Goal: Task Accomplishment & Management: Manage account settings

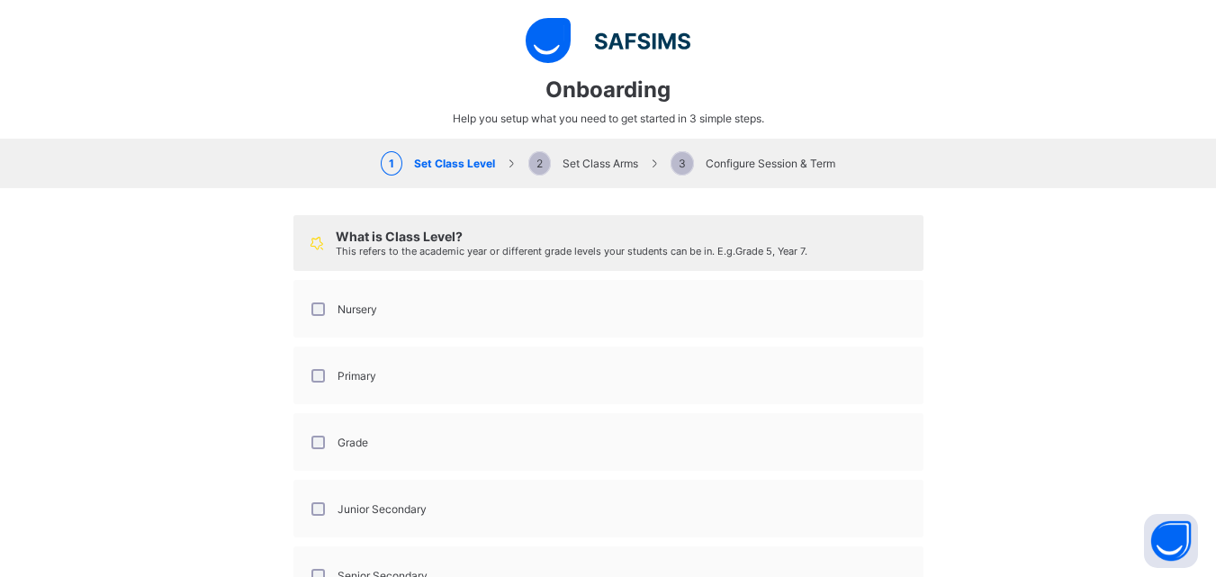
select select "**"
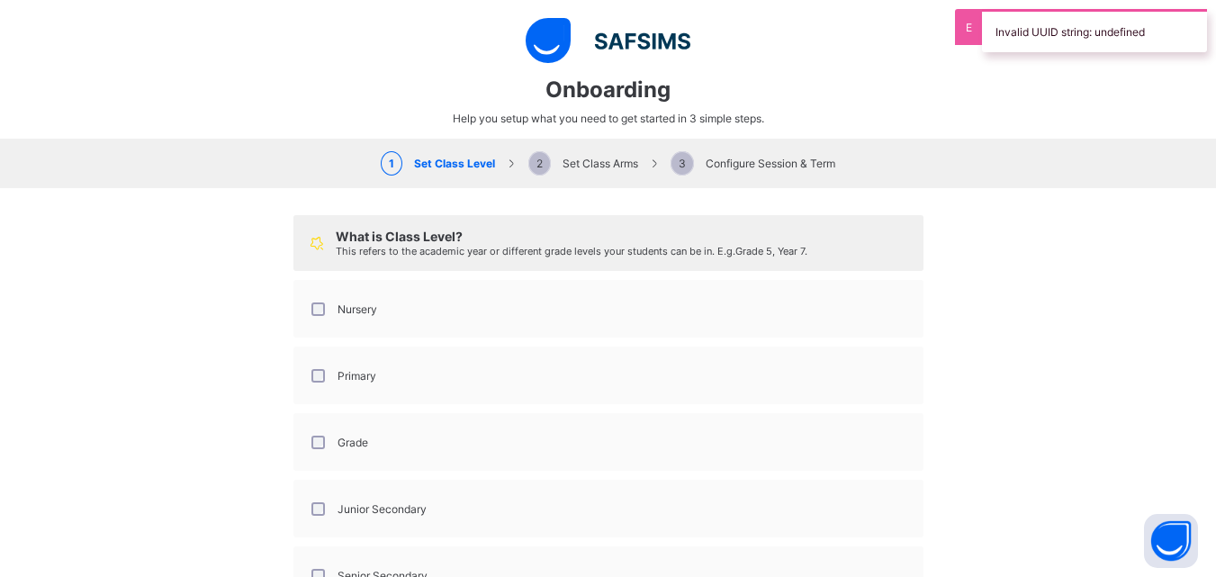
scroll to position [119, 0]
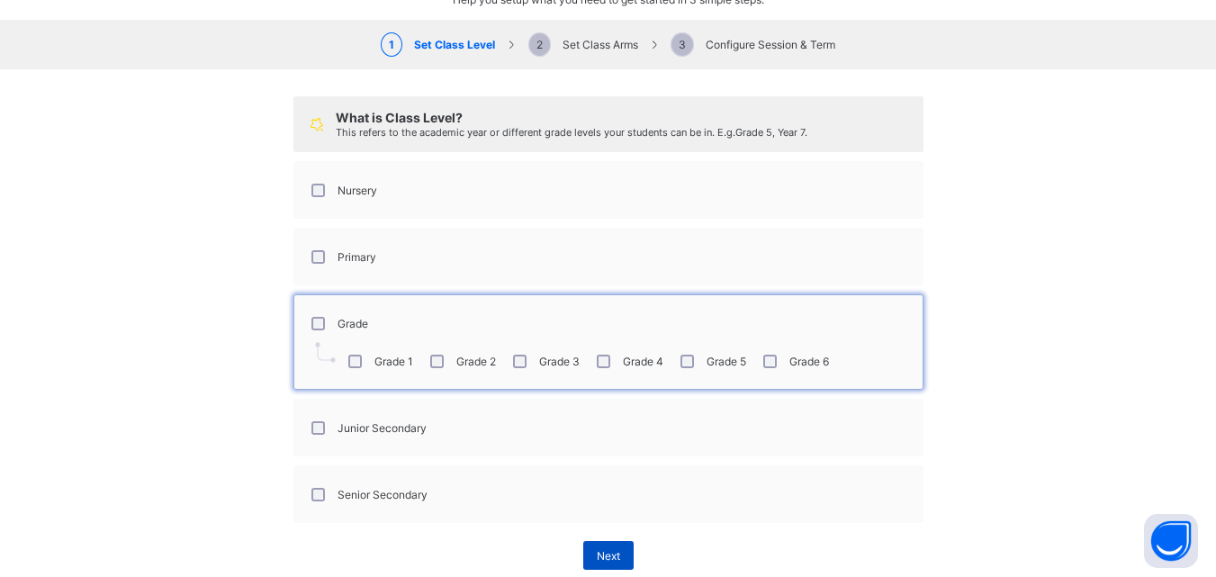
click at [610, 559] on span "Next" at bounding box center [608, 556] width 23 height 14
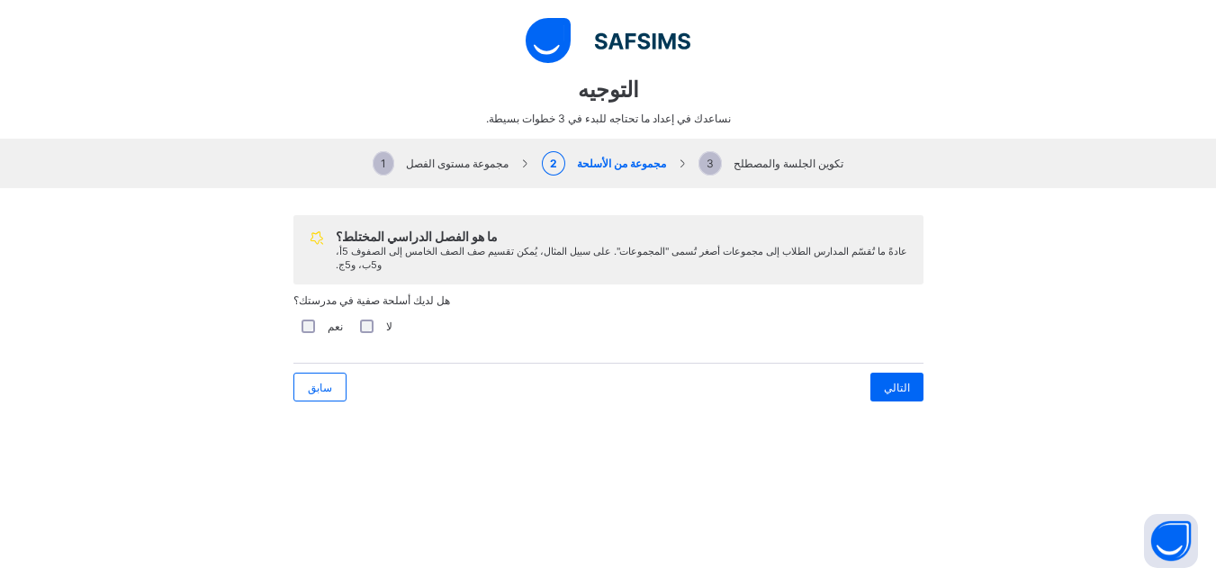
scroll to position [886, 0]
click at [896, 402] on div "التالي" at bounding box center [897, 387] width 53 height 29
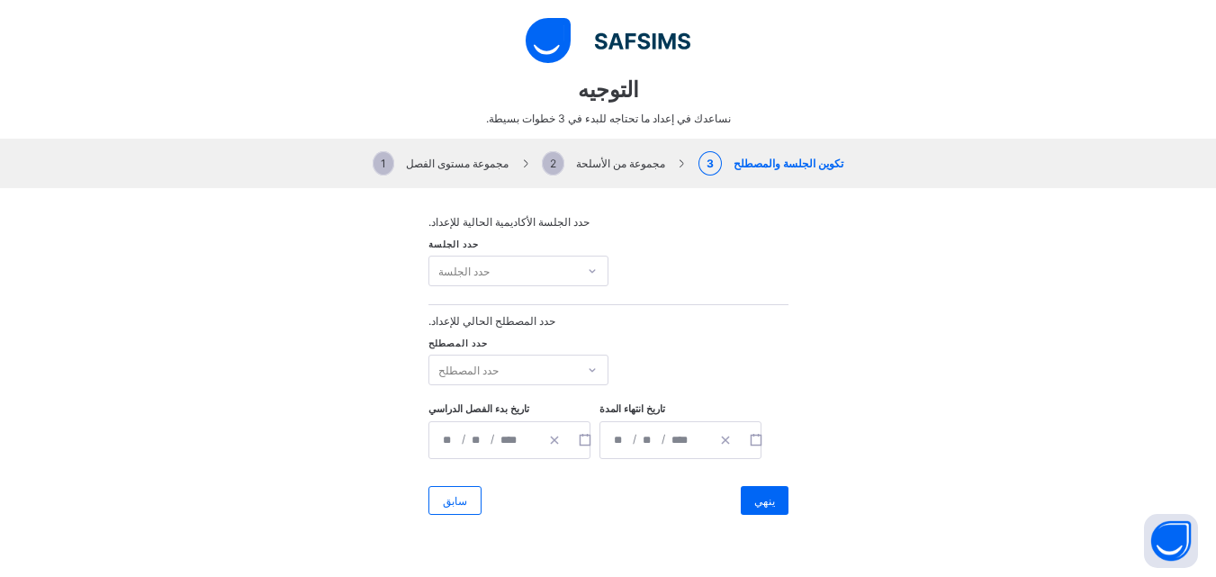
click at [477, 274] on font "حدد الجلسة" at bounding box center [464, 272] width 51 height 14
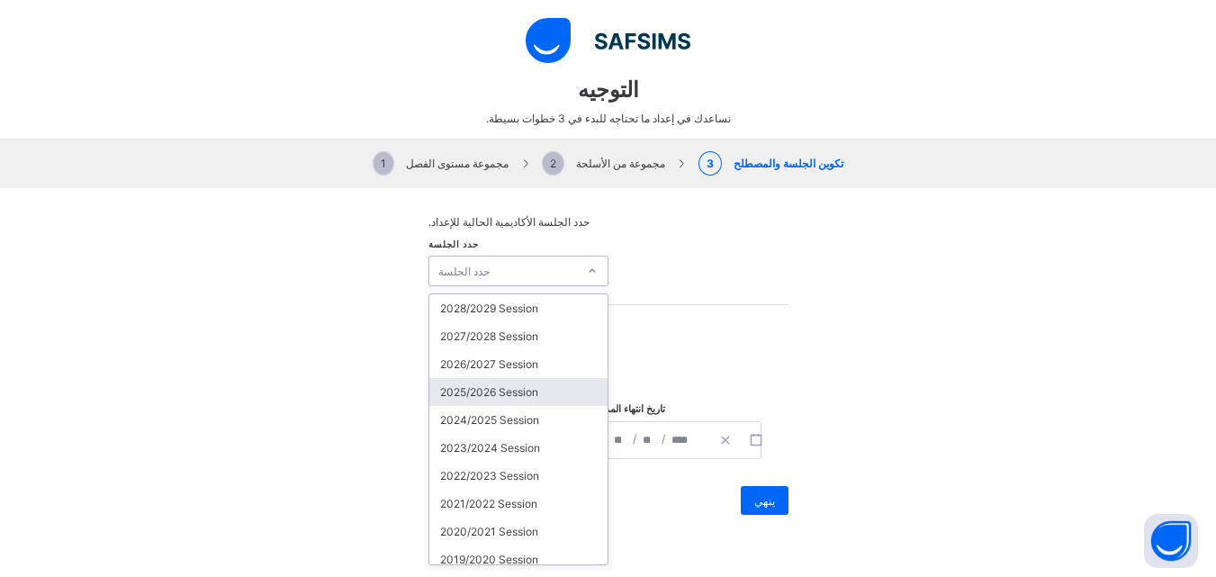
click at [488, 393] on div "2025/2026 Session" at bounding box center [519, 392] width 178 height 28
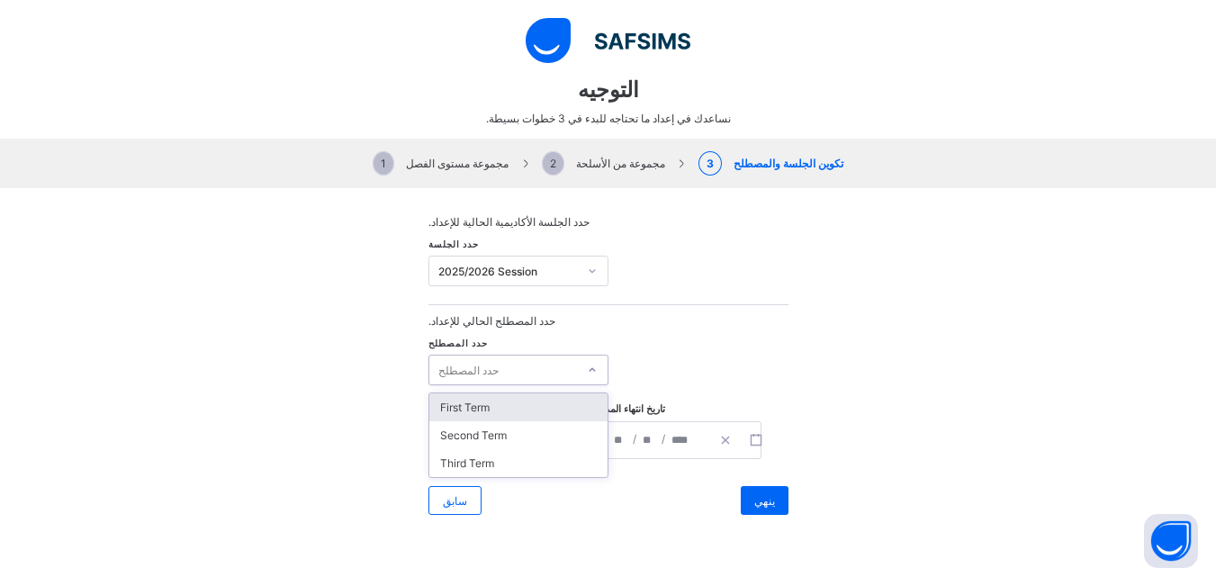
click at [447, 370] on font "حدد المصطلح" at bounding box center [469, 371] width 60 height 14
click at [471, 414] on div "First Term" at bounding box center [519, 407] width 178 height 28
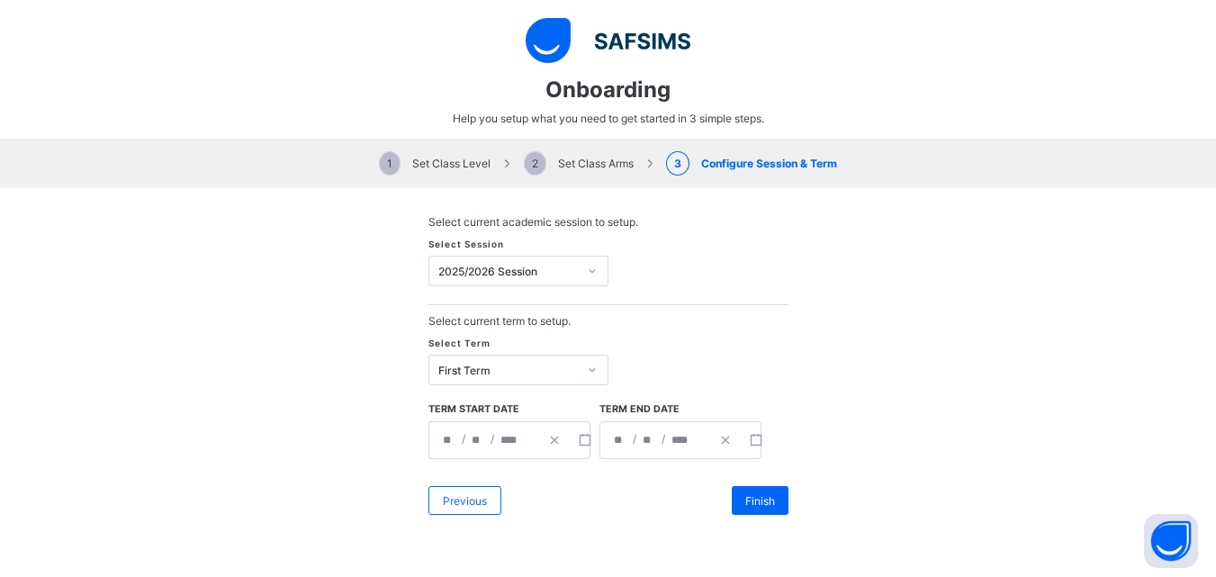
scroll to position [885, 0]
click at [369, 231] on div "**********" at bounding box center [608, 365] width 1216 height 354
click at [579, 437] on icon "button" at bounding box center [585, 440] width 13 height 13
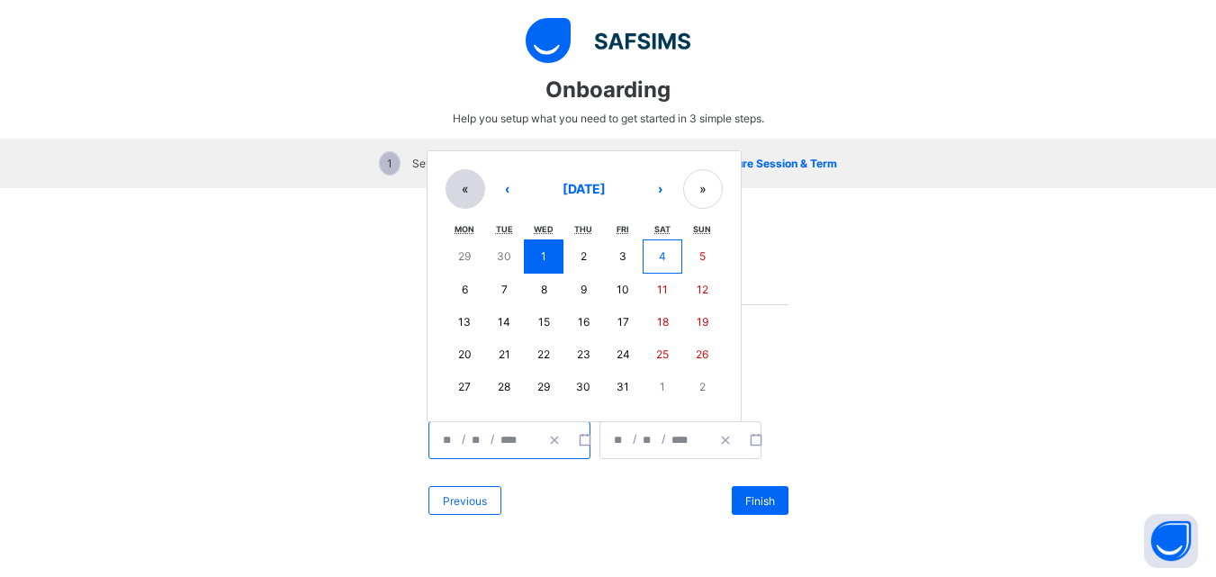
click at [455, 177] on button "«" at bounding box center [466, 189] width 40 height 40
click at [686, 186] on button "»" at bounding box center [703, 191] width 40 height 40
click at [504, 189] on button "‹" at bounding box center [508, 189] width 40 height 40
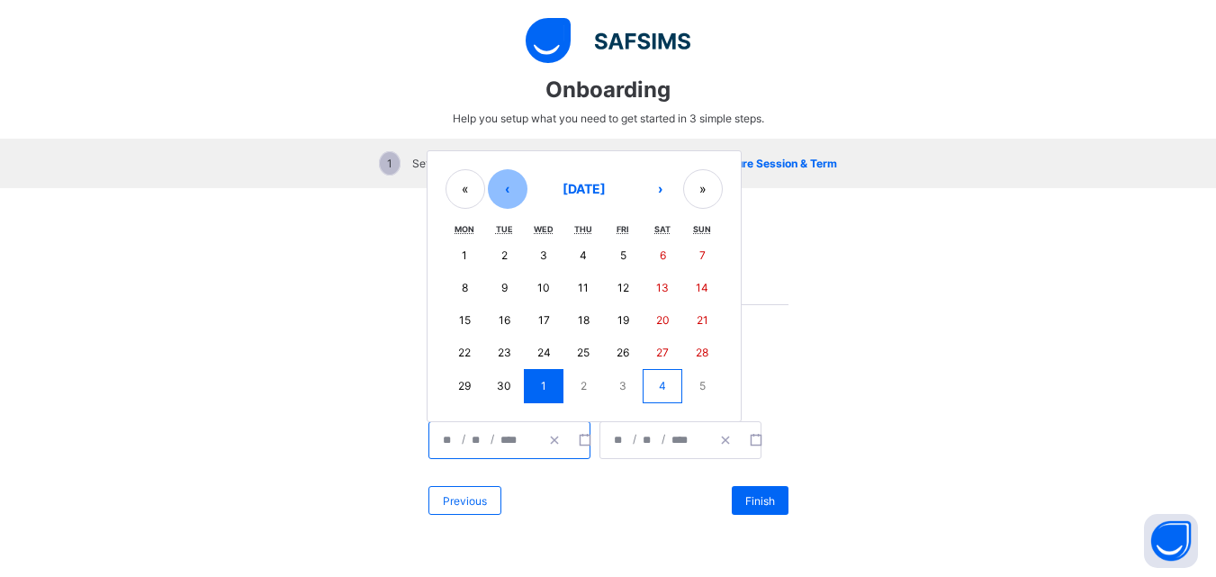
click at [506, 196] on button "‹" at bounding box center [508, 189] width 40 height 40
click at [446, 383] on button "25" at bounding box center [466, 387] width 40 height 32
type input "**********"
type input "**"
type input "*"
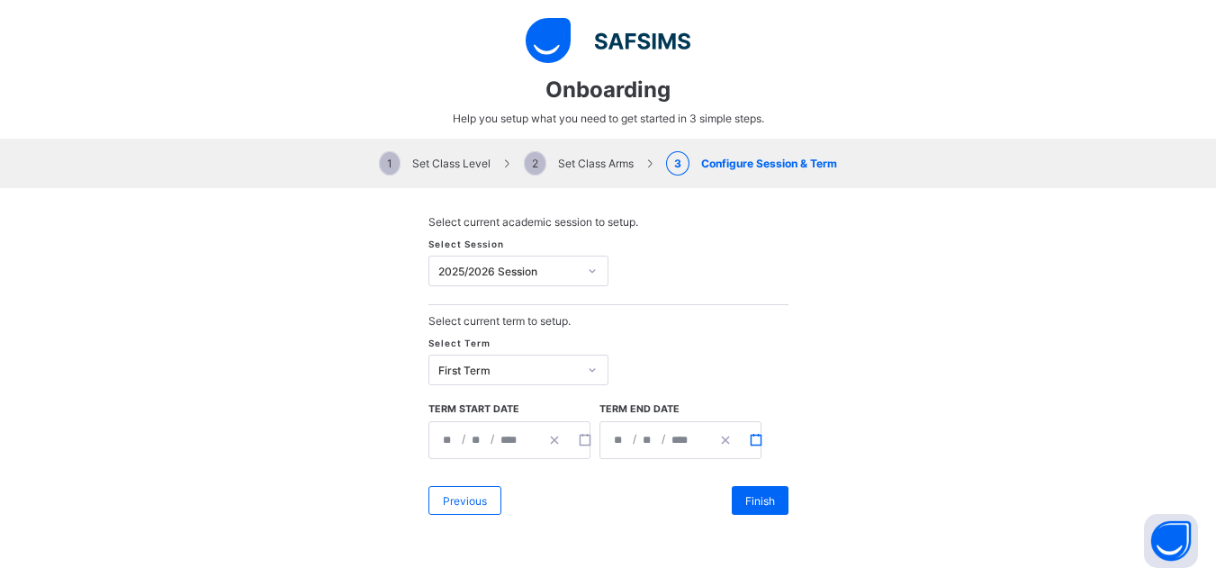
click at [751, 437] on rect "button" at bounding box center [756, 440] width 10 height 10
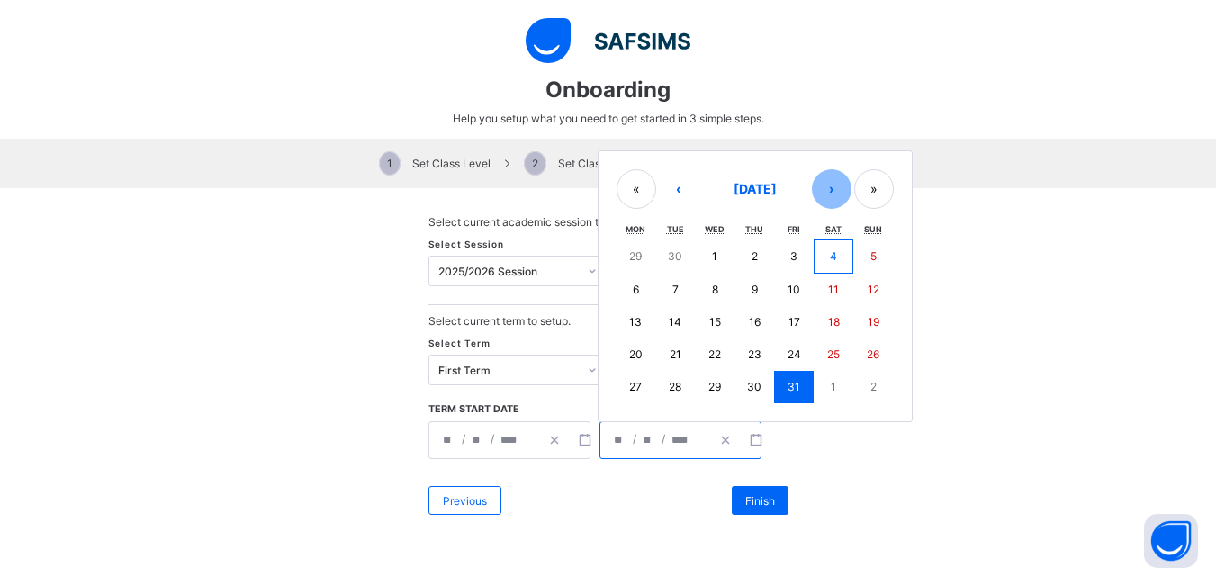
click at [828, 177] on button "›" at bounding box center [832, 189] width 40 height 40
click at [828, 177] on button "›" at bounding box center [832, 191] width 40 height 40
click at [624, 289] on button "8" at bounding box center [637, 290] width 40 height 32
type input "**********"
type input "*"
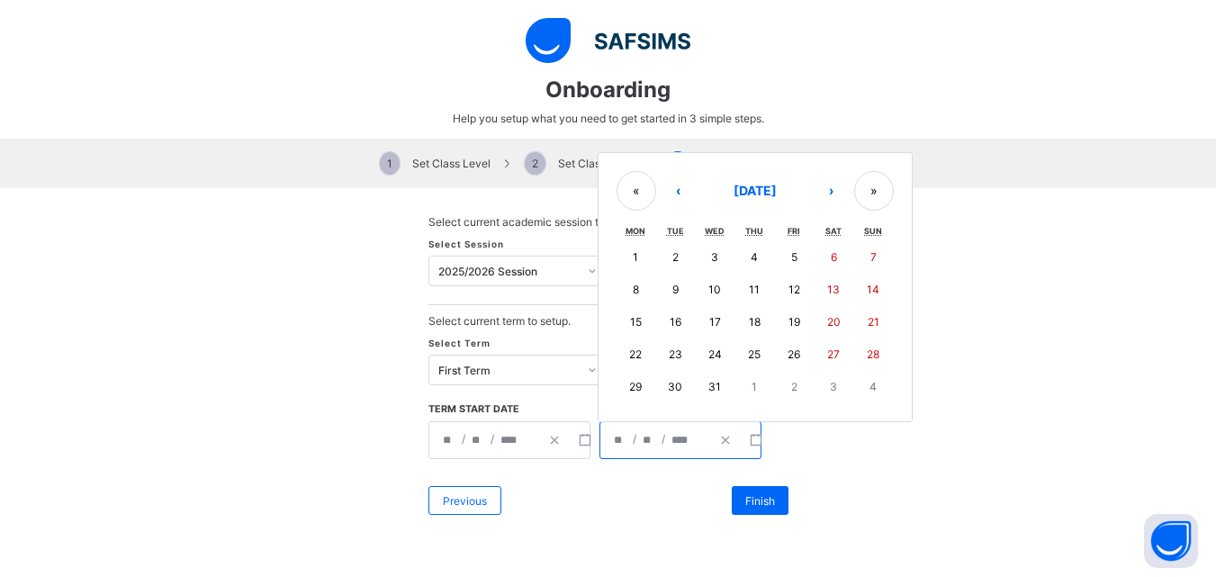
type input "**"
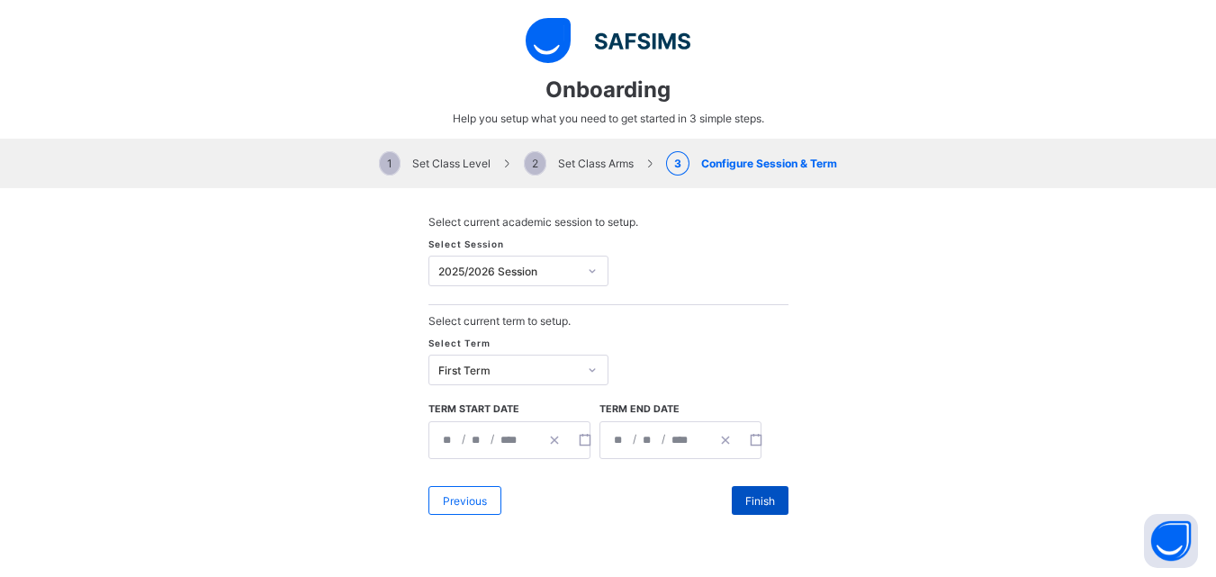
click at [754, 496] on span "Finish" at bounding box center [761, 501] width 30 height 14
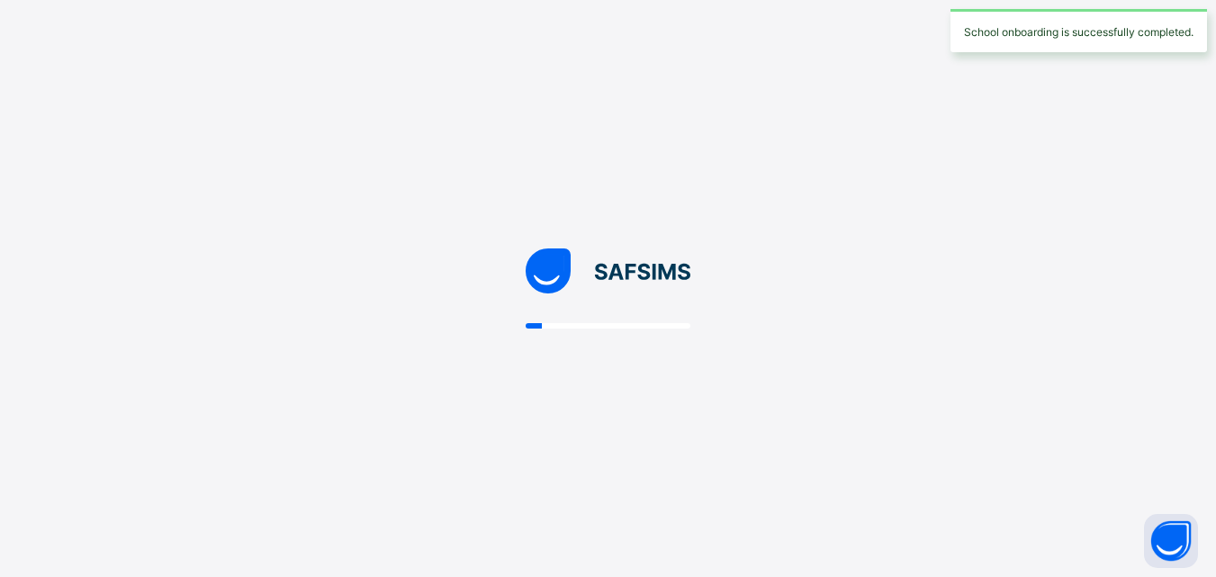
scroll to position [0, 0]
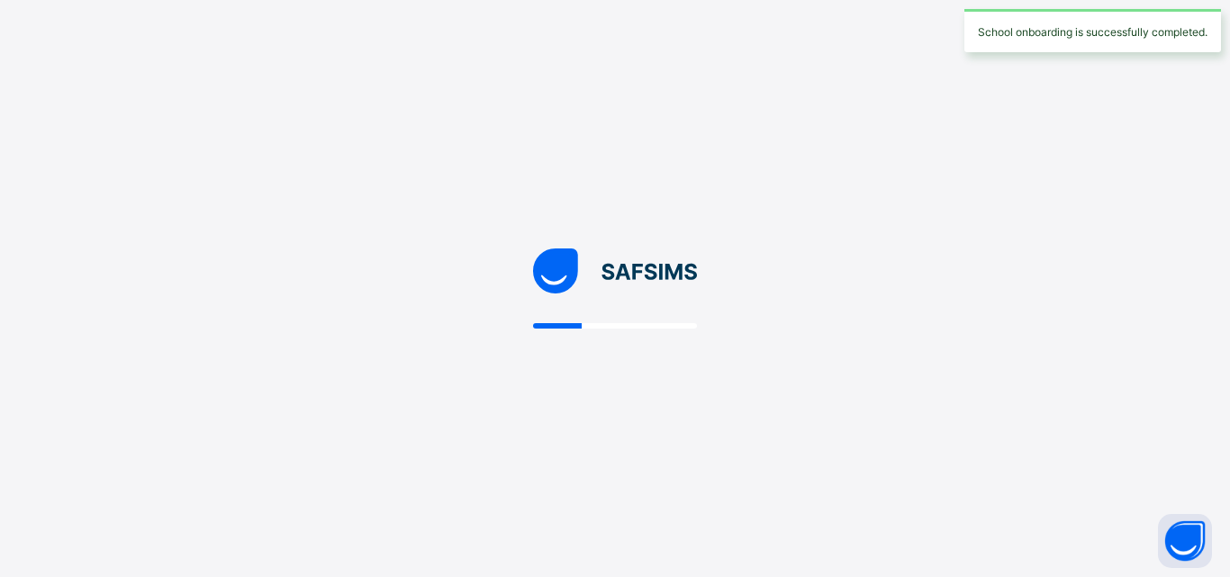
select select "**"
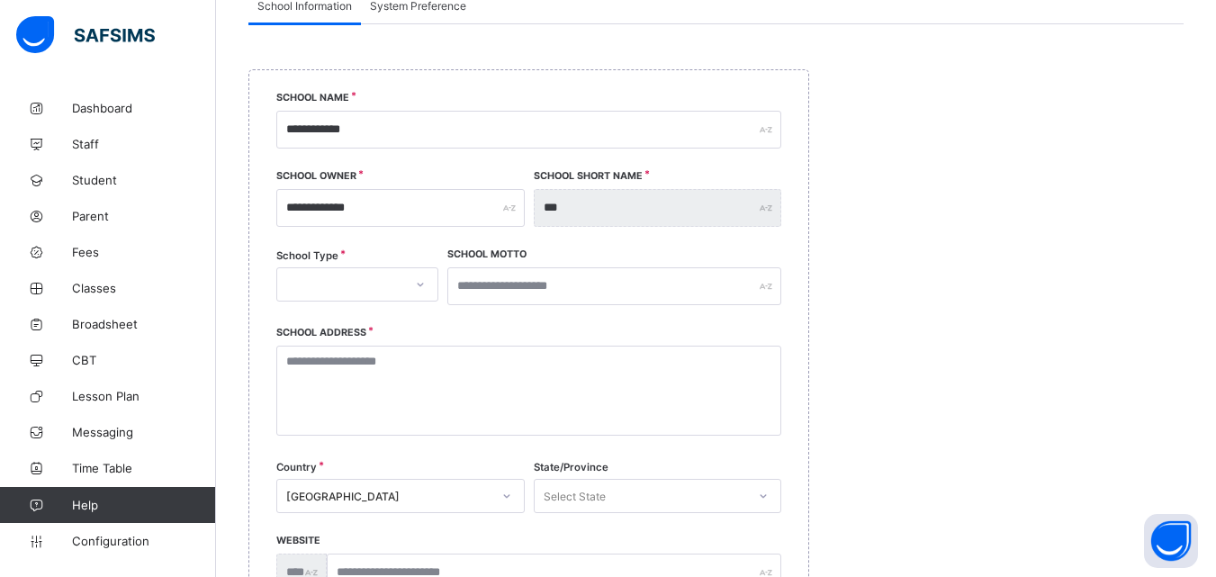
scroll to position [211, 0]
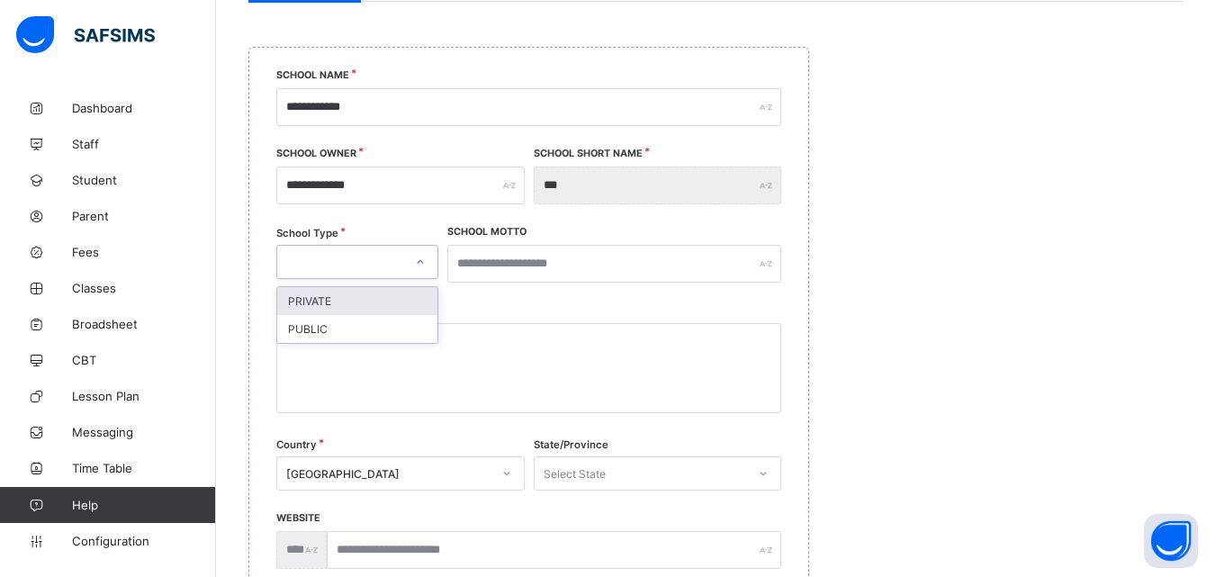
click at [366, 263] on div at bounding box center [340, 261] width 126 height 25
click at [350, 326] on div "PUBLIC" at bounding box center [357, 329] width 160 height 28
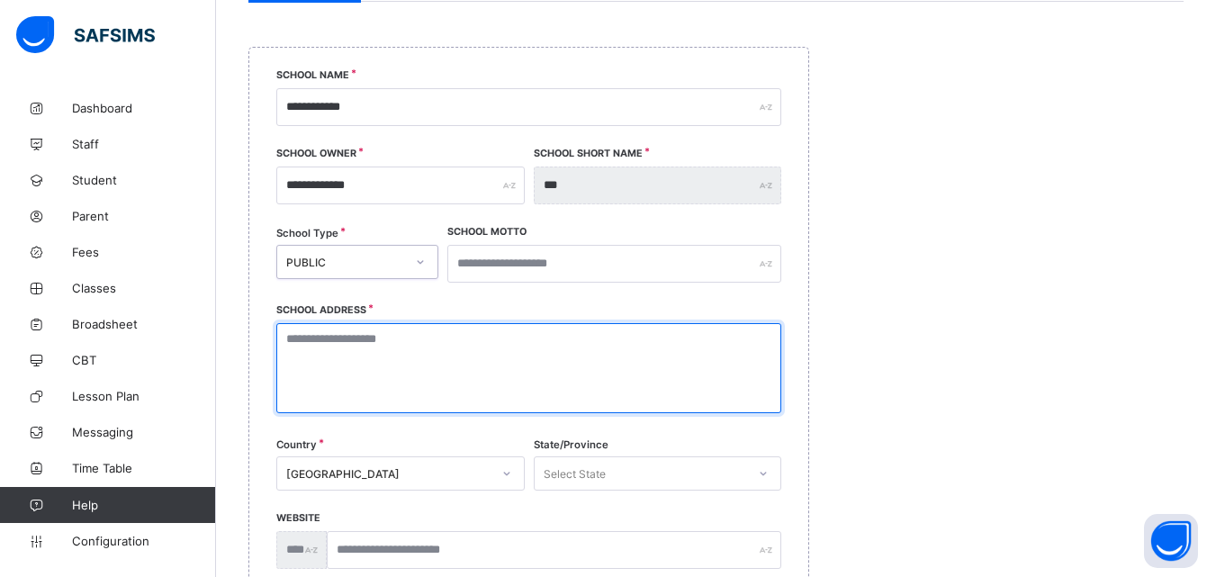
click at [594, 346] on textarea at bounding box center [528, 368] width 505 height 90
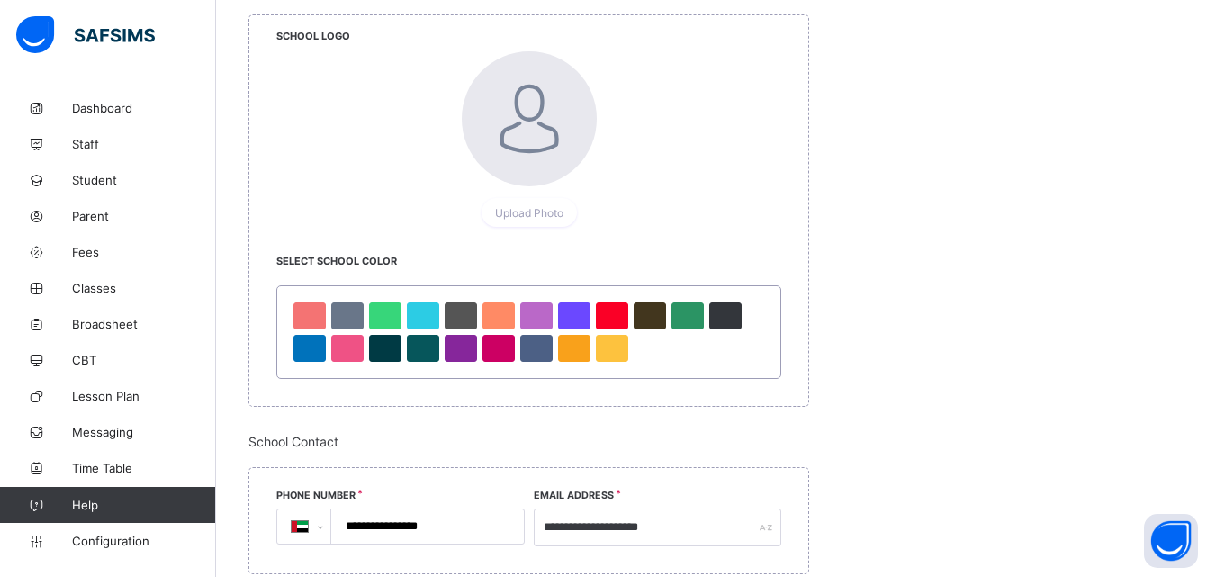
scroll to position [955, 0]
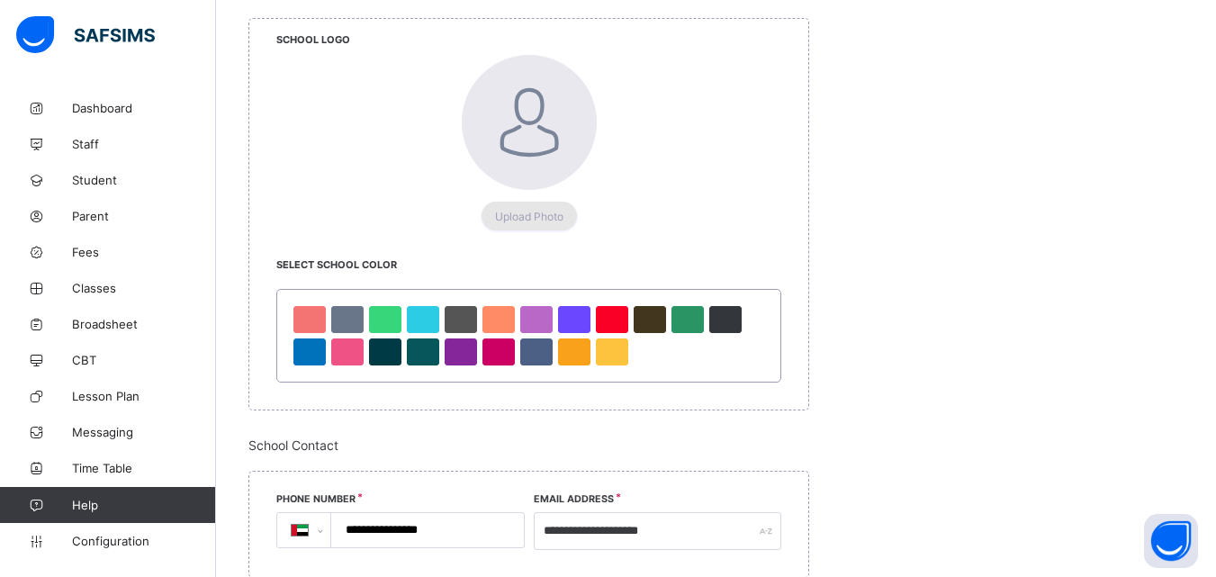
type textarea "**********"
click at [525, 215] on span "Upload Photo" at bounding box center [529, 217] width 68 height 14
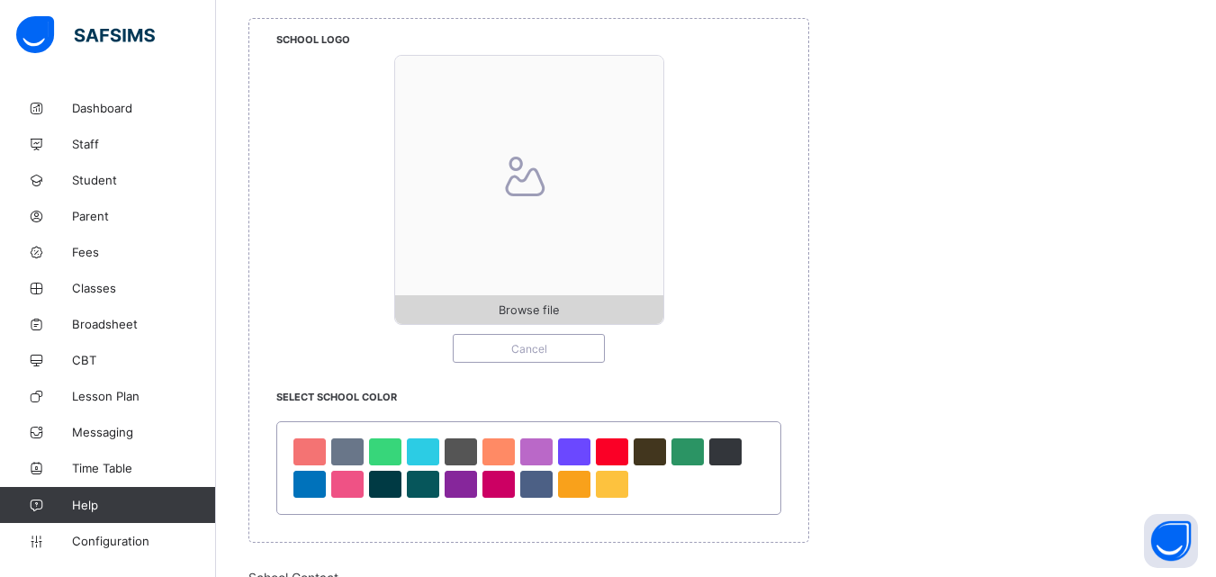
click at [537, 313] on span "Browse file" at bounding box center [529, 310] width 60 height 14
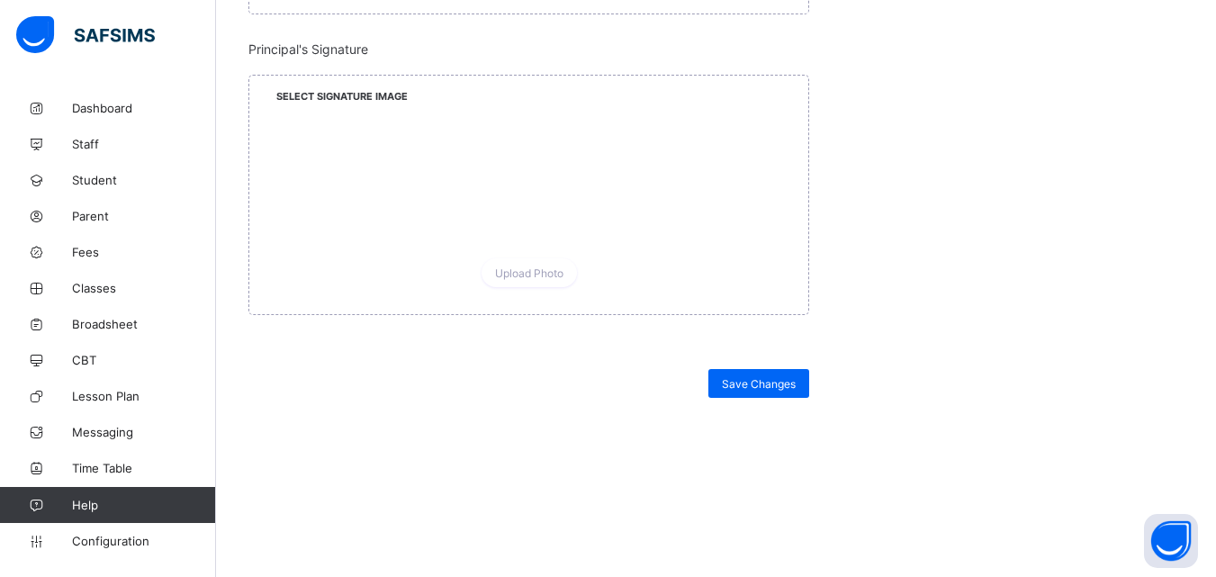
scroll to position [1854, 0]
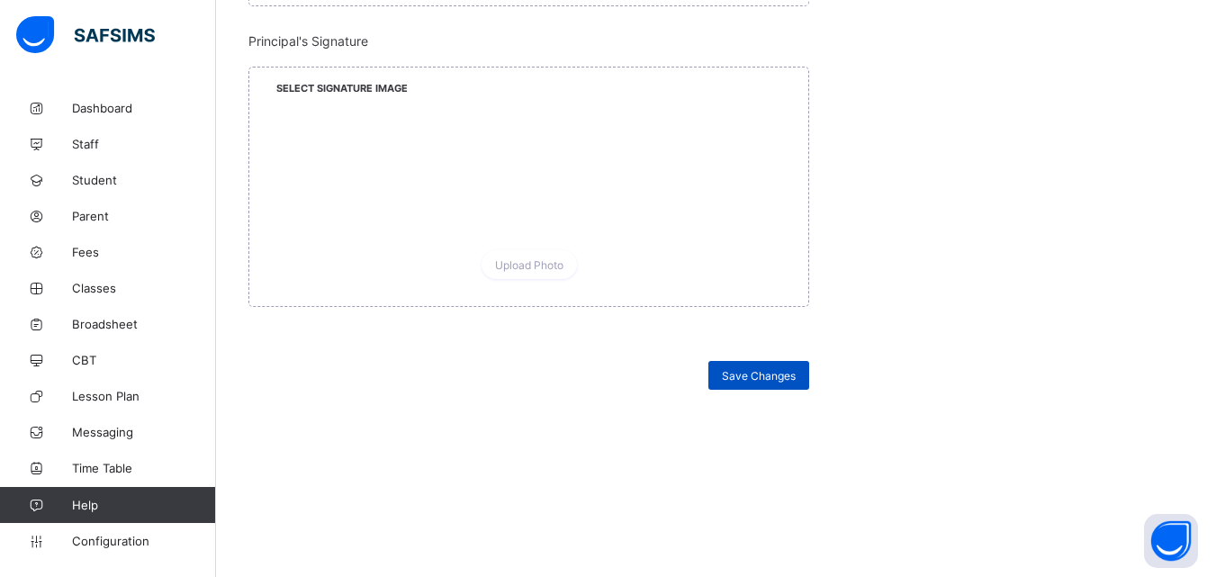
click at [741, 384] on div "Save Changes" at bounding box center [759, 375] width 101 height 29
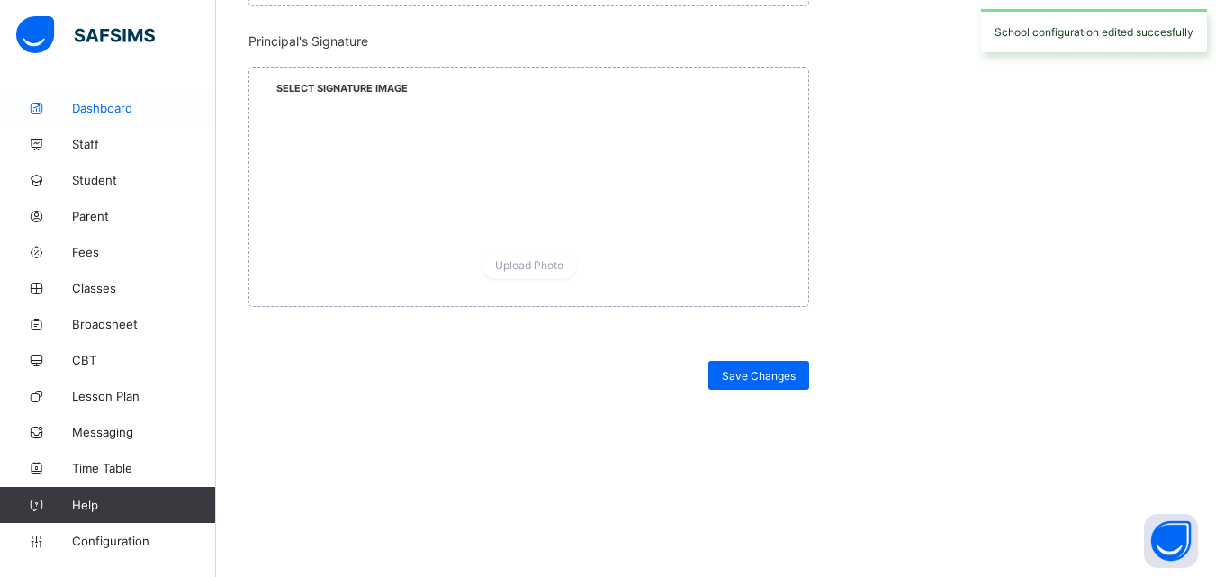
click at [89, 108] on span "Dashboard" at bounding box center [144, 108] width 144 height 14
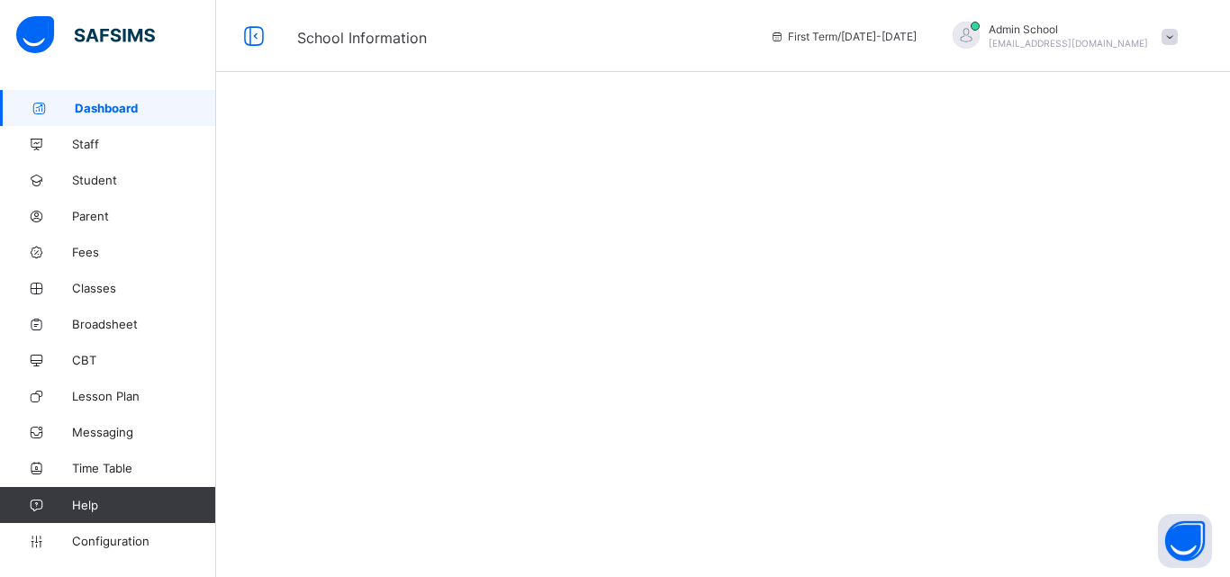
drag, startPoint x: 855, startPoint y: 43, endPoint x: 875, endPoint y: 36, distance: 21.9
click at [873, 40] on div "First Term / 2025-2026" at bounding box center [843, 36] width 165 height 72
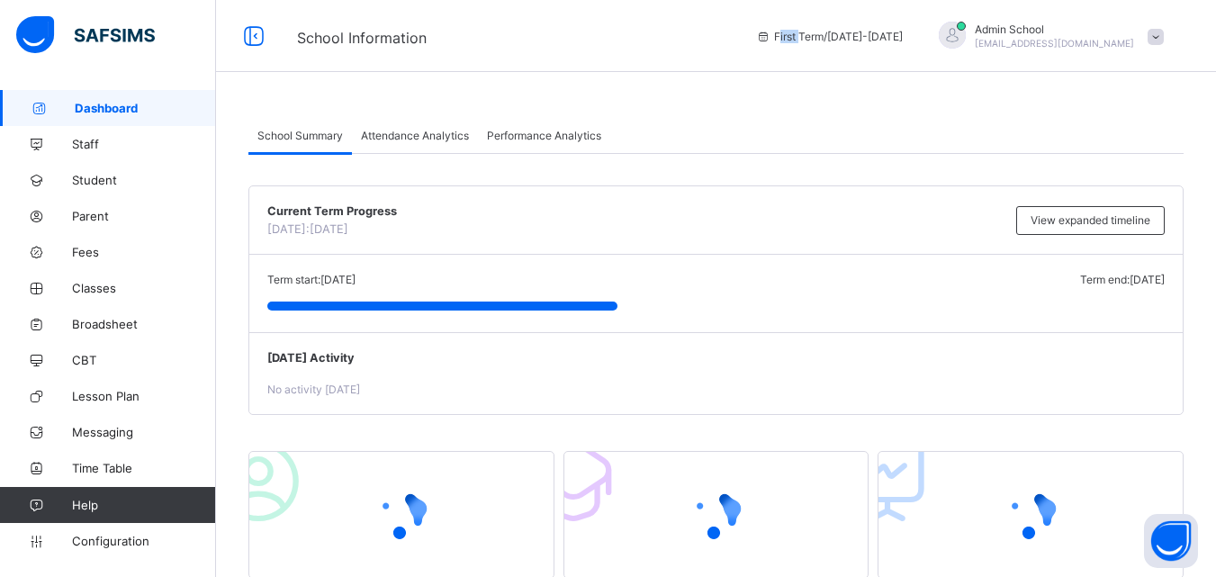
click at [885, 32] on span "First Term / 2025-2026" at bounding box center [829, 37] width 147 height 14
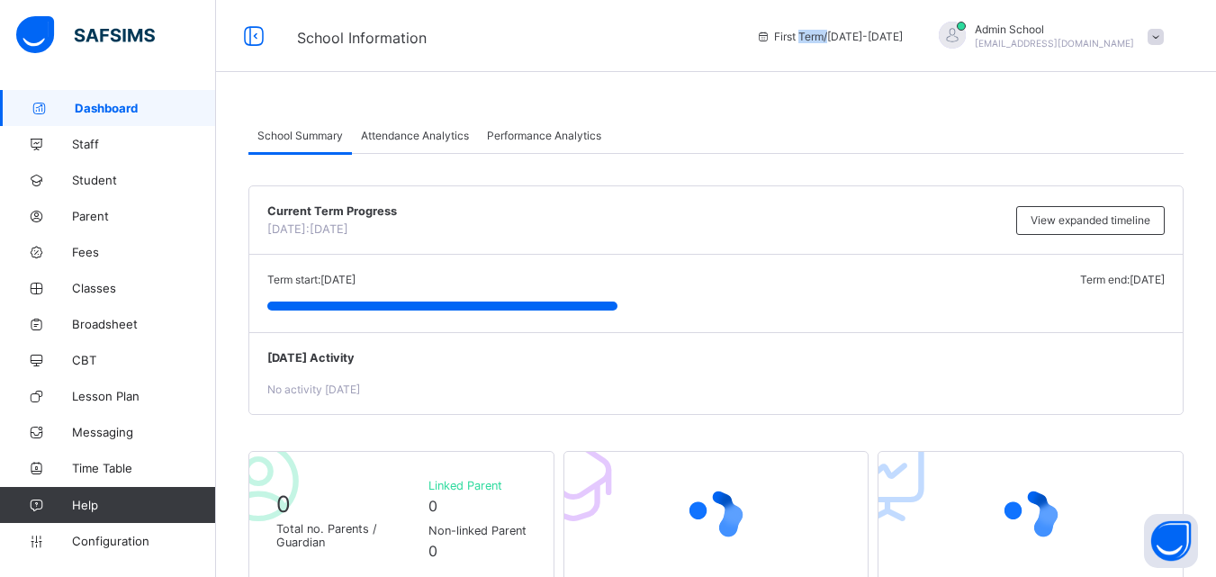
click at [885, 32] on span "First Term / 2025-2026" at bounding box center [829, 37] width 147 height 14
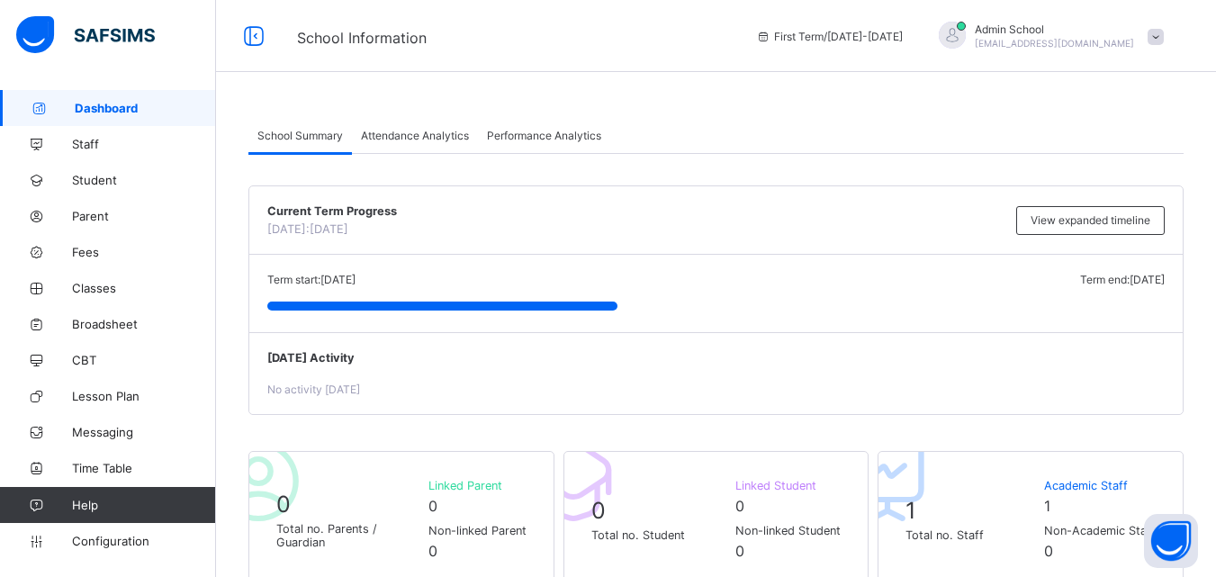
click at [966, 30] on div at bounding box center [952, 35] width 27 height 27
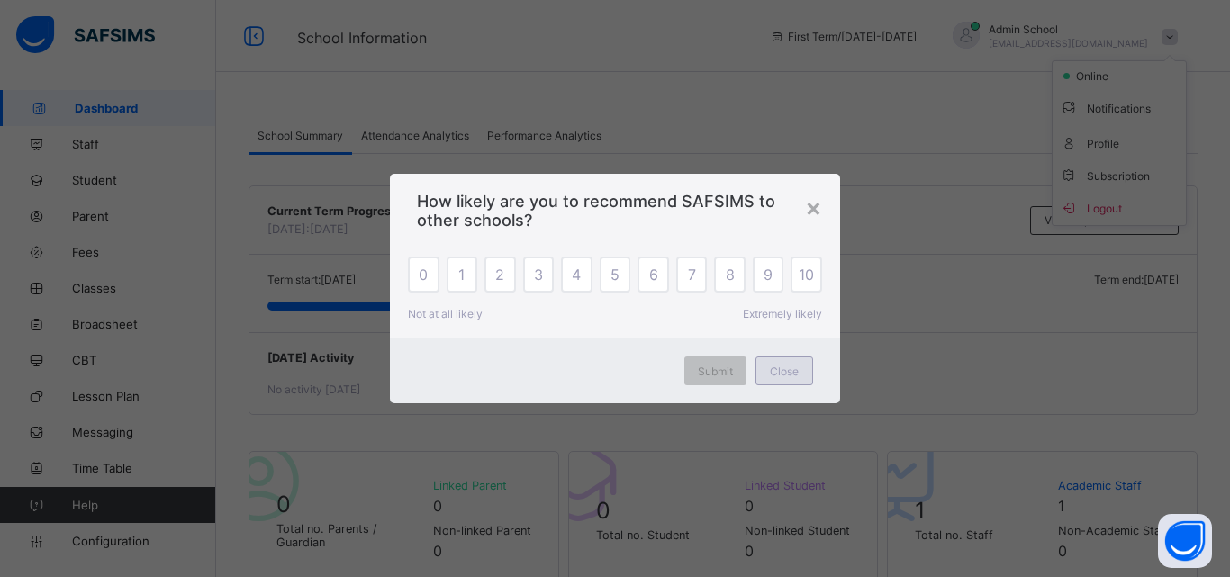
click at [766, 378] on div "Close" at bounding box center [784, 371] width 58 height 29
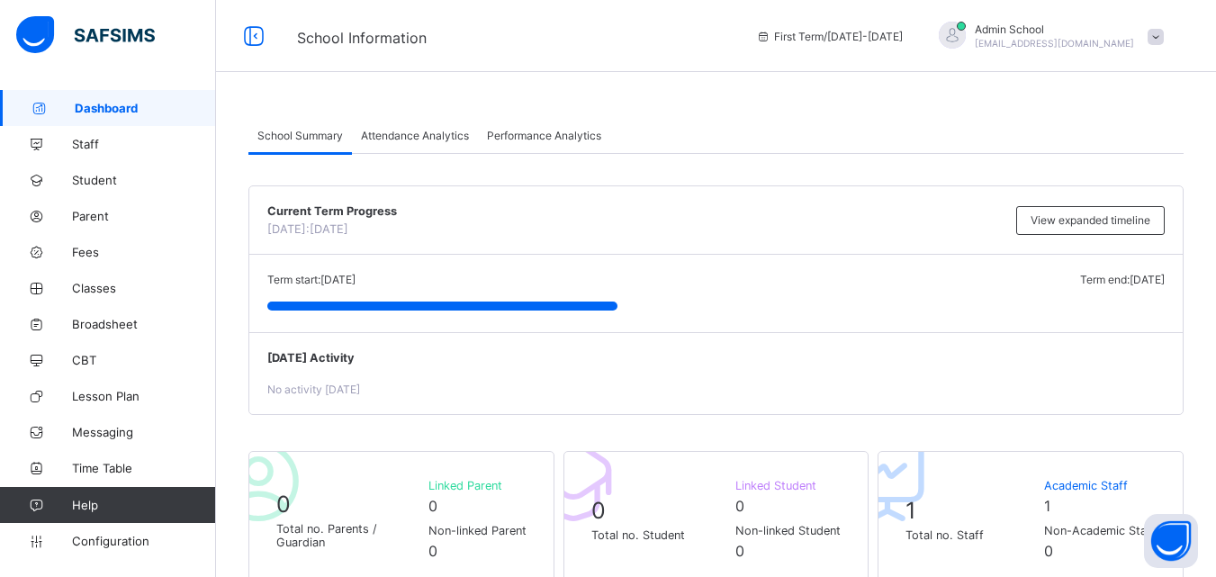
click at [1105, 39] on span "adschool300@gmail.com" at bounding box center [1054, 43] width 159 height 11
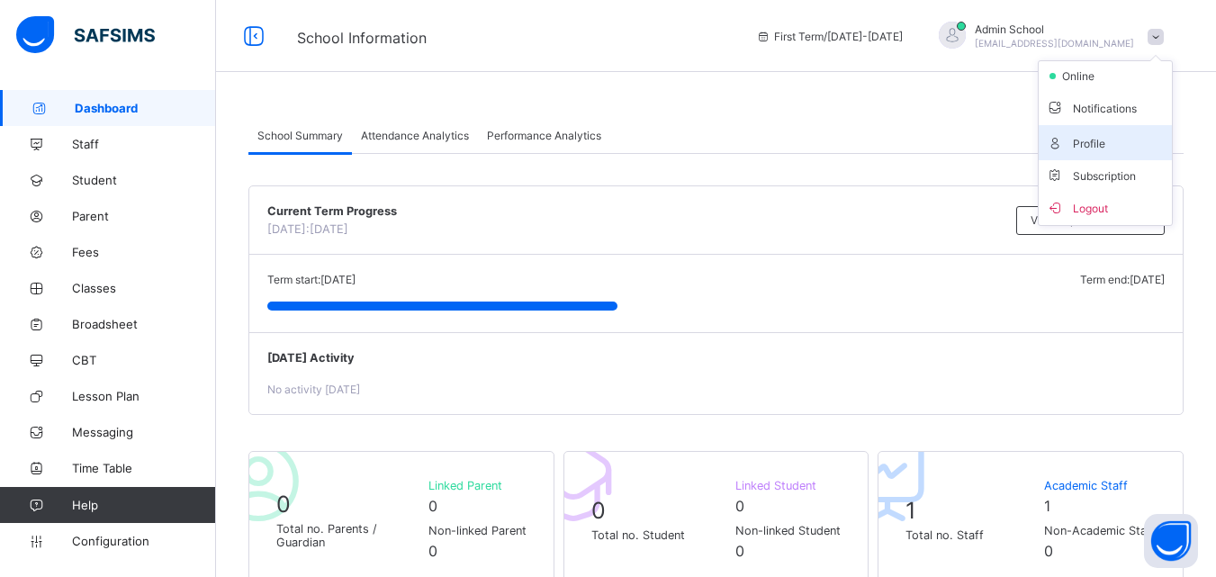
click at [1080, 140] on span "Profile" at bounding box center [1105, 142] width 119 height 21
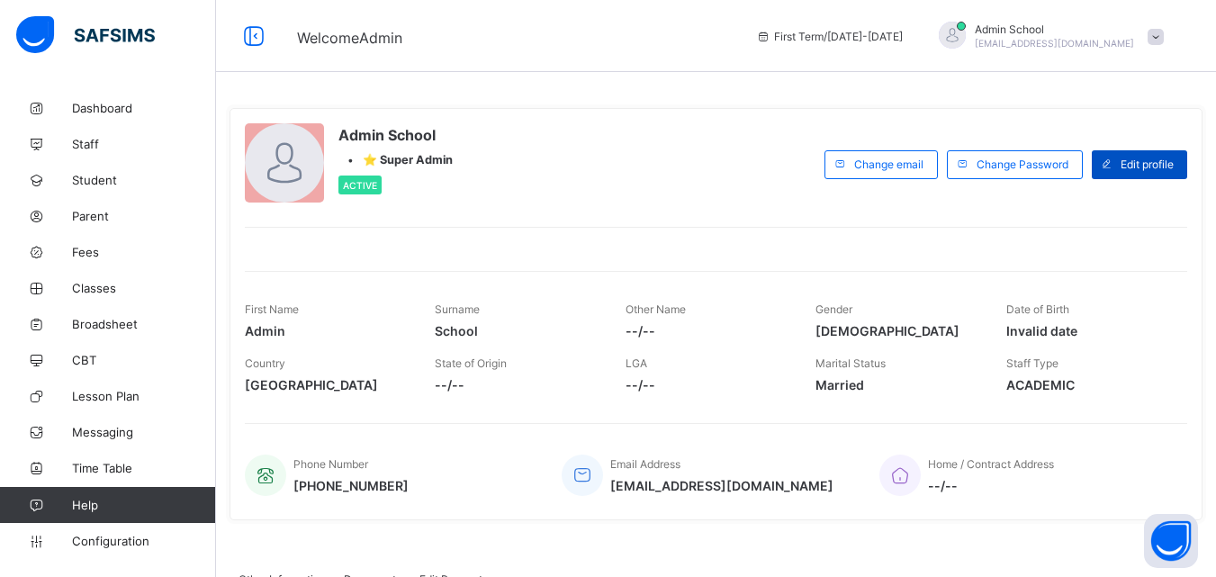
click at [1165, 171] on div "Edit profile" at bounding box center [1139, 164] width 95 height 29
select select "**"
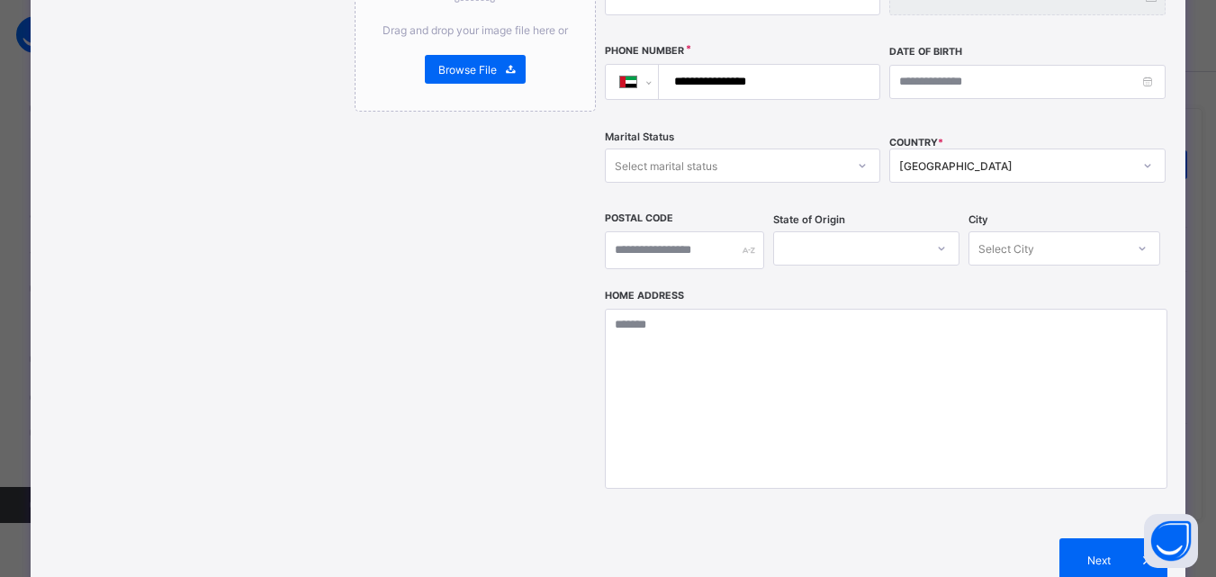
scroll to position [611, 0]
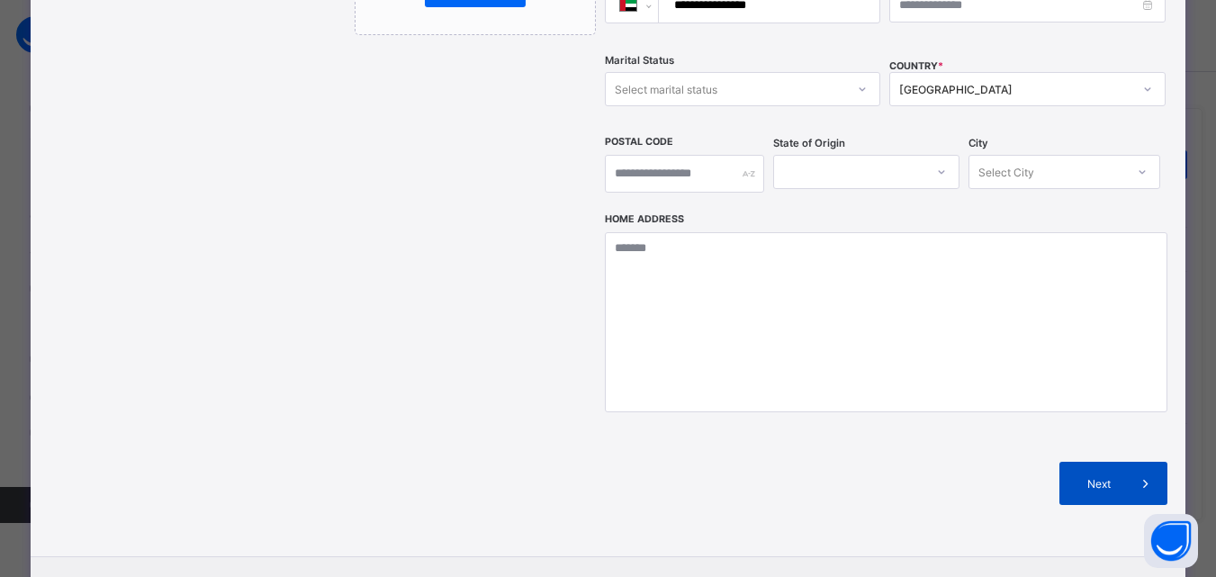
click at [1095, 465] on div "Next" at bounding box center [1114, 483] width 108 height 43
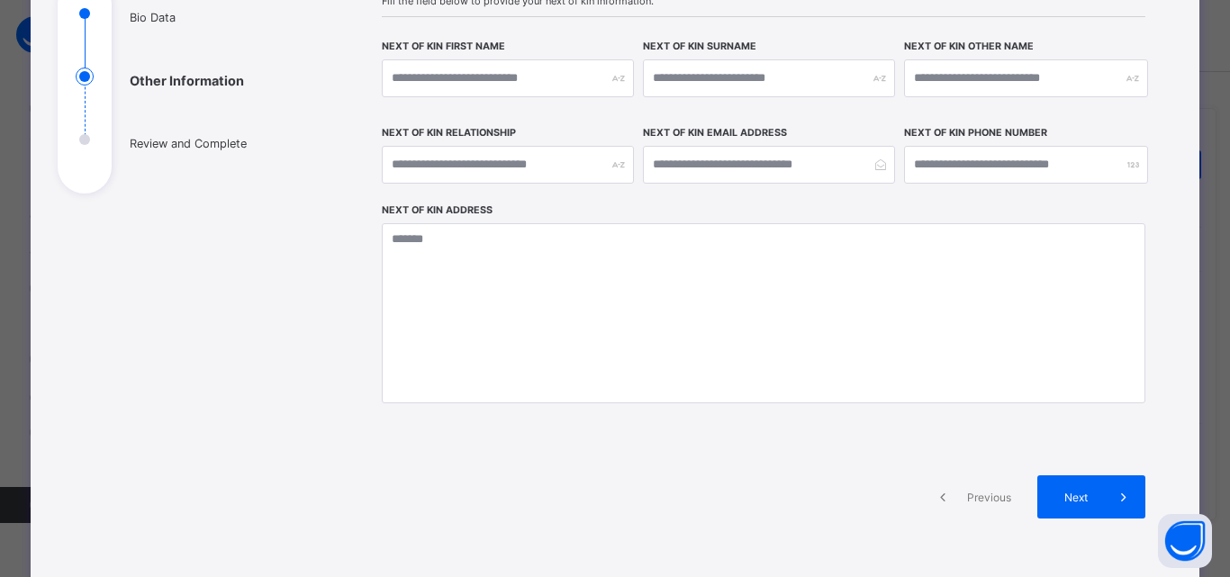
scroll to position [263, 0]
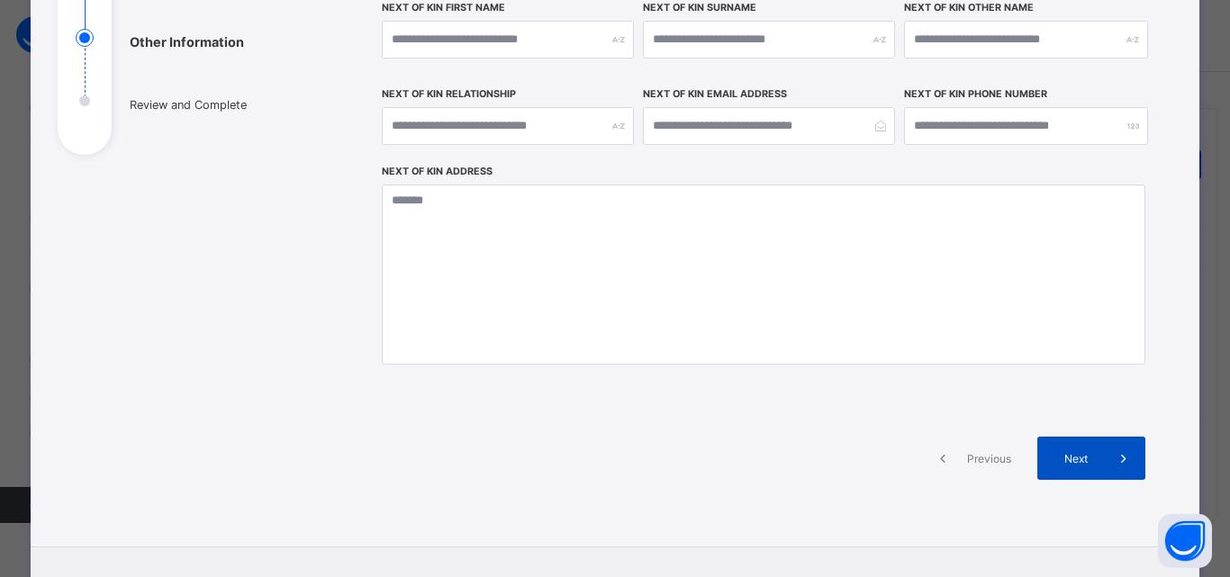
click at [1077, 457] on span "Next" at bounding box center [1076, 459] width 51 height 14
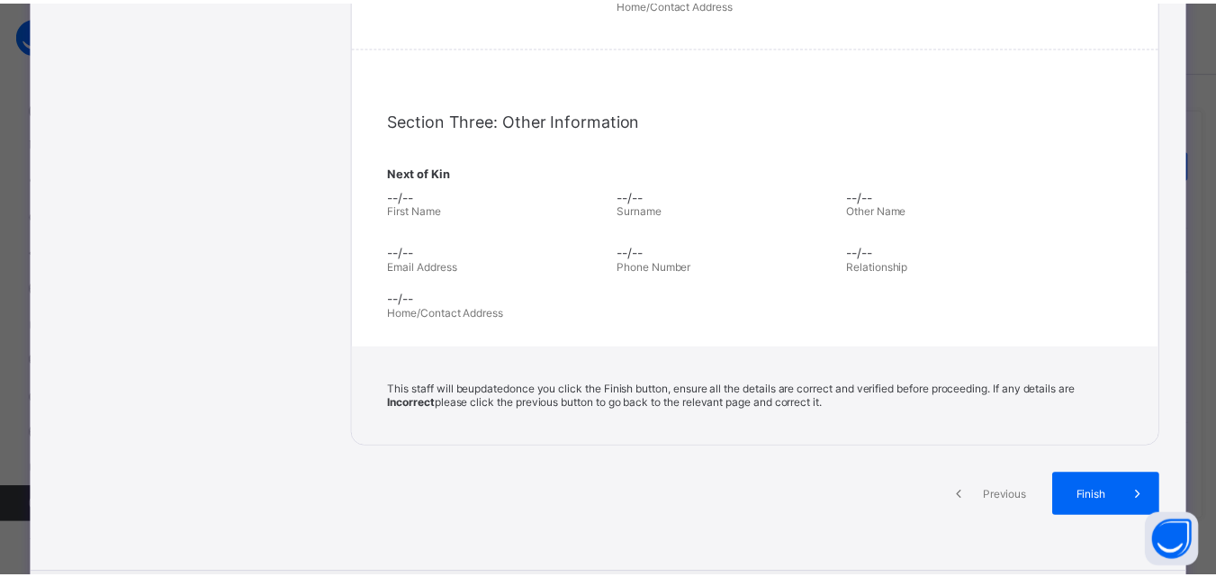
scroll to position [493, 0]
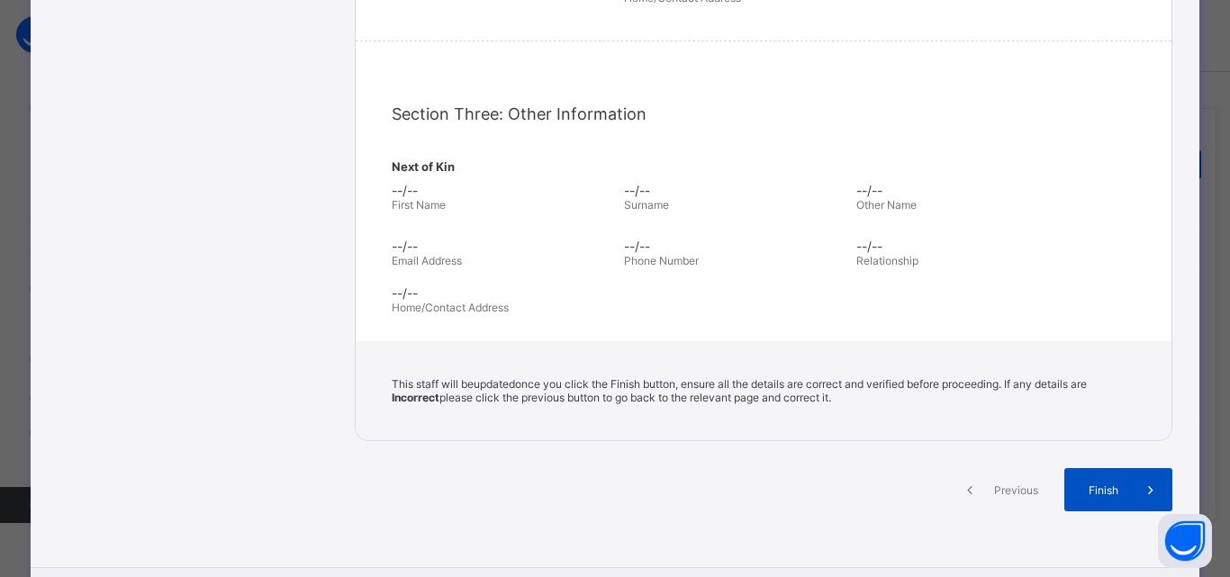
click at [1089, 485] on span "Finish" at bounding box center [1103, 491] width 51 height 14
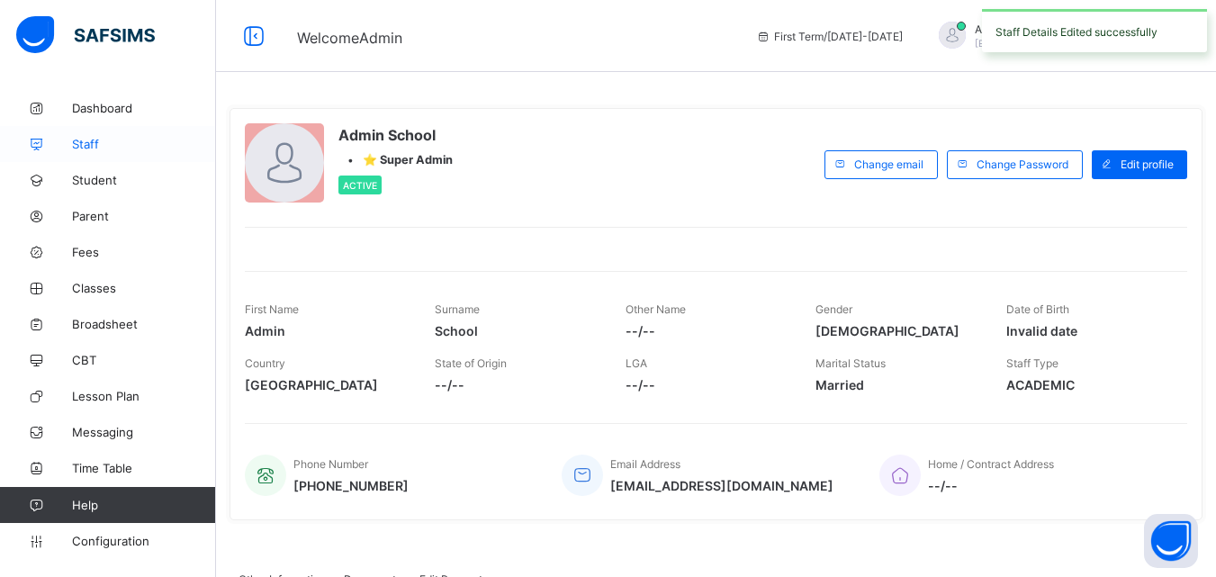
click at [70, 135] on link "Staff" at bounding box center [108, 144] width 216 height 36
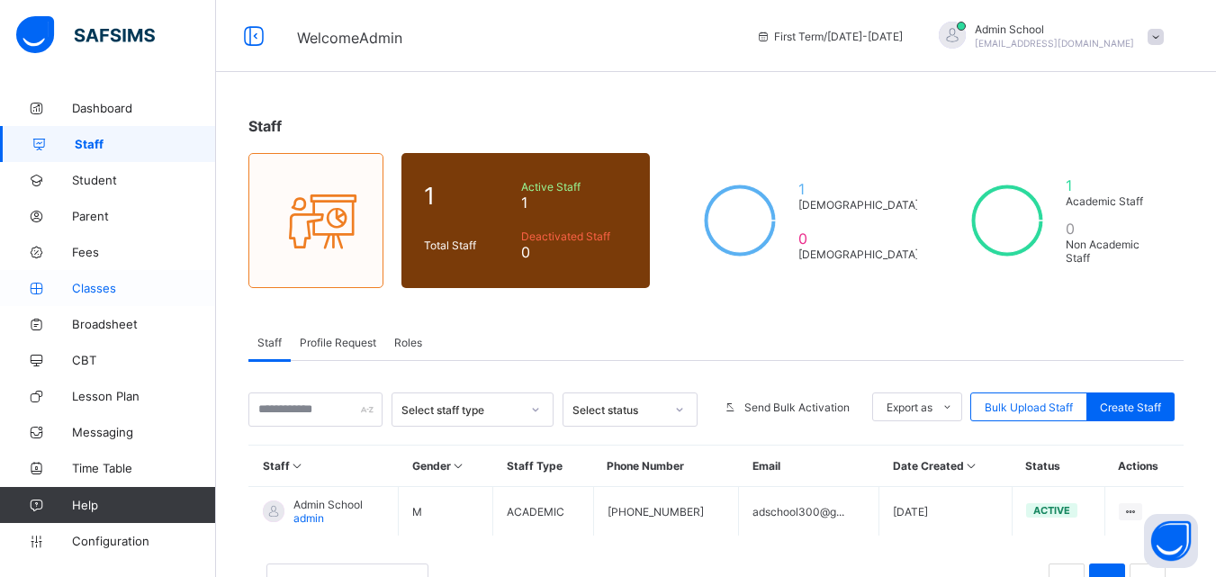
click at [111, 273] on link "Classes" at bounding box center [108, 288] width 216 height 36
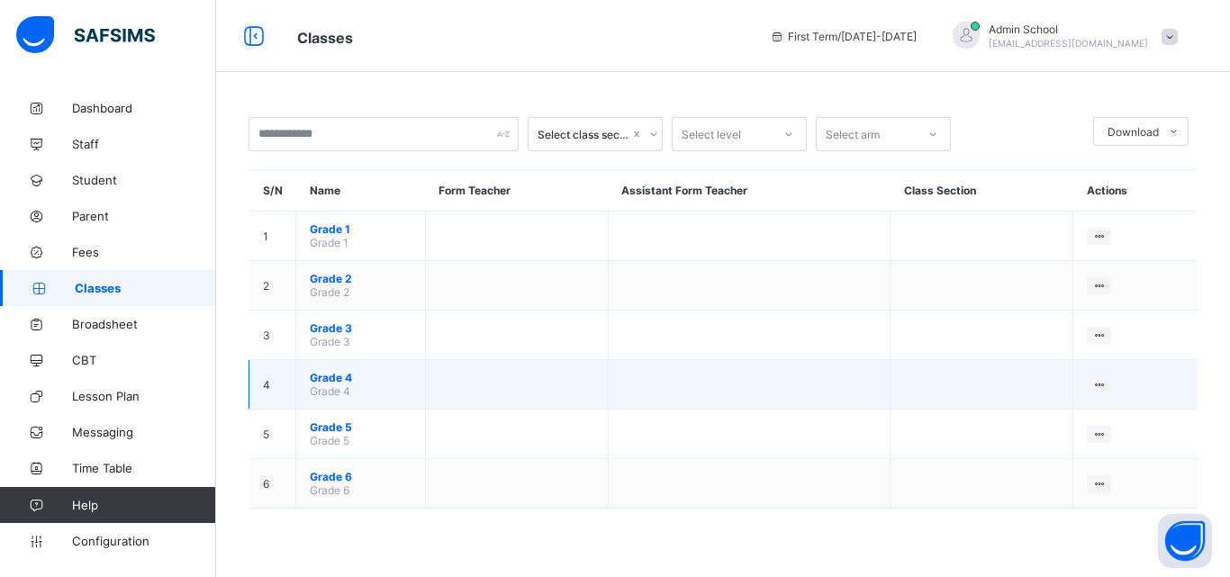
click at [329, 375] on span "Grade 4" at bounding box center [361, 378] width 102 height 14
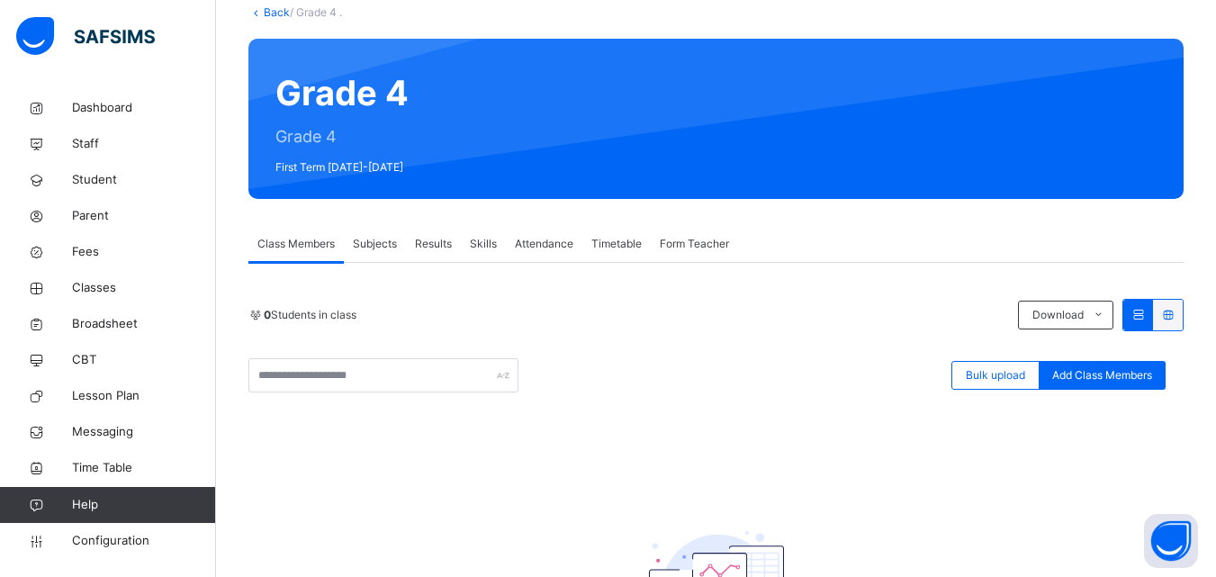
scroll to position [114, 0]
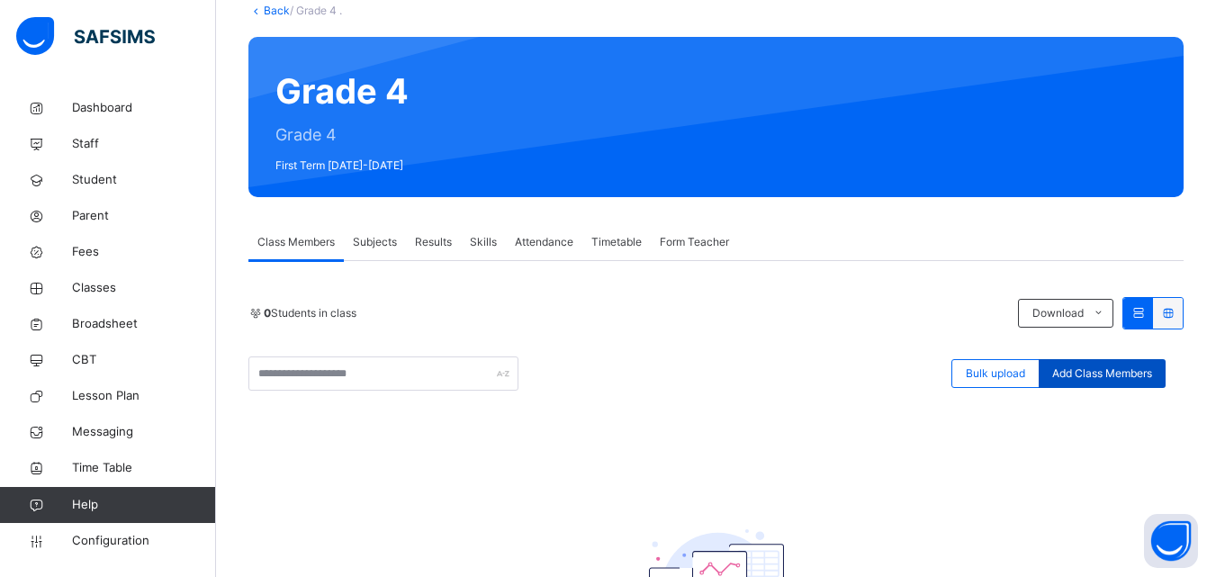
click at [1111, 374] on span "Add Class Members" at bounding box center [1103, 374] width 100 height 16
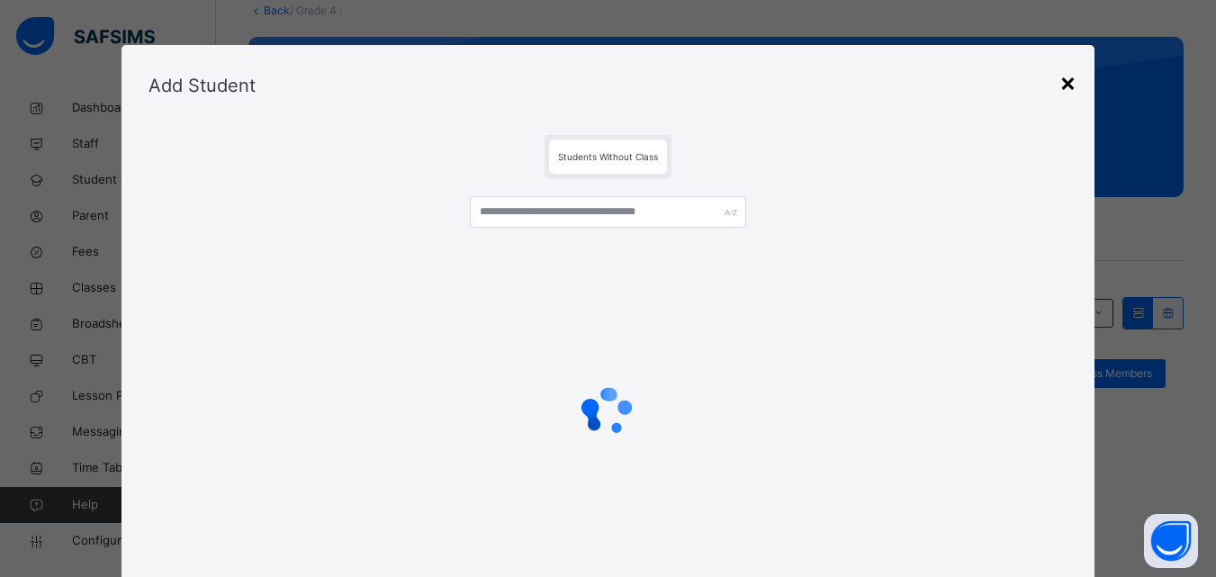
click at [1066, 78] on div "×" at bounding box center [1068, 82] width 17 height 38
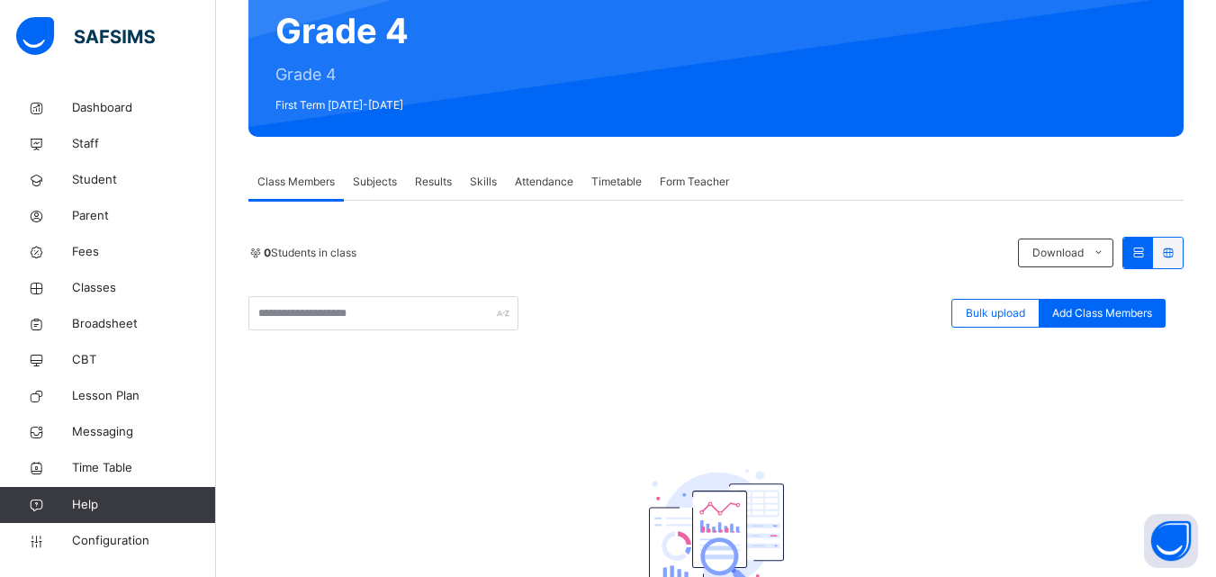
scroll to position [171, 0]
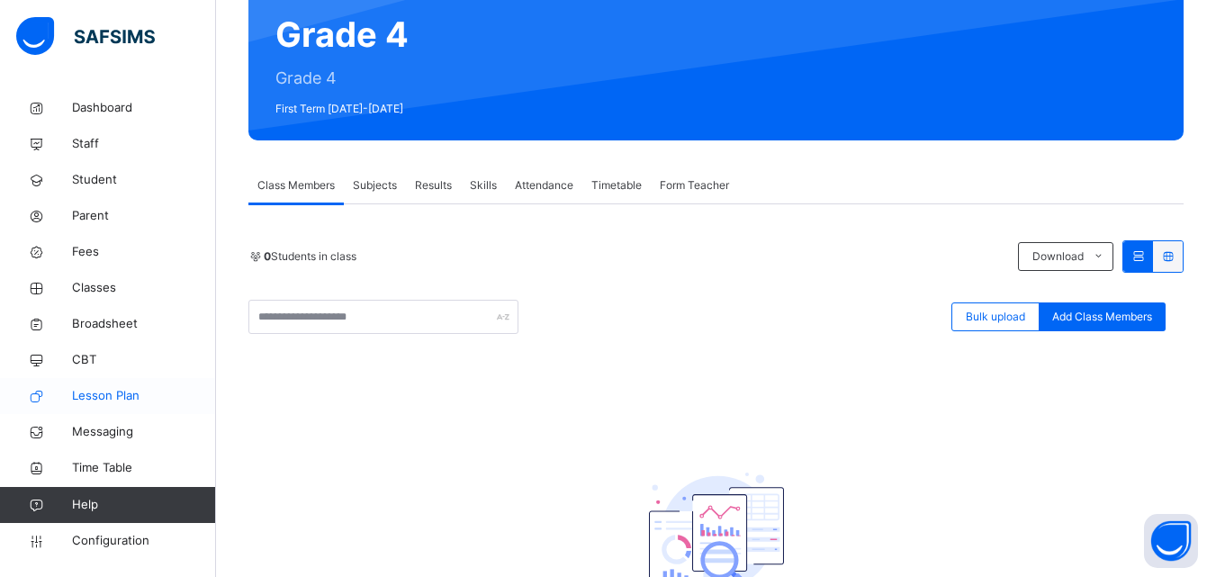
click at [95, 408] on link "Lesson Plan" at bounding box center [108, 396] width 216 height 36
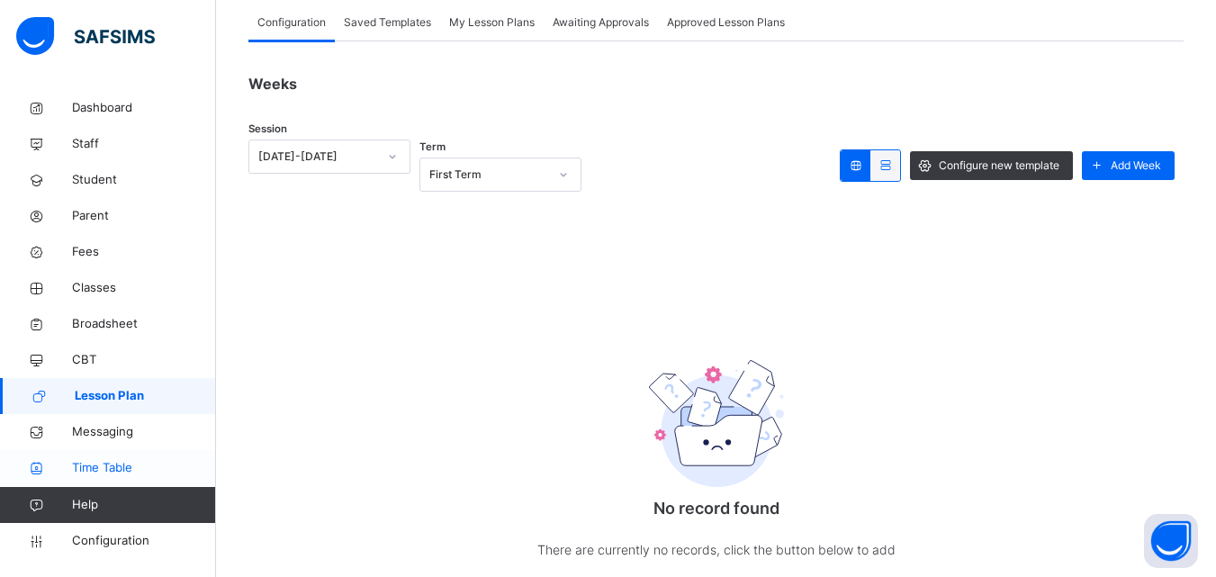
scroll to position [171, 0]
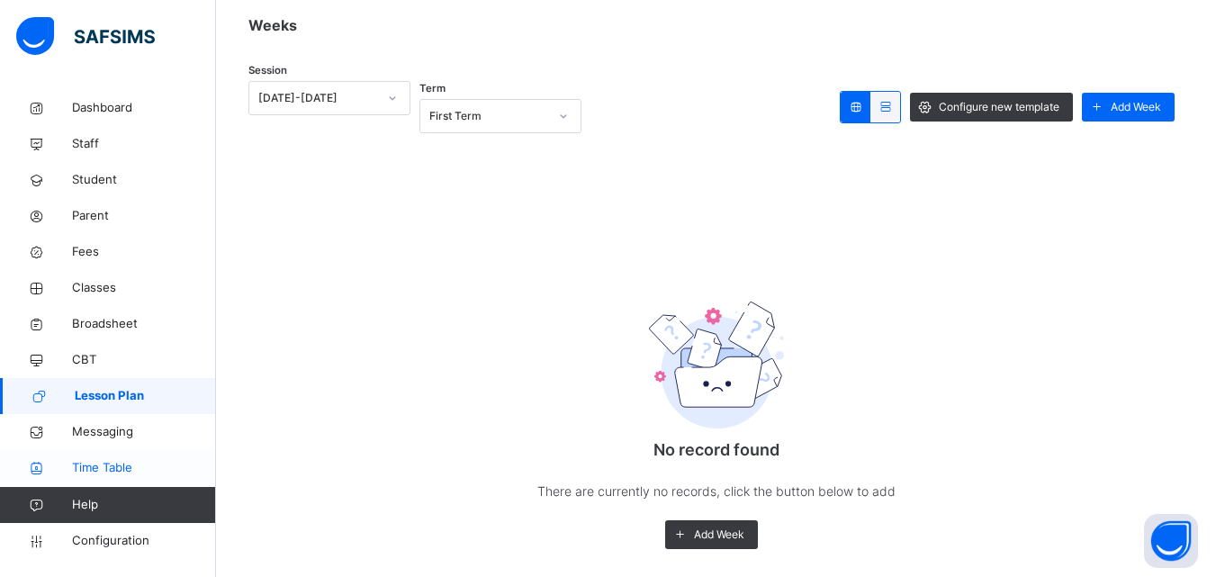
click at [99, 466] on span "Time Table" at bounding box center [144, 468] width 144 height 18
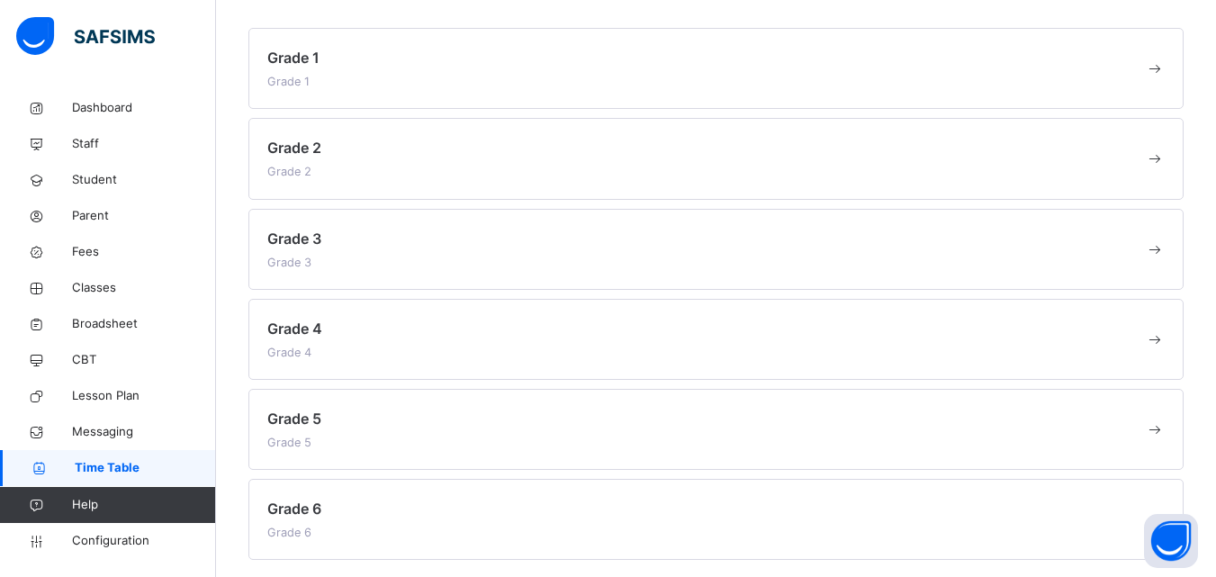
scroll to position [155, 0]
click at [1145, 334] on div "Grade 4 Grade 4" at bounding box center [706, 341] width 878 height 43
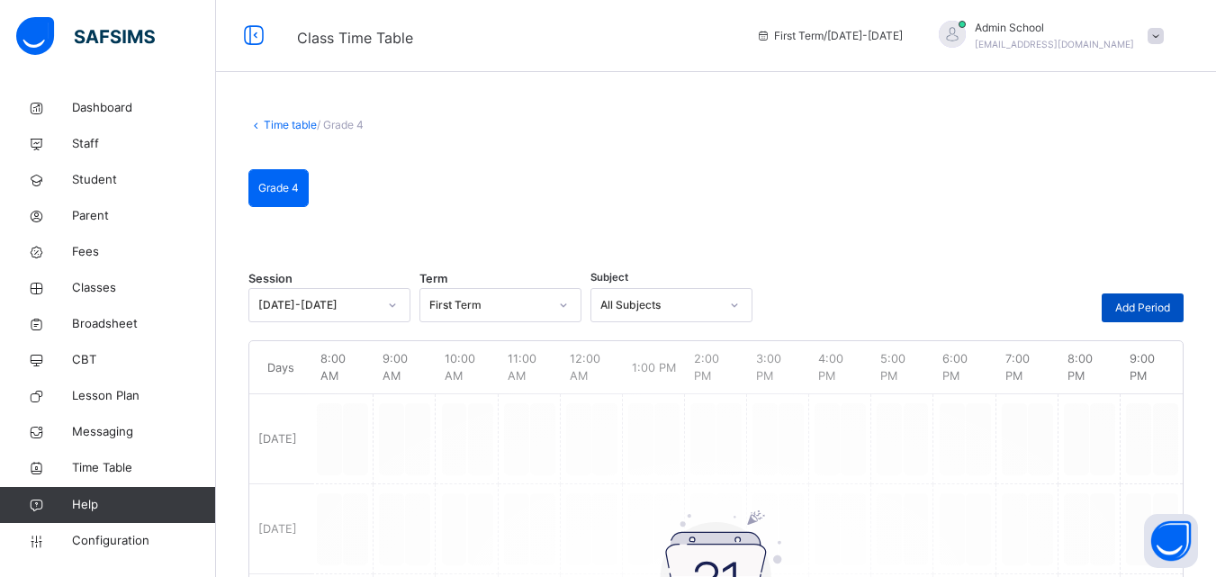
click at [1161, 304] on span "Add Period" at bounding box center [1143, 308] width 55 height 16
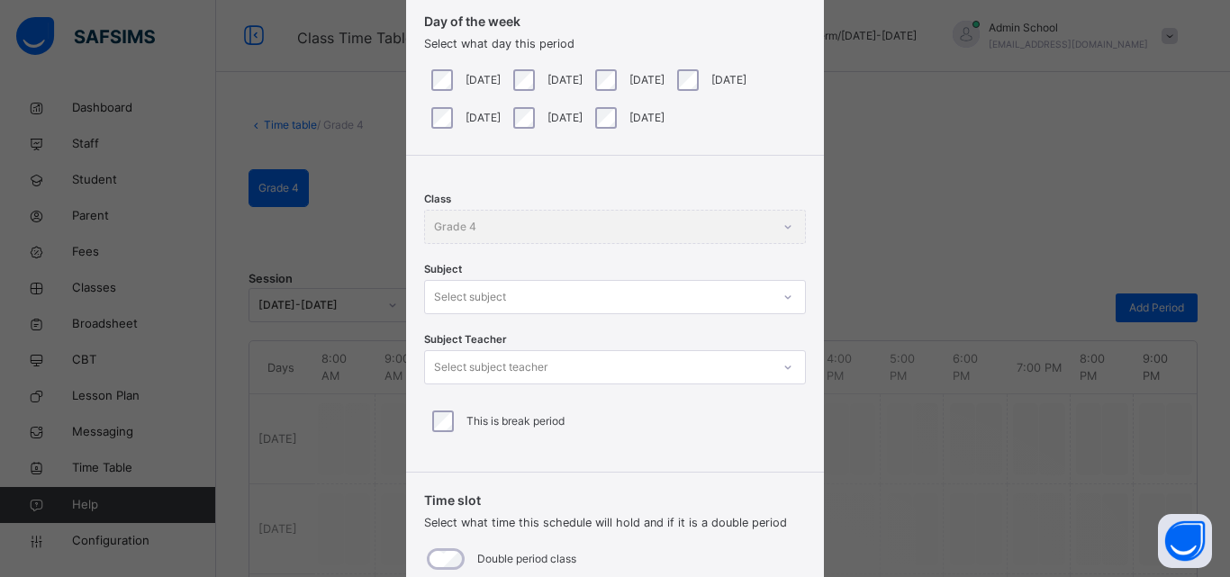
click at [456, 314] on div "Select subject" at bounding box center [615, 297] width 382 height 34
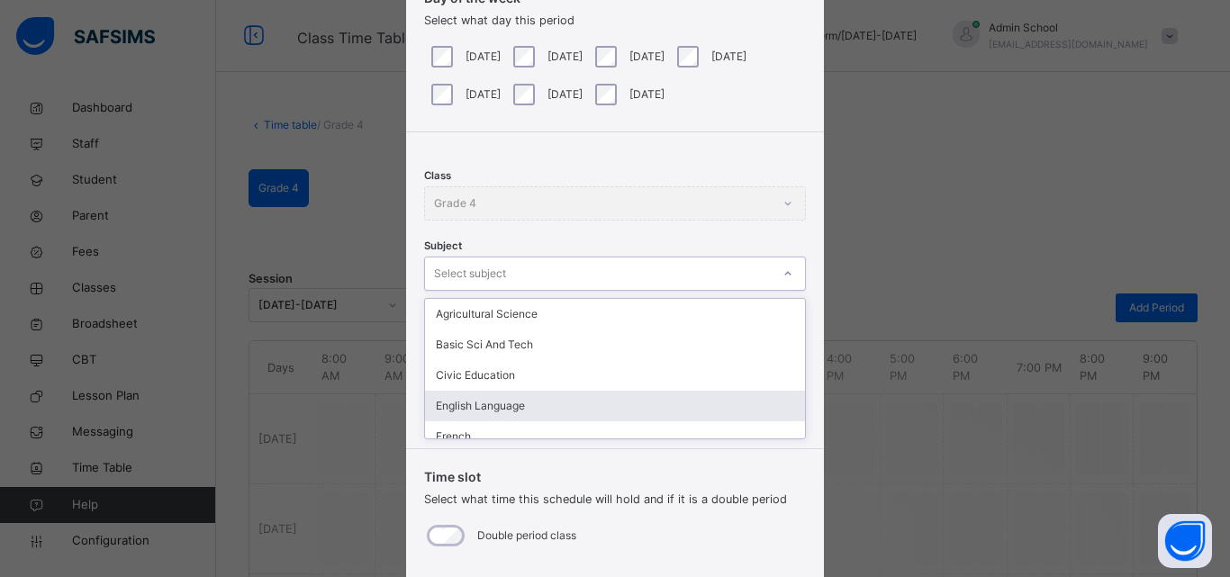
scroll to position [132, 0]
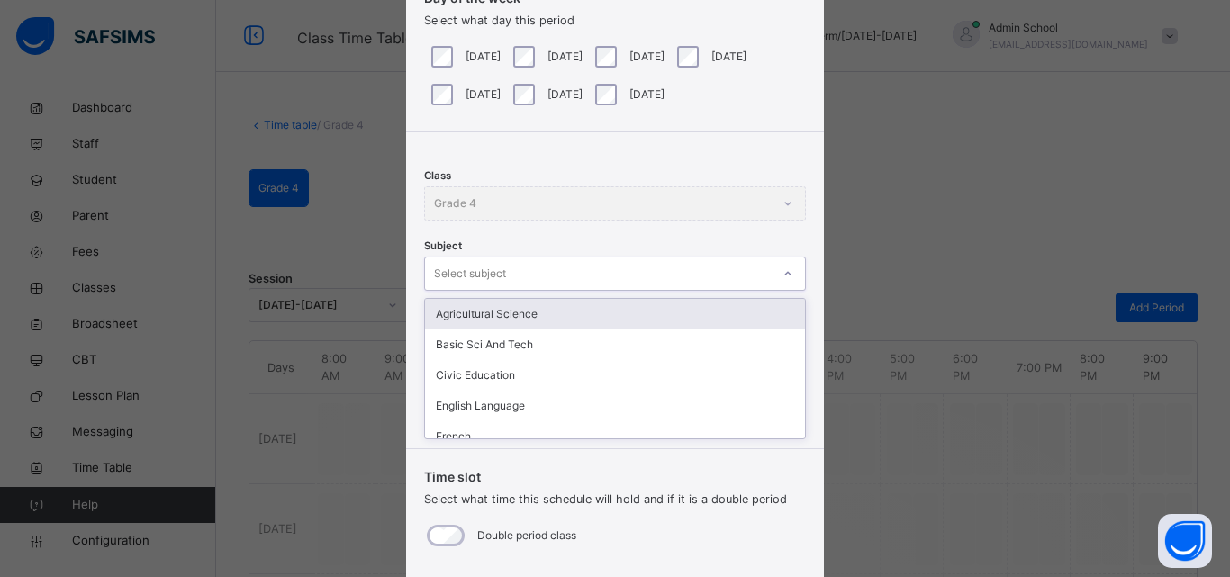
click at [782, 277] on icon at bounding box center [787, 274] width 11 height 18
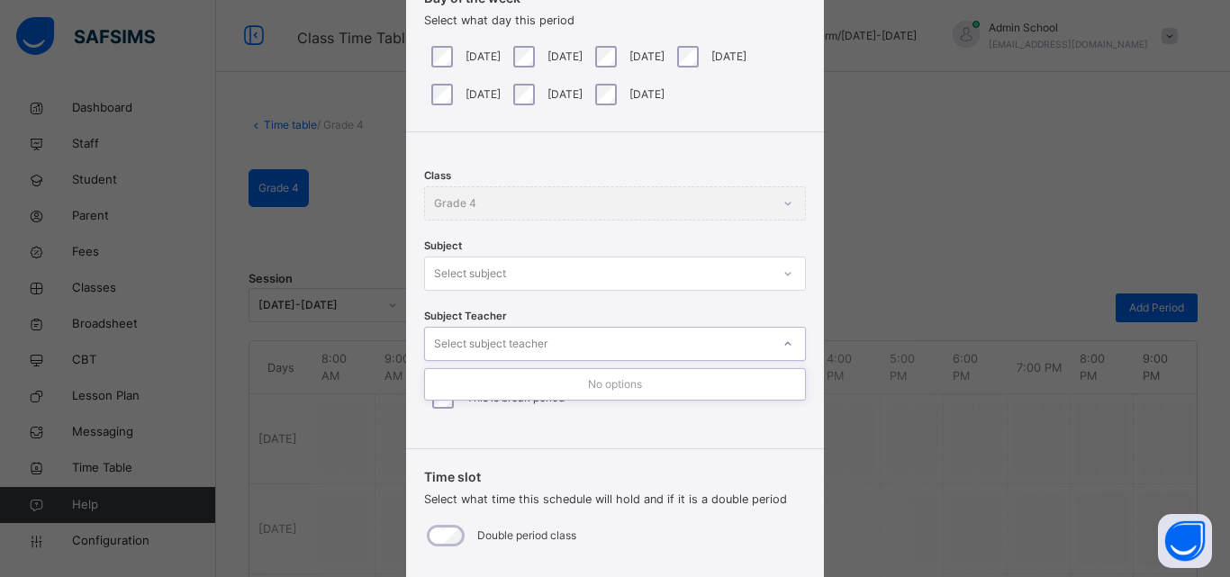
click at [458, 335] on div "Select subject teacher" at bounding box center [490, 344] width 113 height 34
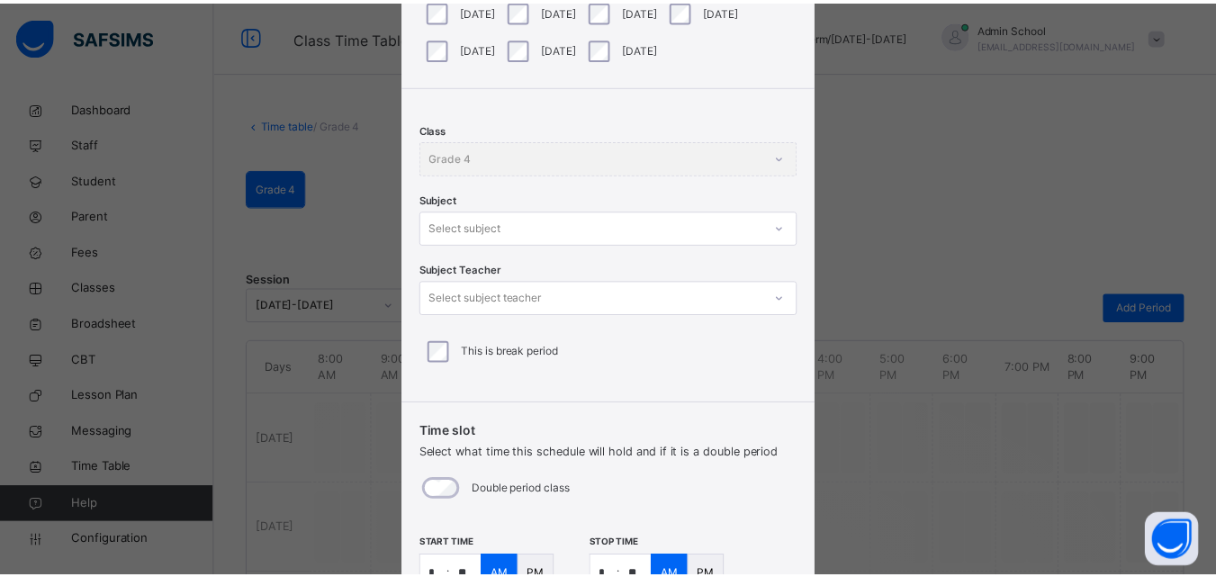
scroll to position [337, 0]
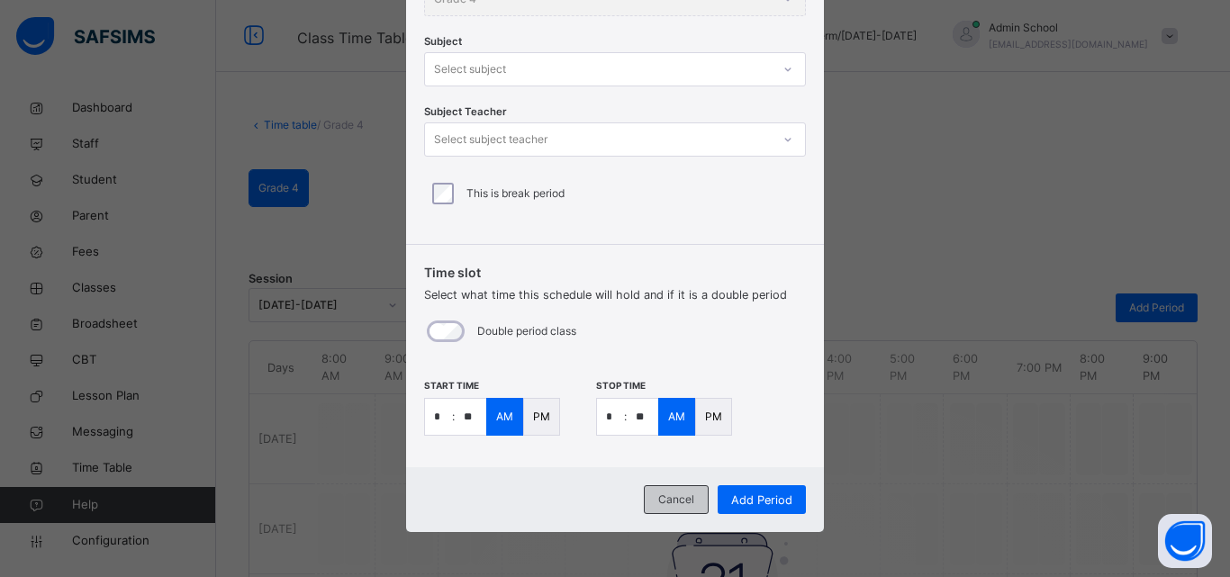
click at [669, 504] on span "Cancel" at bounding box center [676, 500] width 36 height 16
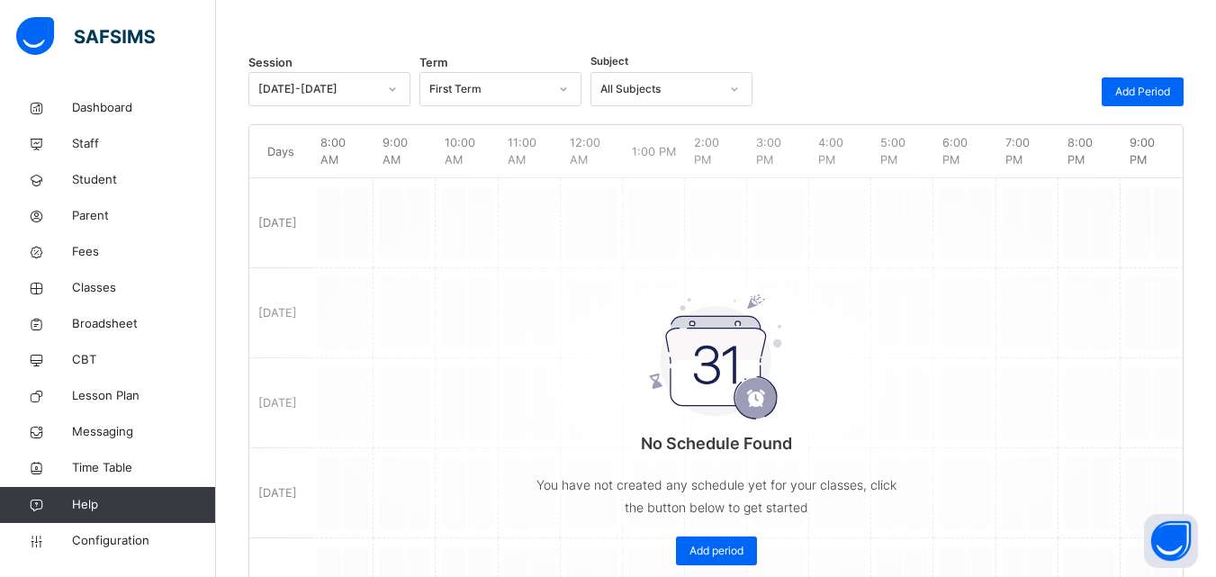
scroll to position [205, 0]
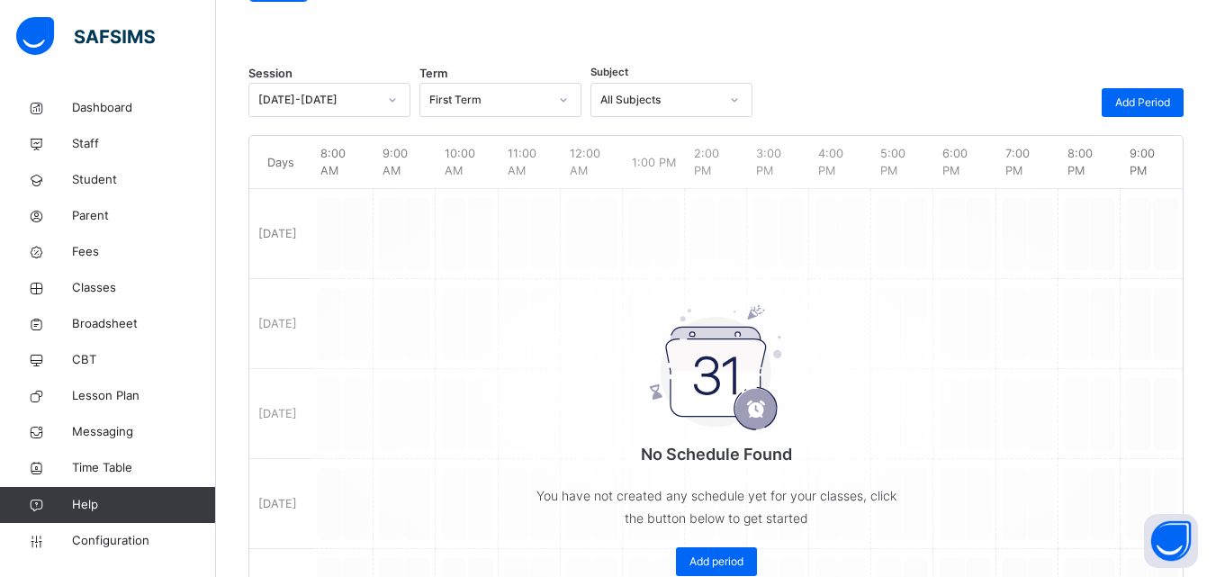
click at [357, 236] on div "No Schedule Found You have not created any schedule yet for your classes, click…" at bounding box center [716, 383] width 934 height 476
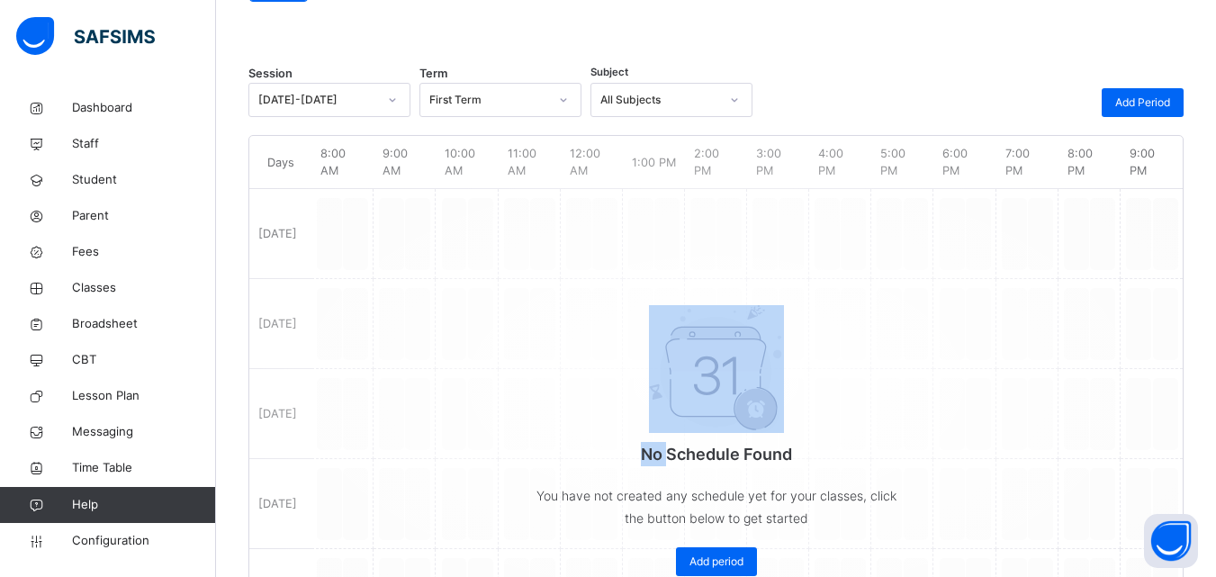
click at [357, 236] on div "No Schedule Found You have not created any schedule yet for your classes, click…" at bounding box center [716, 383] width 934 height 476
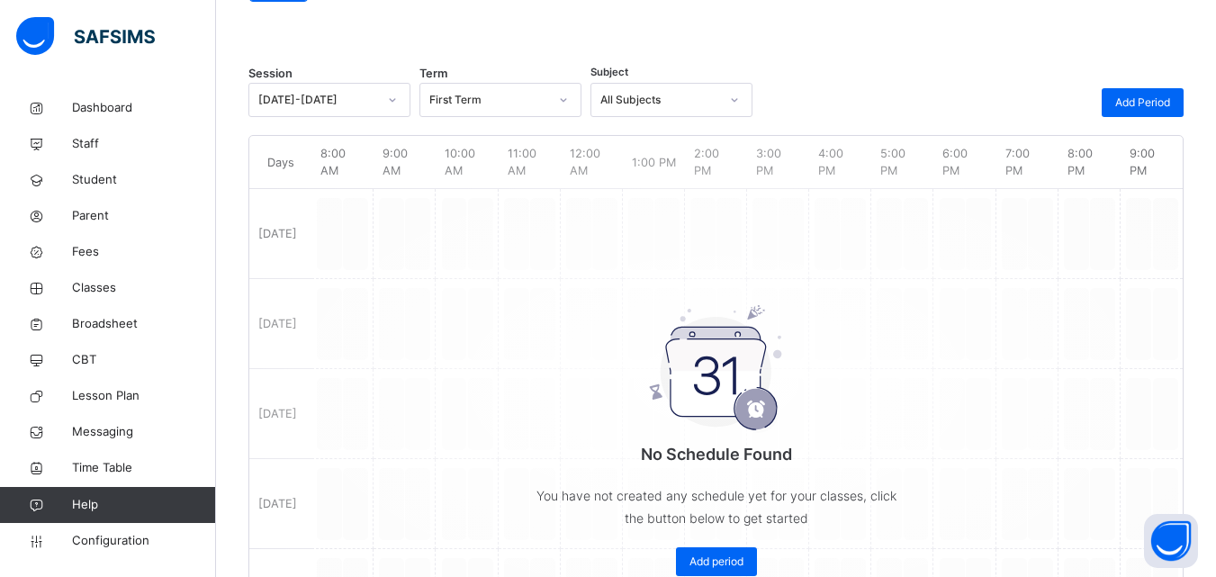
click at [356, 100] on div "[DATE]-[DATE]" at bounding box center [317, 100] width 119 height 16
click at [506, 97] on div "First Term" at bounding box center [489, 100] width 119 height 16
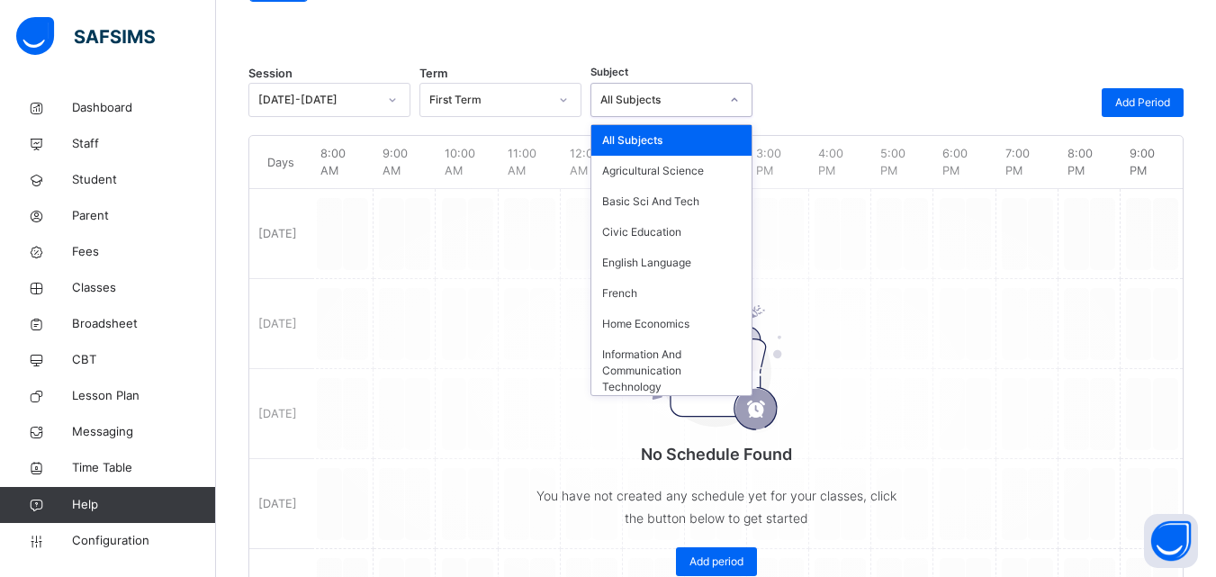
click at [619, 101] on div "All Subjects" at bounding box center [660, 100] width 119 height 16
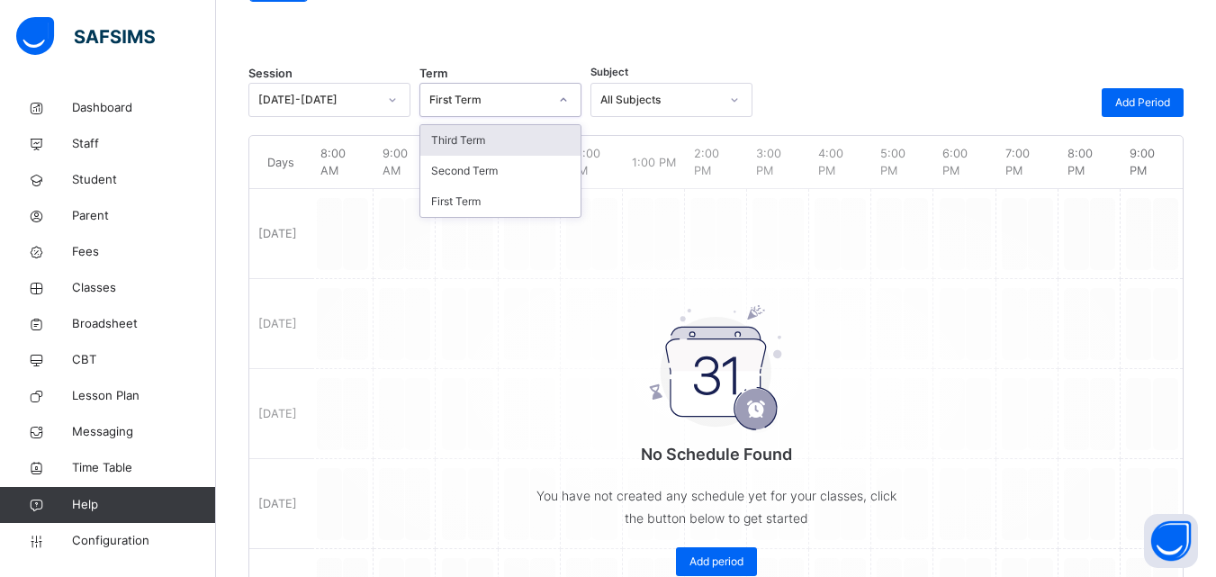
click at [534, 105] on div "First Term" at bounding box center [489, 100] width 119 height 16
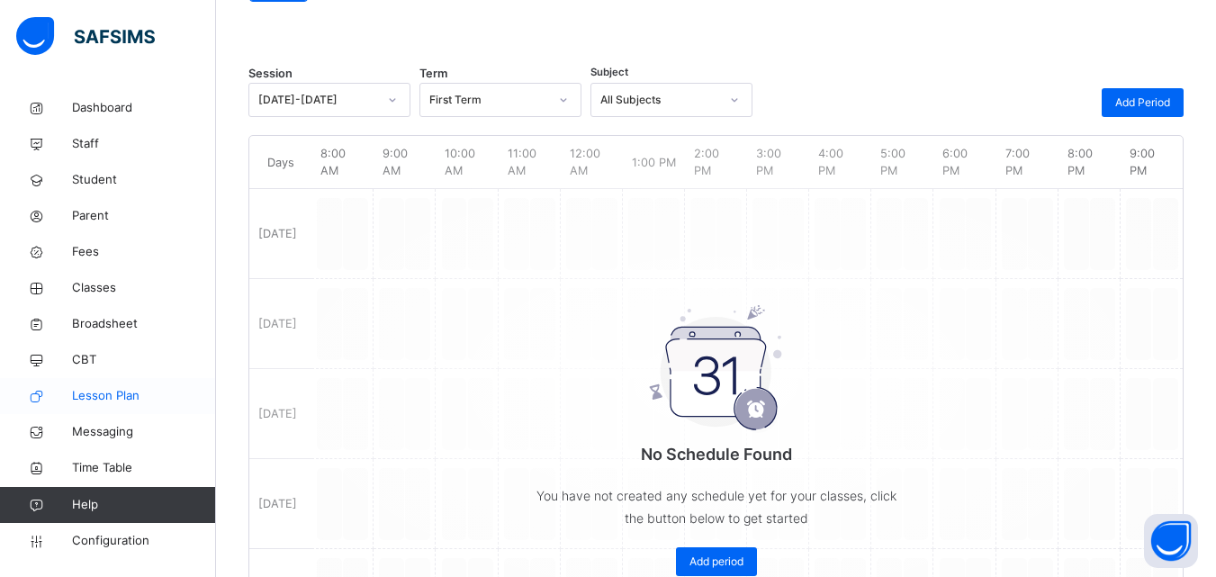
click at [78, 390] on span "Lesson Plan" at bounding box center [144, 396] width 144 height 18
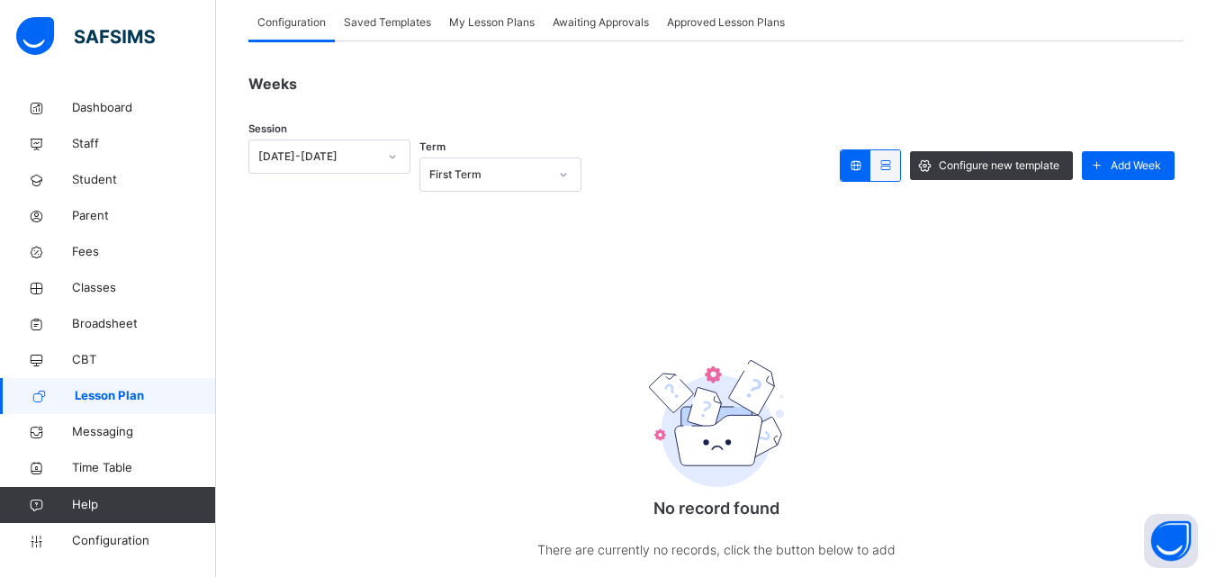
scroll to position [203, 0]
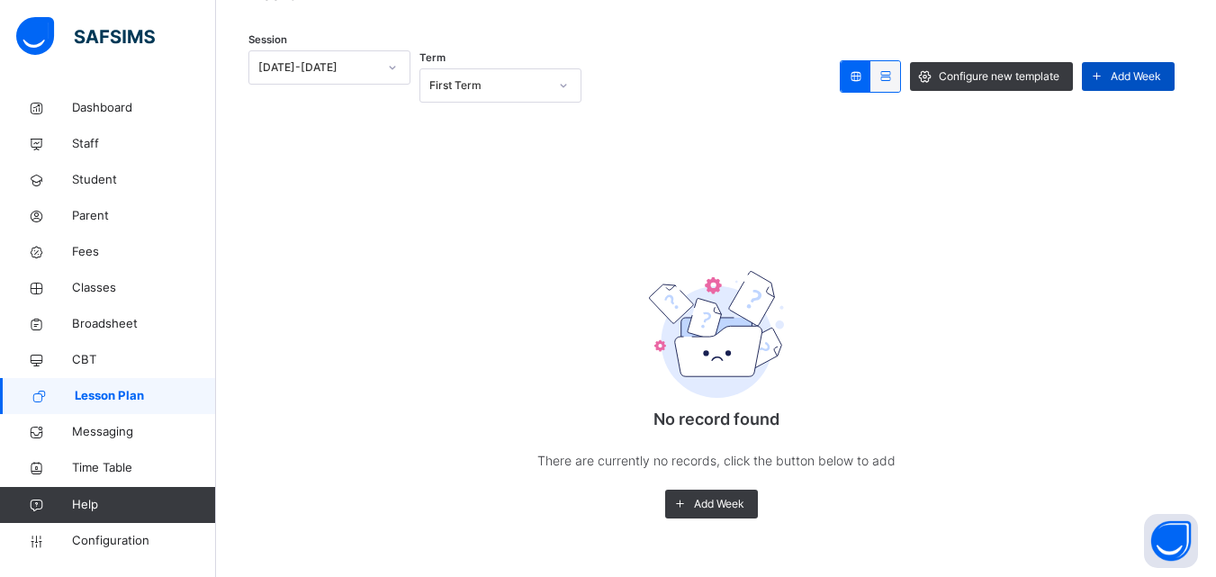
click at [1107, 80] on icon at bounding box center [1097, 77] width 19 height 21
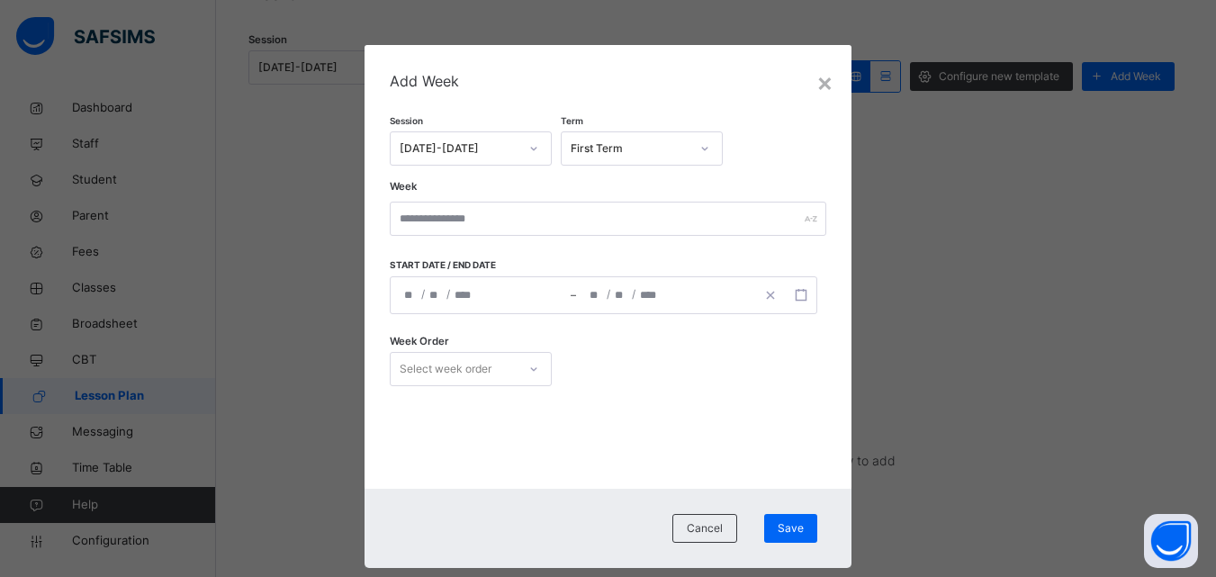
click at [499, 366] on div "Select week order" at bounding box center [471, 369] width 162 height 34
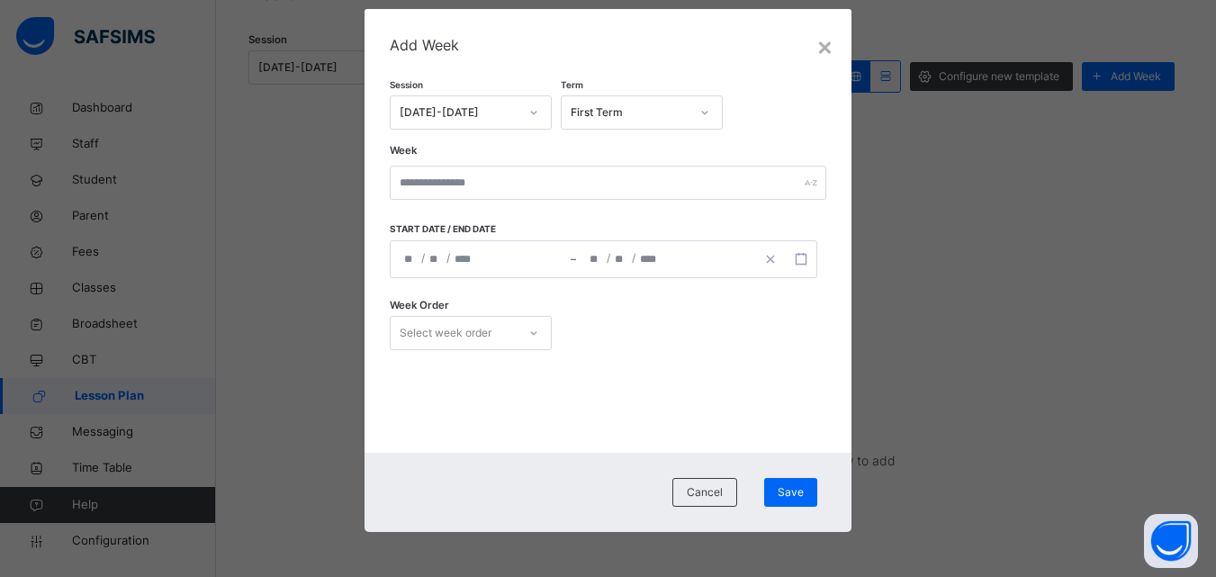
click at [712, 427] on div "Add Week Session 2025-2026 Term First Term Week Start date / End date / / – / /…" at bounding box center [608, 231] width 486 height 444
click at [711, 487] on span "Cancel" at bounding box center [705, 492] width 36 height 16
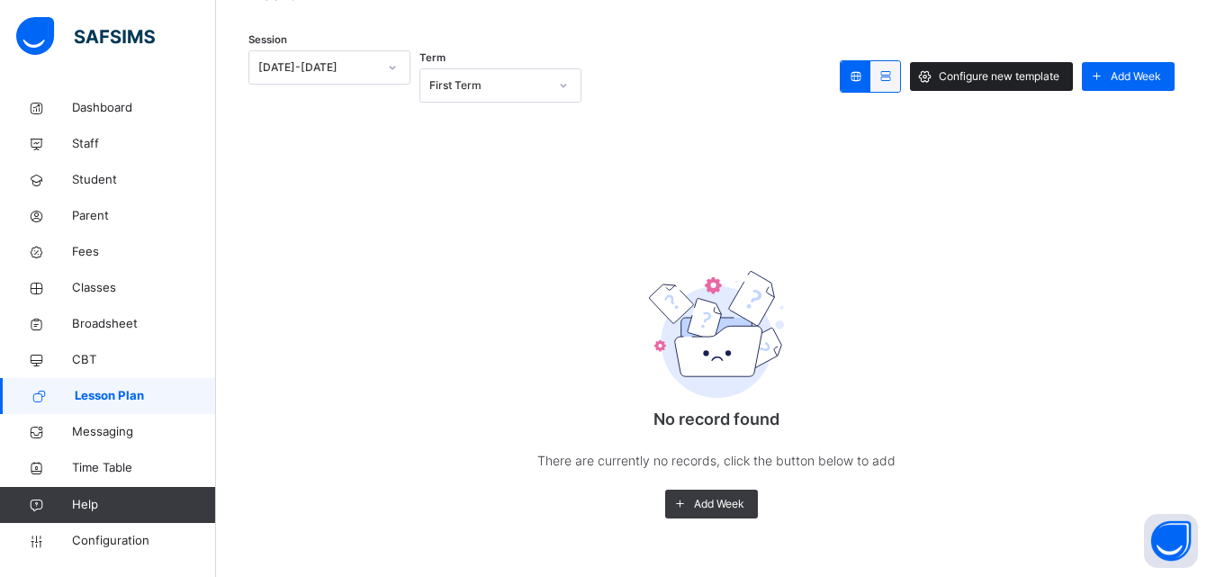
click at [1005, 74] on span "Configure new template" at bounding box center [999, 76] width 121 height 16
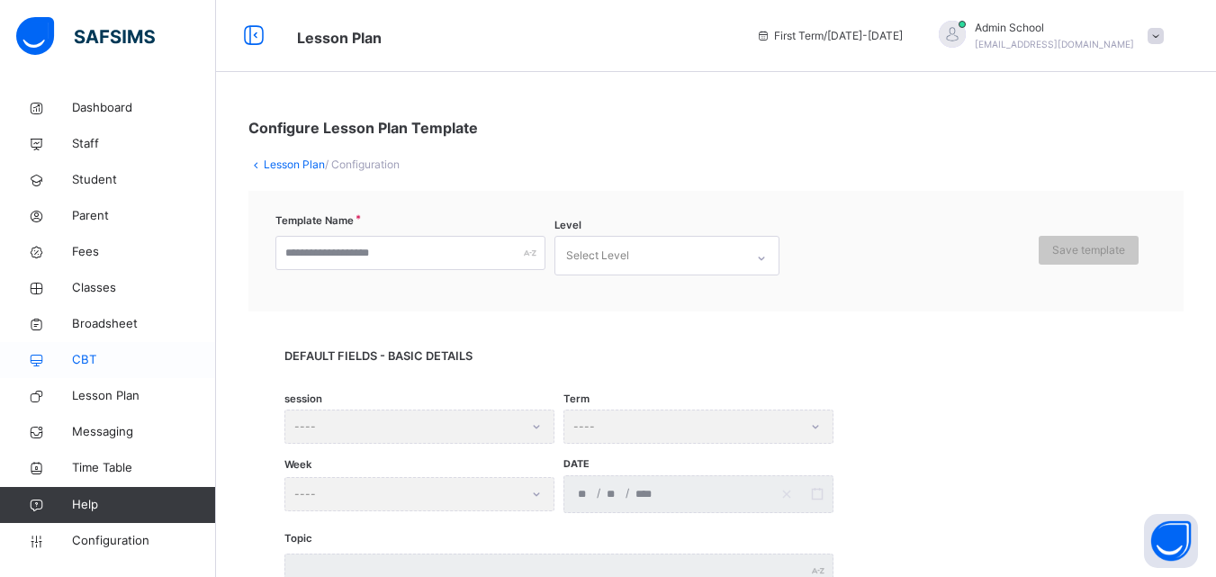
click at [75, 358] on span "CBT" at bounding box center [144, 360] width 144 height 18
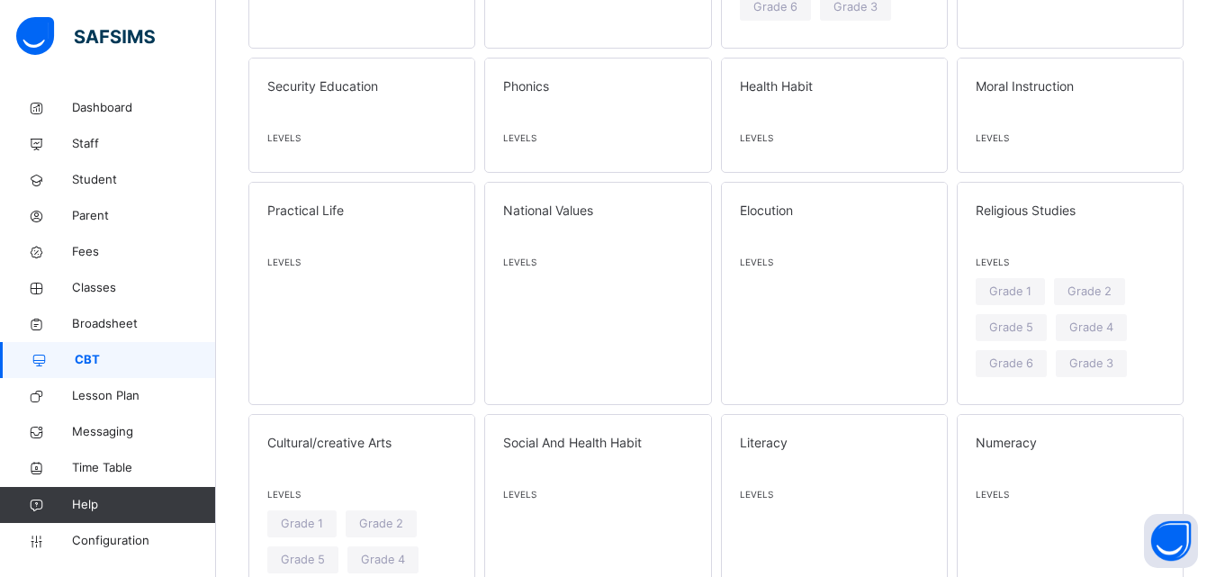
scroll to position [2910, 0]
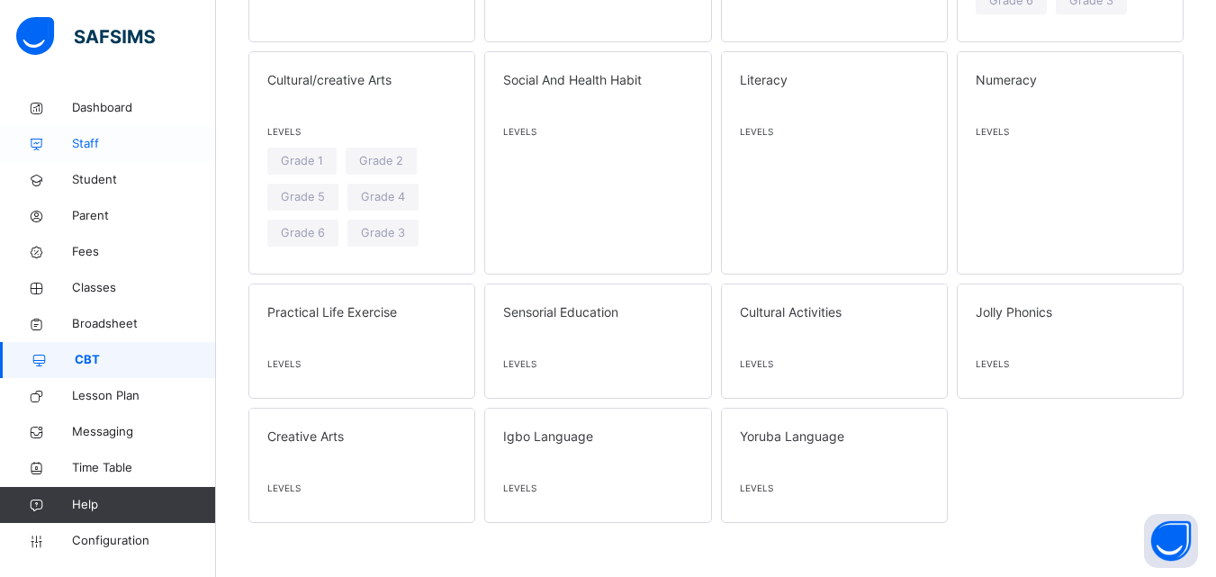
click at [46, 156] on link "Staff" at bounding box center [108, 144] width 216 height 36
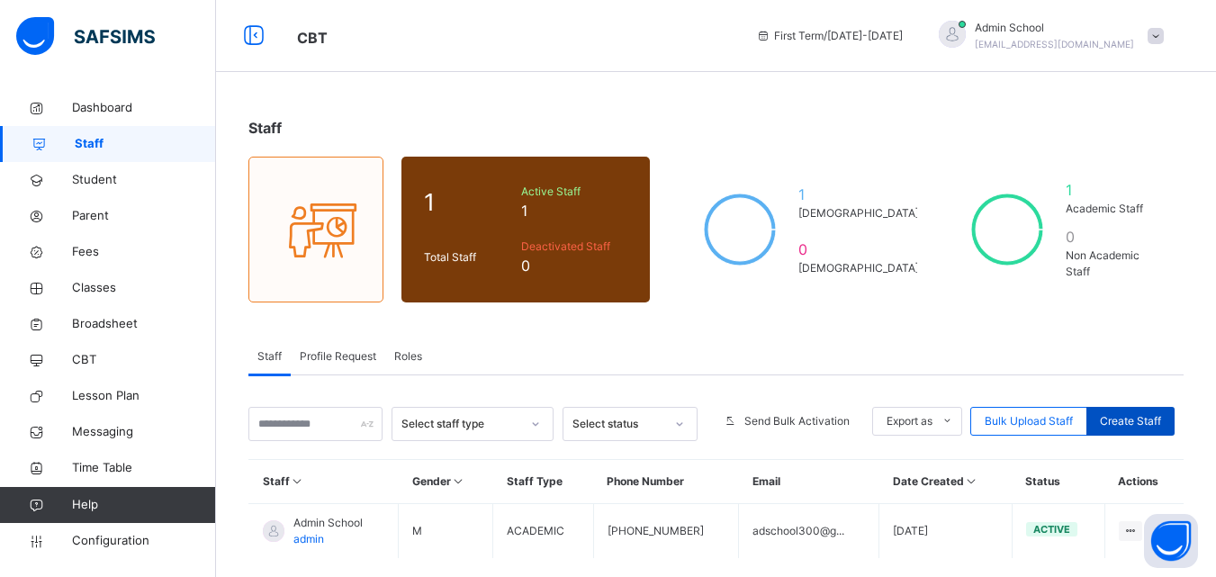
click at [1150, 418] on span "Create Staff" at bounding box center [1130, 421] width 61 height 16
select select "**"
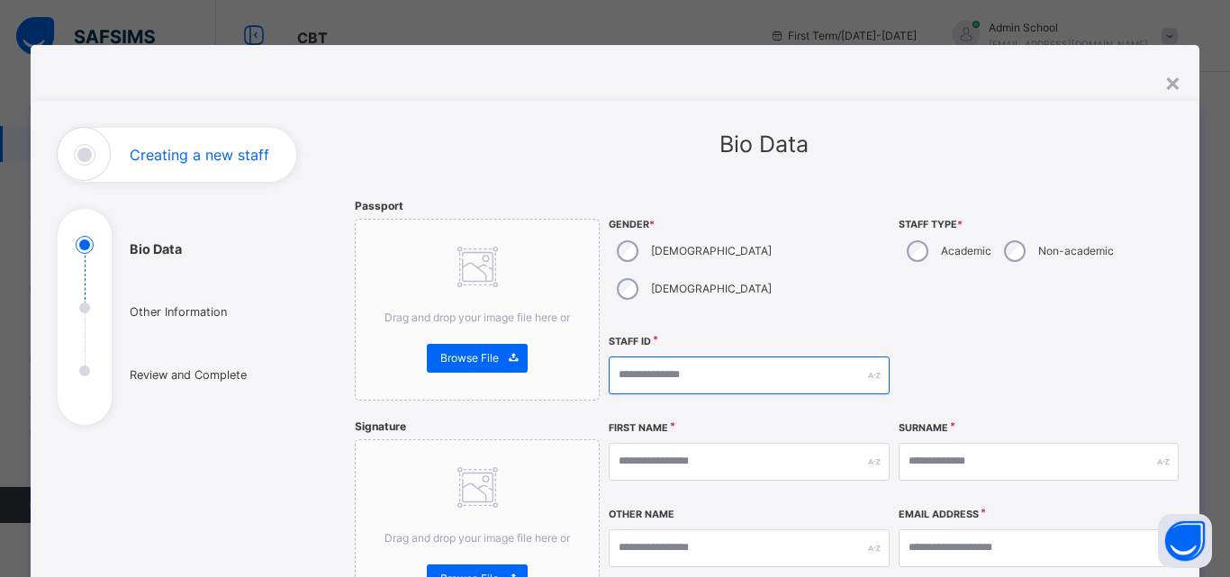
click at [629, 357] on input "text" at bounding box center [749, 376] width 280 height 38
type input "*******"
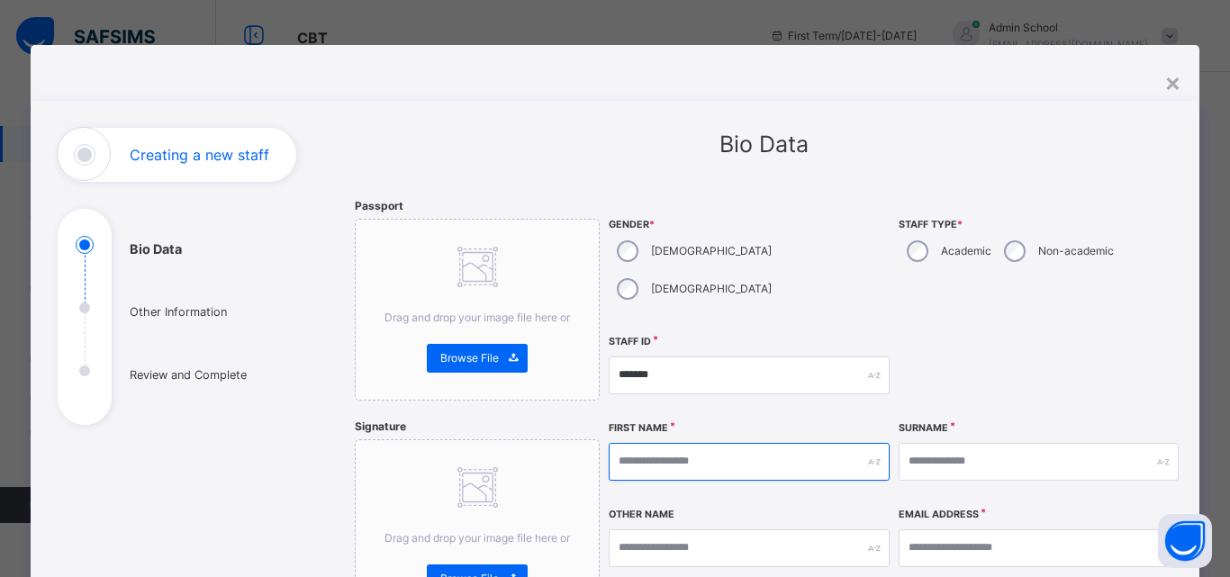
click at [641, 443] on input "text" at bounding box center [749, 462] width 280 height 38
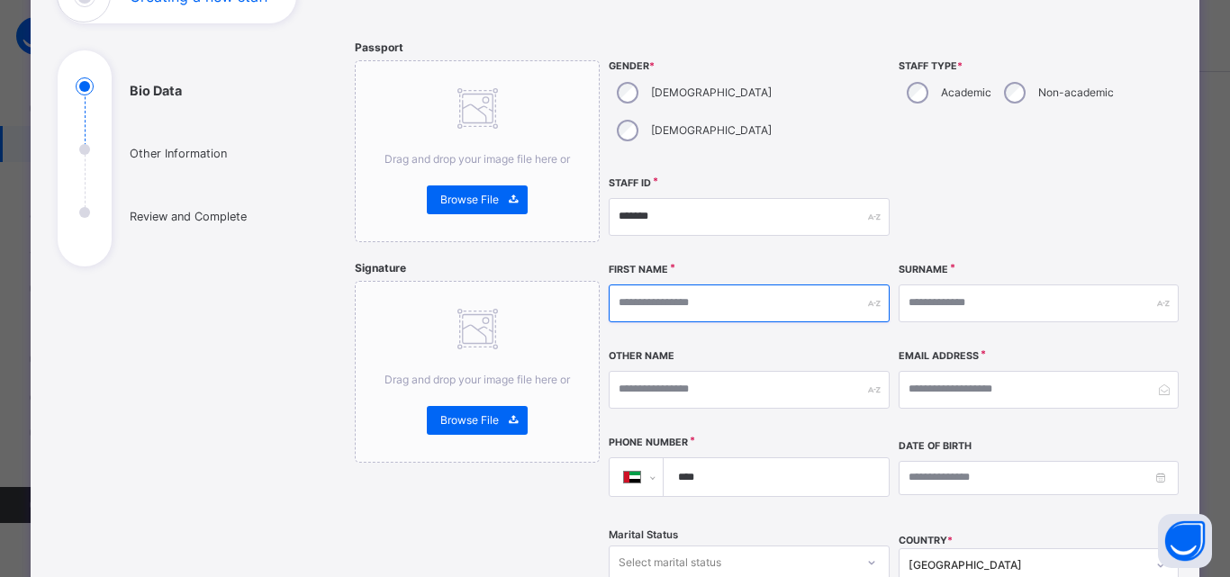
scroll to position [156, 0]
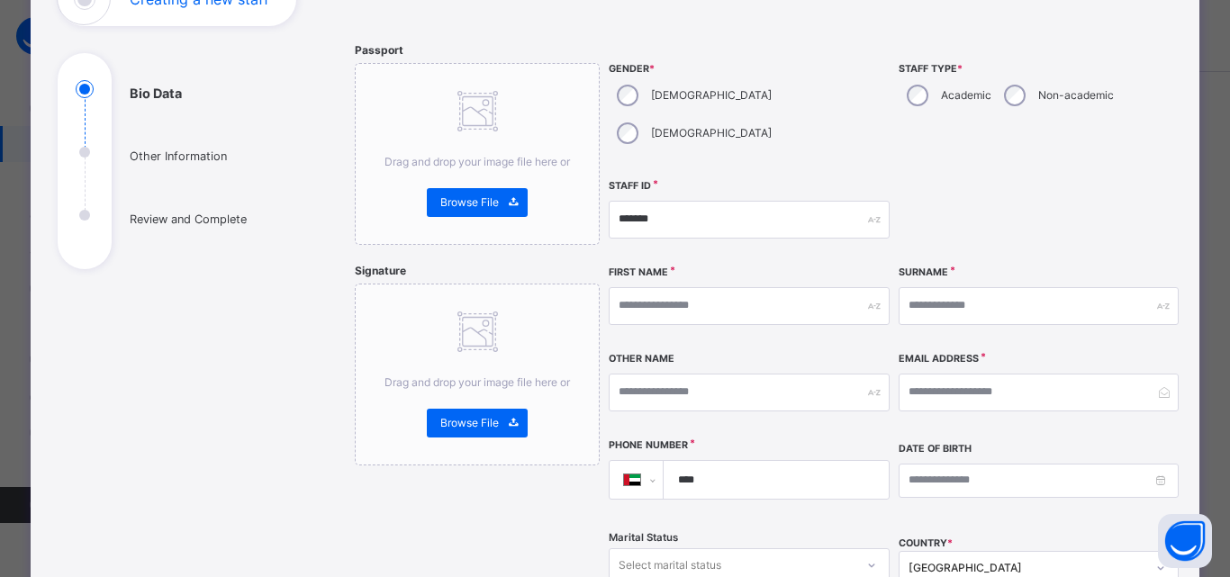
click at [761, 548] on div "Select marital status" at bounding box center [749, 565] width 280 height 34
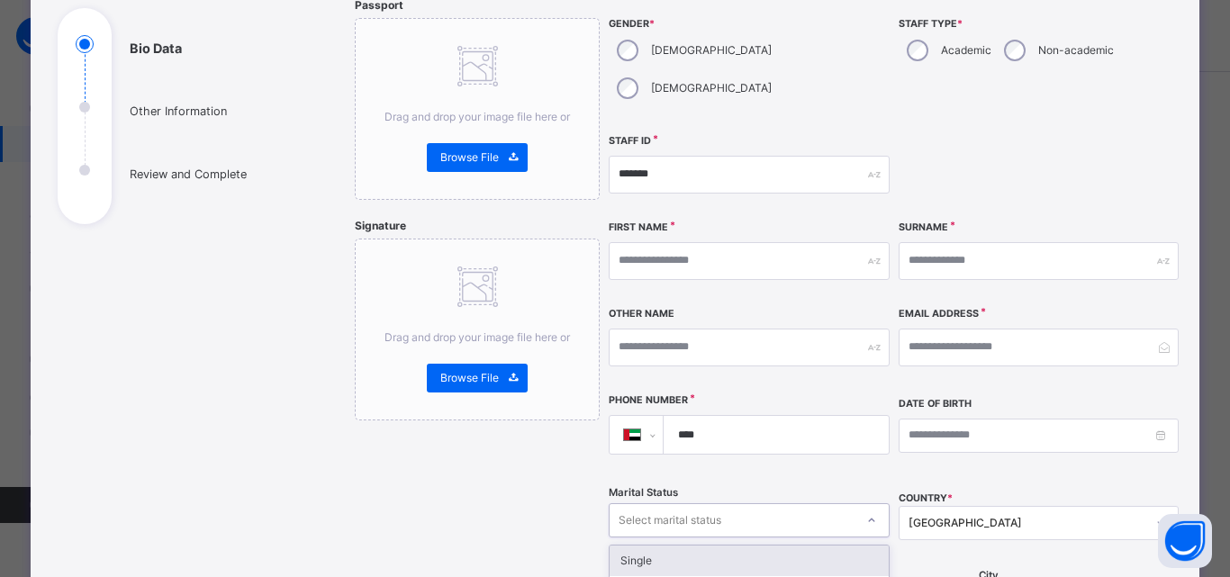
click at [652, 546] on div "Single" at bounding box center [749, 561] width 278 height 31
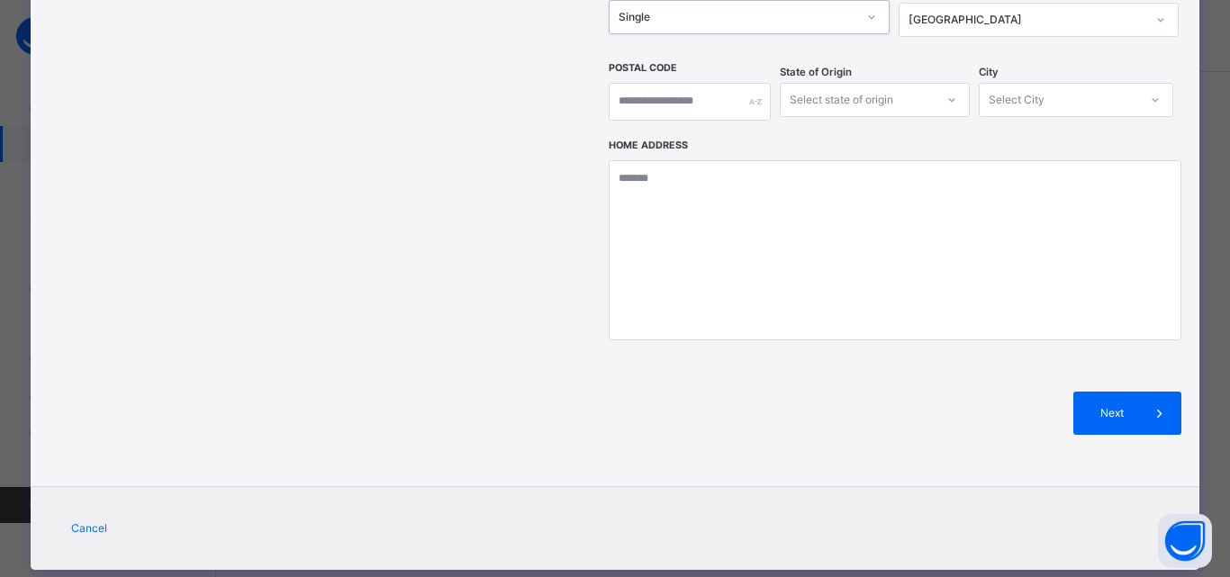
scroll to position [0, 0]
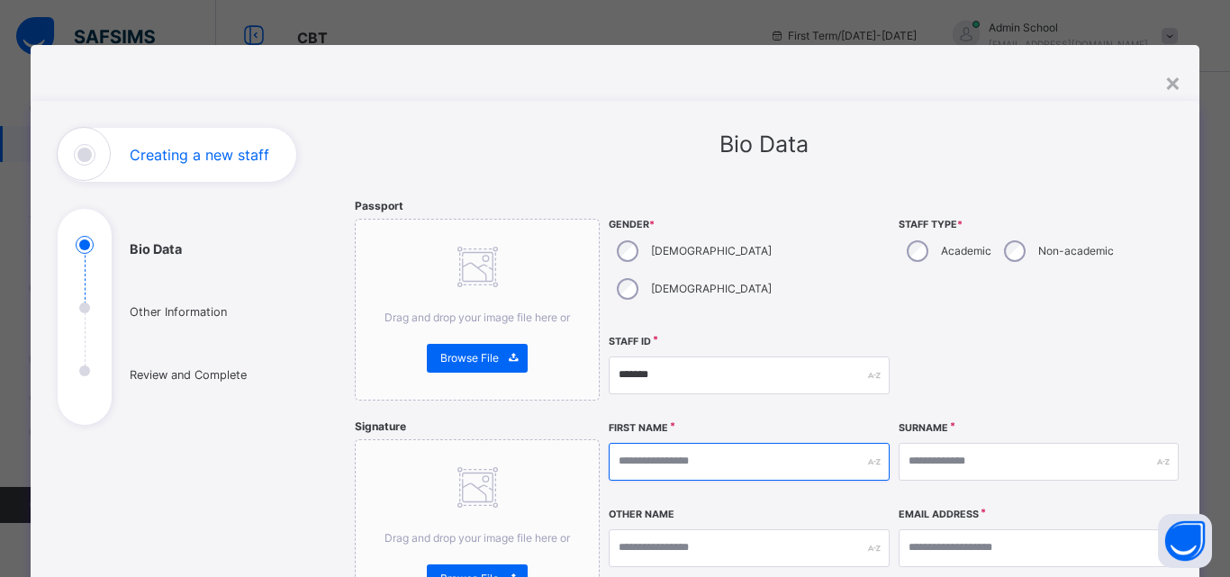
click at [630, 443] on input "text" at bounding box center [749, 462] width 280 height 38
type input "*"
type input "*****"
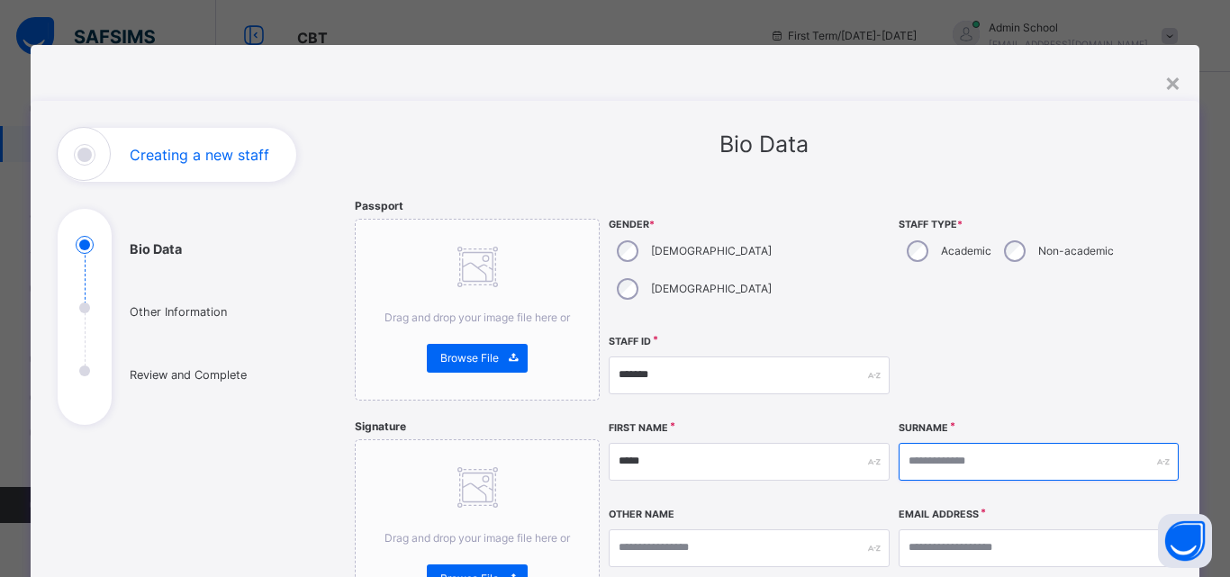
click at [955, 443] on input "text" at bounding box center [1039, 462] width 280 height 38
click at [1002, 443] on input "text" at bounding box center [1039, 462] width 280 height 38
type input "*******"
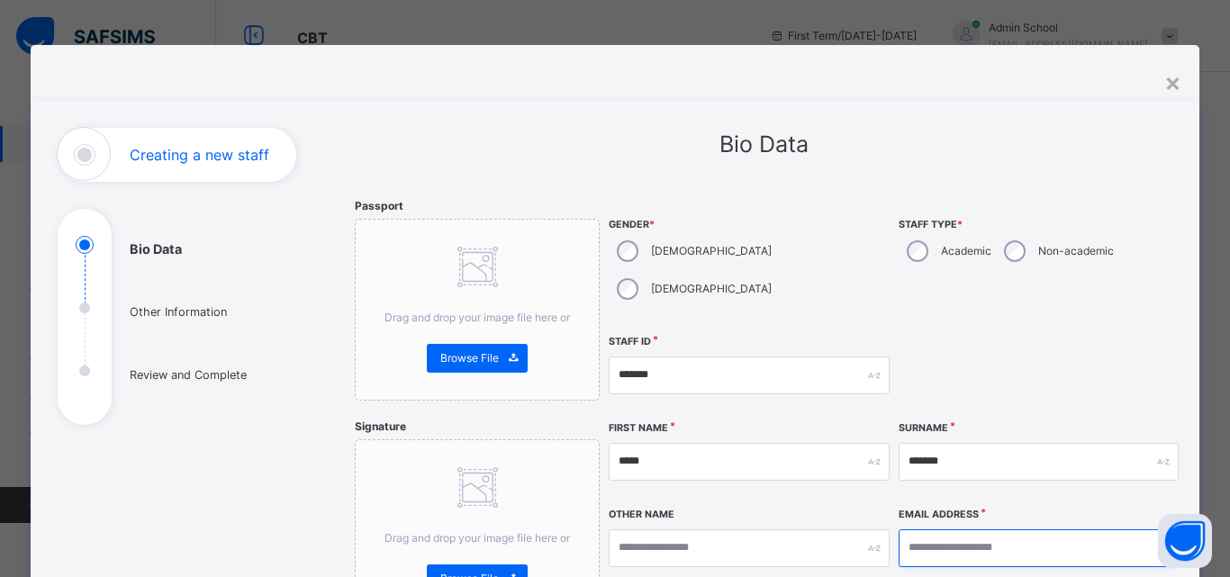
click at [969, 529] on input "email" at bounding box center [1039, 548] width 280 height 38
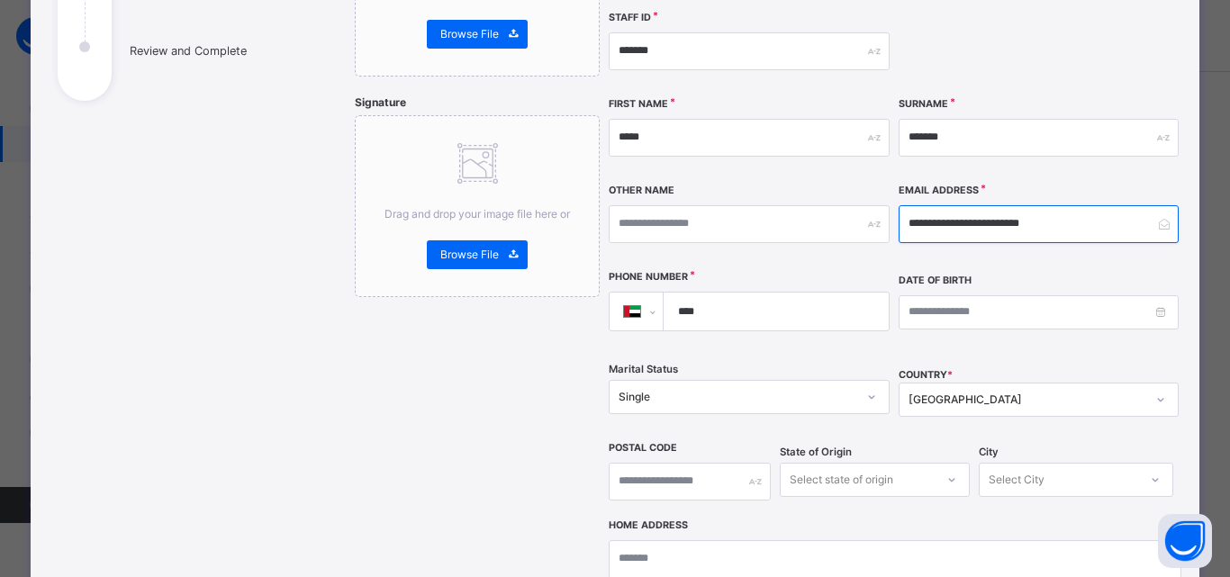
scroll to position [332, 0]
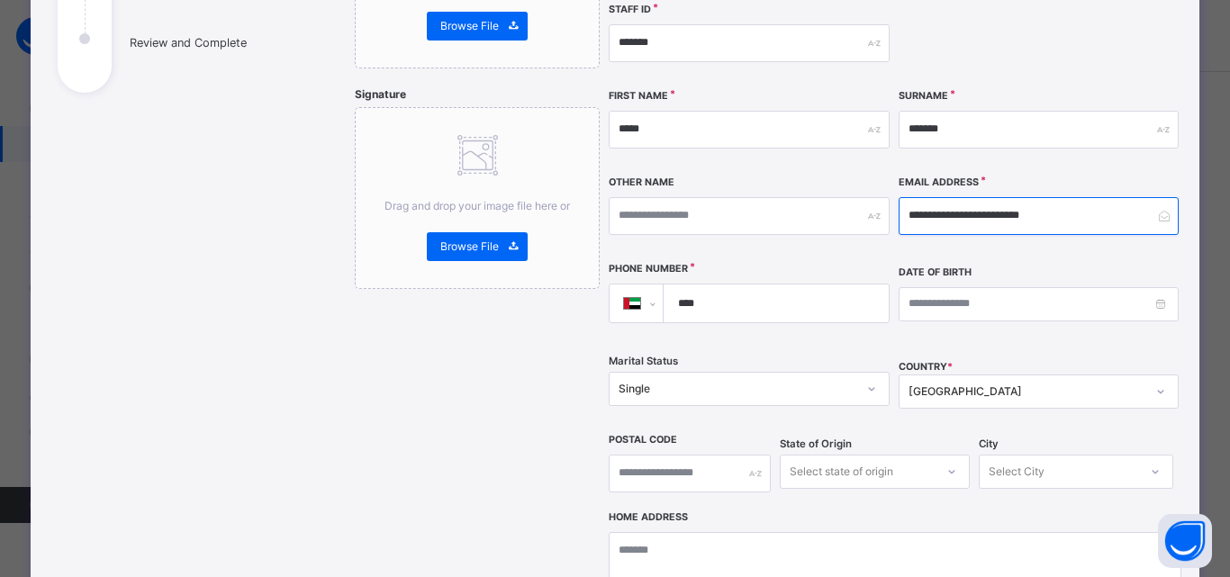
type input "**********"
click at [772, 285] on input "****" at bounding box center [772, 304] width 211 height 38
type input "**********"
click at [994, 352] on div "COUNTRY * United Arab Emirates" at bounding box center [1039, 389] width 280 height 74
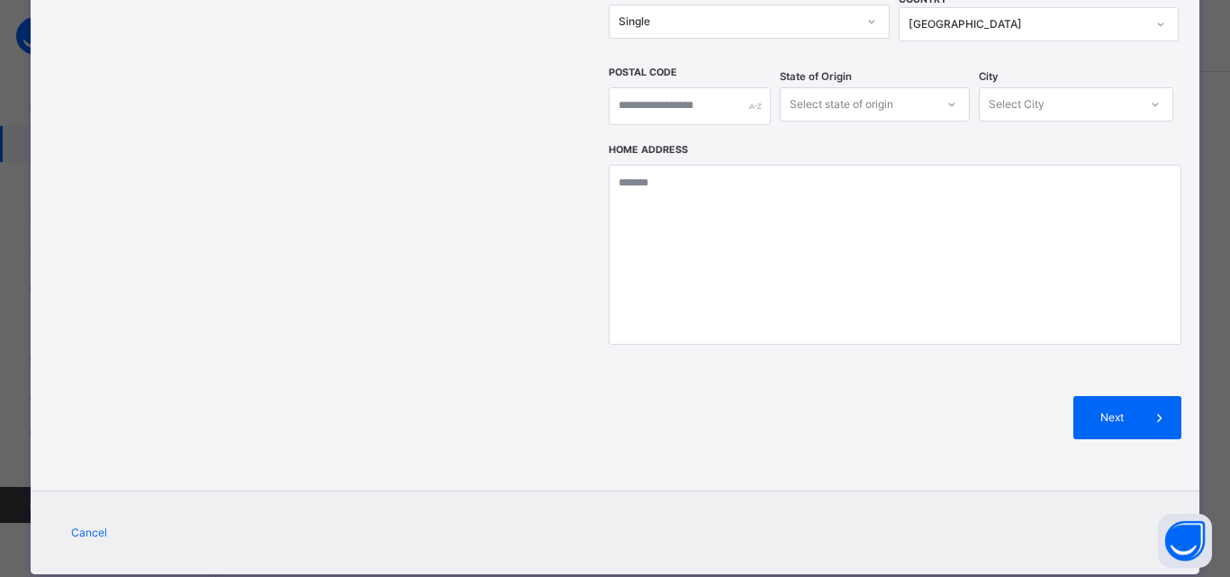
scroll to position [704, 0]
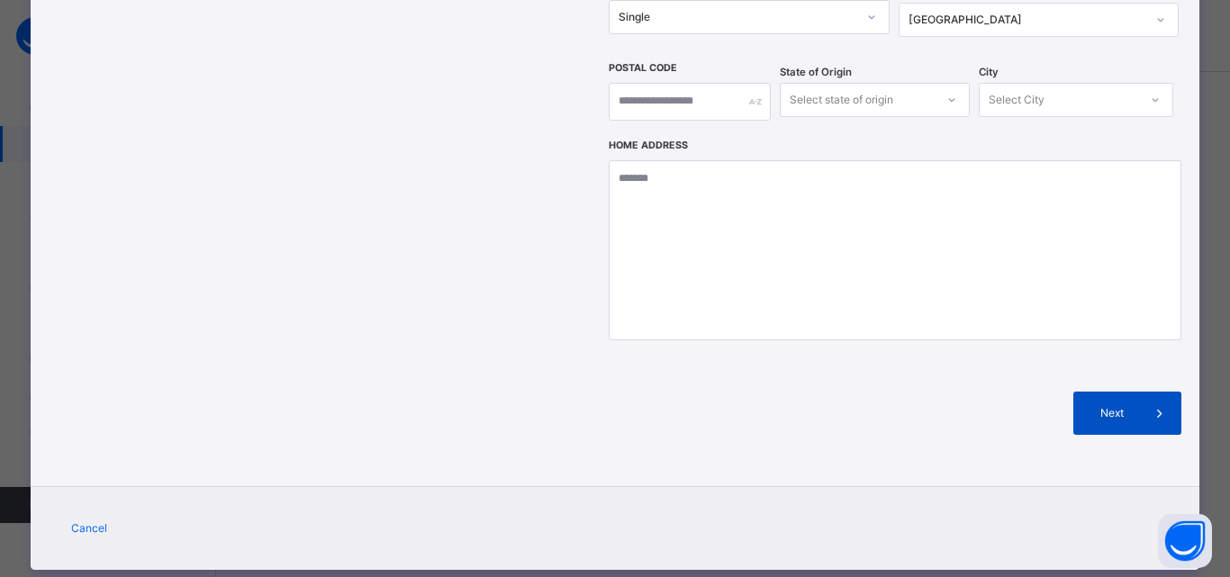
click at [1094, 392] on div "Next" at bounding box center [1127, 413] width 108 height 43
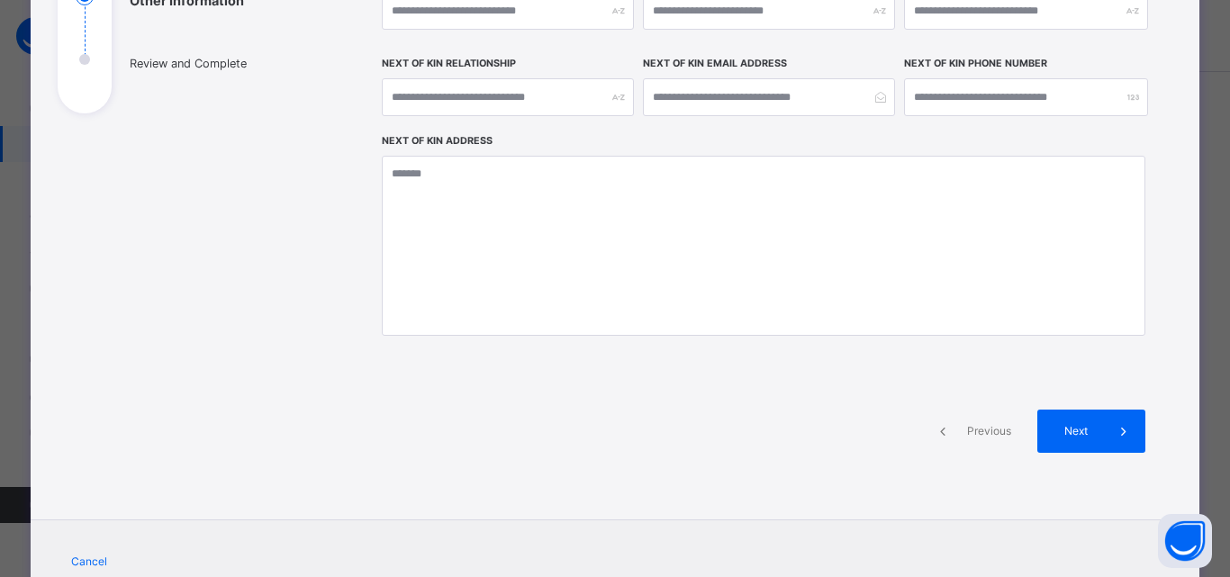
scroll to position [383, 0]
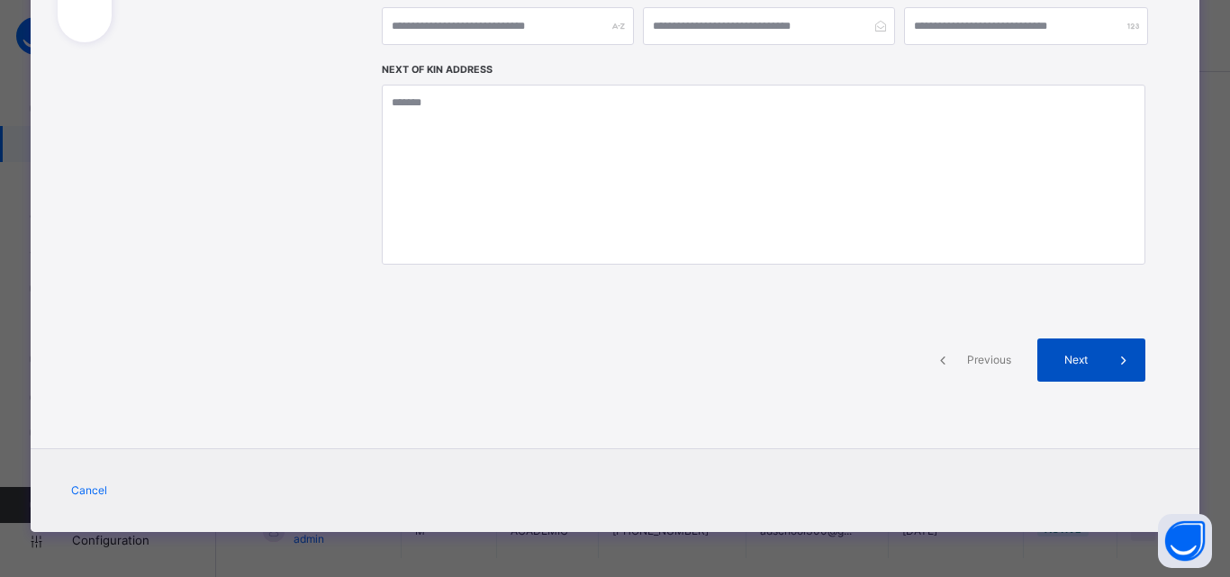
click at [1090, 365] on span "Next" at bounding box center [1076, 360] width 51 height 16
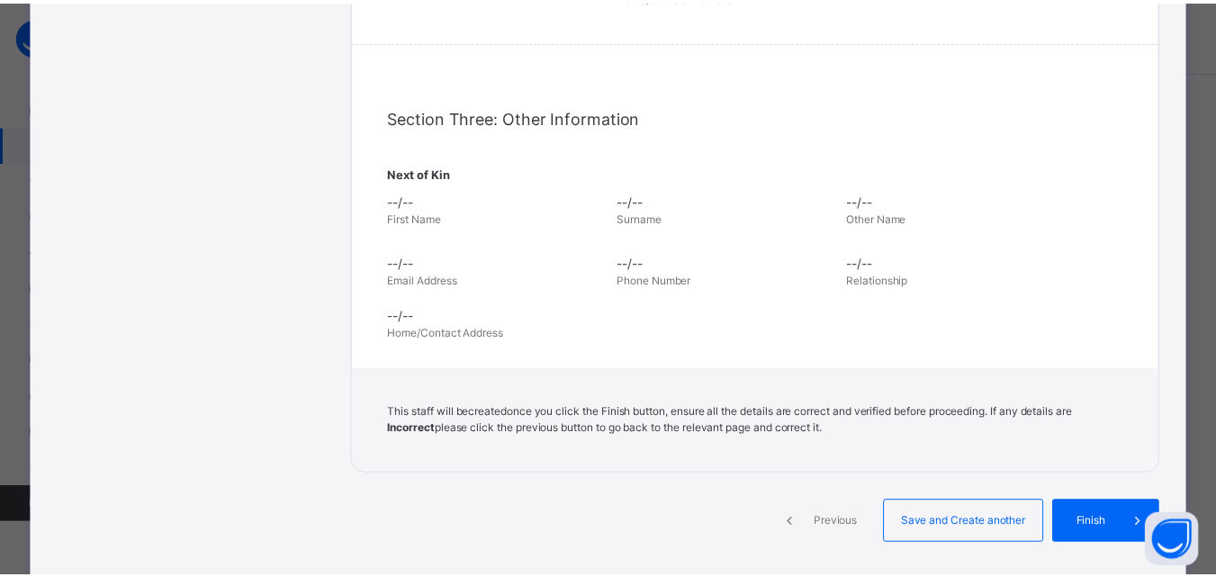
scroll to position [700, 0]
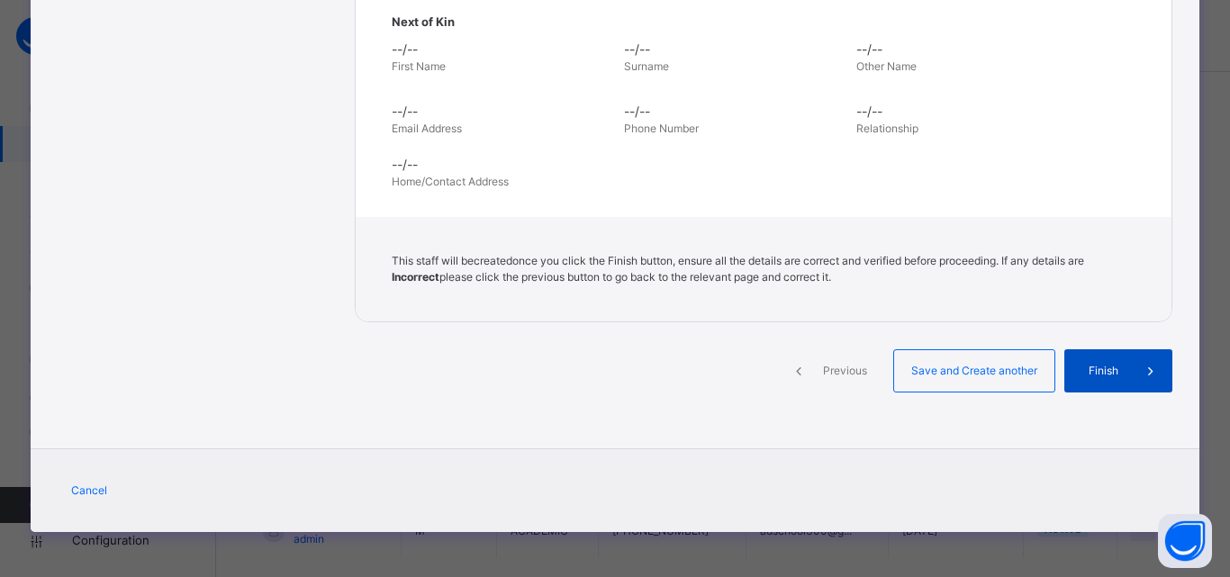
click at [1105, 385] on div "Finish" at bounding box center [1118, 370] width 108 height 43
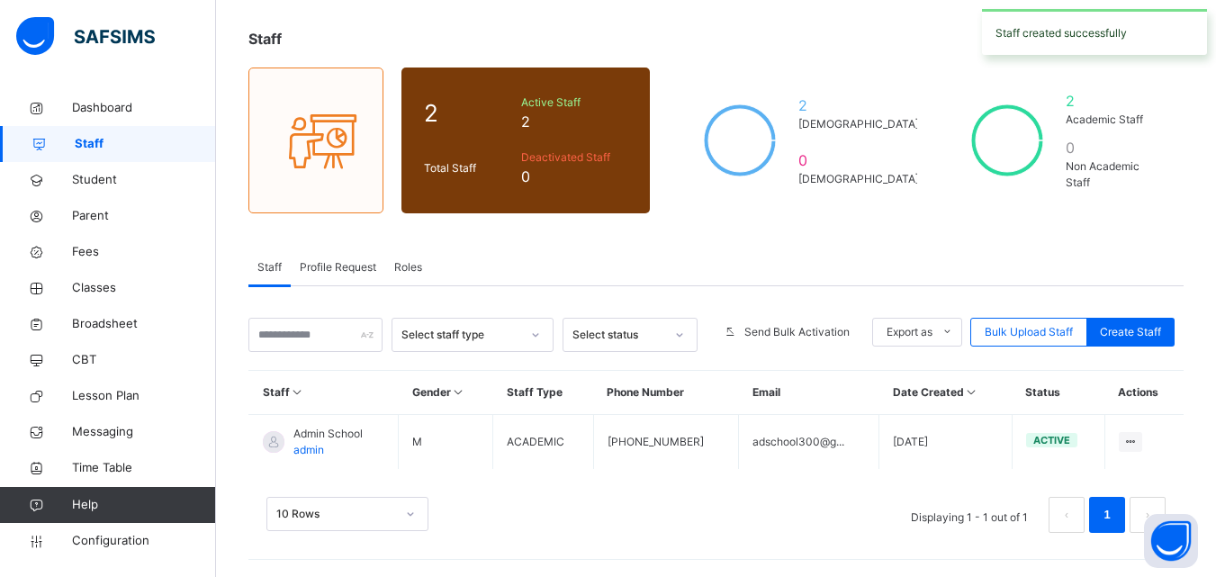
scroll to position [90, 0]
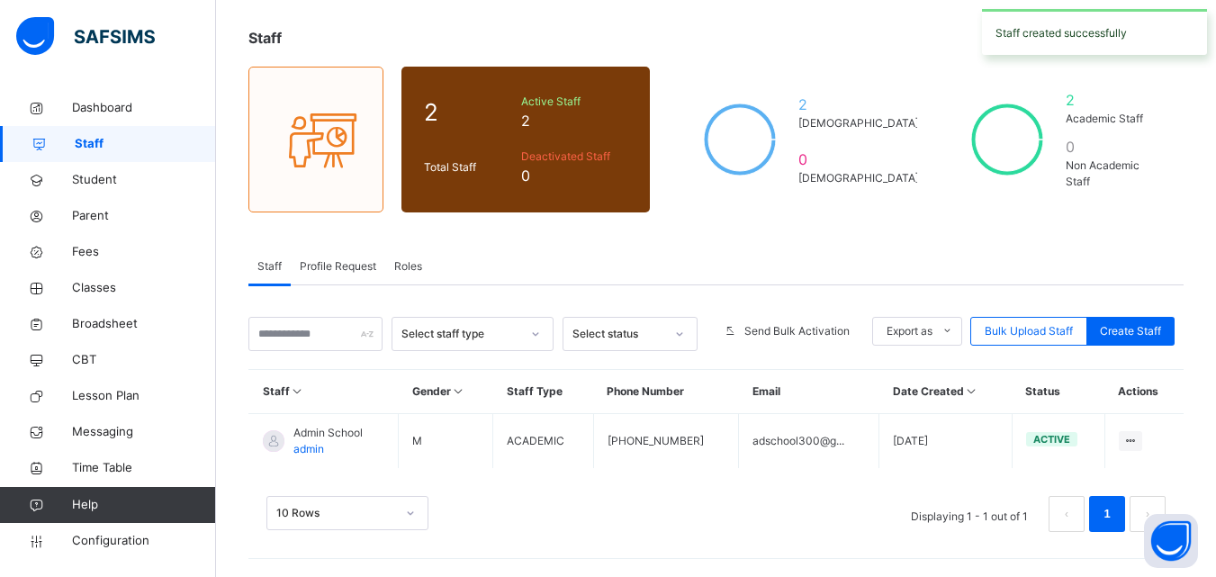
click at [443, 342] on div "Select staff type" at bounding box center [456, 335] width 126 height 28
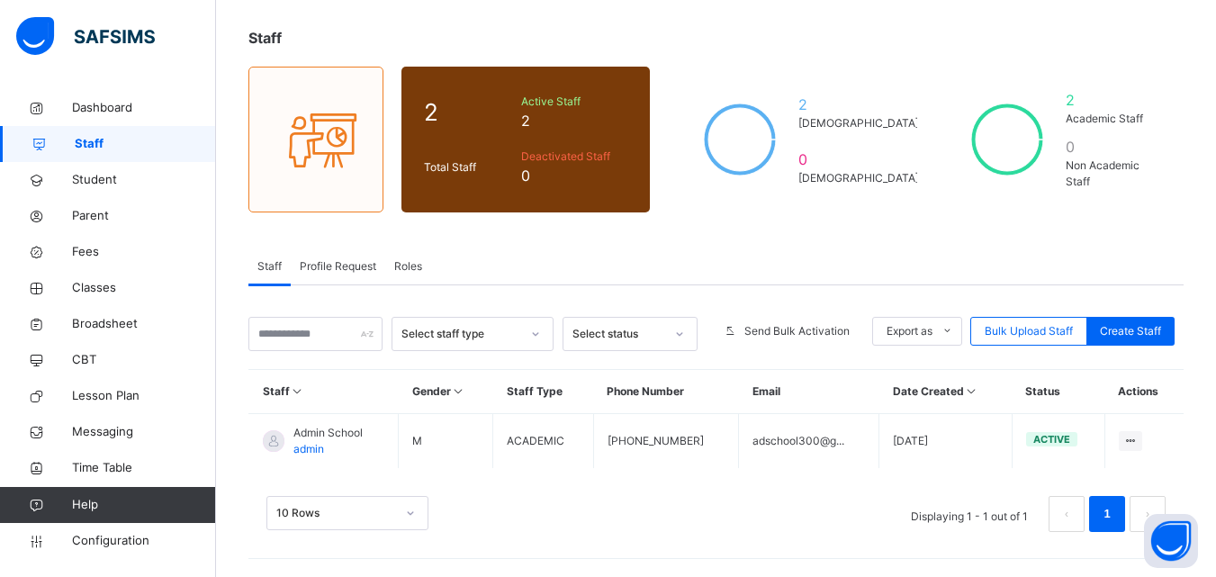
click at [755, 232] on div "Staff 2 Total Staff Active Staff 2 Deactivated Staff 0 2 Male 0 Female 2 Academ…" at bounding box center [716, 288] width 1000 height 577
click at [1117, 104] on span "2" at bounding box center [1113, 100] width 95 height 22
click at [291, 330] on input "text" at bounding box center [316, 334] width 134 height 34
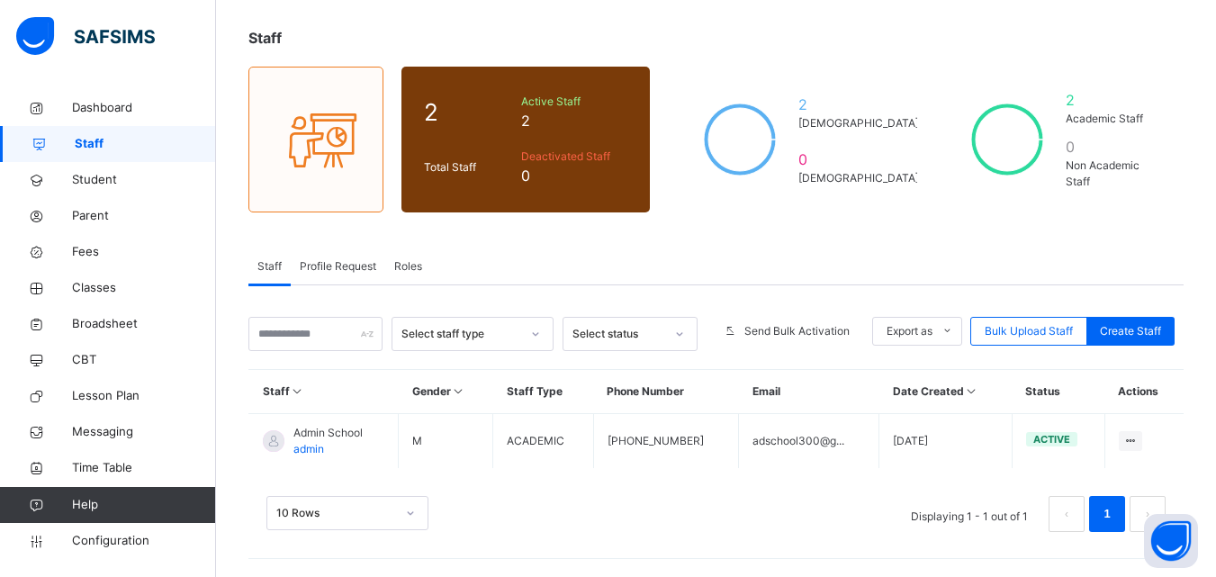
click at [318, 272] on span "Profile Request" at bounding box center [338, 266] width 77 height 16
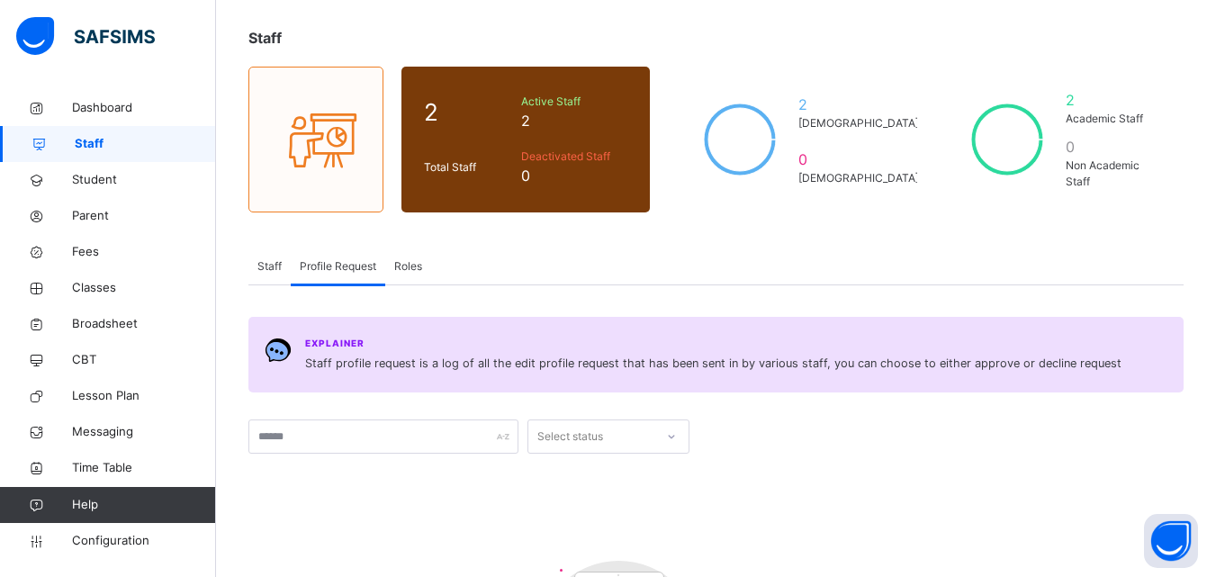
click at [417, 267] on span "Roles" at bounding box center [408, 266] width 28 height 16
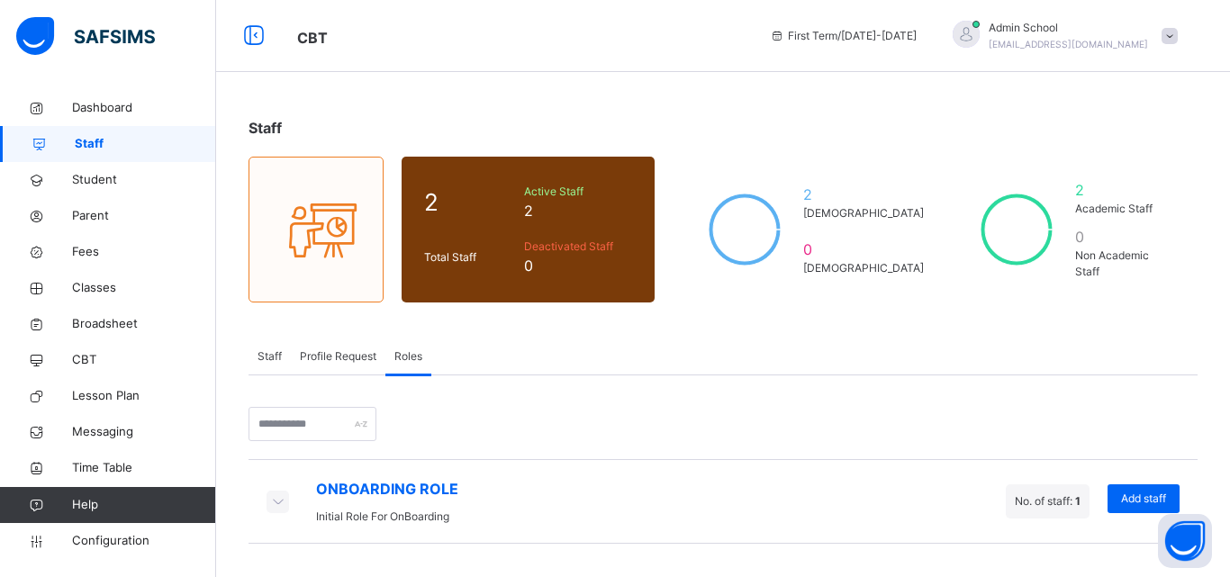
click at [270, 507] on icon at bounding box center [277, 501] width 20 height 18
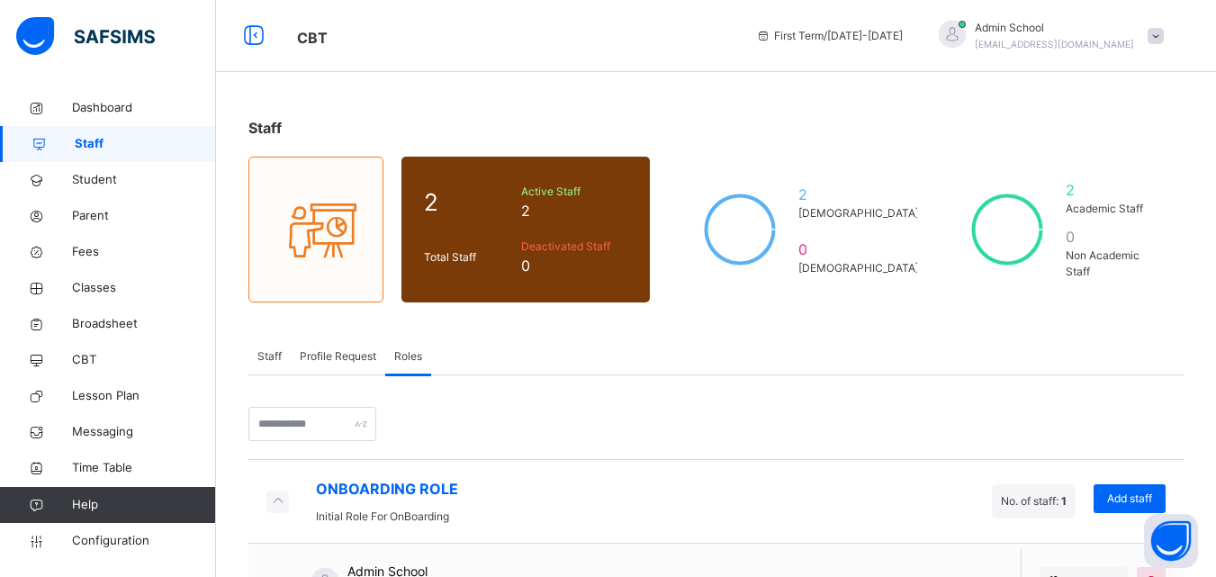
scroll to position [70, 0]
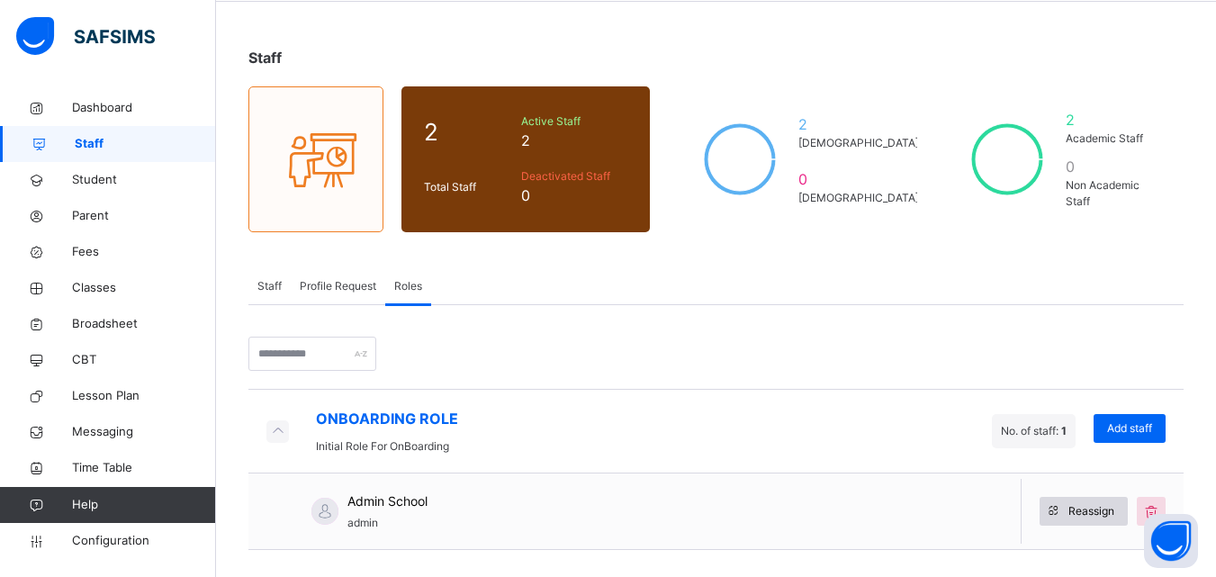
click at [1084, 516] on span "Reassign" at bounding box center [1092, 511] width 46 height 16
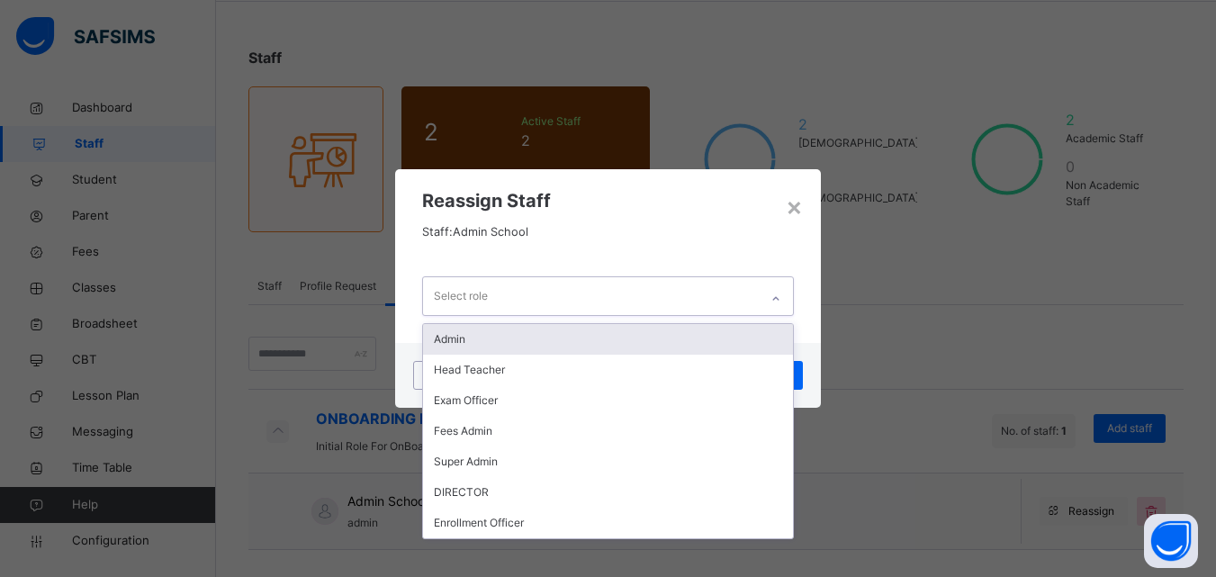
click at [467, 301] on div "Select role" at bounding box center [461, 296] width 54 height 34
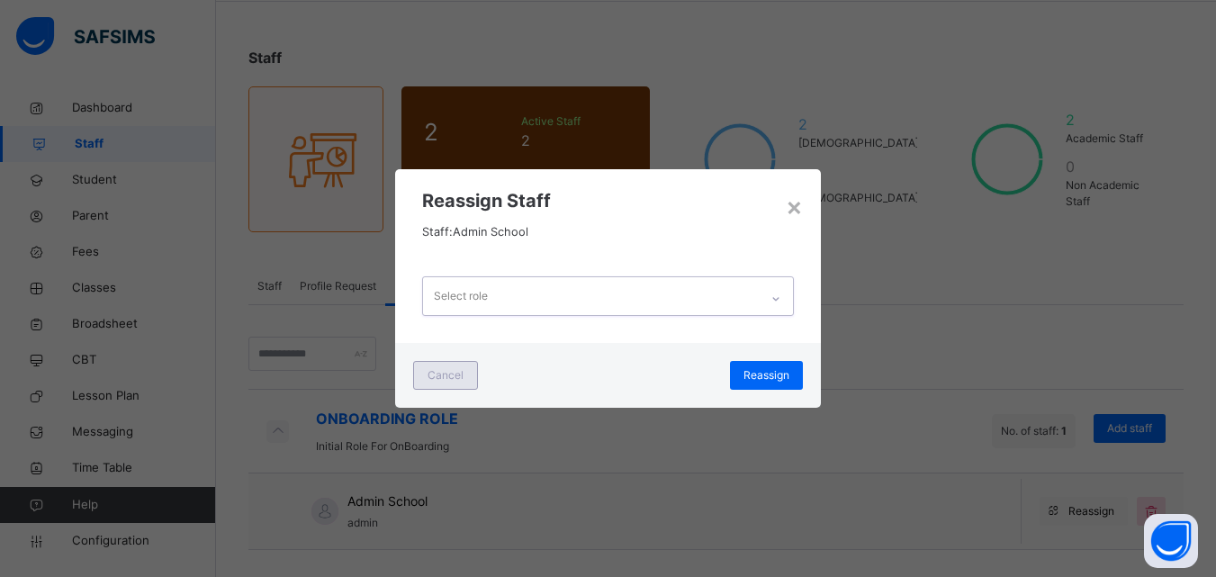
click at [439, 376] on span "Cancel" at bounding box center [446, 375] width 36 height 16
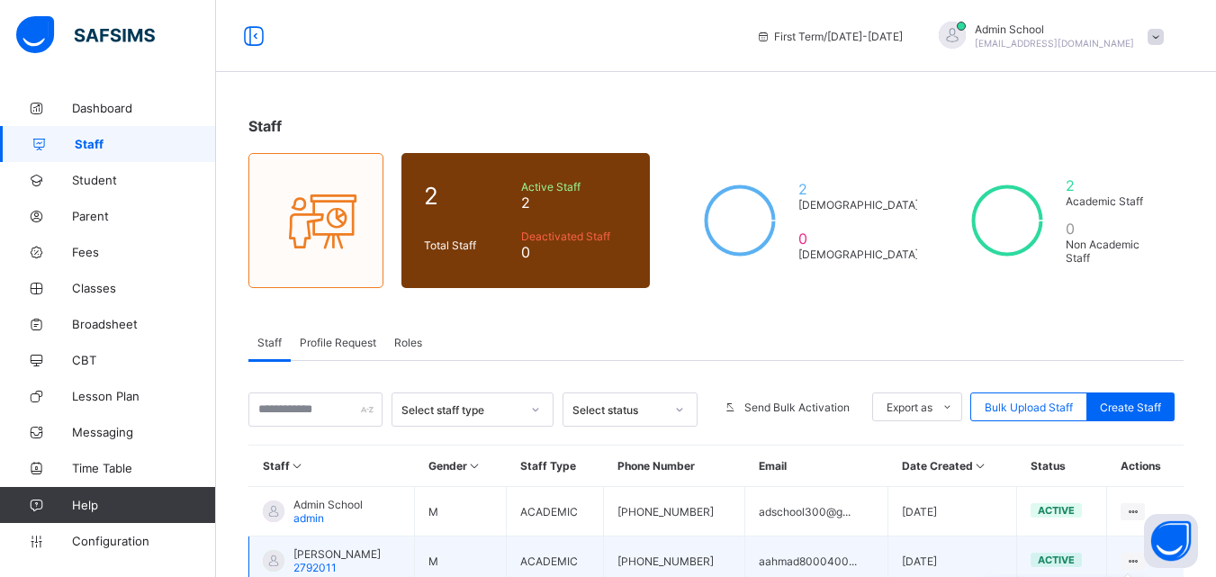
scroll to position [117, 0]
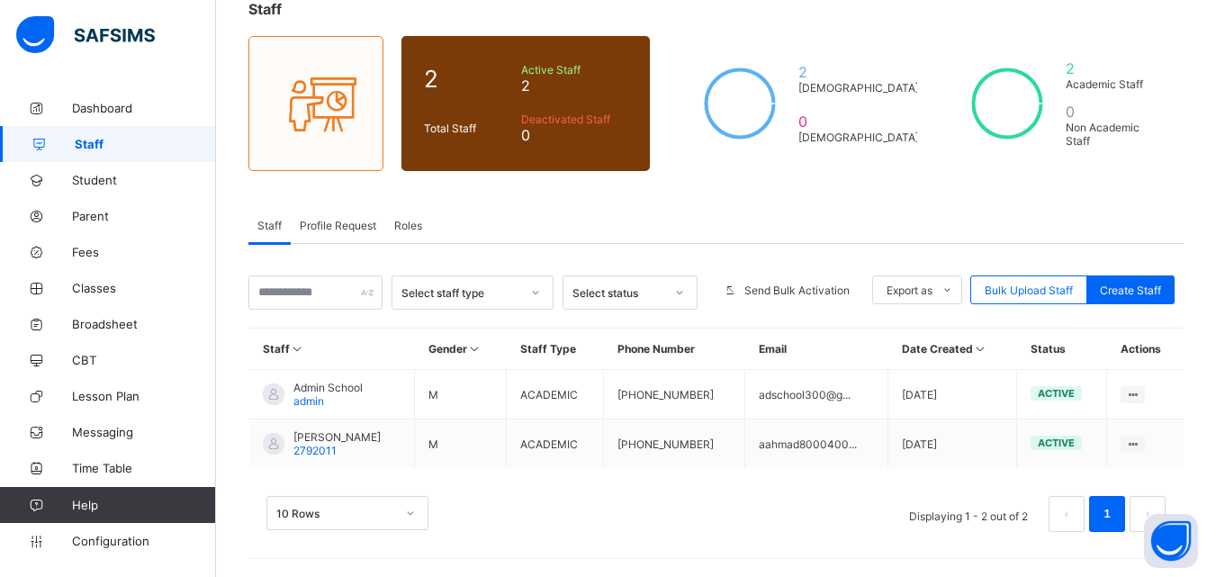
drag, startPoint x: 1214, startPoint y: 412, endPoint x: 1202, endPoint y: 428, distance: 19.3
click at [1202, 428] on div "Staff 2 Total Staff Active Staff 2 Deactivated Staff 0 2 Male 0 Female 2 Academ…" at bounding box center [716, 275] width 1000 height 604
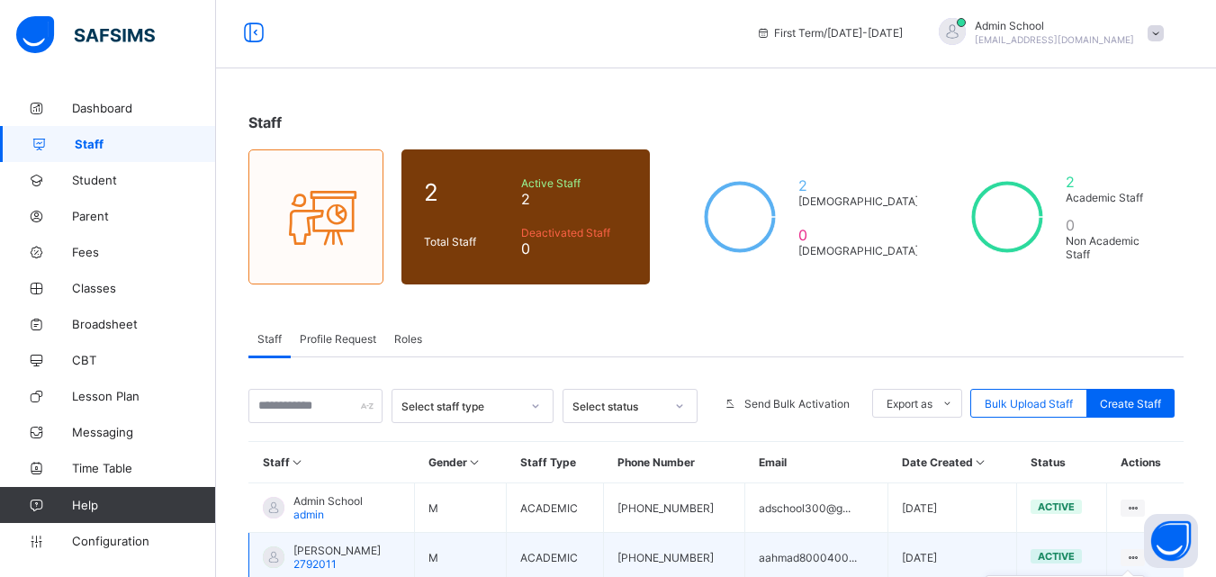
scroll to position [0, 0]
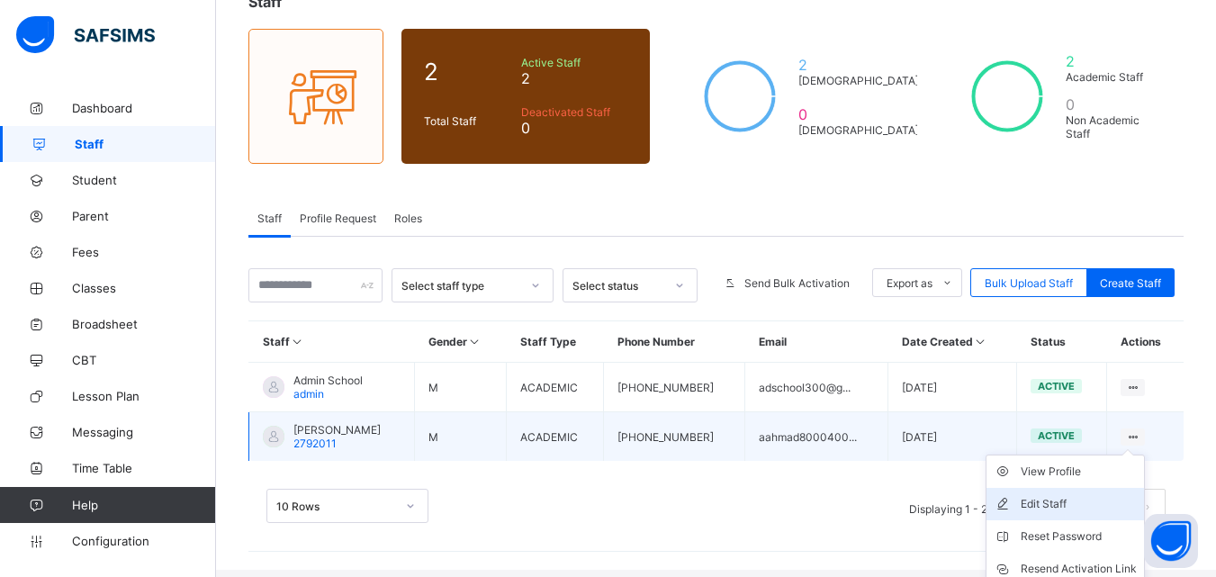
click at [1089, 499] on div "Edit Staff" at bounding box center [1079, 504] width 116 height 18
select select "**"
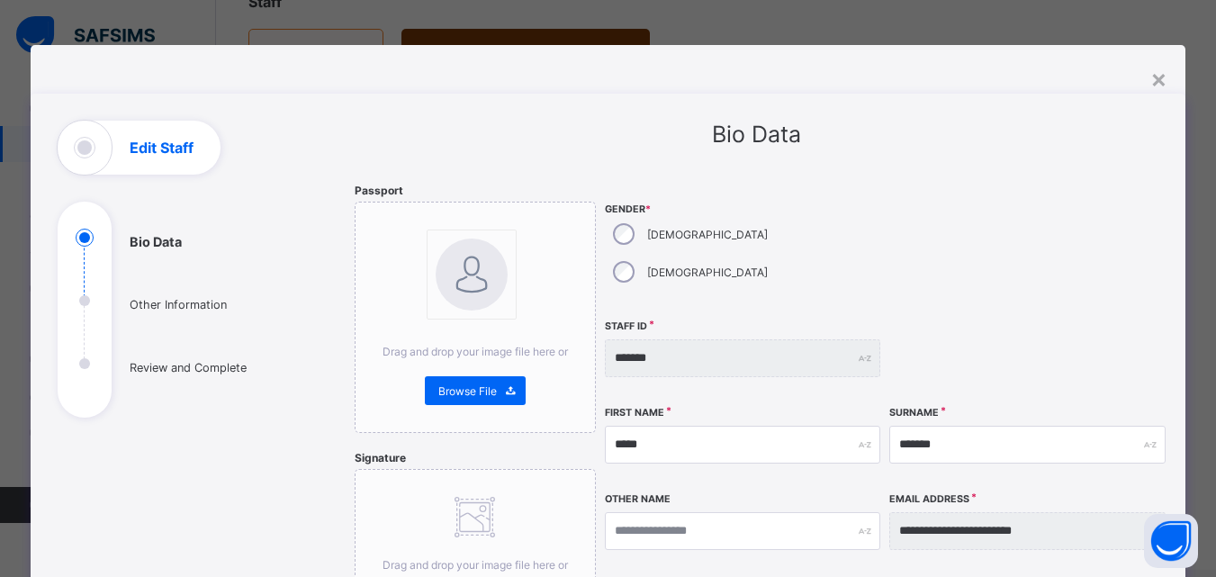
scroll to position [117, 0]
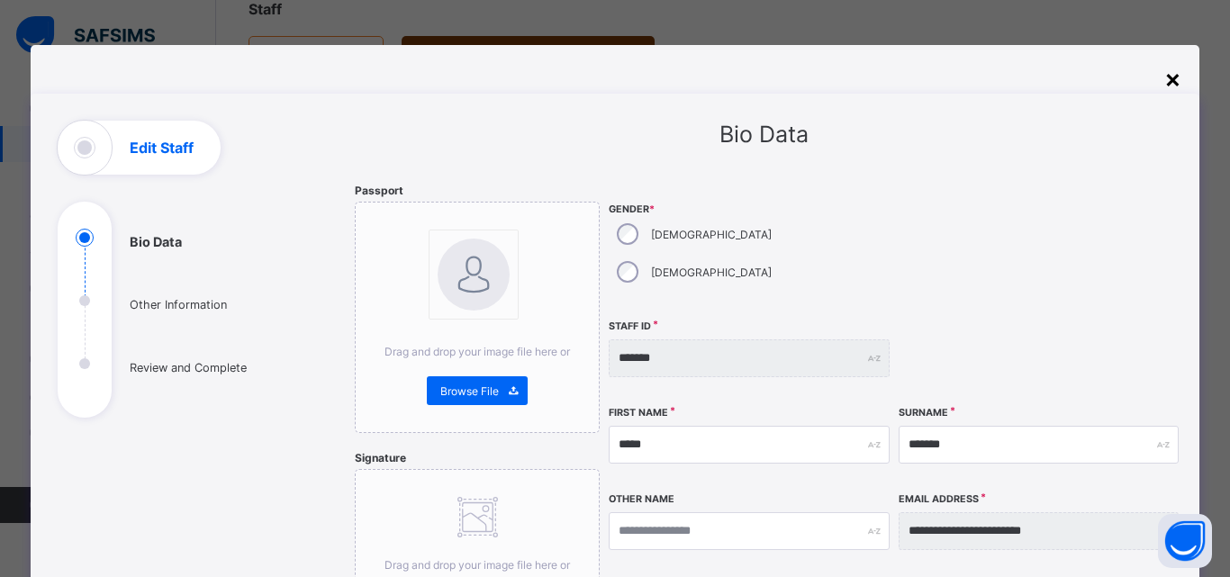
click at [1169, 77] on div "×" at bounding box center [1172, 78] width 17 height 31
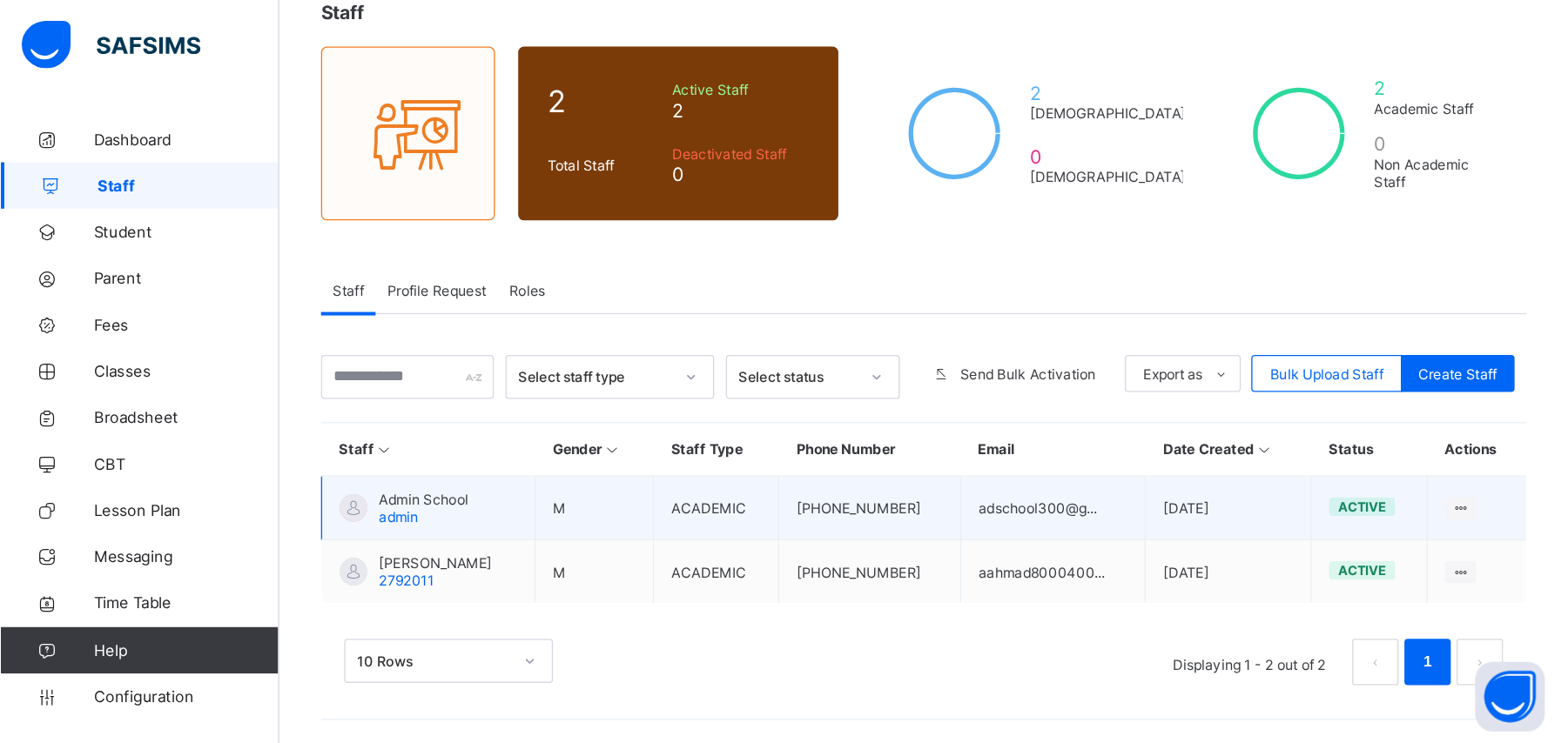
scroll to position [0, 0]
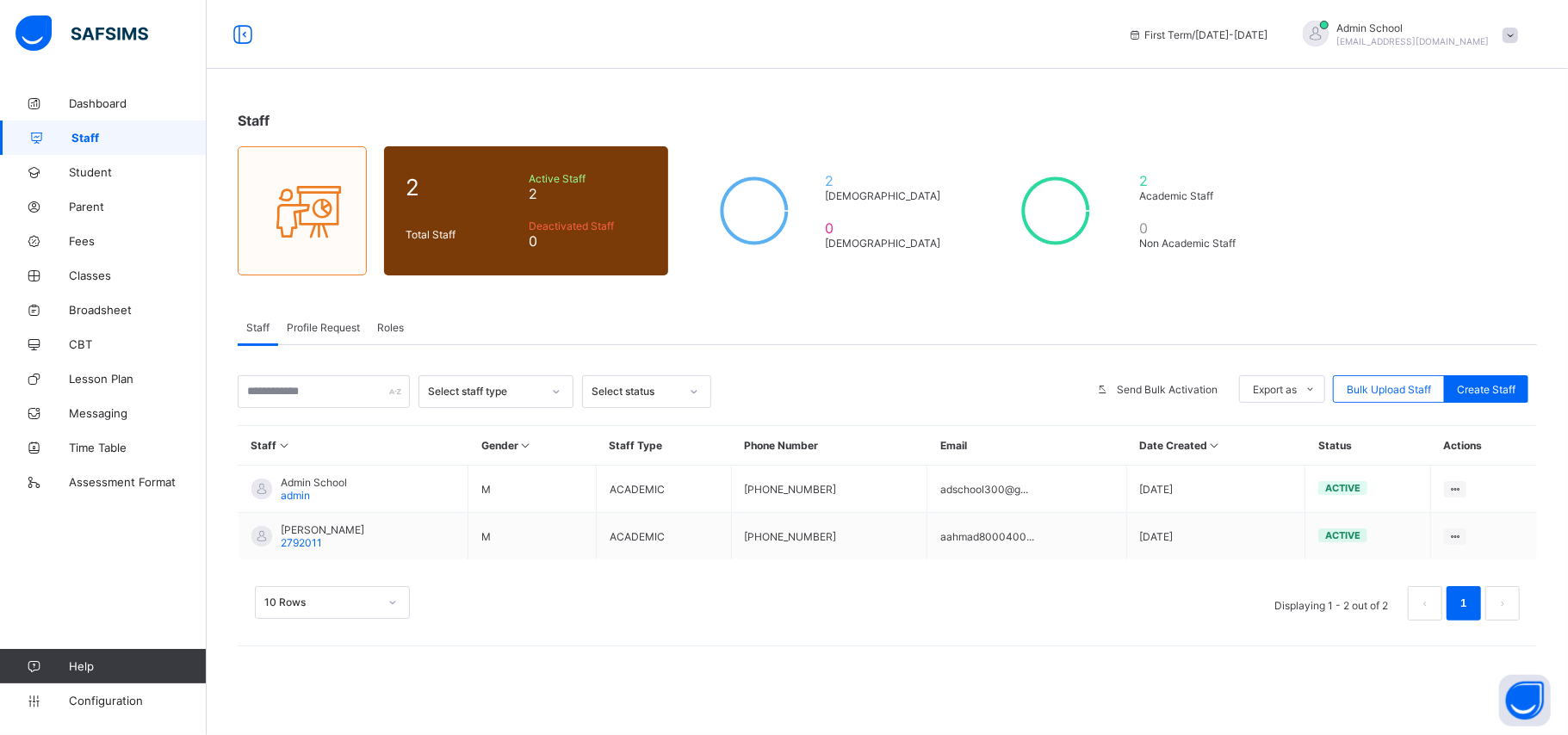
click at [393, 322] on span "Roles" at bounding box center [390, 328] width 27 height 13
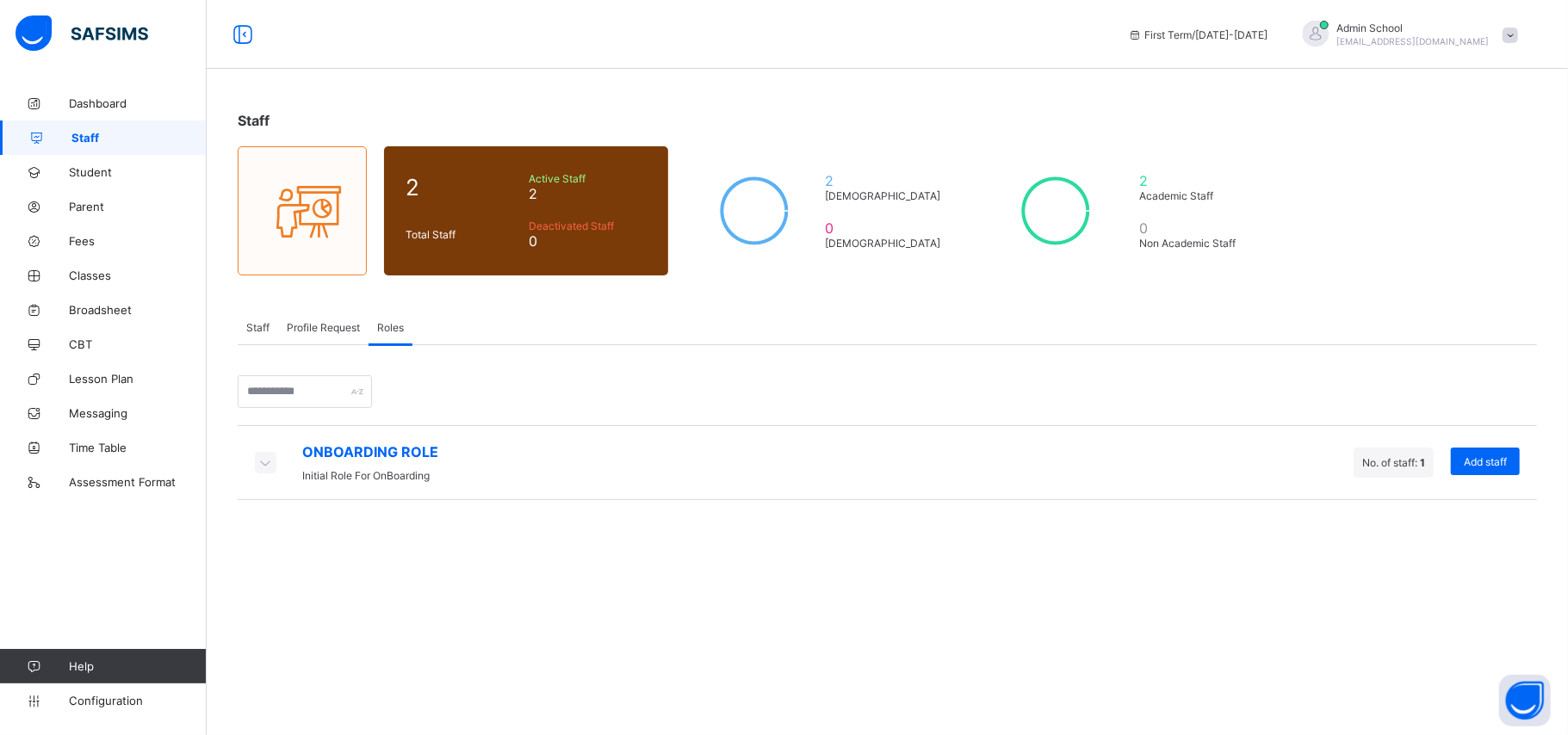
click at [271, 463] on icon at bounding box center [265, 463] width 19 height 17
click at [1163, 463] on span "Add staff" at bounding box center [1485, 462] width 43 height 13
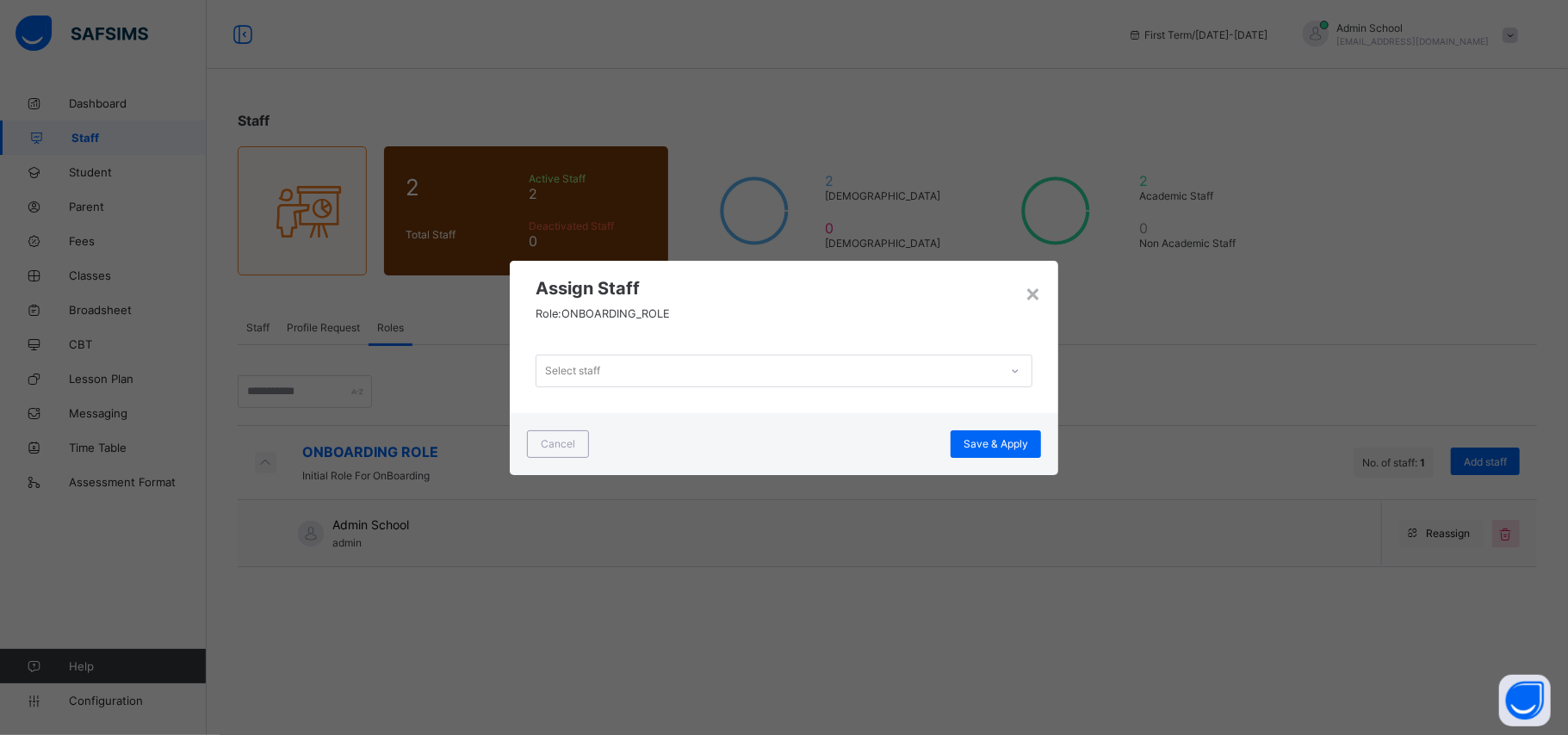
click at [688, 368] on div "Select staff" at bounding box center [768, 370] width 463 height 24
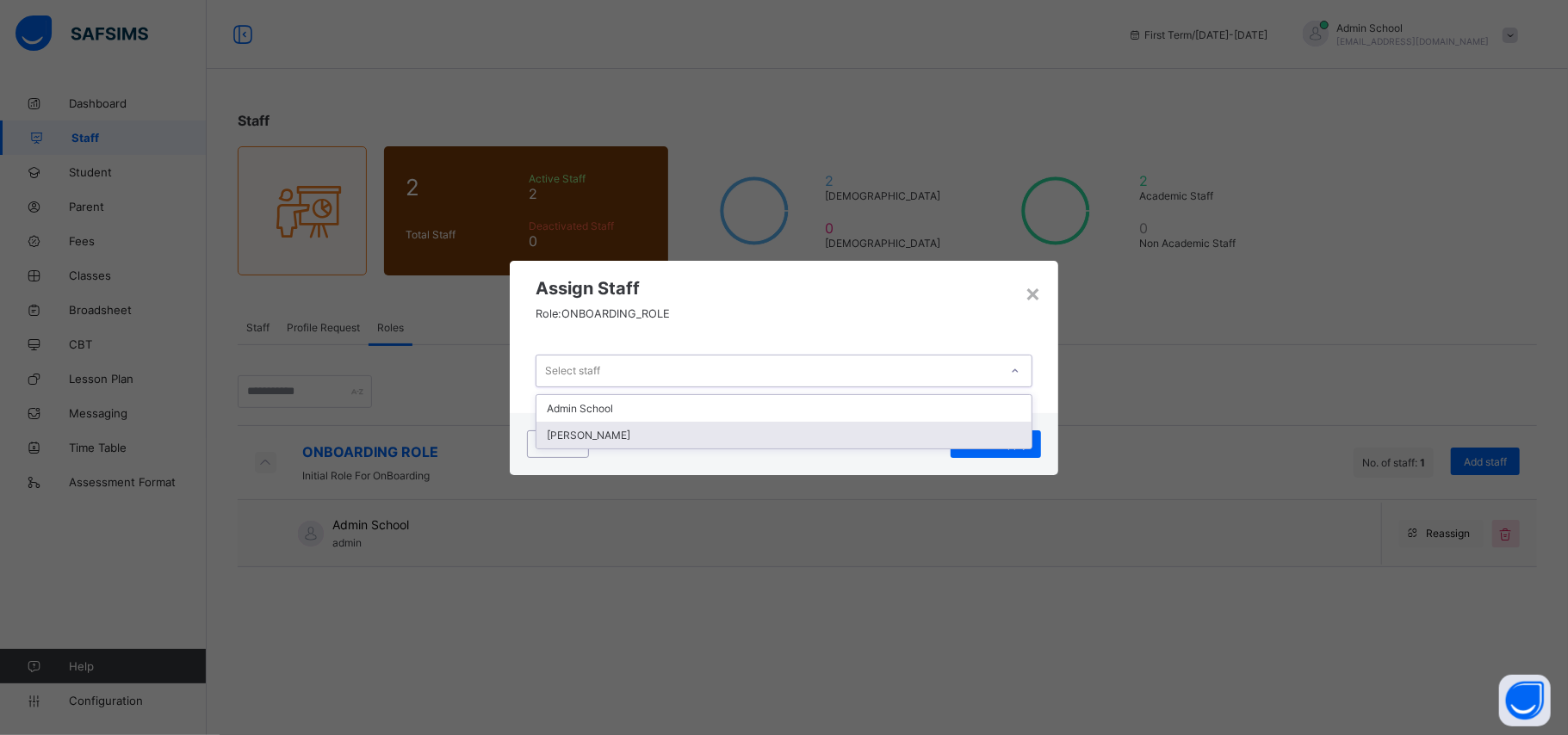
click at [600, 438] on div "Ahmad Baabbad" at bounding box center [784, 435] width 495 height 27
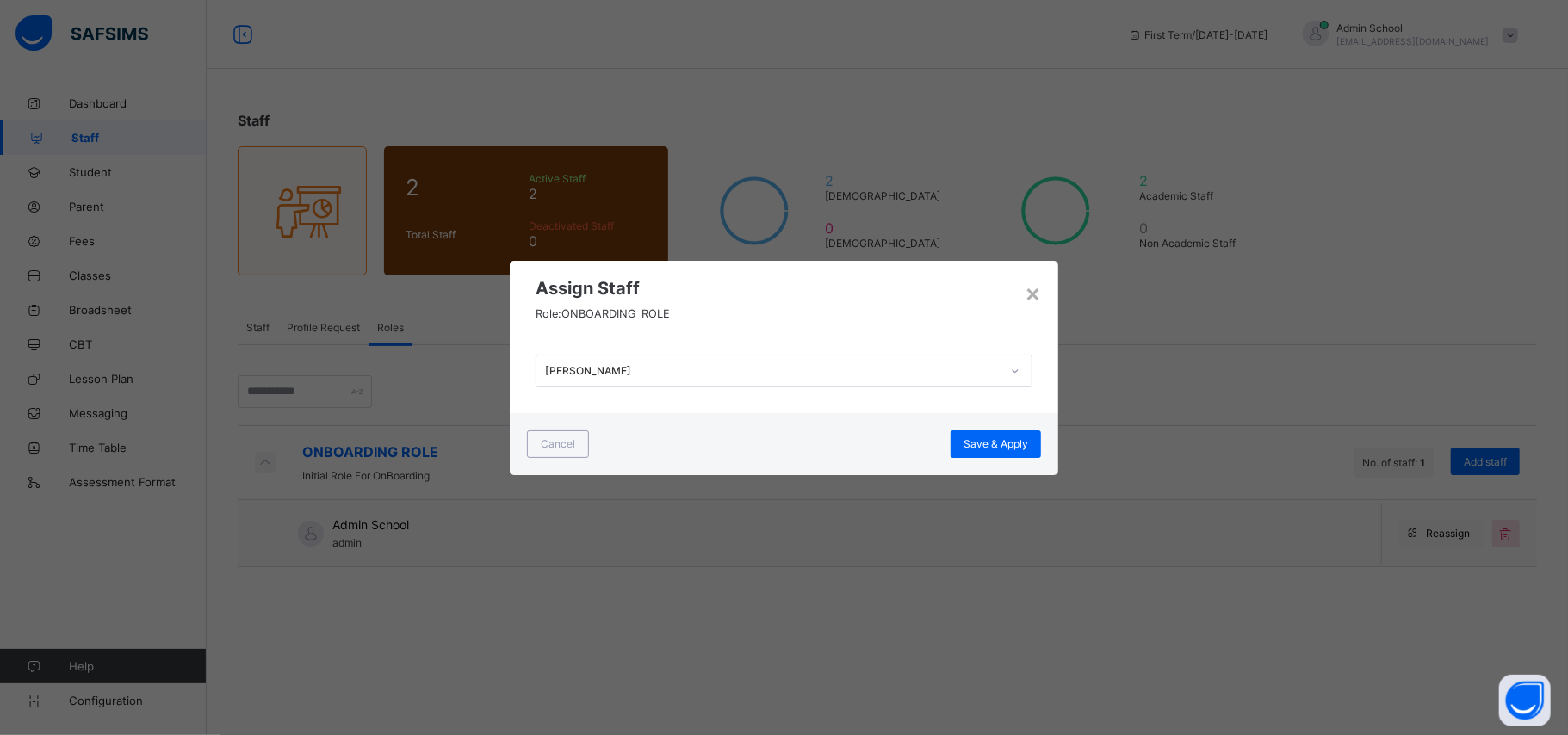
click at [600, 438] on div "Cancel Save & Apply" at bounding box center [784, 443] width 549 height 62
click at [981, 448] on span "Save & Apply" at bounding box center [996, 443] width 65 height 13
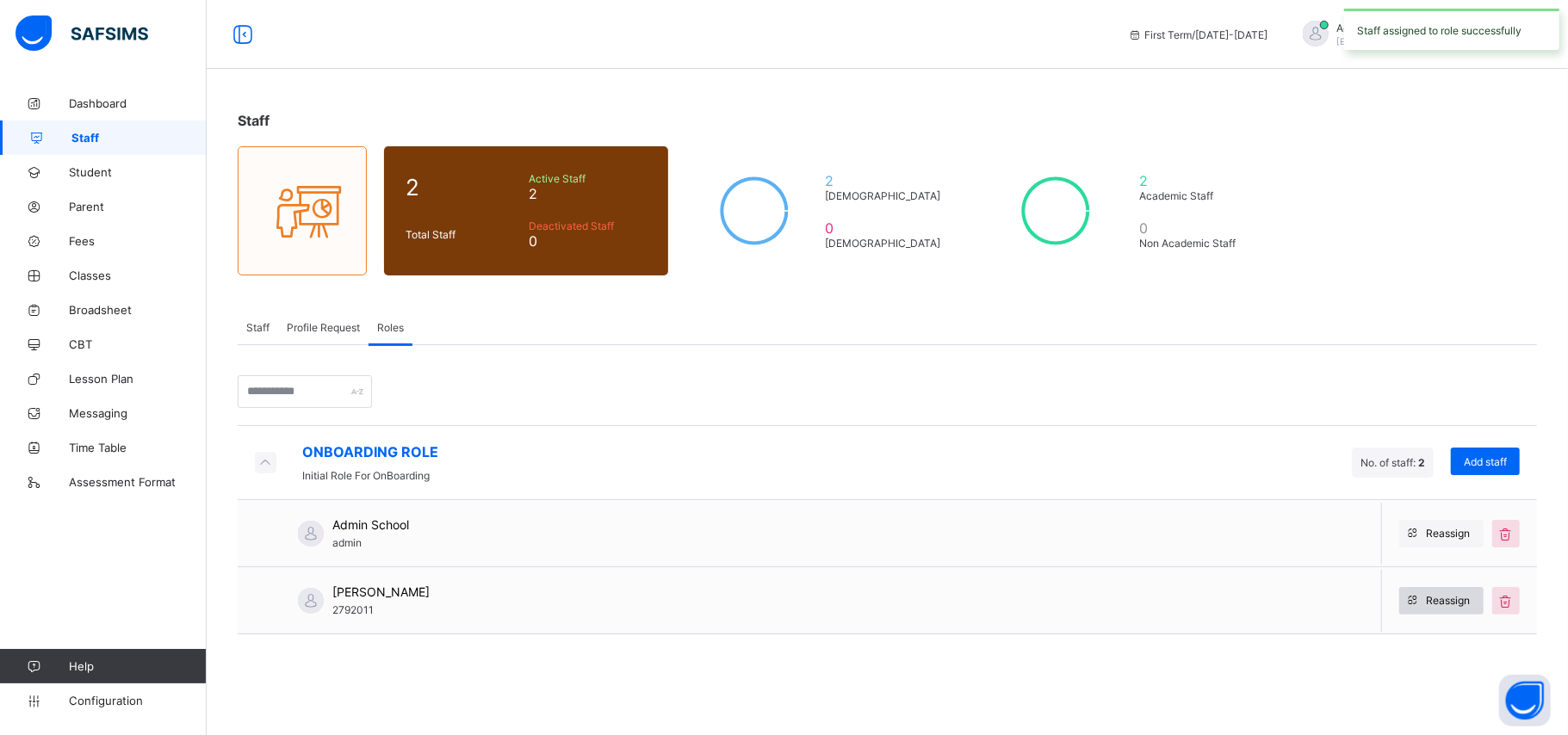
click at [1163, 551] on div "Reassign" at bounding box center [1441, 600] width 84 height 28
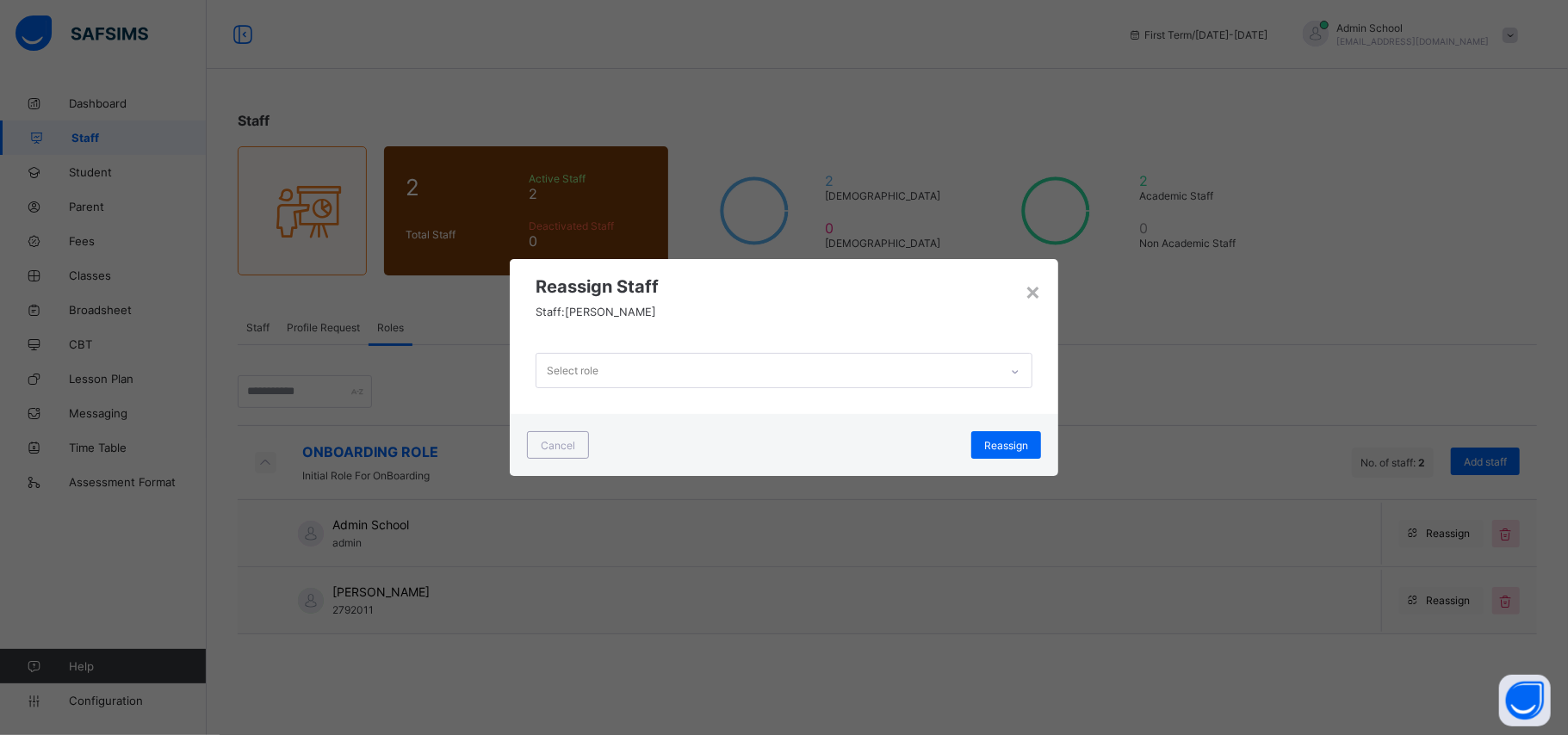
click at [572, 363] on div "Select role" at bounding box center [573, 371] width 52 height 32
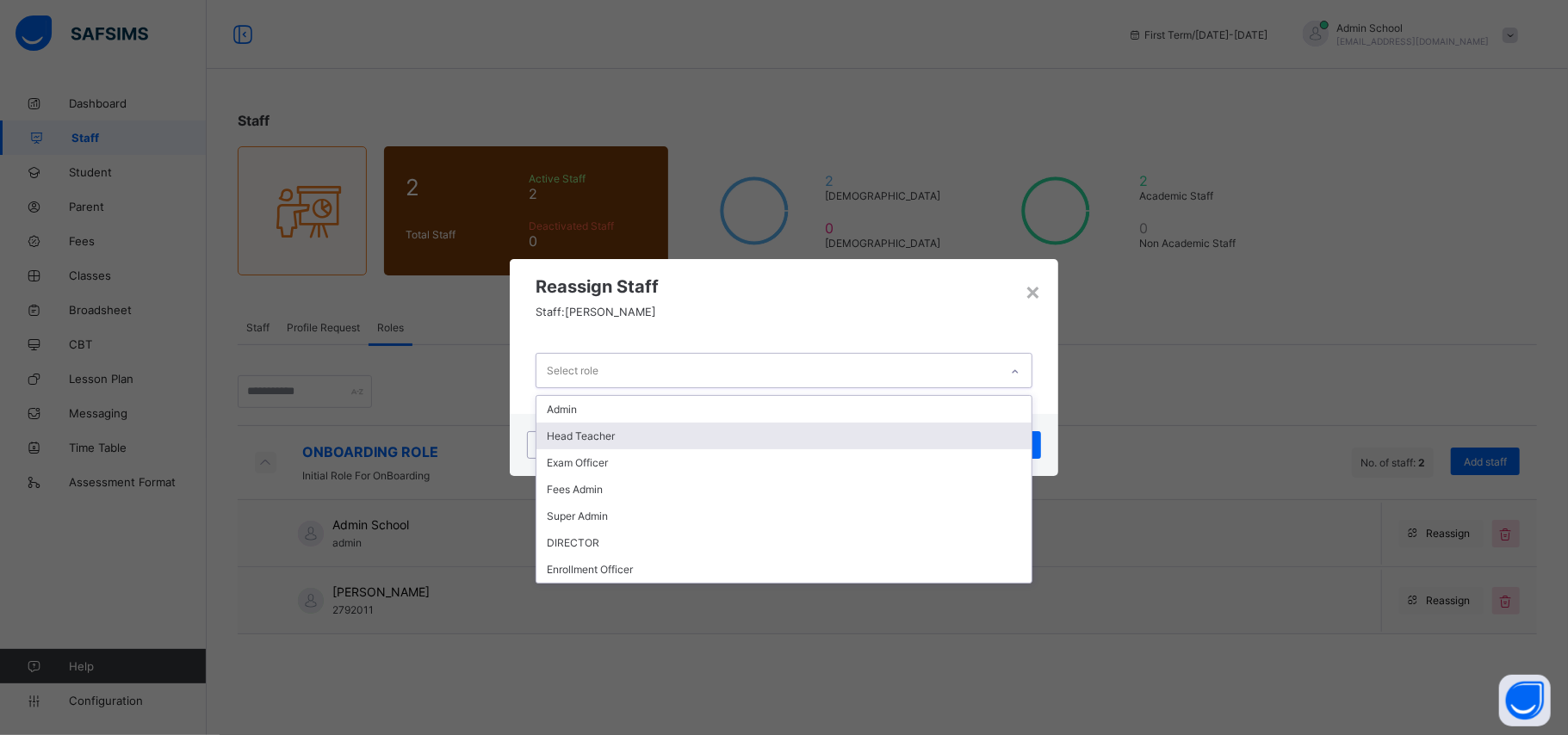
click at [644, 434] on div "Head Teacher" at bounding box center [784, 436] width 495 height 27
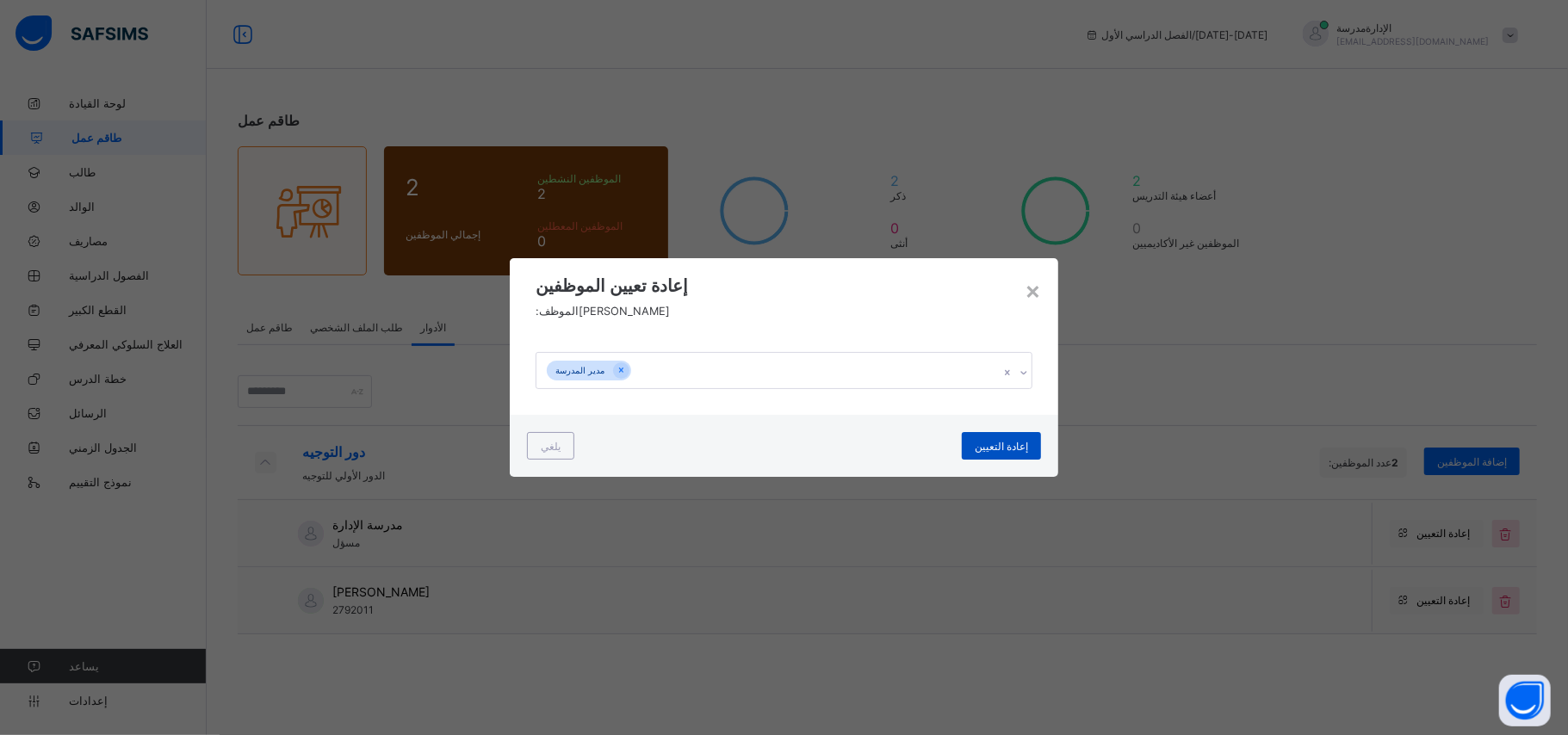
click at [1016, 442] on font "إعادة التعيين" at bounding box center [1001, 446] width 54 height 13
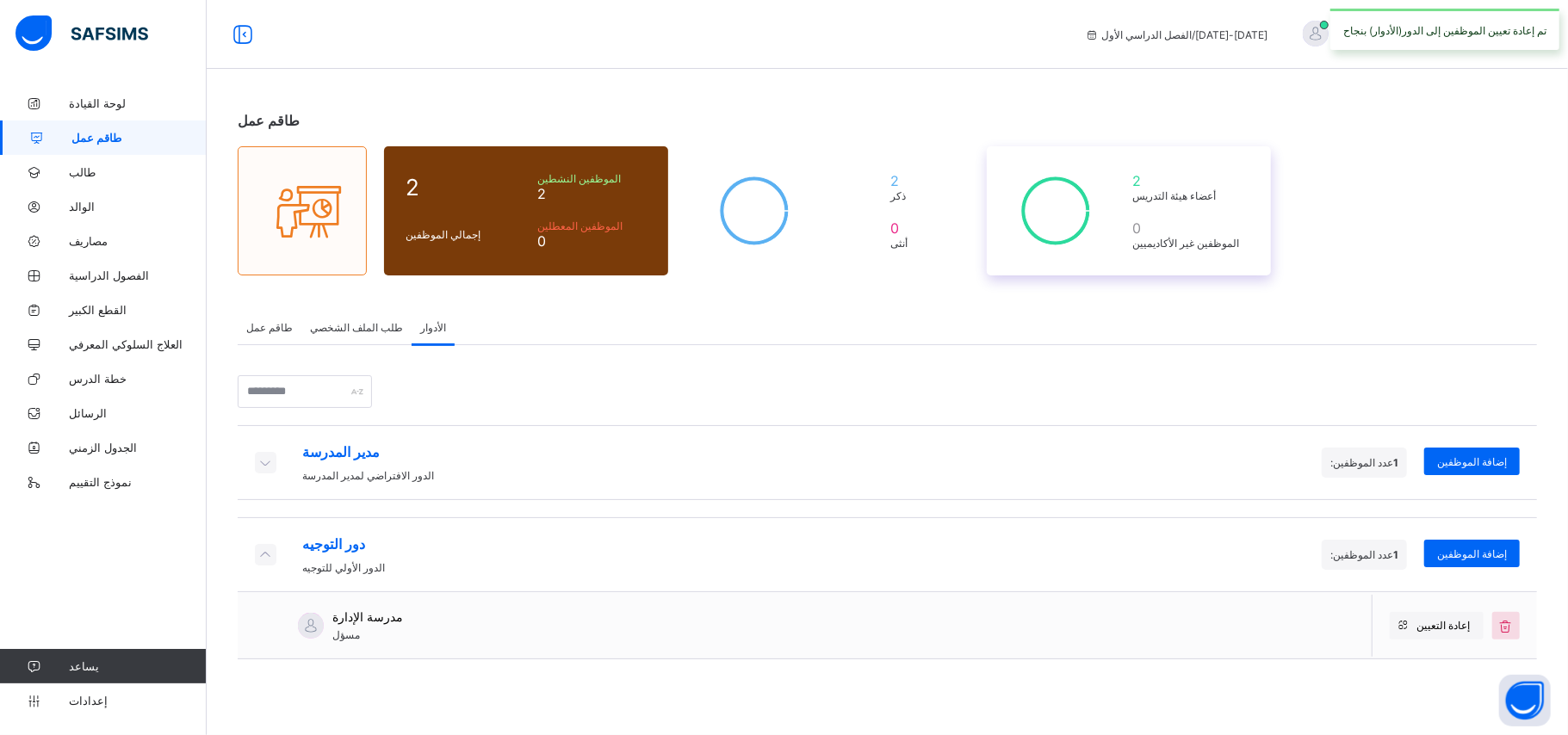
click at [1085, 176] on icon at bounding box center [1055, 211] width 95 height 86
click at [338, 332] on font "طلب الملف الشخصي" at bounding box center [356, 328] width 93 height 13
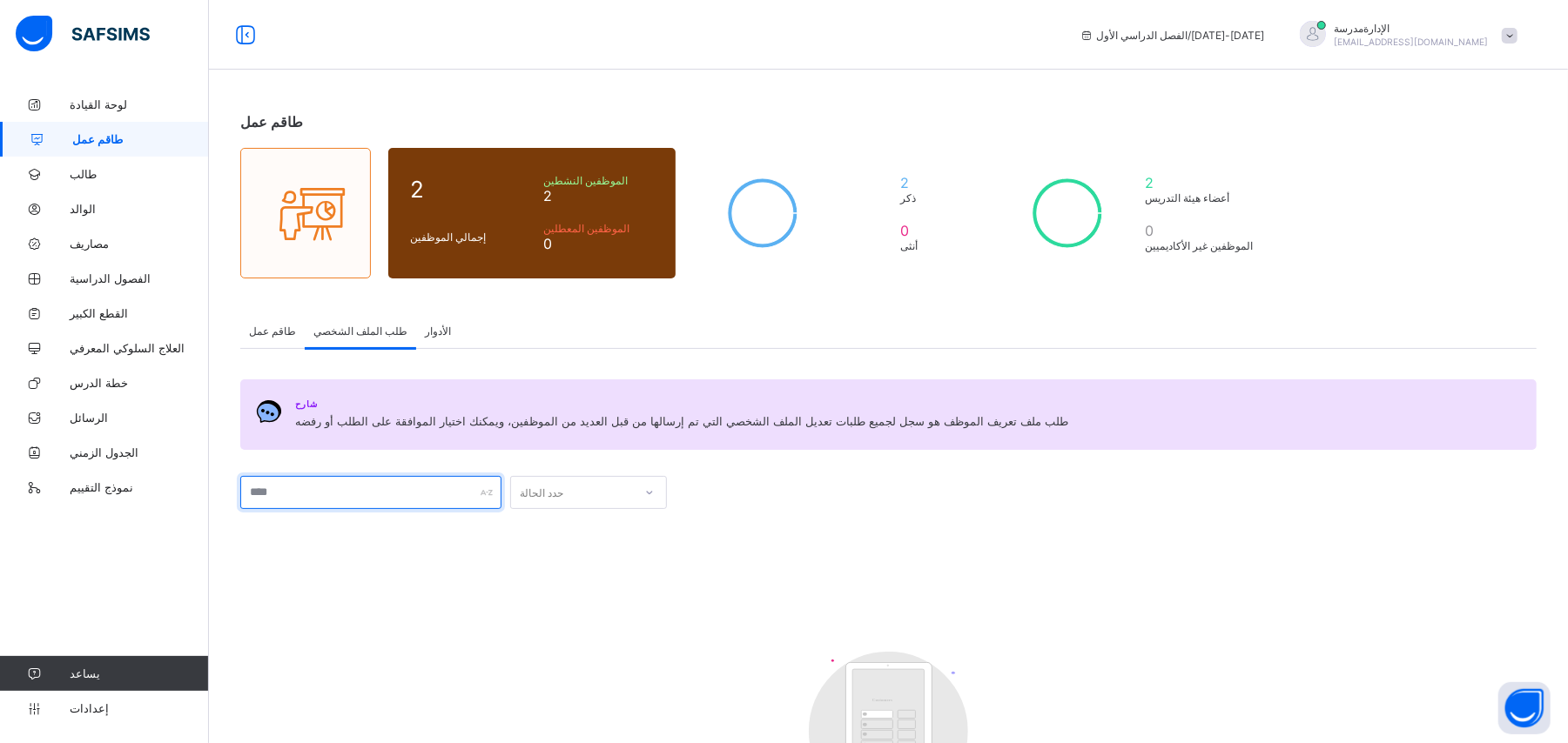
click at [302, 493] on input "text" at bounding box center [371, 493] width 261 height 33
click at [276, 328] on font "طاقم عمل" at bounding box center [273, 331] width 47 height 14
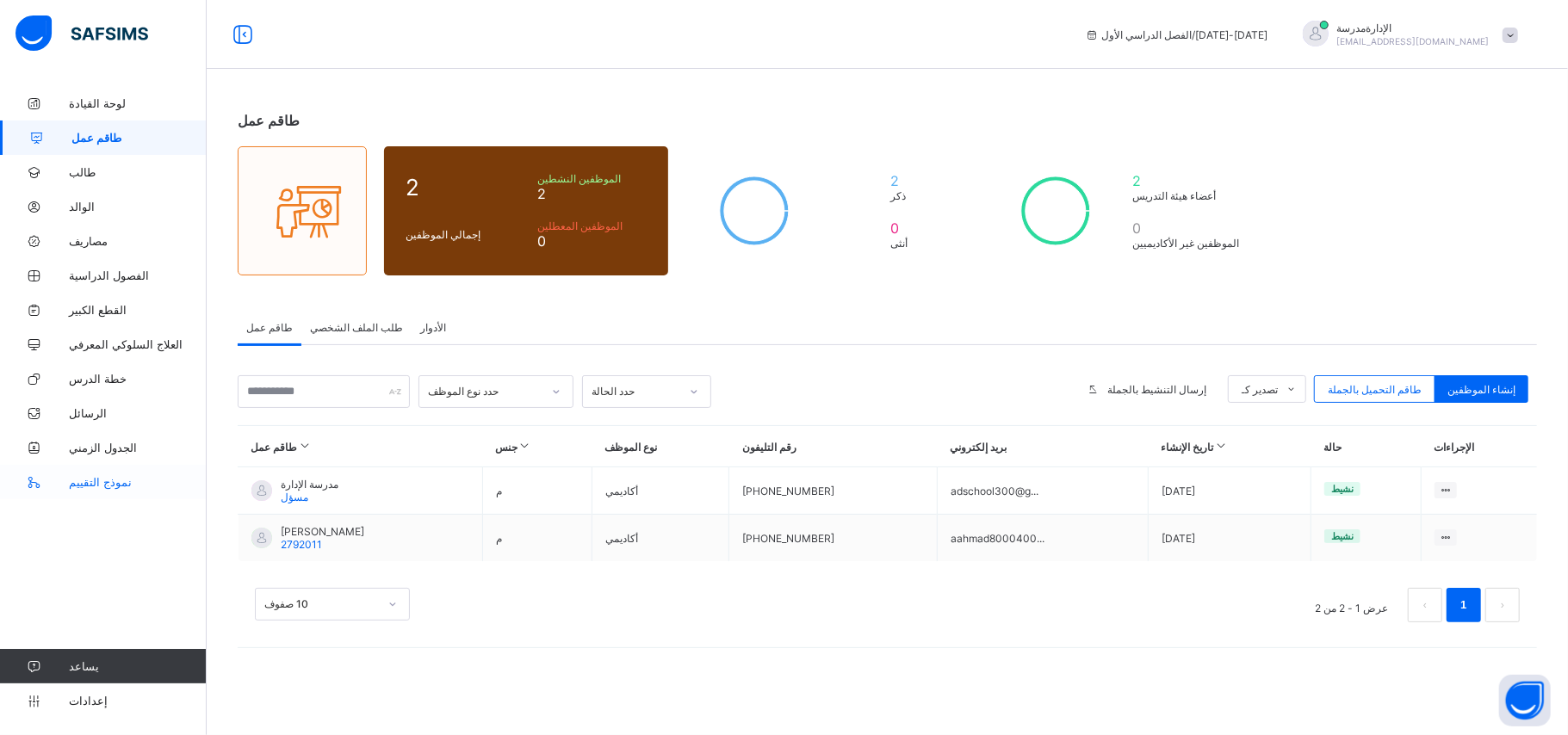
click at [116, 486] on font "نموذج التقييم" at bounding box center [100, 482] width 63 height 13
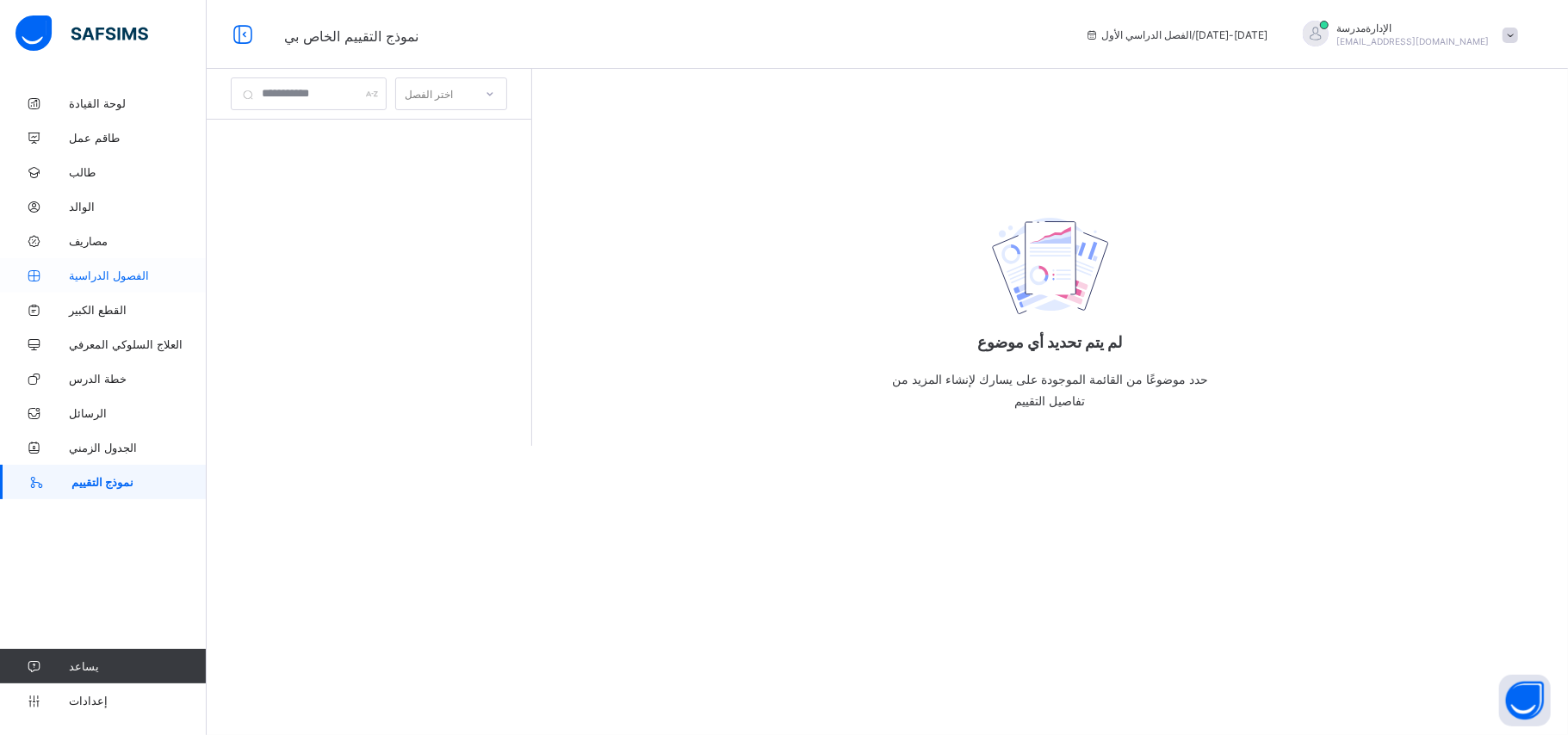
click at [133, 280] on font "الفصول الدراسية" at bounding box center [109, 275] width 80 height 13
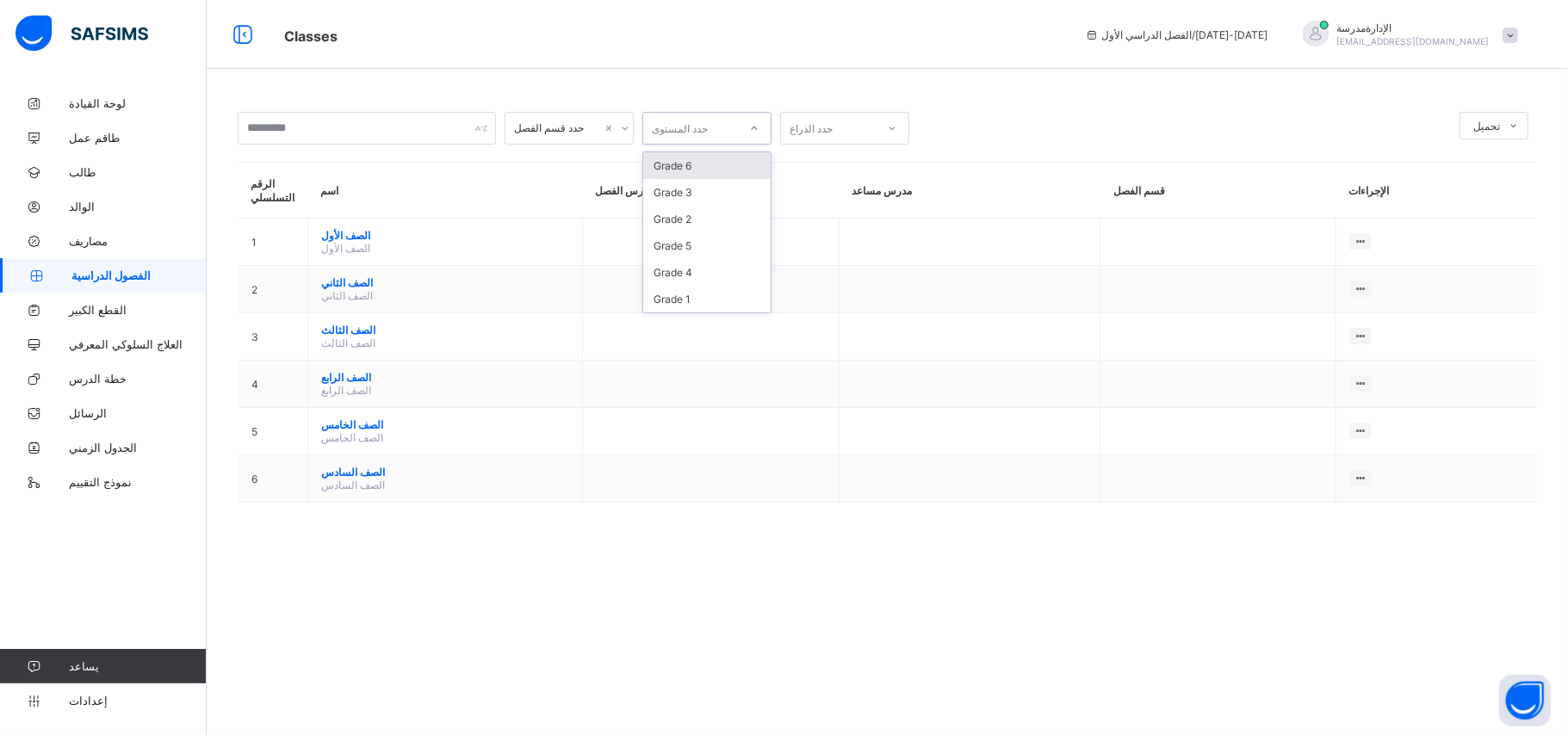
click at [692, 131] on font "حدد المستوى" at bounding box center [680, 129] width 56 height 13
click at [795, 129] on font "حدد الذراع" at bounding box center [811, 129] width 43 height 13
click at [1163, 34] on div "مدرسة الإدارة adschool300@gmail.com" at bounding box center [1405, 35] width 241 height 29
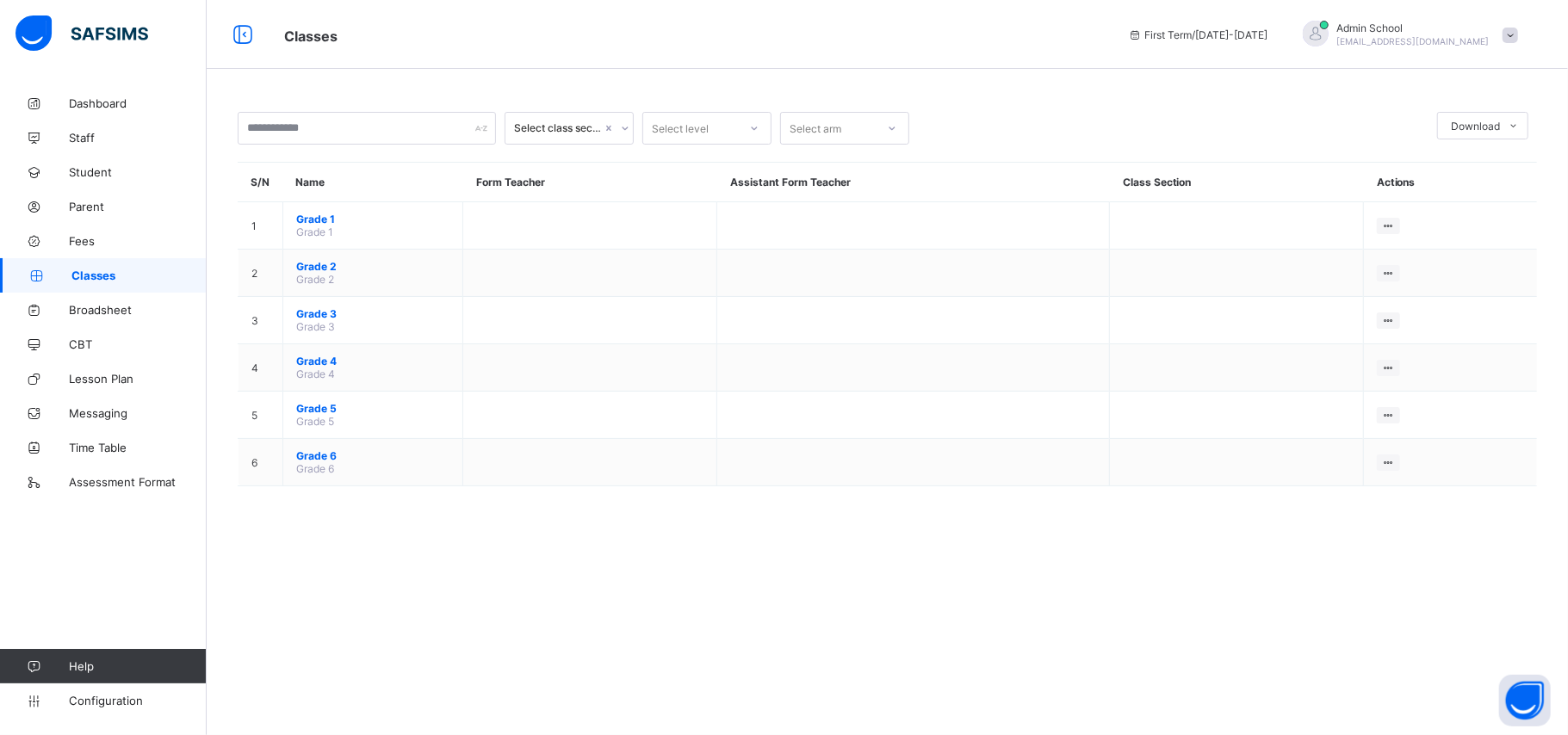
click at [727, 65] on div "Classes First Term / 2025-2026 Admin School adschool300@gmail.com" at bounding box center [784, 34] width 1568 height 69
click at [31, 551] on icon at bounding box center [34, 702] width 69 height 13
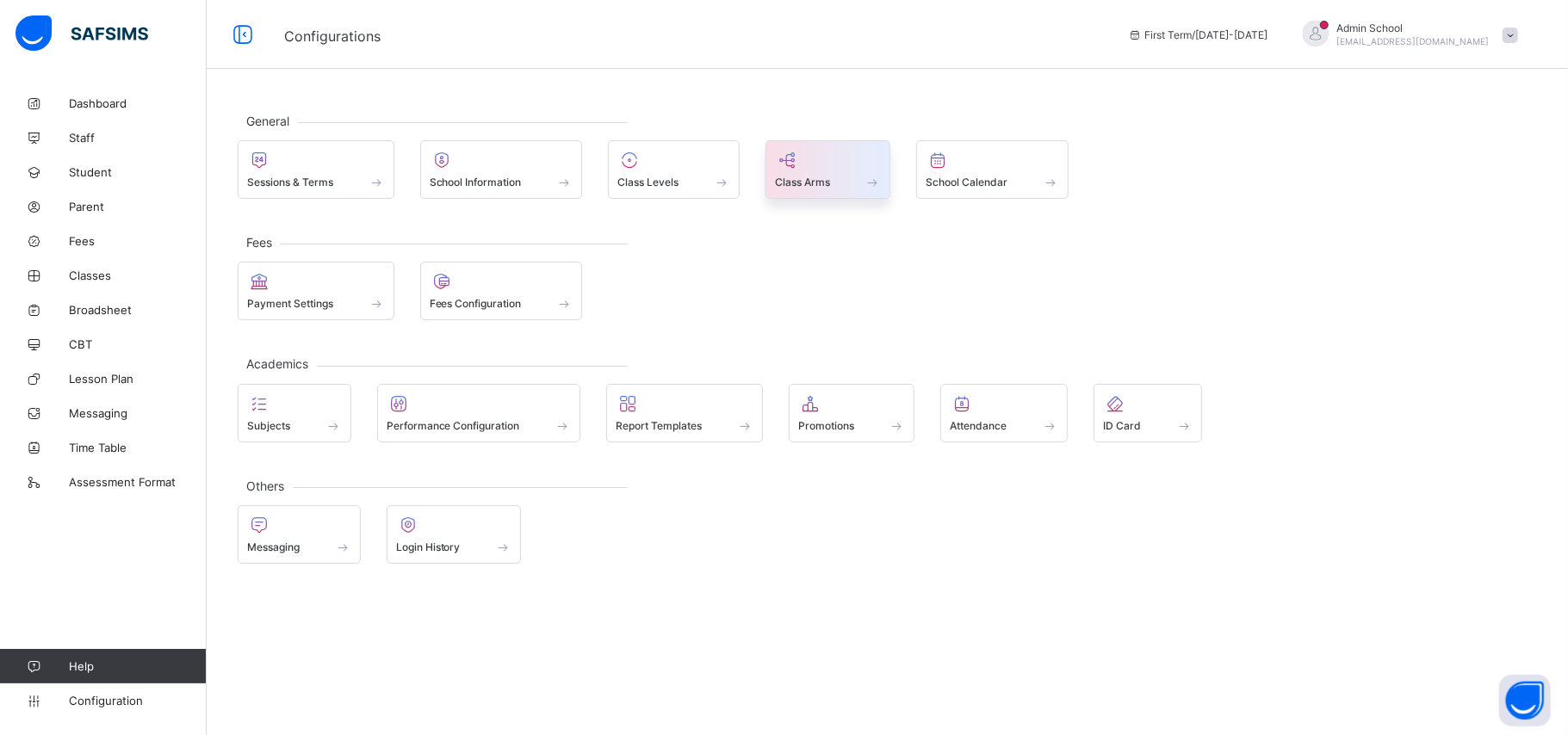
click at [785, 184] on span "Class Arms" at bounding box center [802, 183] width 55 height 13
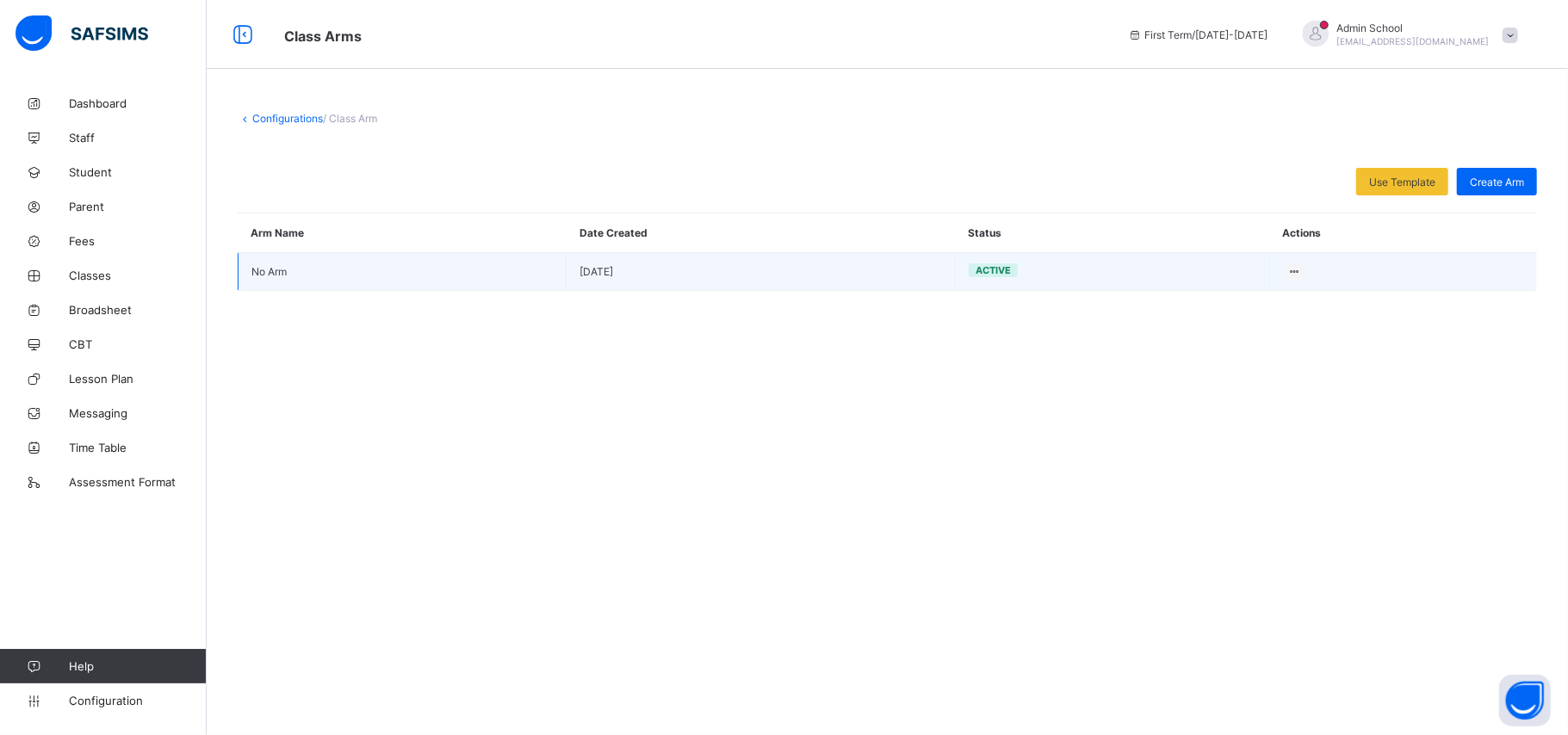
click at [494, 282] on td "No Arm" at bounding box center [402, 272] width 328 height 38
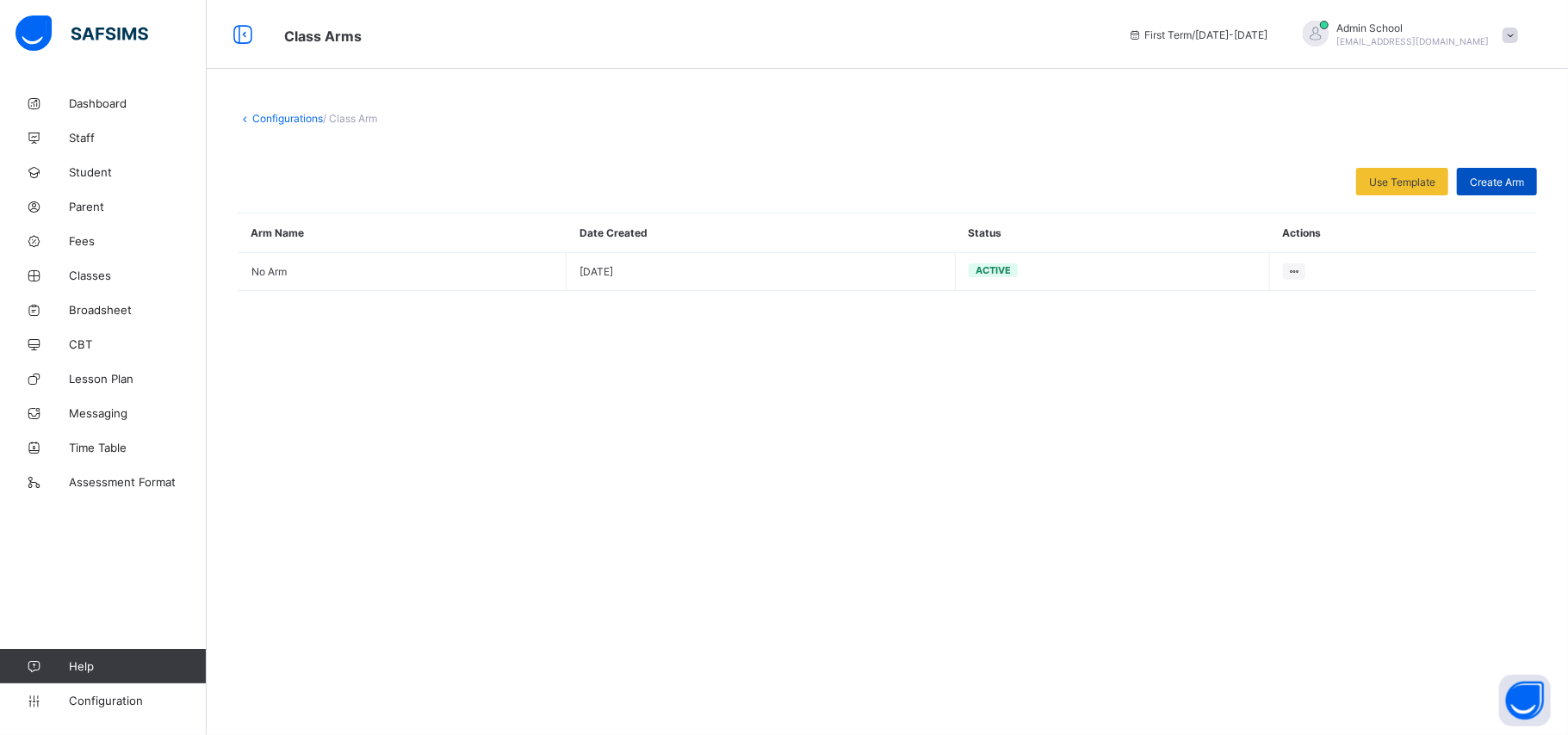
click at [1163, 184] on span "Create Arm" at bounding box center [1496, 183] width 54 height 13
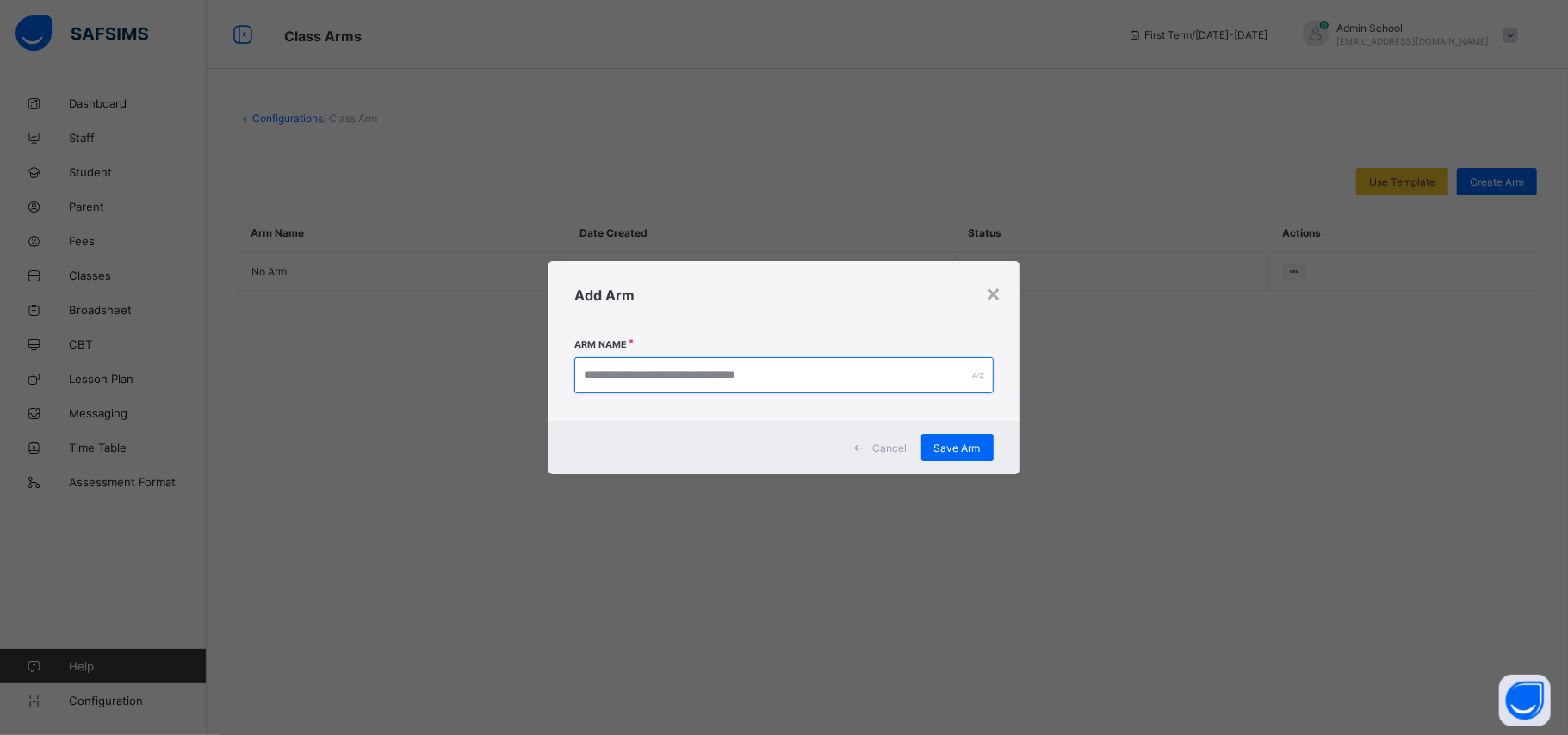
click at [751, 383] on input "text" at bounding box center [784, 376] width 419 height 36
type input "****"
click at [935, 438] on div "Save Arm" at bounding box center [957, 447] width 73 height 28
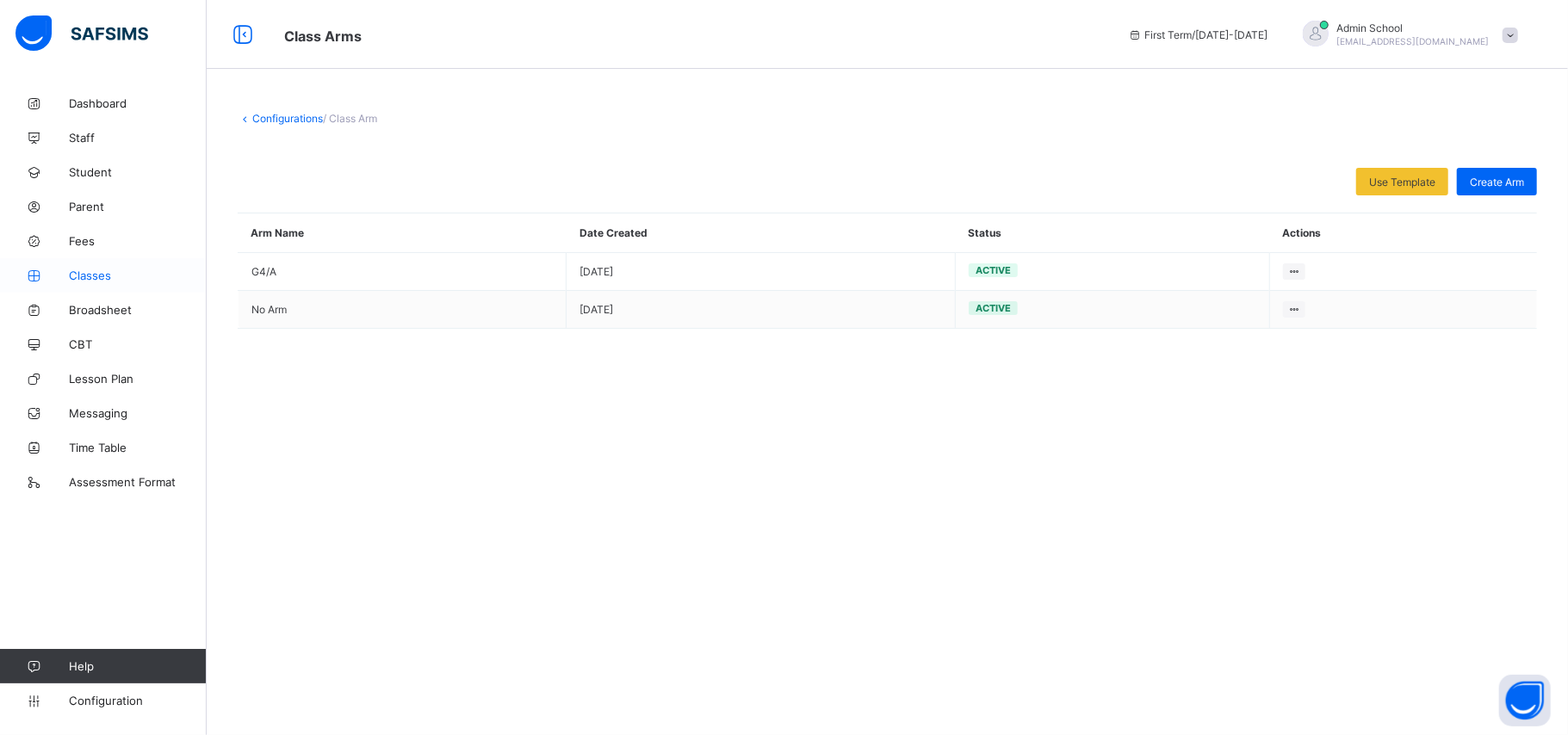
click at [58, 258] on link "Classes" at bounding box center [103, 275] width 207 height 34
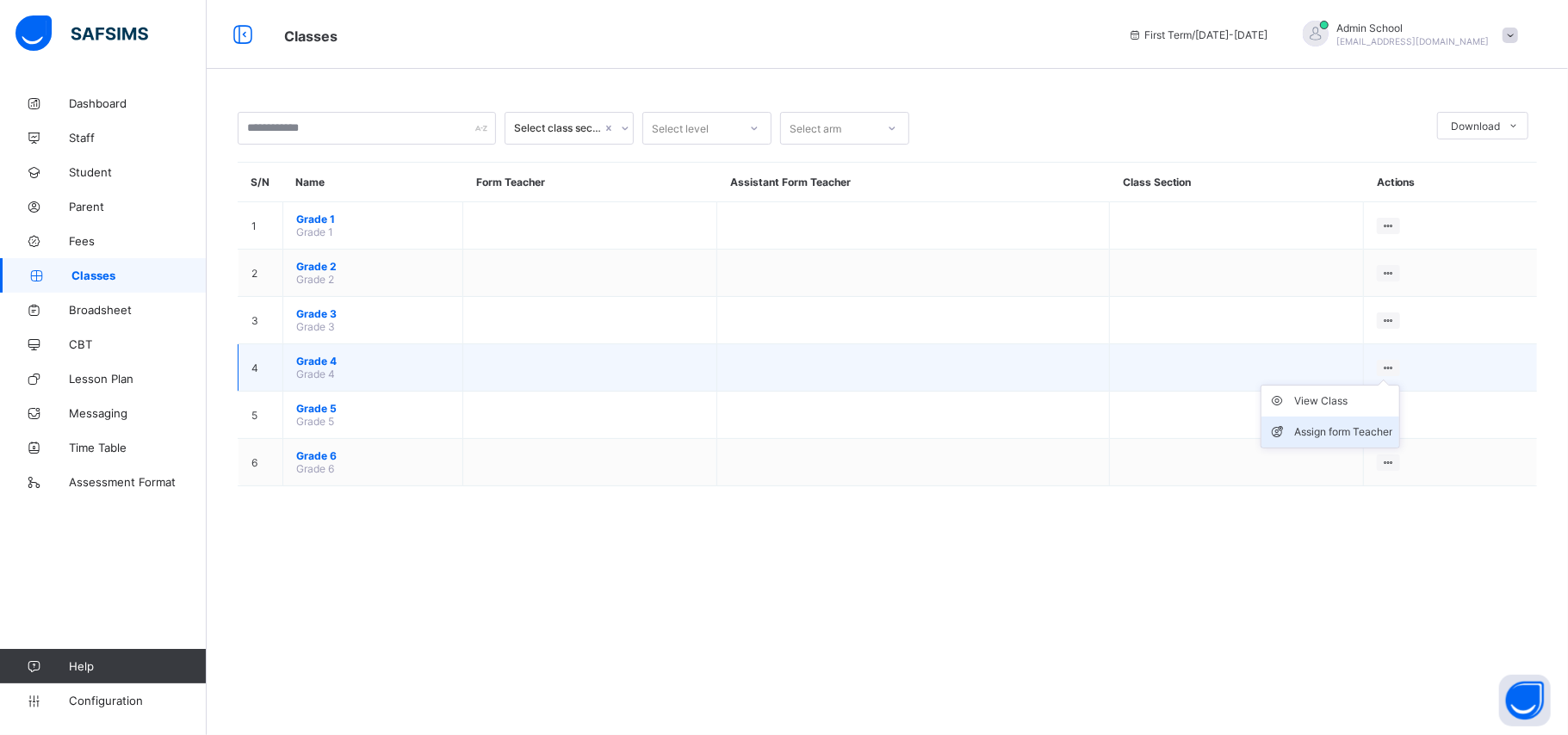
click at [1163, 430] on div "Assign form Teacher" at bounding box center [1342, 432] width 98 height 17
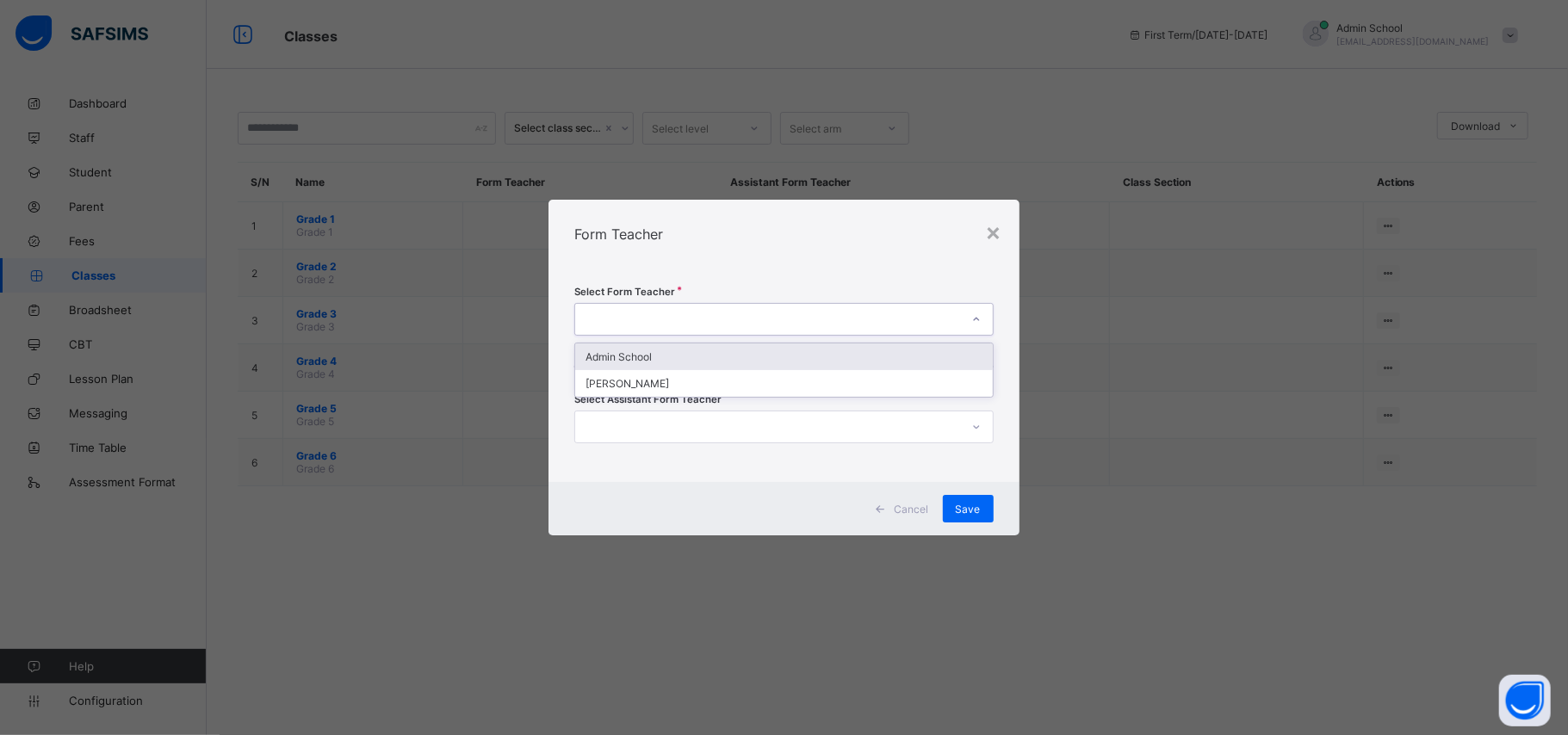
click at [693, 316] on div at bounding box center [767, 318] width 384 height 24
click at [662, 370] on div "Ahmad Baabbad" at bounding box center [783, 383] width 417 height 27
click at [655, 410] on div "Select Form Teacher option Ahmad Baabbad, selected. 0 results available. Select…" at bounding box center [784, 375] width 470 height 213
click at [654, 411] on div at bounding box center [784, 427] width 419 height 32
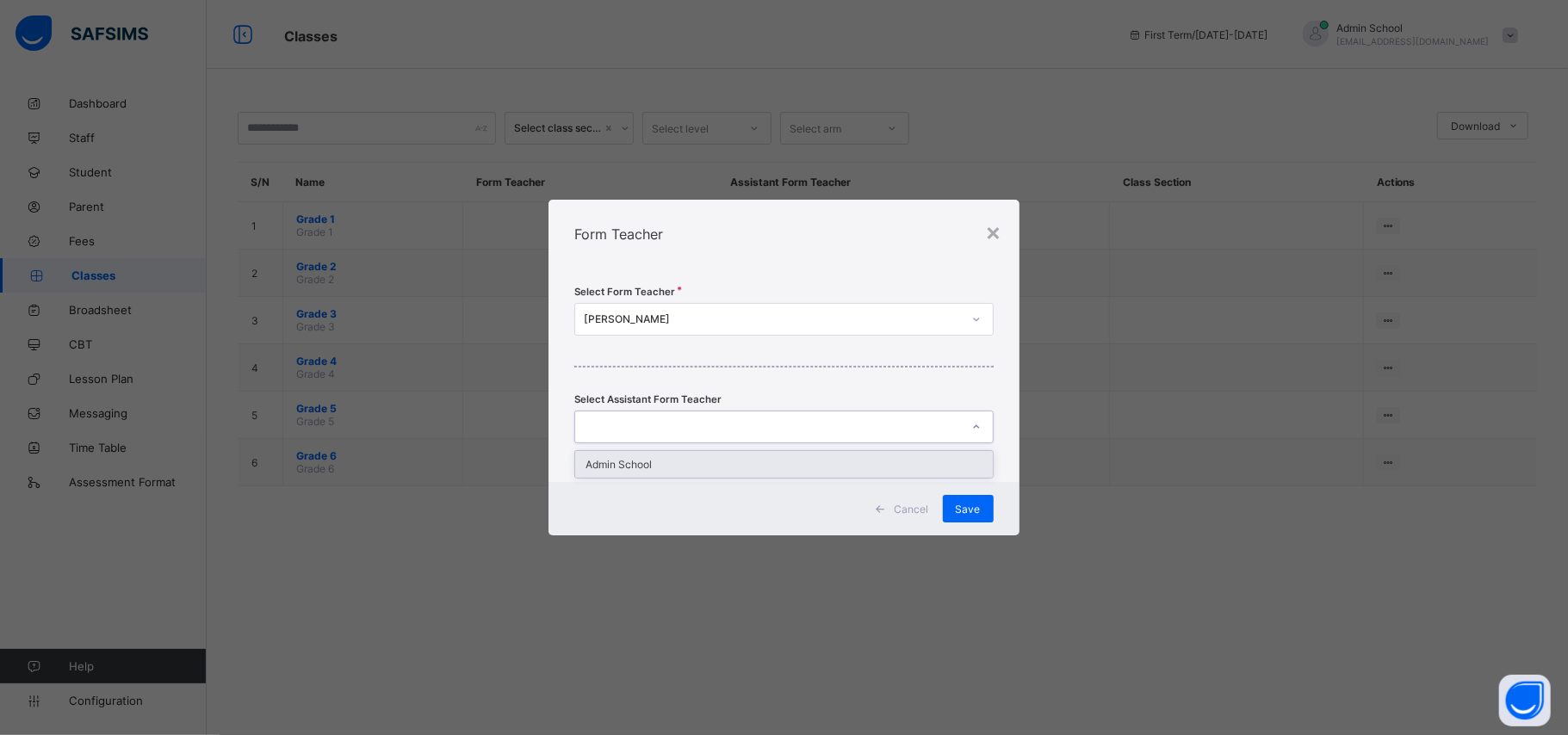
click at [654, 411] on div at bounding box center [784, 427] width 419 height 32
click at [656, 413] on div at bounding box center [784, 427] width 419 height 32
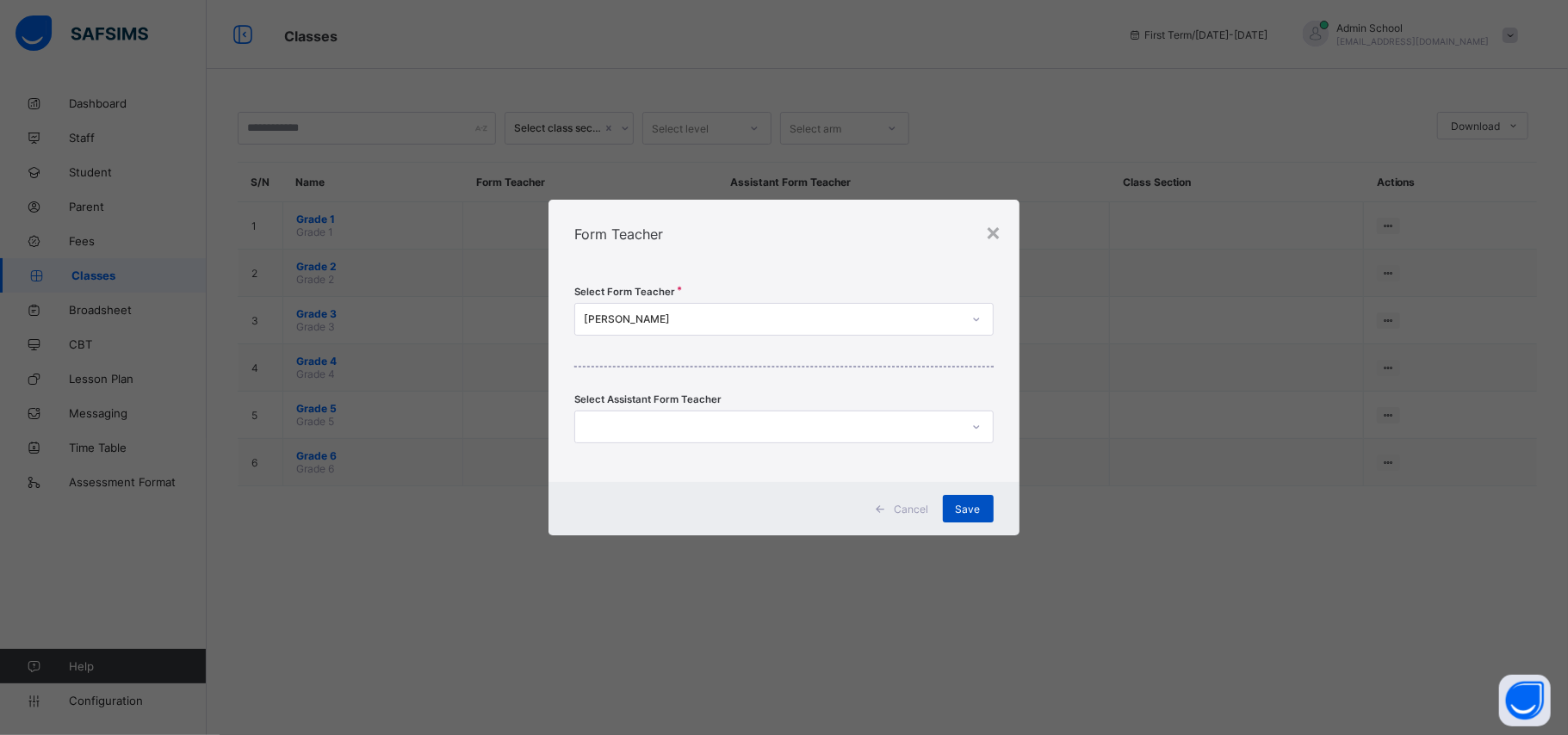
click at [968, 506] on span "Save" at bounding box center [968, 509] width 25 height 13
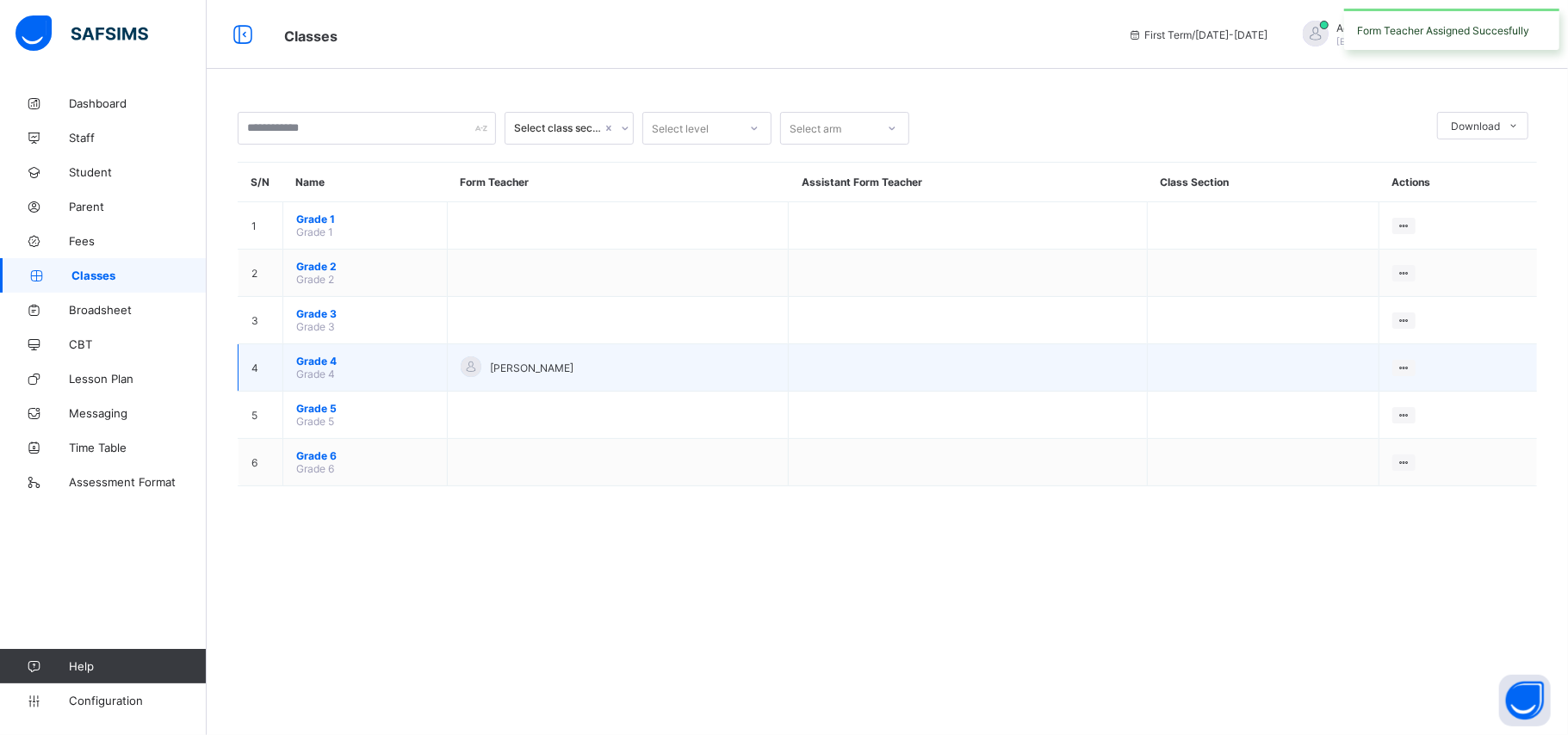
click at [317, 357] on span "Grade 4" at bounding box center [365, 361] width 138 height 13
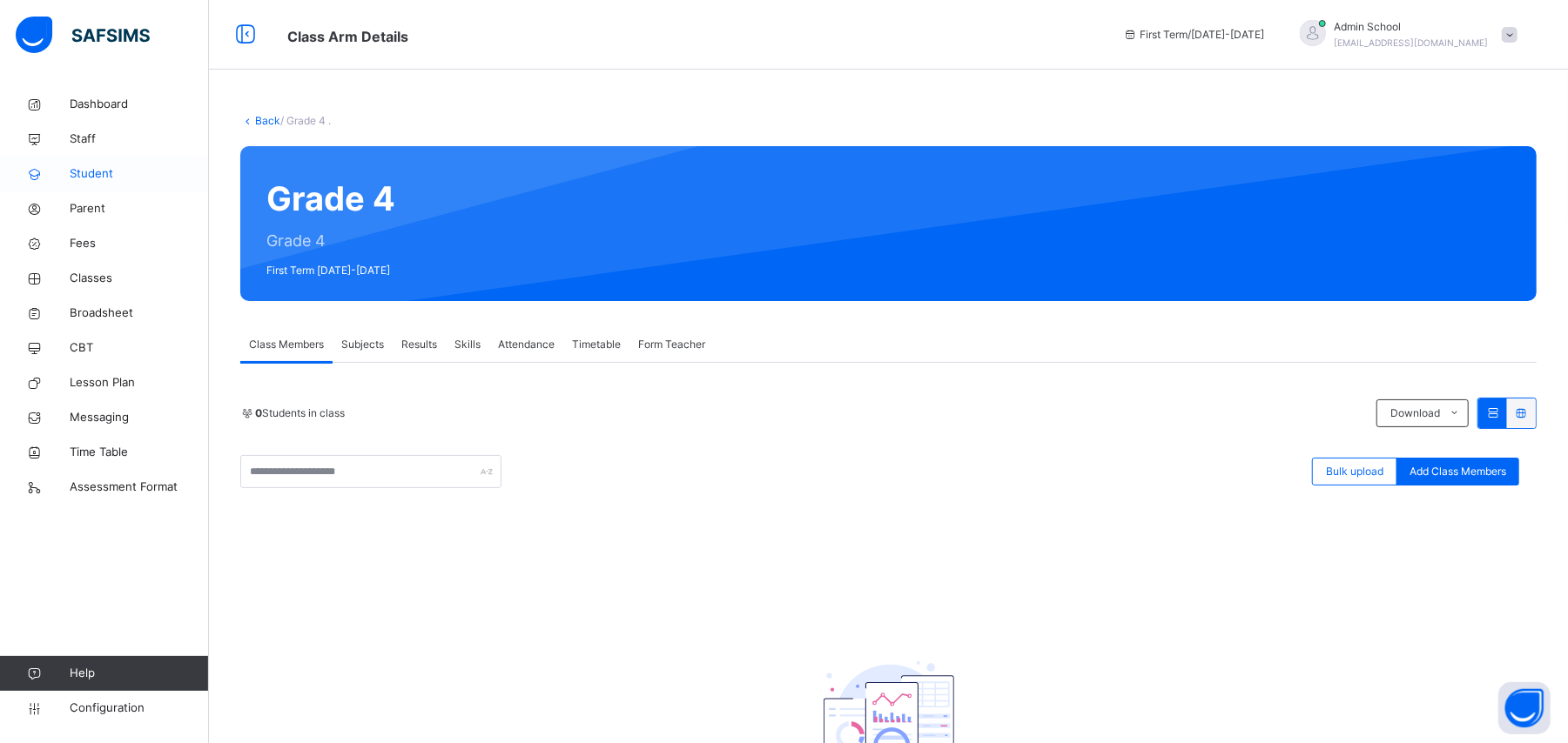
click at [59, 182] on link "Student" at bounding box center [104, 174] width 209 height 35
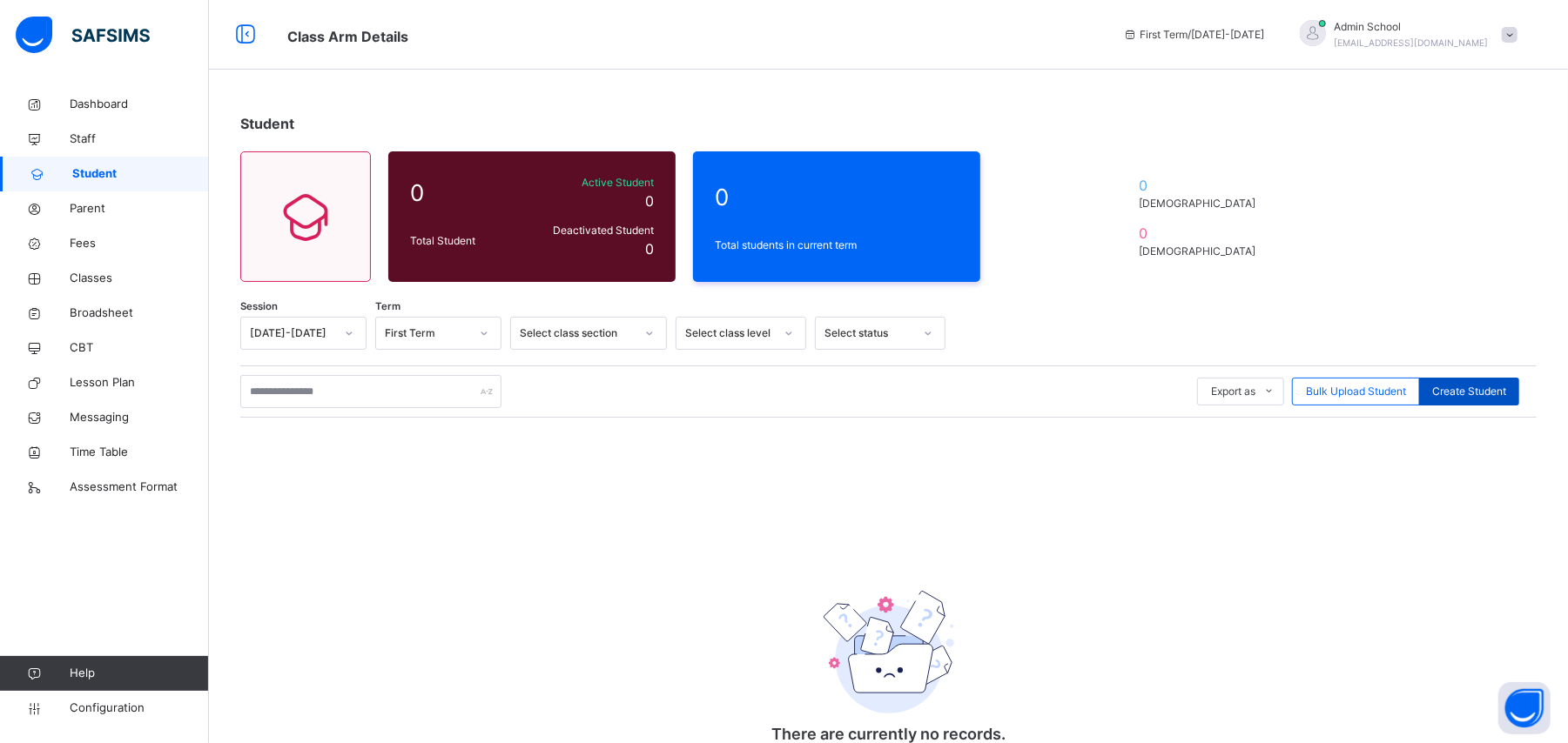
click at [1176, 385] on span "Create Student" at bounding box center [1468, 391] width 74 height 15
select select "**"
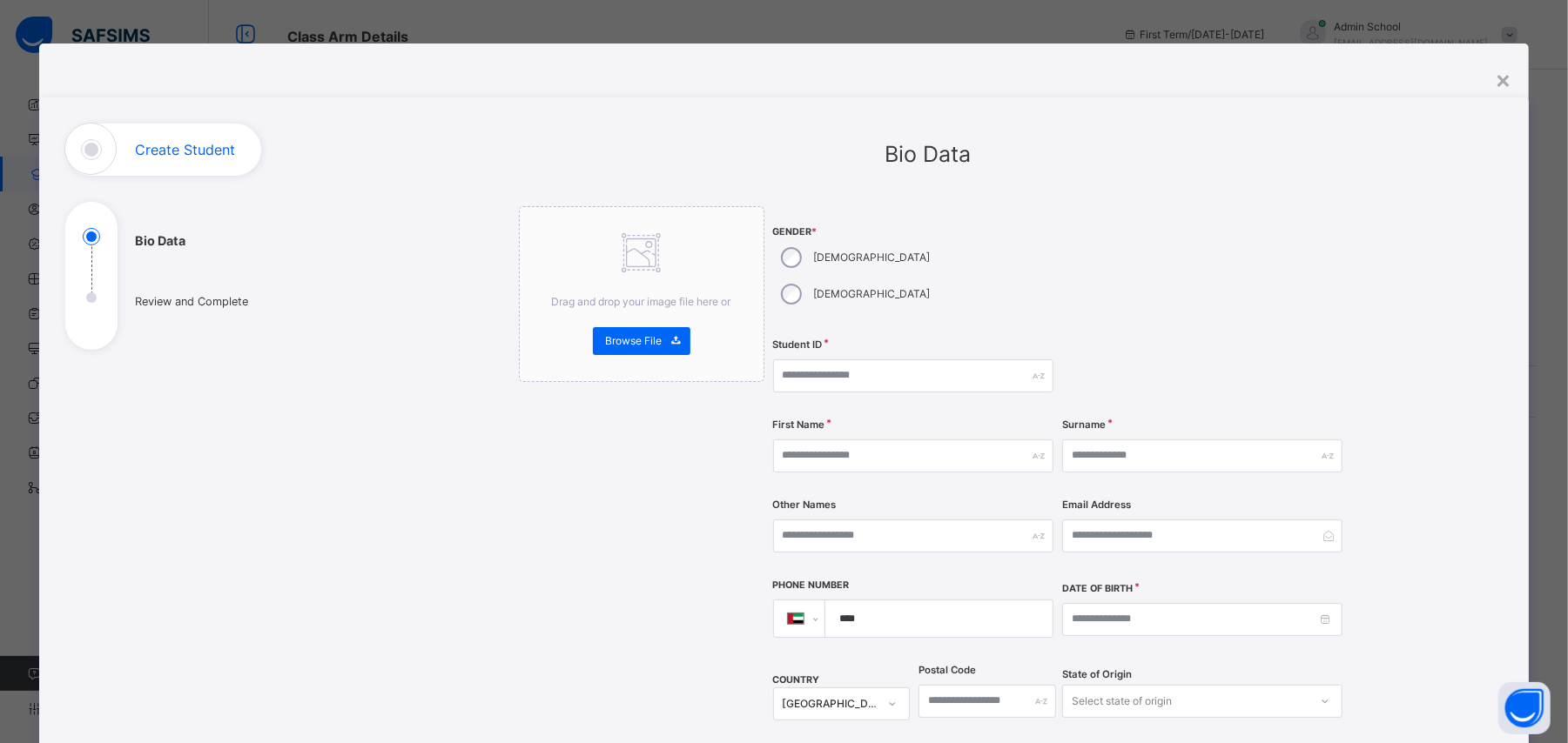
click at [798, 252] on div "[DEMOGRAPHIC_DATA]" at bounding box center [854, 258] width 161 height 37
click at [843, 359] on input "text" at bounding box center [914, 376] width 280 height 33
type input "*****"
click at [832, 440] on input "text" at bounding box center [914, 456] width 280 height 33
type input "*****"
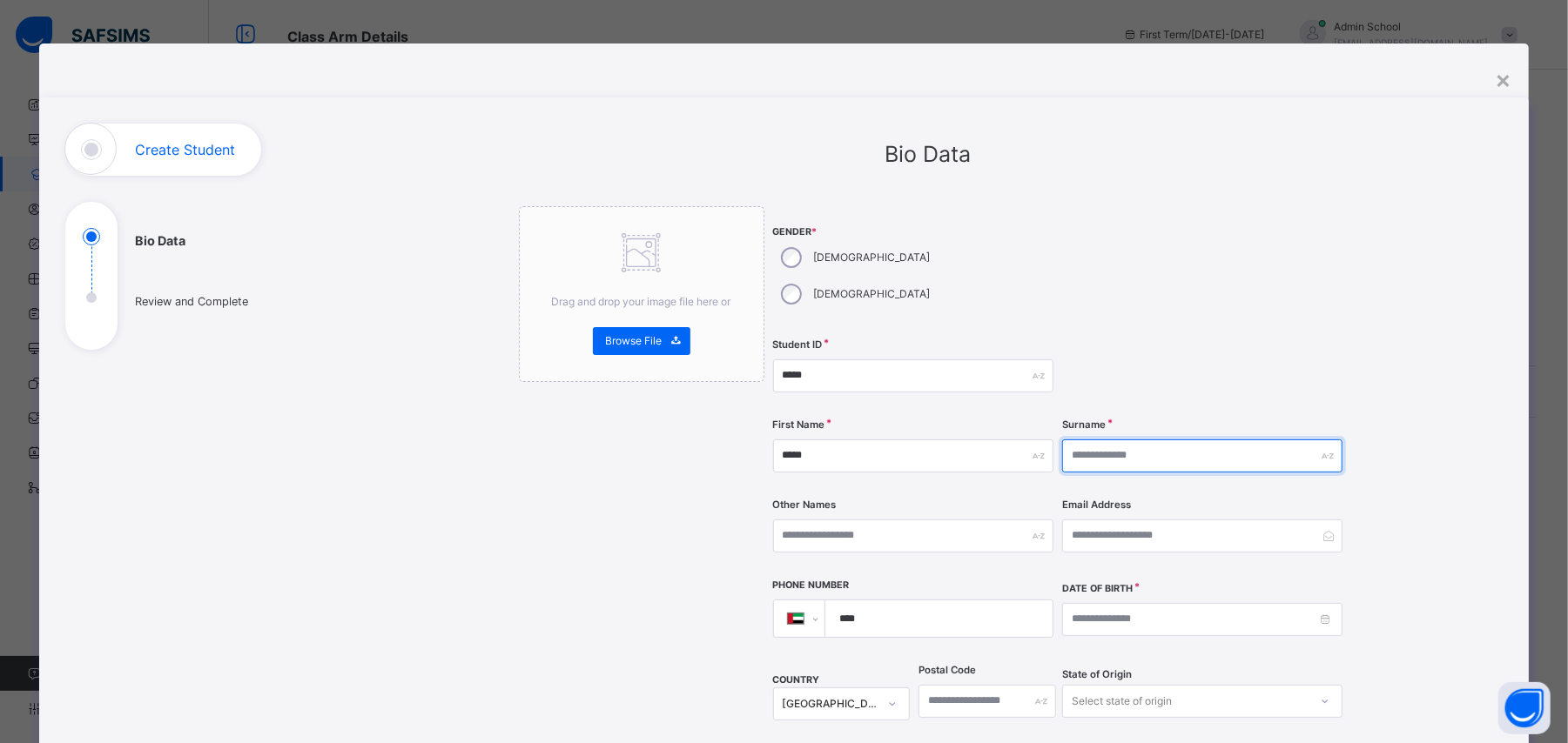
click at [1129, 440] on input "text" at bounding box center [1203, 456] width 280 height 33
type input "*******"
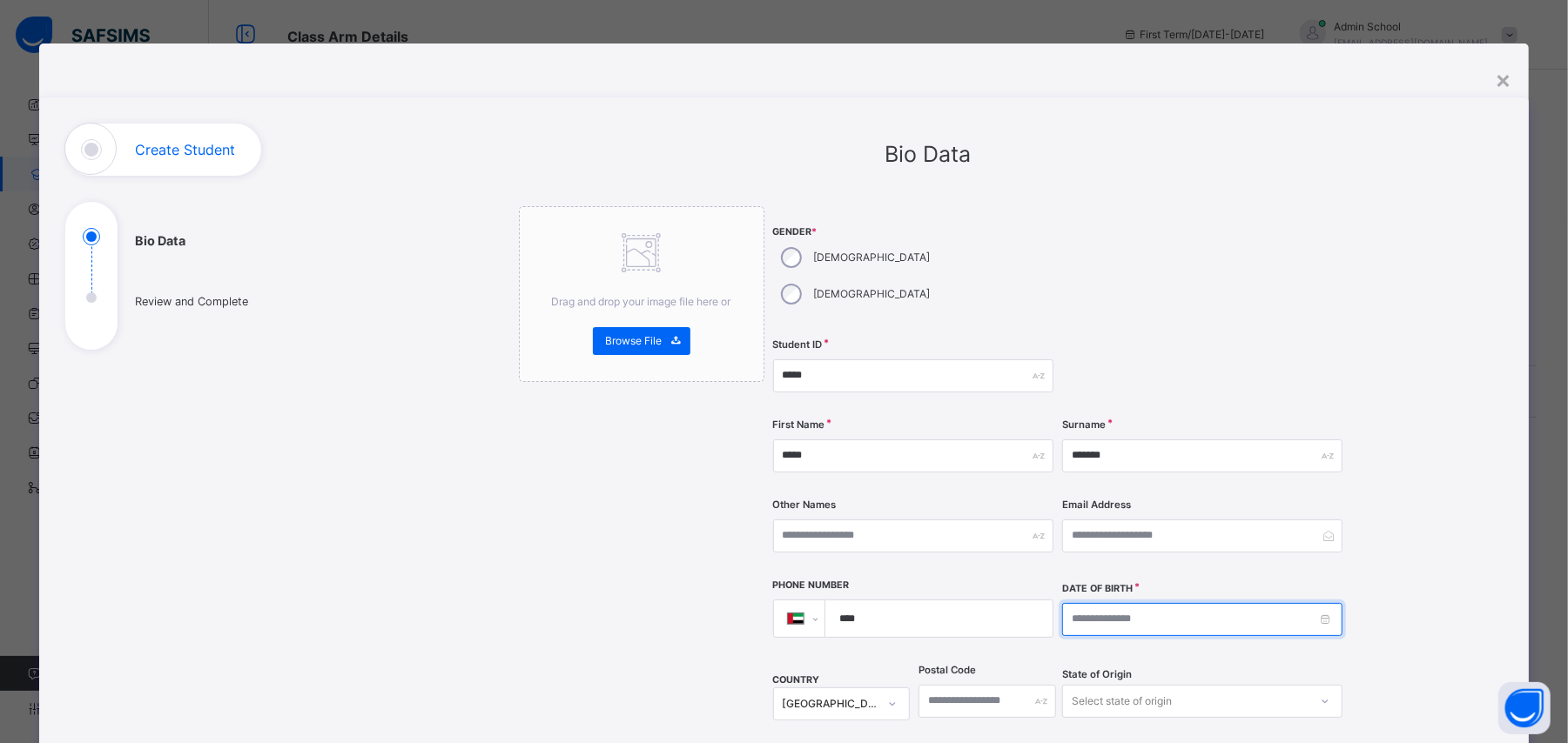
click at [1176, 557] on input at bounding box center [1203, 619] width 280 height 33
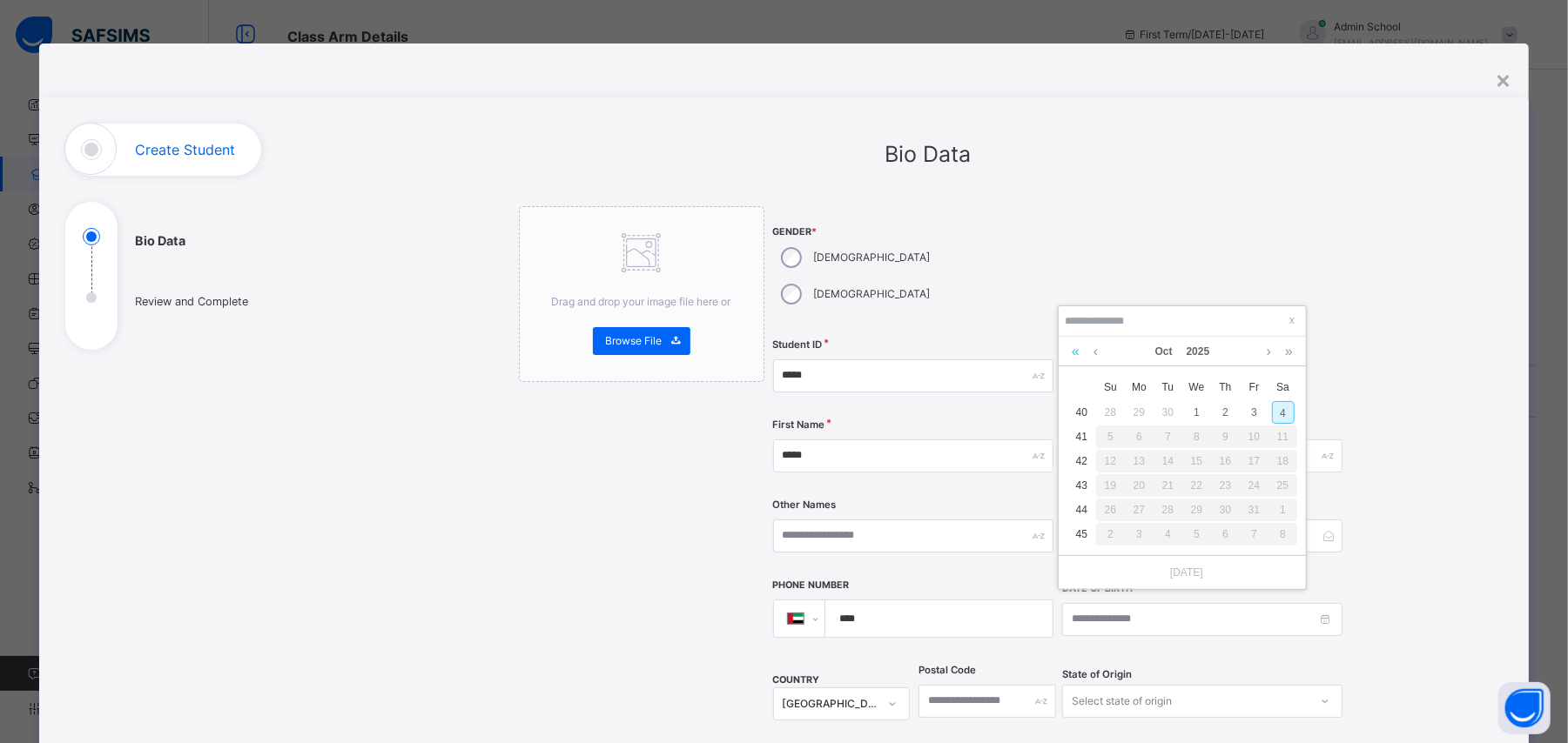
click at [1076, 352] on link at bounding box center [1075, 351] width 16 height 30
click at [1076, 415] on td "40" at bounding box center [1082, 412] width 29 height 24
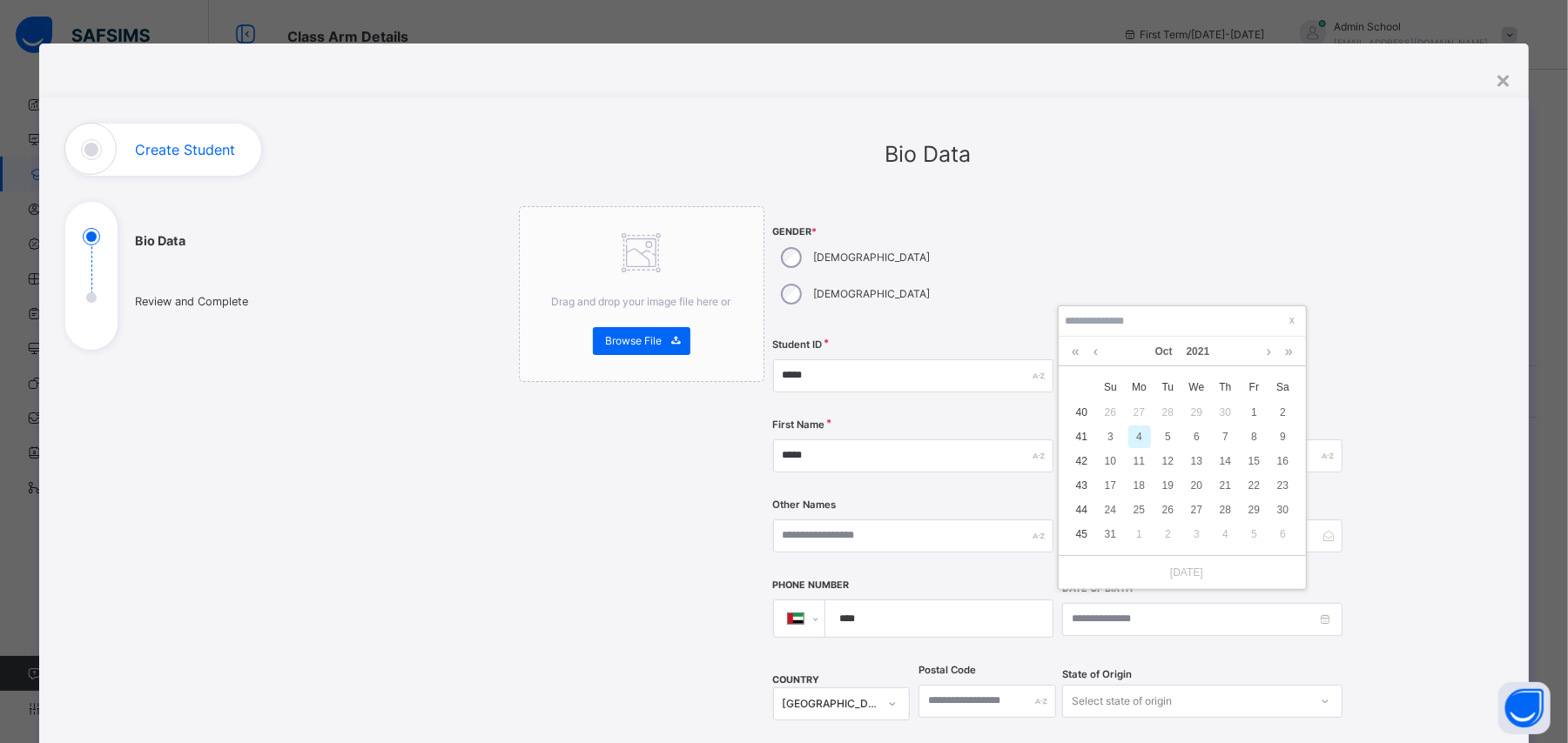
click at [1081, 443] on td "41" at bounding box center [1082, 436] width 29 height 24
click at [1084, 429] on td "41" at bounding box center [1082, 436] width 29 height 24
click at [1118, 430] on div "3" at bounding box center [1110, 436] width 22 height 22
type input "**********"
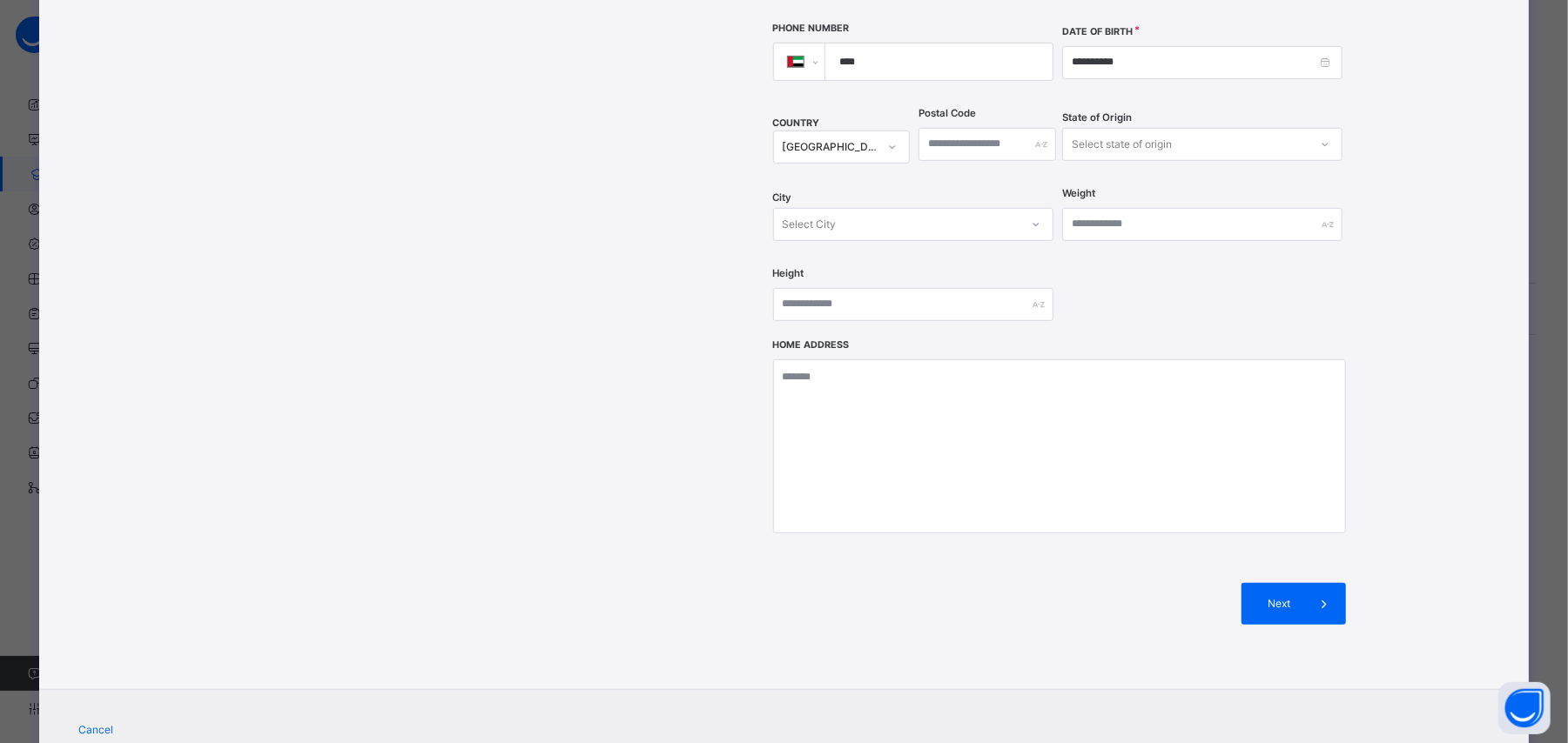
scroll to position [586, 0]
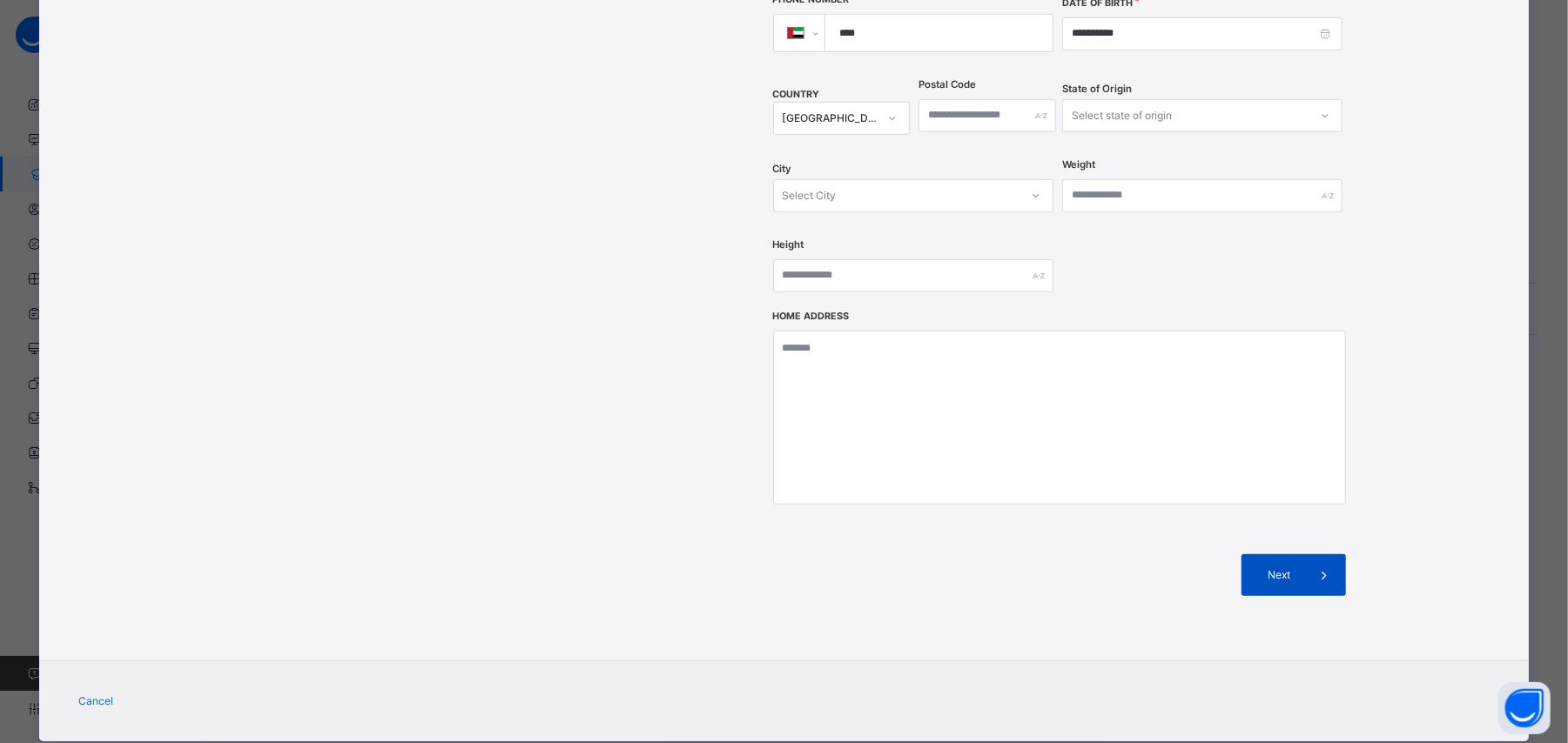
click at [1176, 555] on div "Next" at bounding box center [1293, 575] width 104 height 42
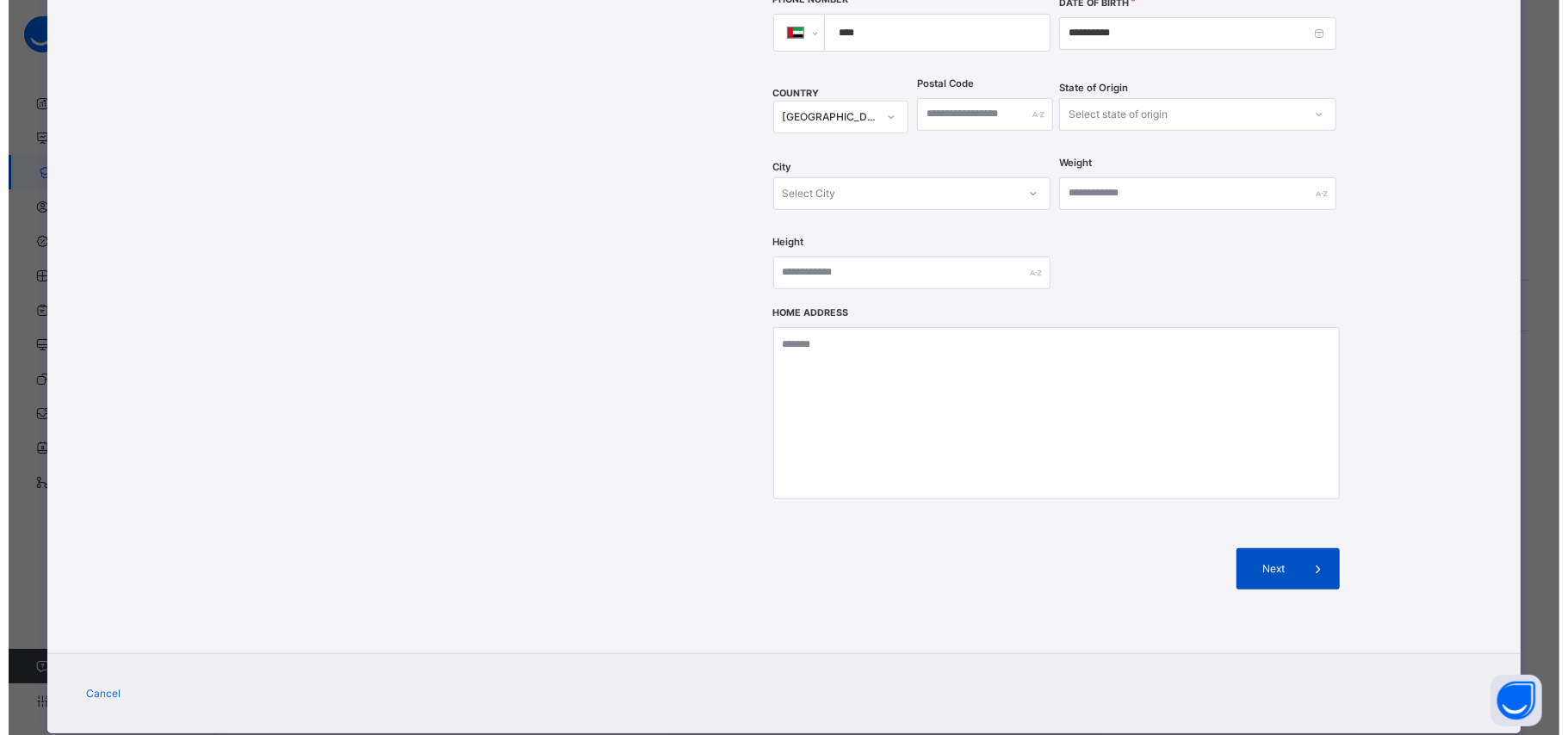
scroll to position [211, 0]
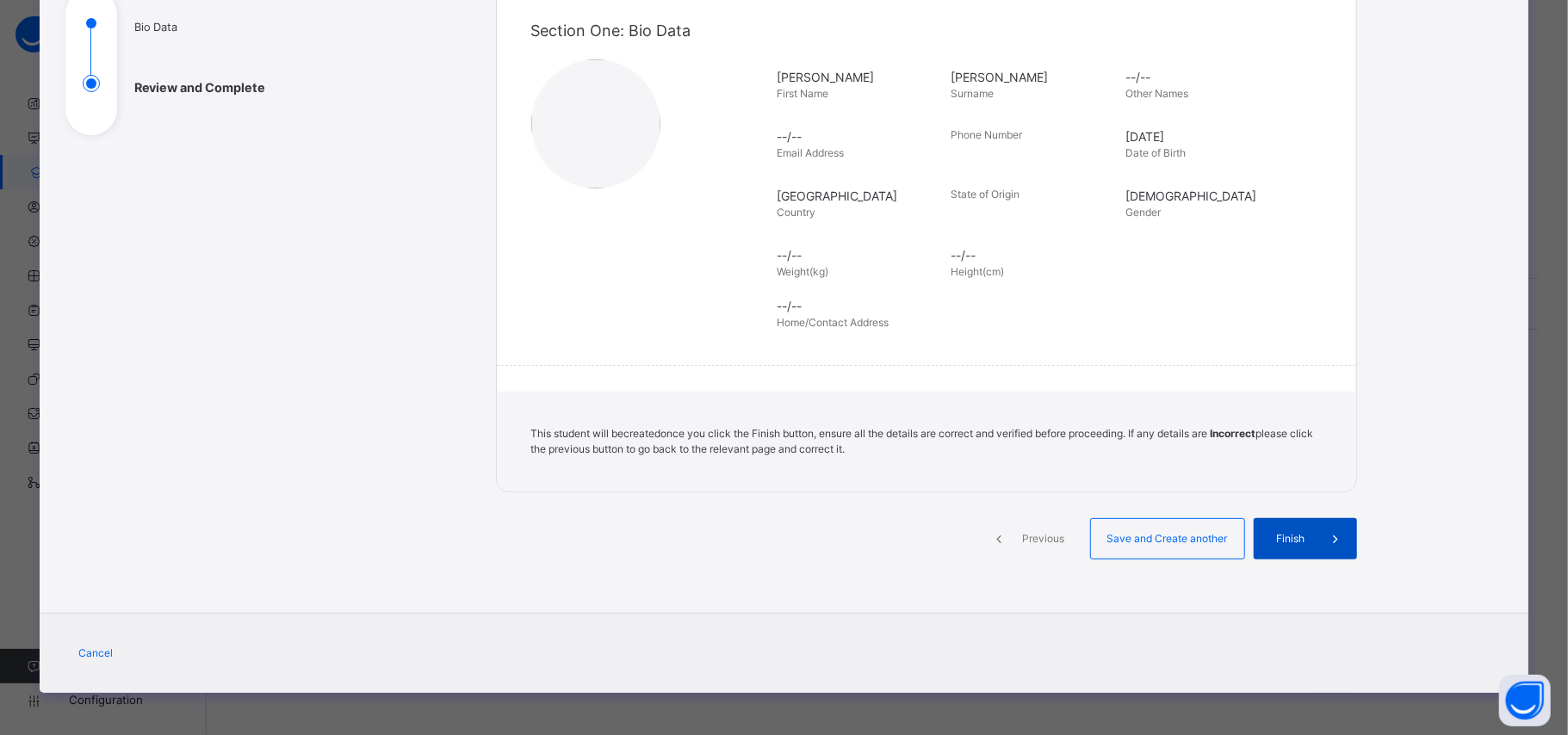
click at [1163, 529] on div "Finish" at bounding box center [1305, 538] width 103 height 41
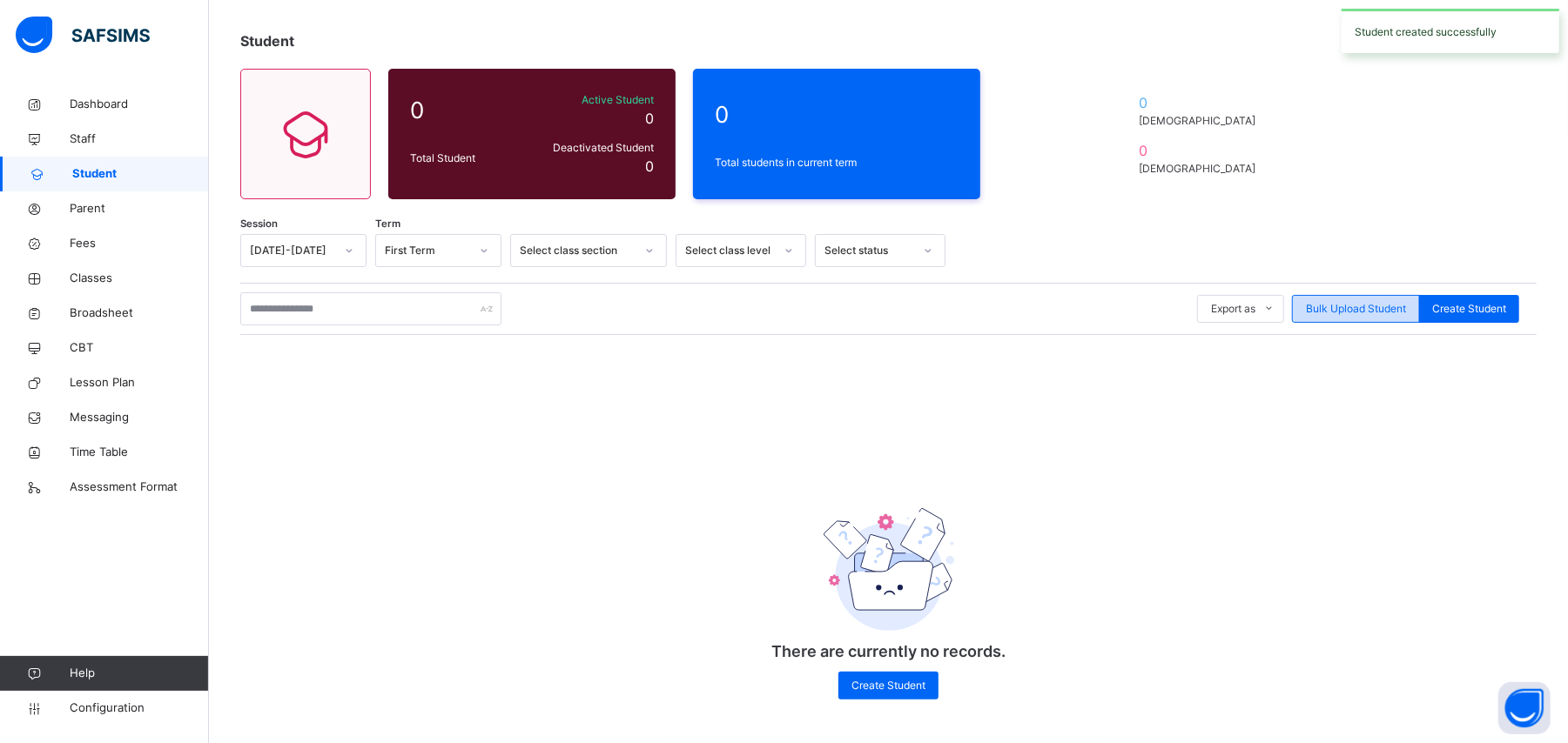
click at [1176, 296] on div "Bulk Upload Student" at bounding box center [1355, 308] width 128 height 28
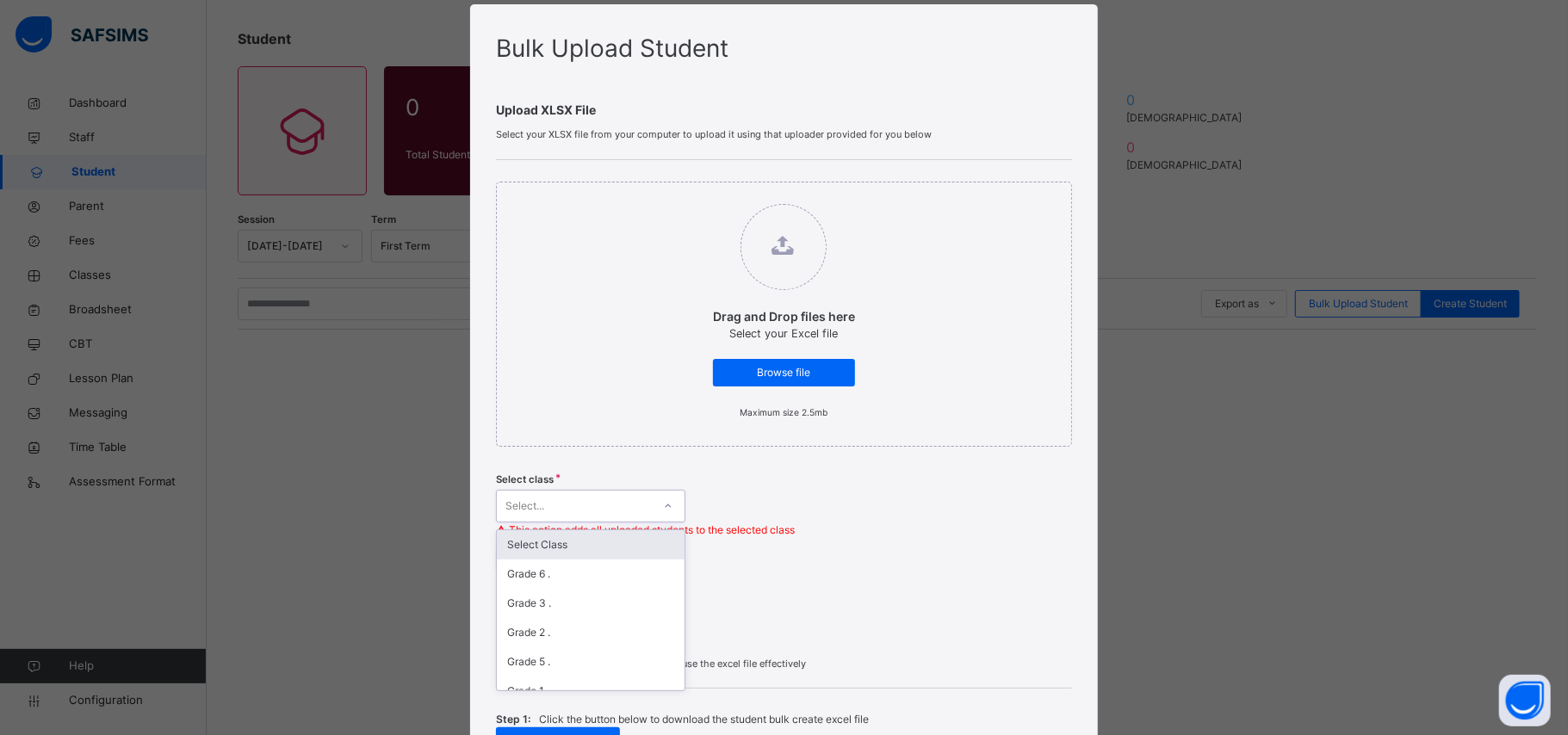
click at [590, 523] on div "option Select Class focused, 1 of 7. 7 results available. Use Up and Down to ch…" at bounding box center [591, 506] width 189 height 32
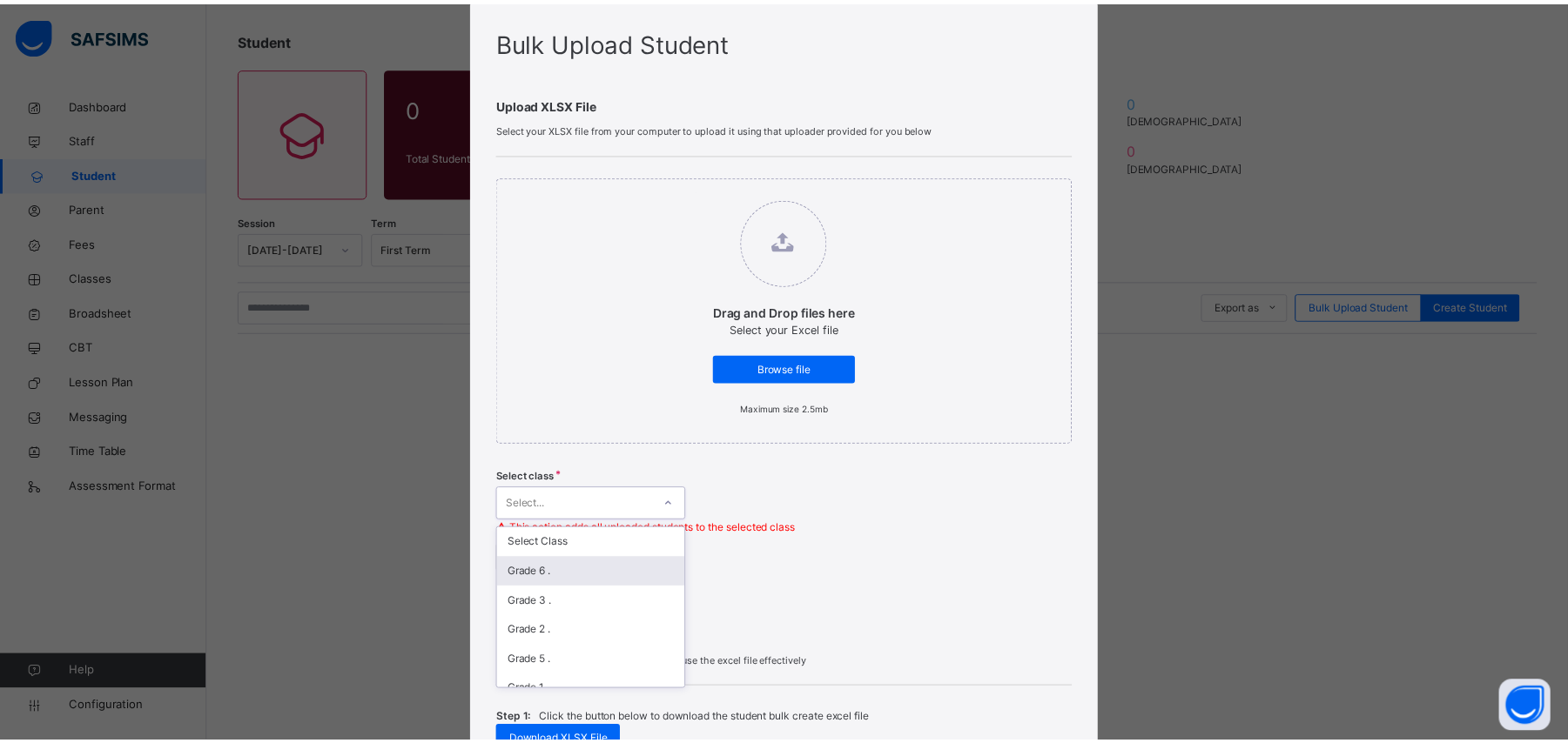
scroll to position [45, 0]
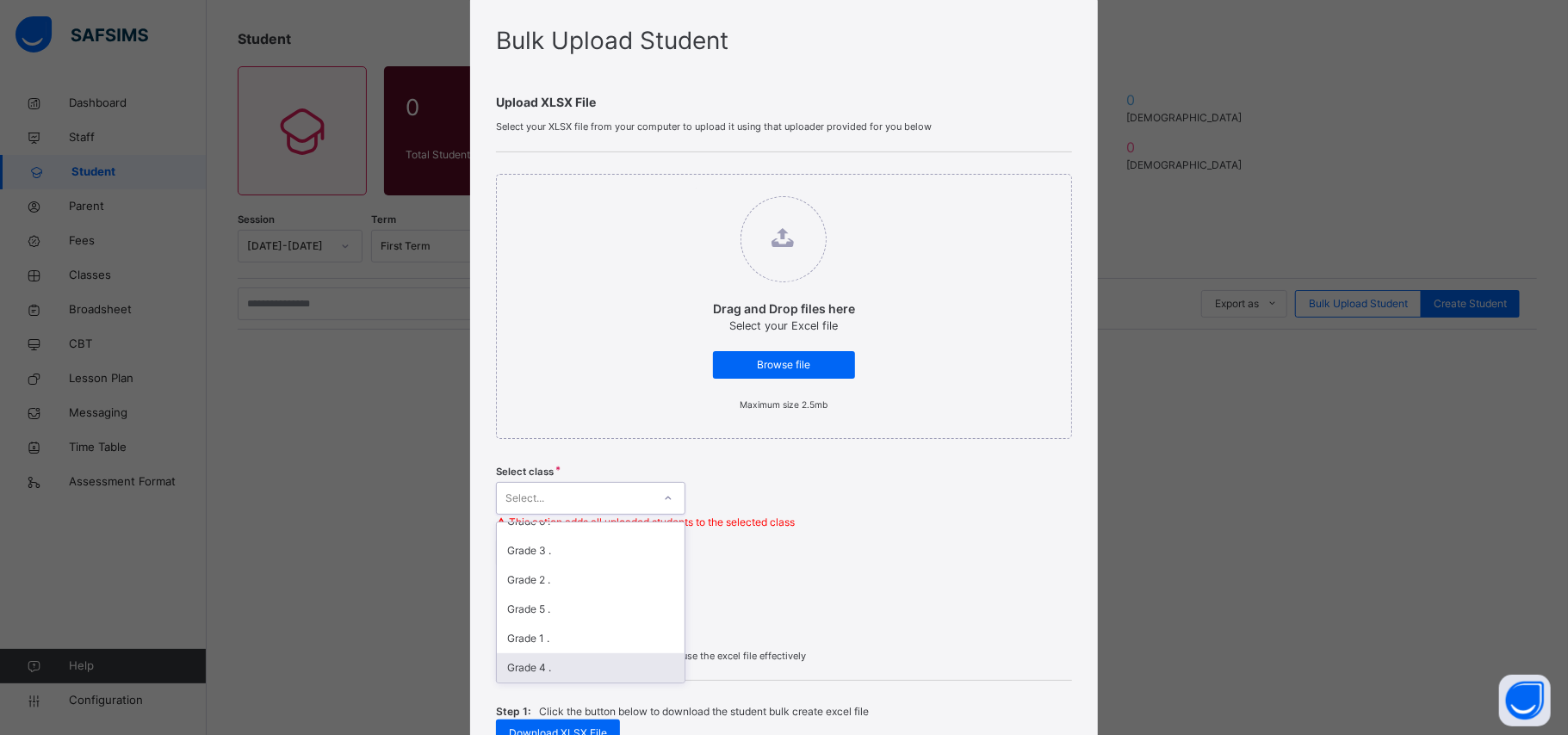
click at [566, 551] on div "Grade 4 ." at bounding box center [591, 667] width 187 height 30
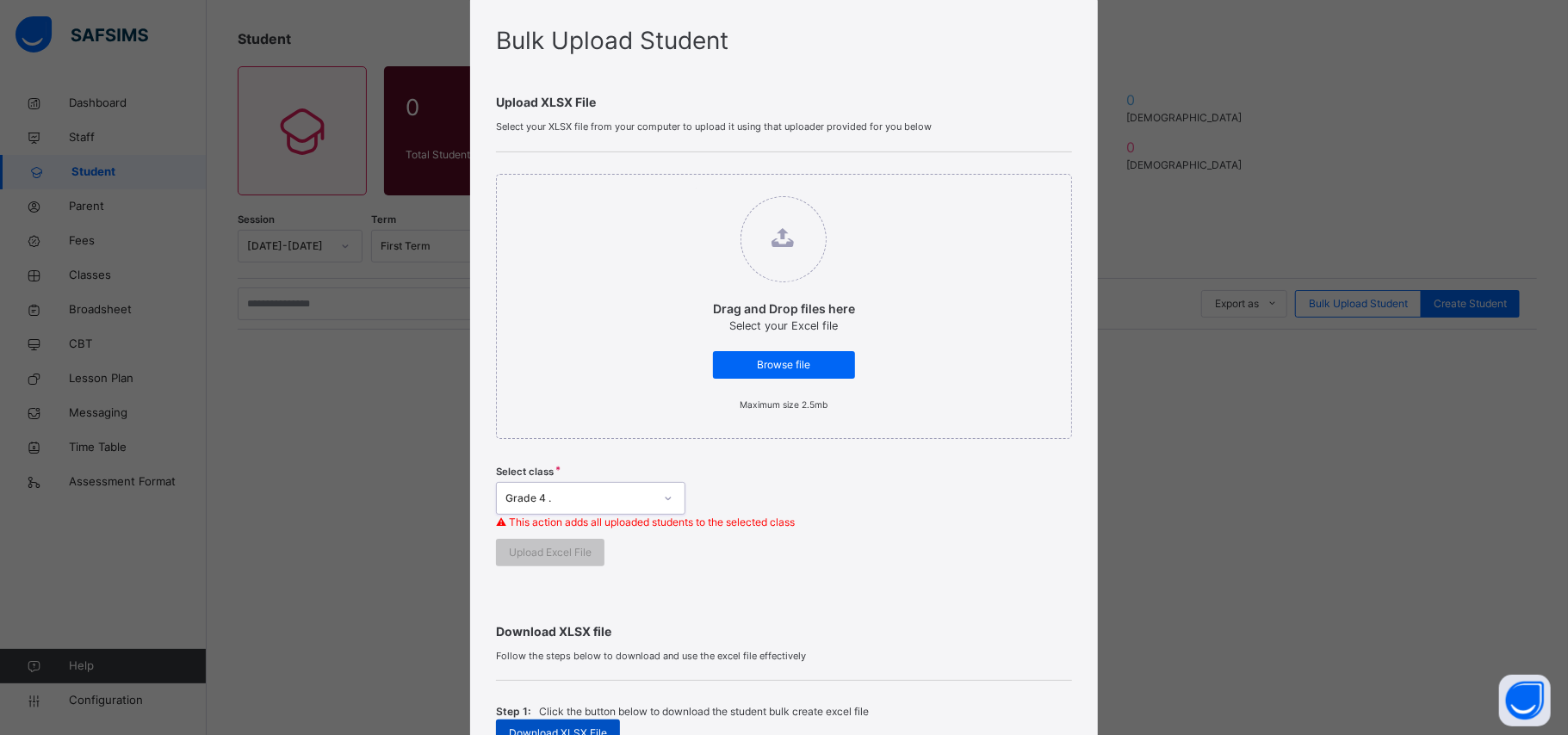
click at [561, 551] on span "Download XLSX File" at bounding box center [557, 733] width 98 height 15
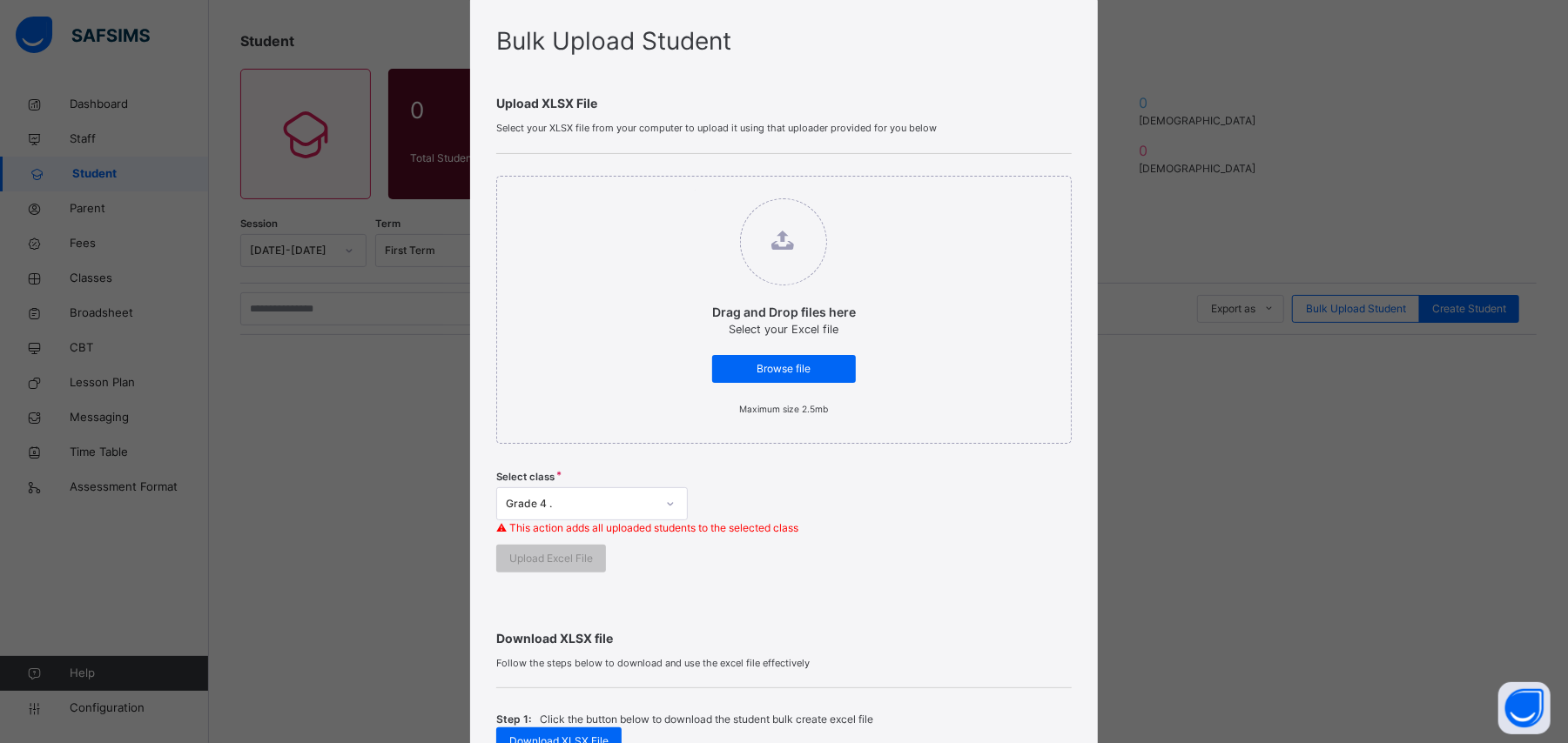
click at [747, 353] on label "Drag and Drop files here Select your Excel file Browse file Maximum size 2.5mb" at bounding box center [784, 307] width 179 height 236
click at [695, 189] on input "Drag and Drop files here Select your Excel file Browse file Maximum size 2.5mb" at bounding box center [695, 189] width 0 height 0
type input "**********"
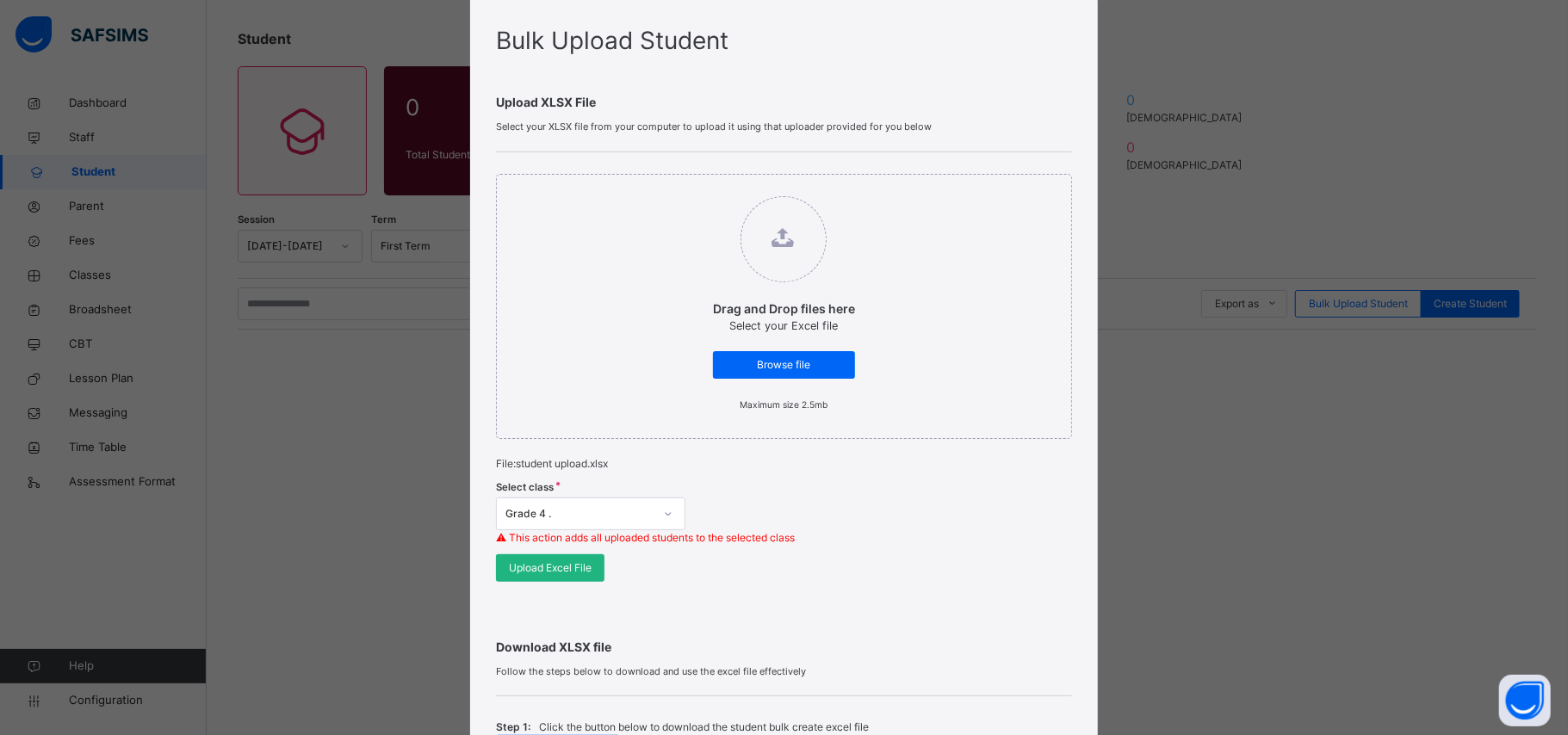
click at [532, 551] on span "Upload Excel File" at bounding box center [550, 568] width 82 height 15
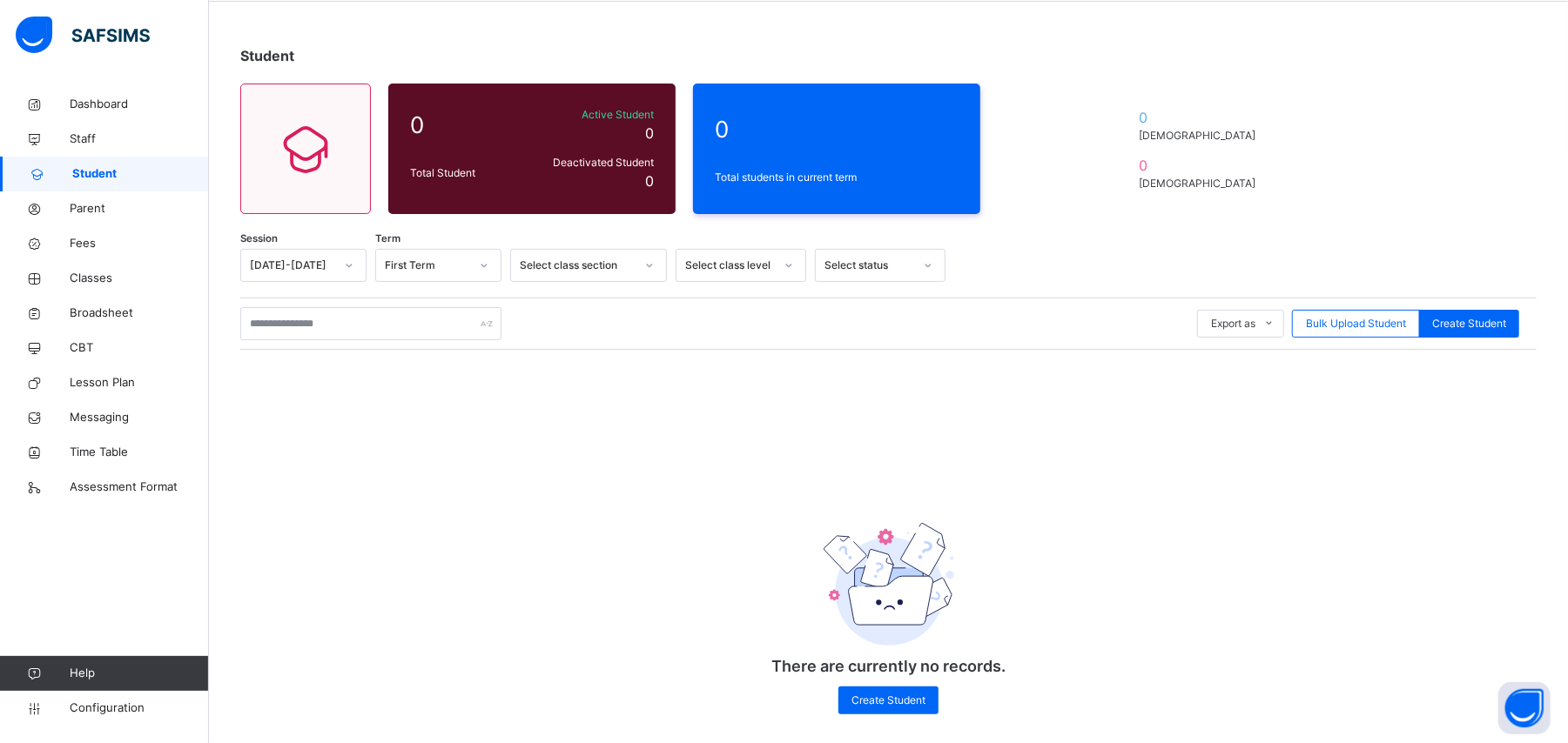
scroll to position [67, 0]
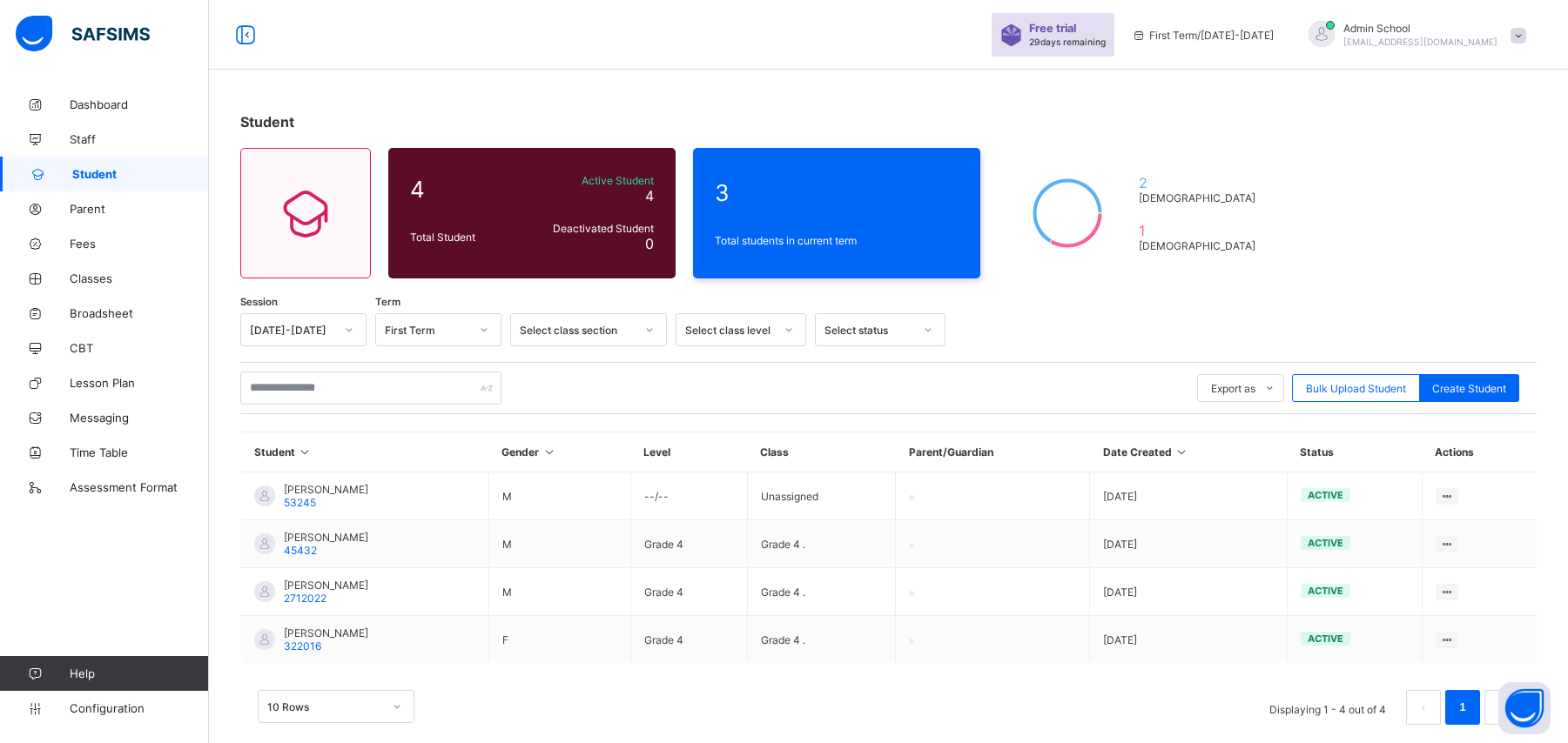
scroll to position [24, 0]
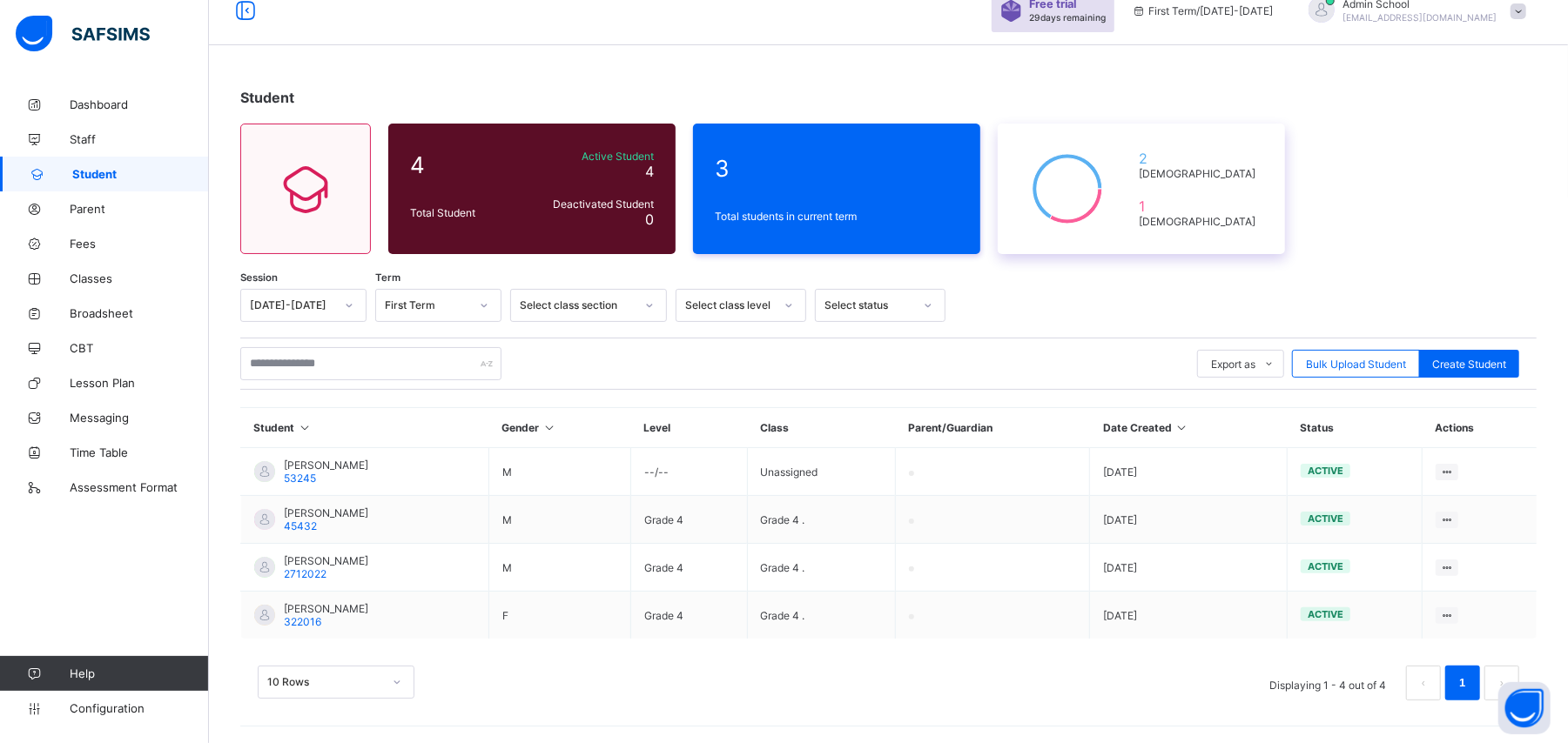
click at [1206, 170] on span "[DEMOGRAPHIC_DATA]" at bounding box center [1201, 174] width 125 height 14
click at [805, 185] on div "3" at bounding box center [836, 168] width 252 height 36
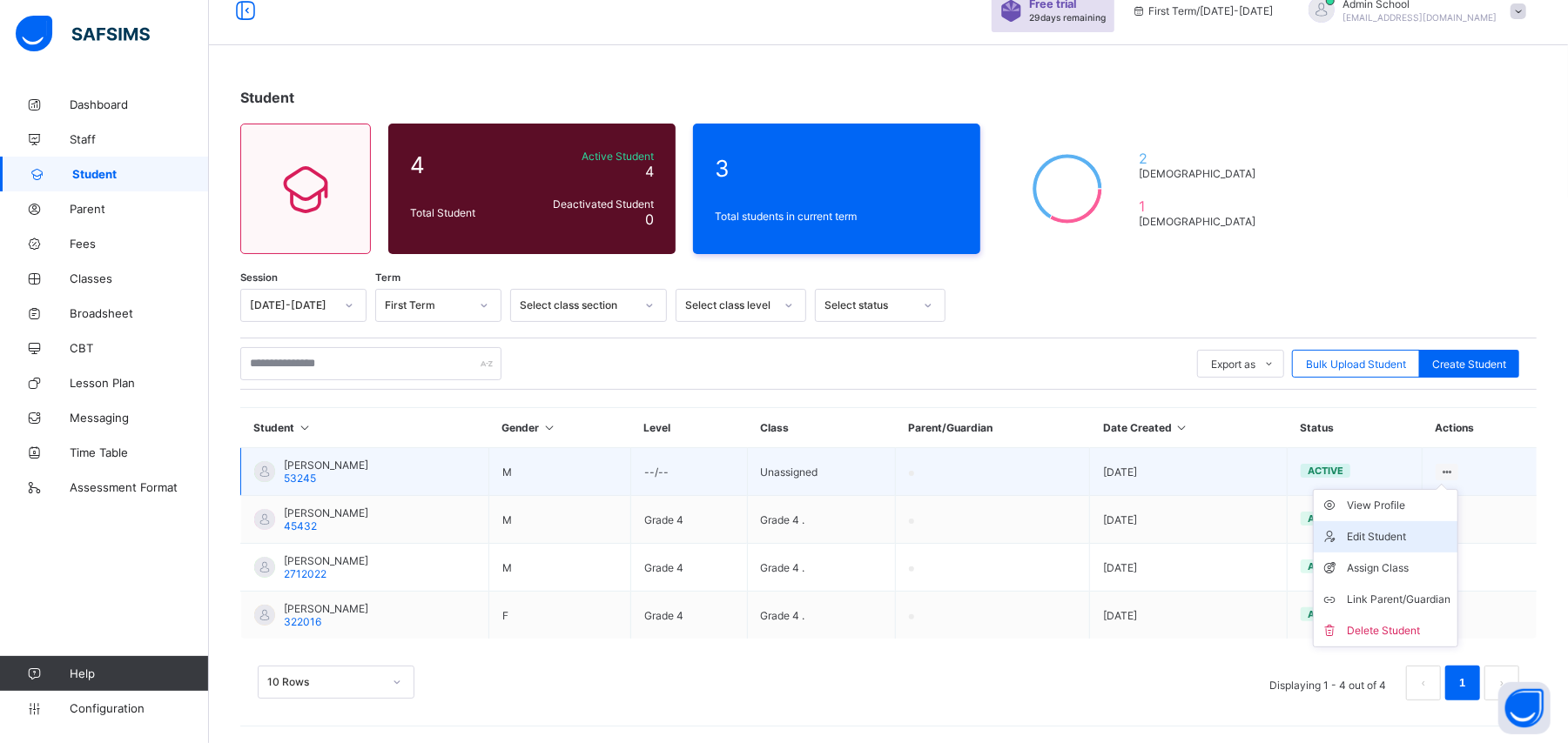
click at [1363, 527] on li "Edit Student" at bounding box center [1385, 536] width 144 height 31
select select "**"
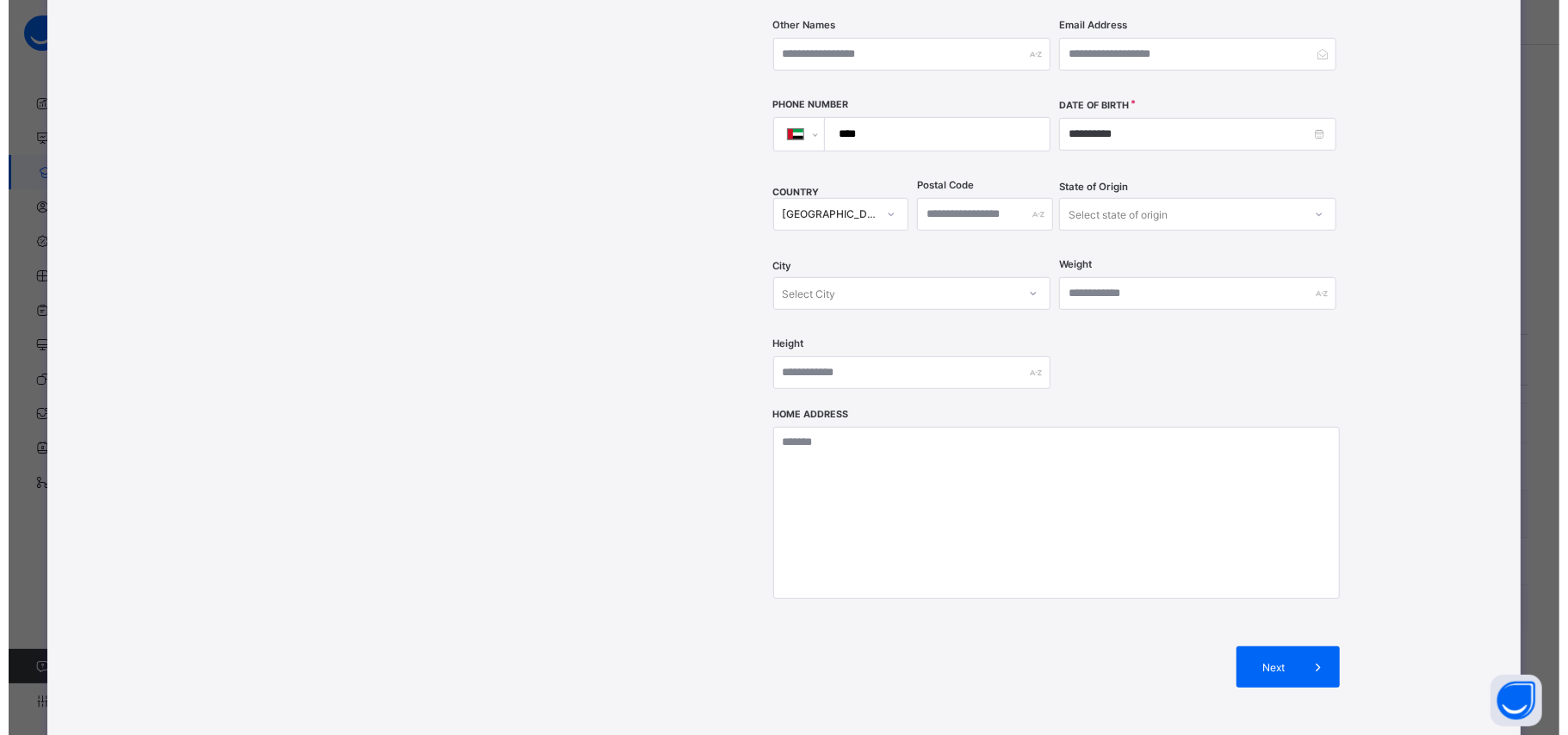
scroll to position [563, 0]
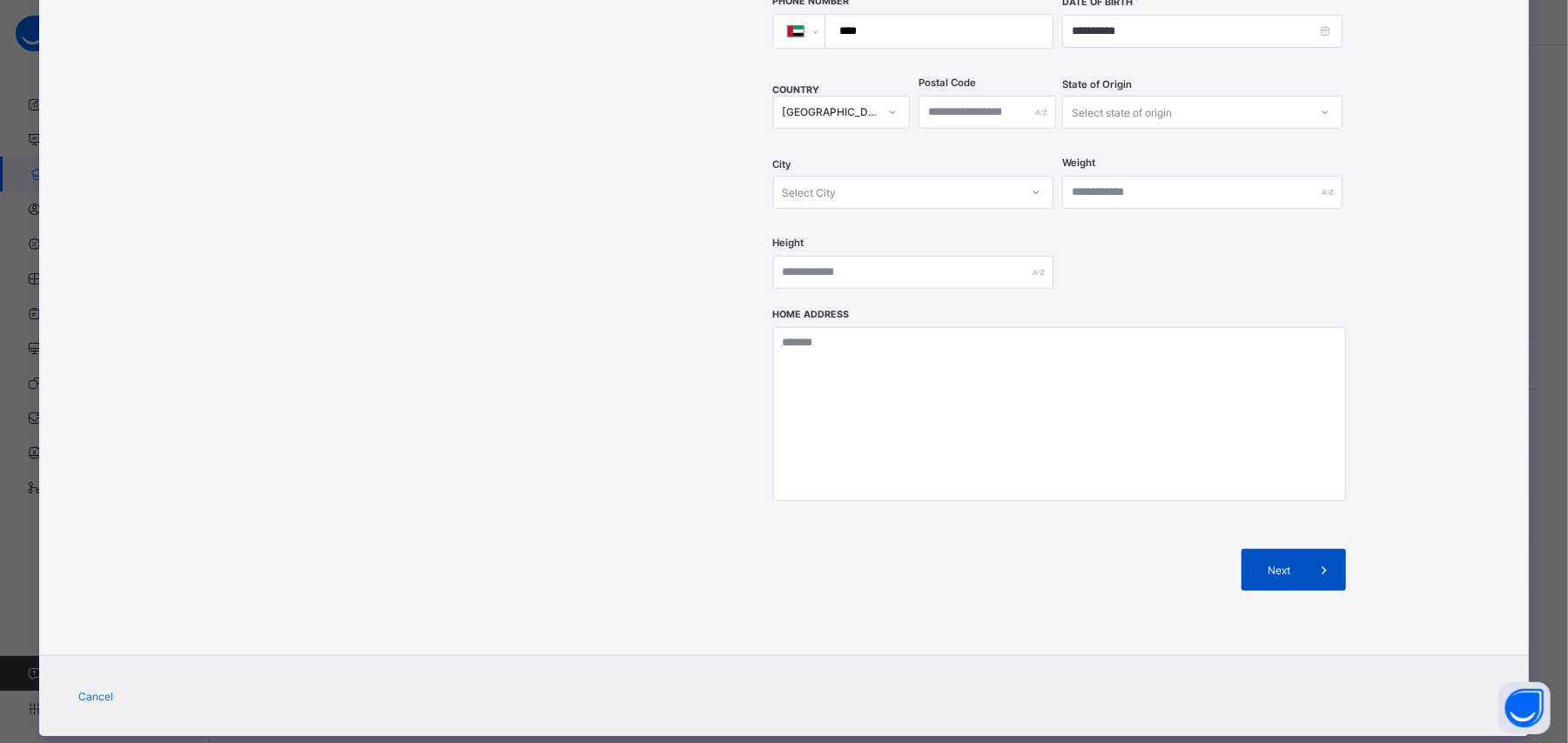
click at [1315, 561] on icon at bounding box center [1324, 570] width 19 height 17
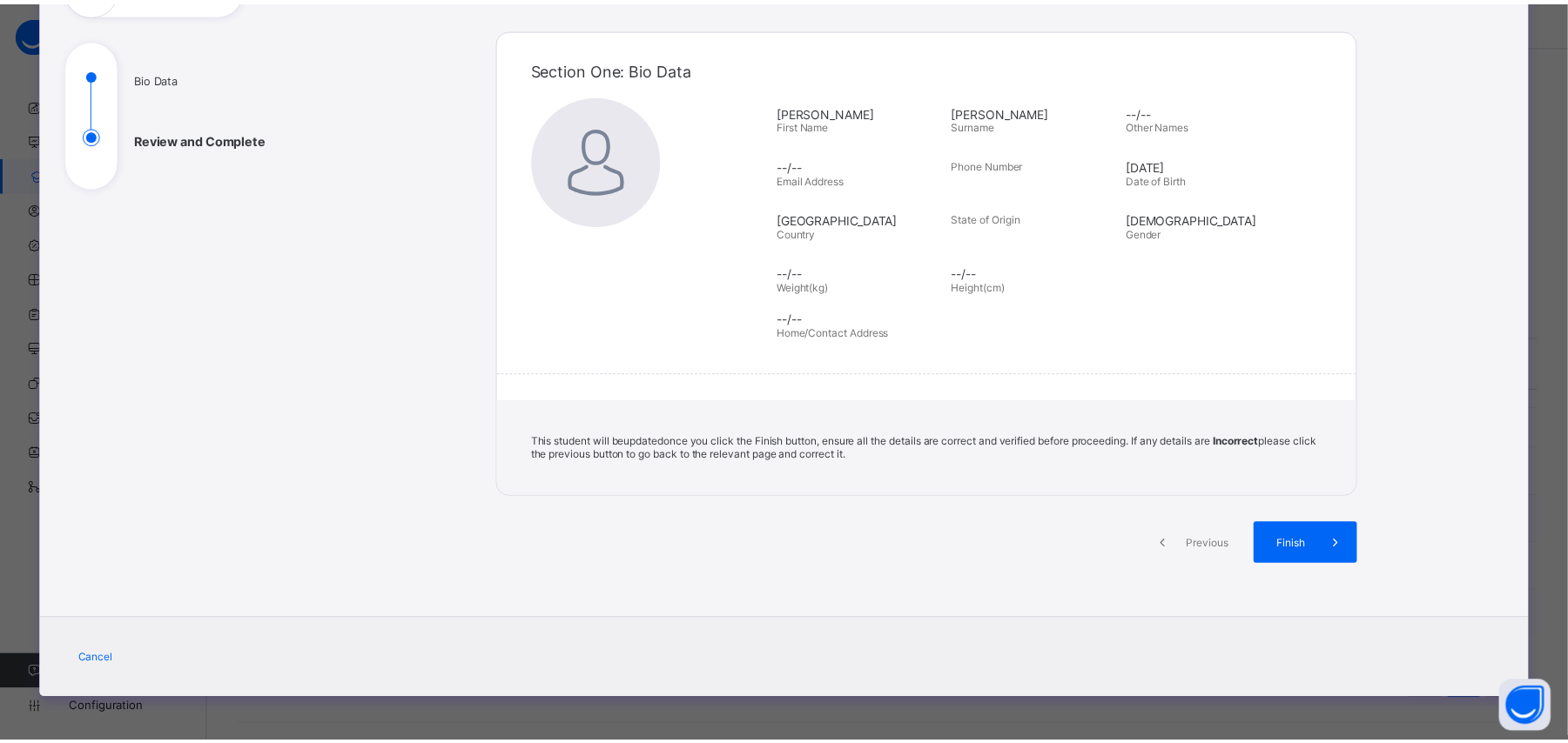
scroll to position [157, 0]
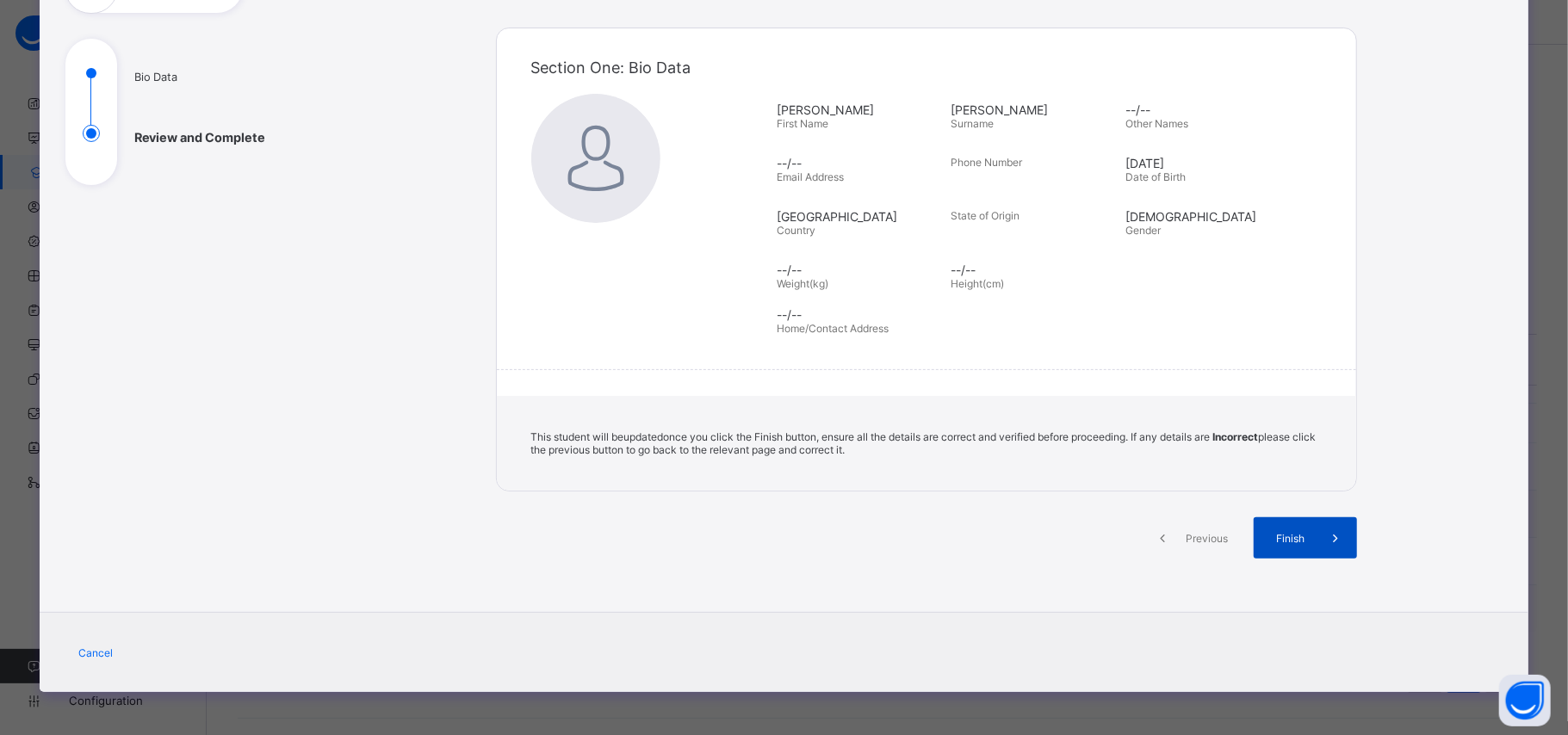
click at [1326, 534] on icon at bounding box center [1336, 538] width 19 height 17
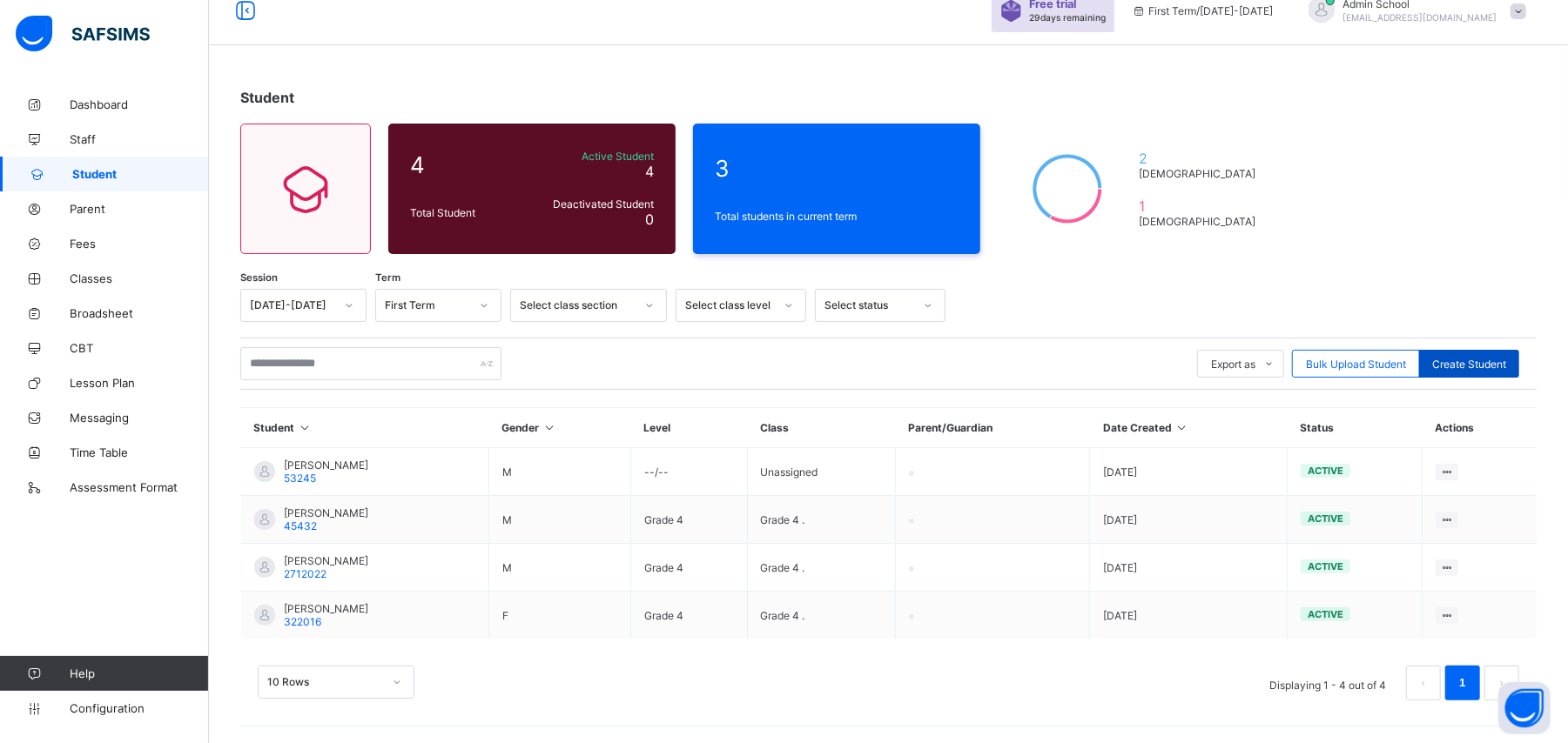
click at [1474, 360] on span "Create Student" at bounding box center [1468, 364] width 74 height 14
select select "**"
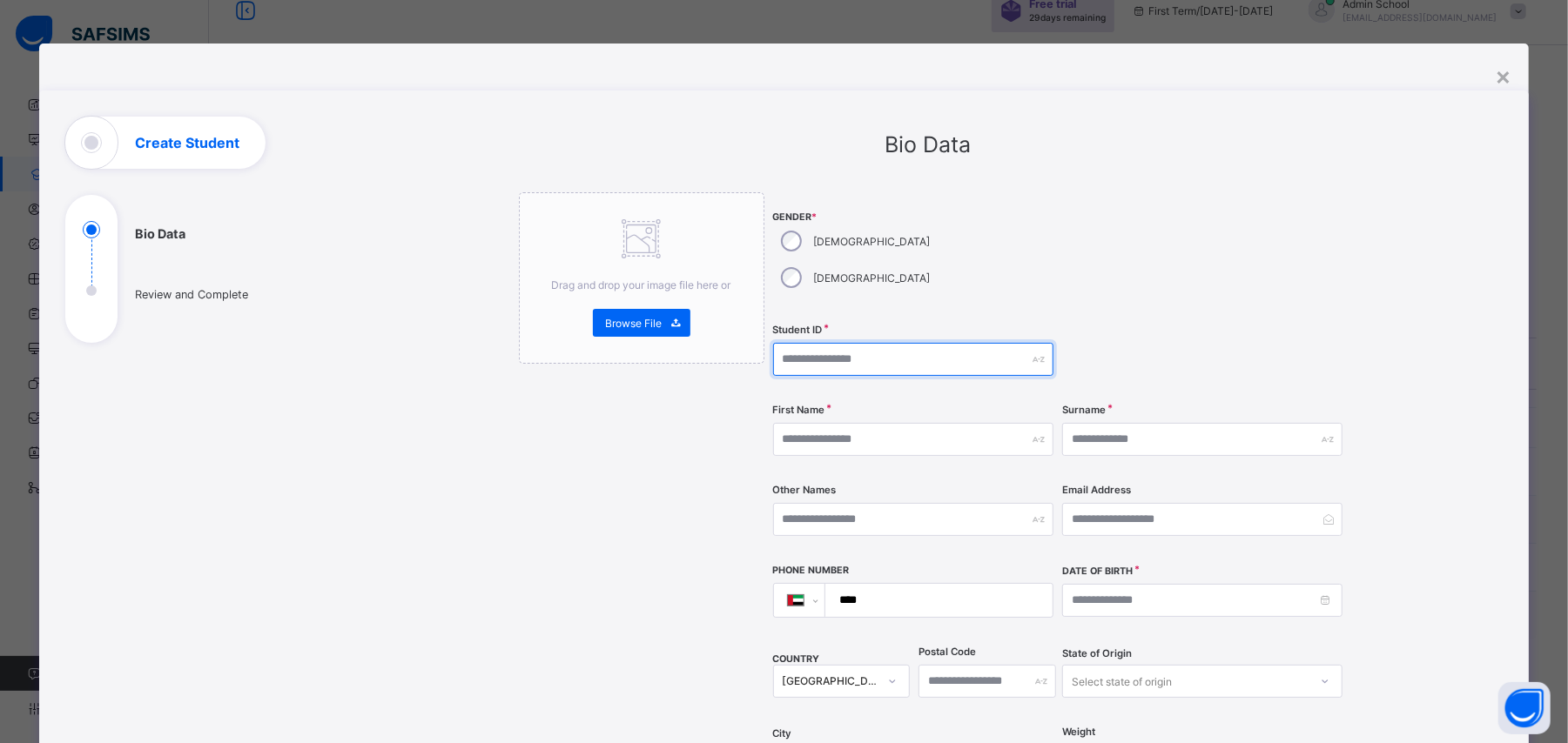
click at [829, 343] on input "text" at bounding box center [914, 359] width 280 height 33
type input "*****"
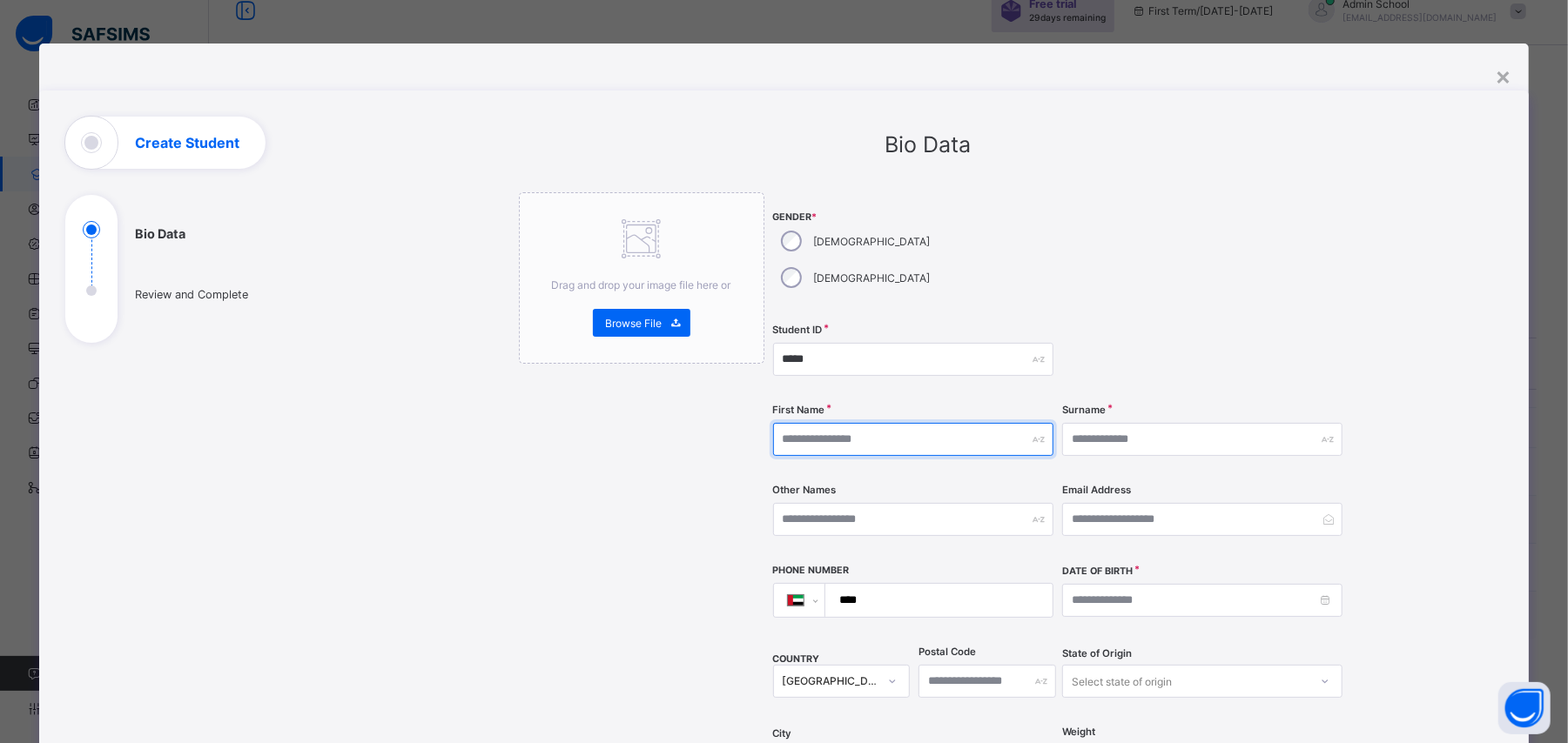
click at [809, 423] on input "text" at bounding box center [914, 440] width 280 height 33
type input "*"
type input "***"
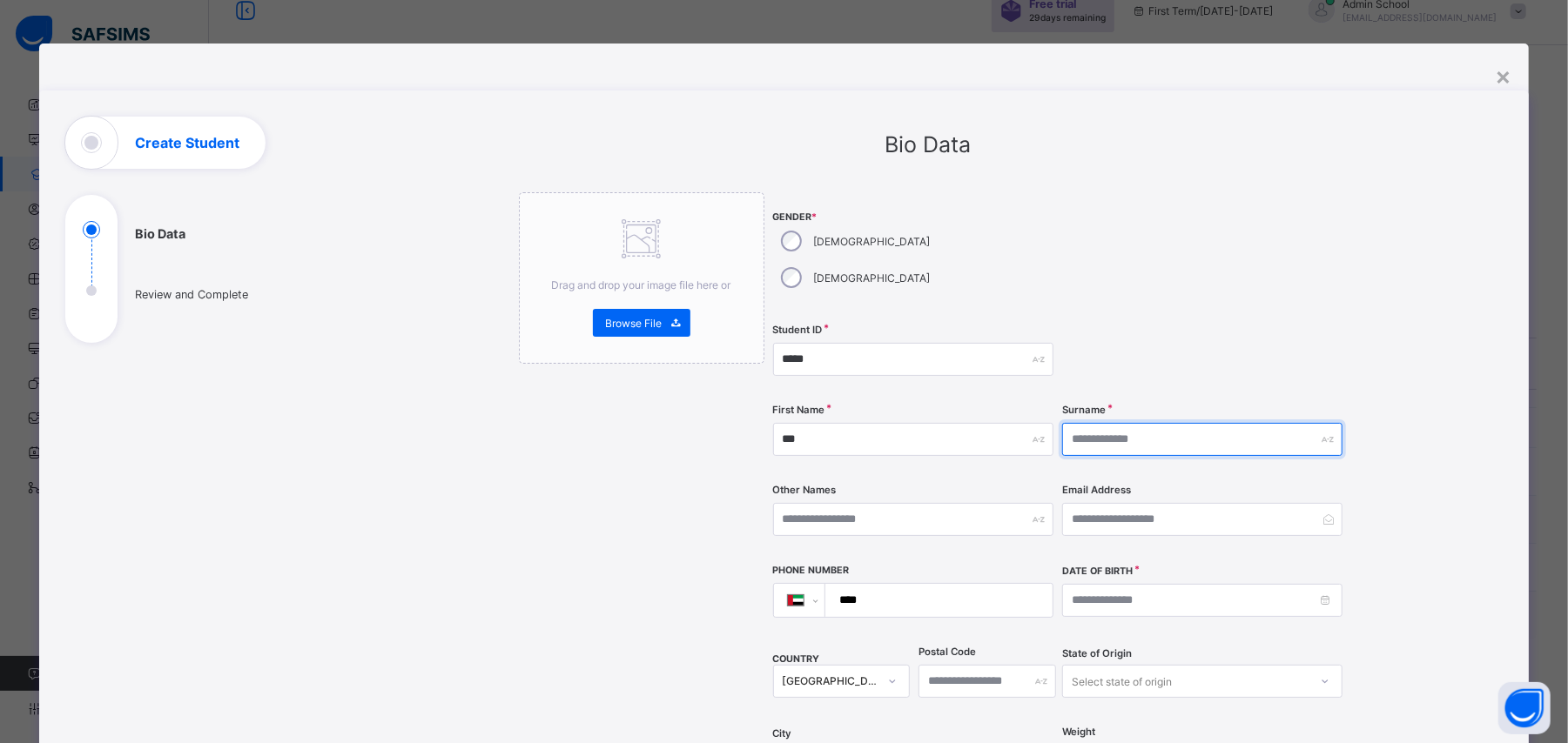
click at [1107, 423] on input "text" at bounding box center [1203, 440] width 280 height 33
type input "*****"
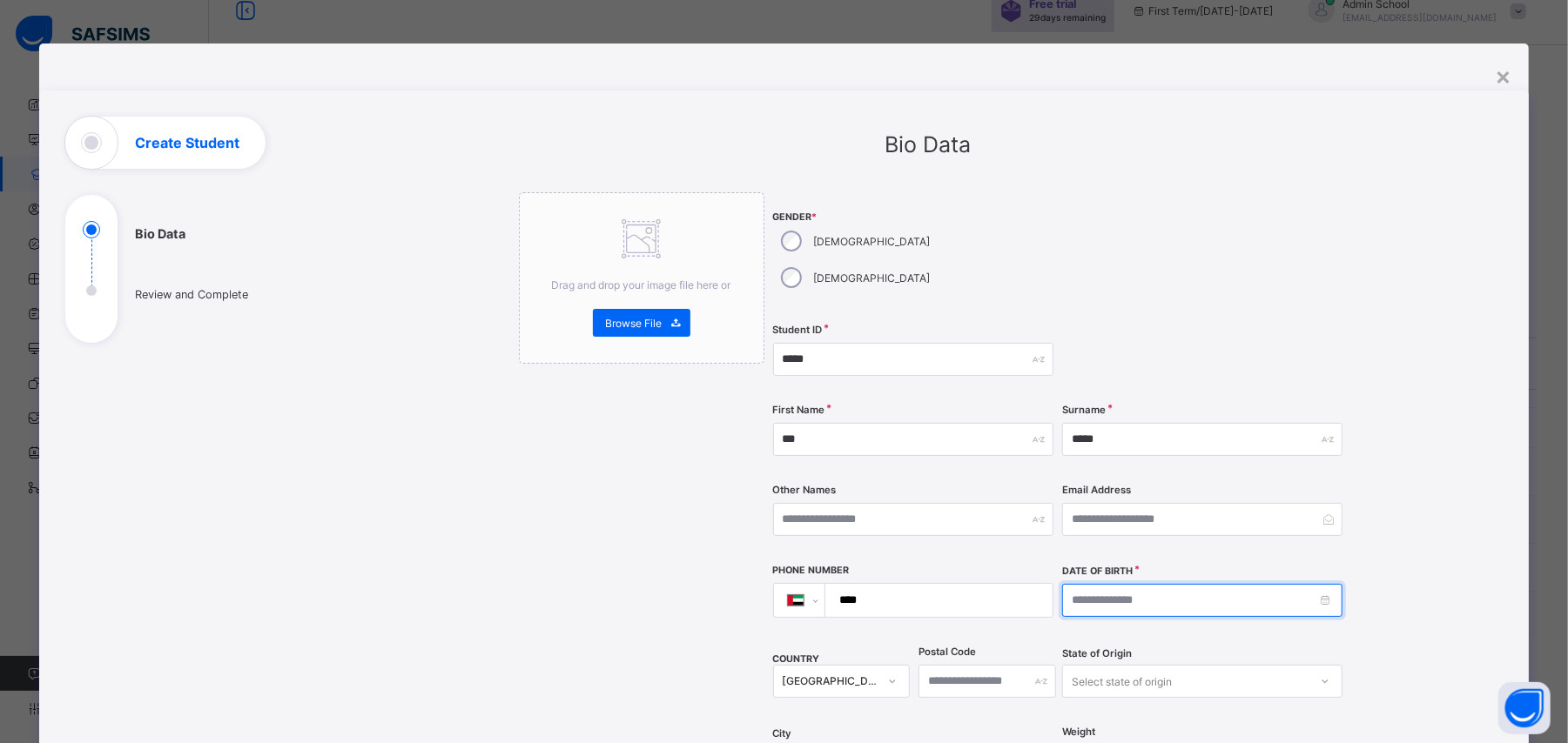
click at [1272, 584] on input at bounding box center [1203, 600] width 280 height 33
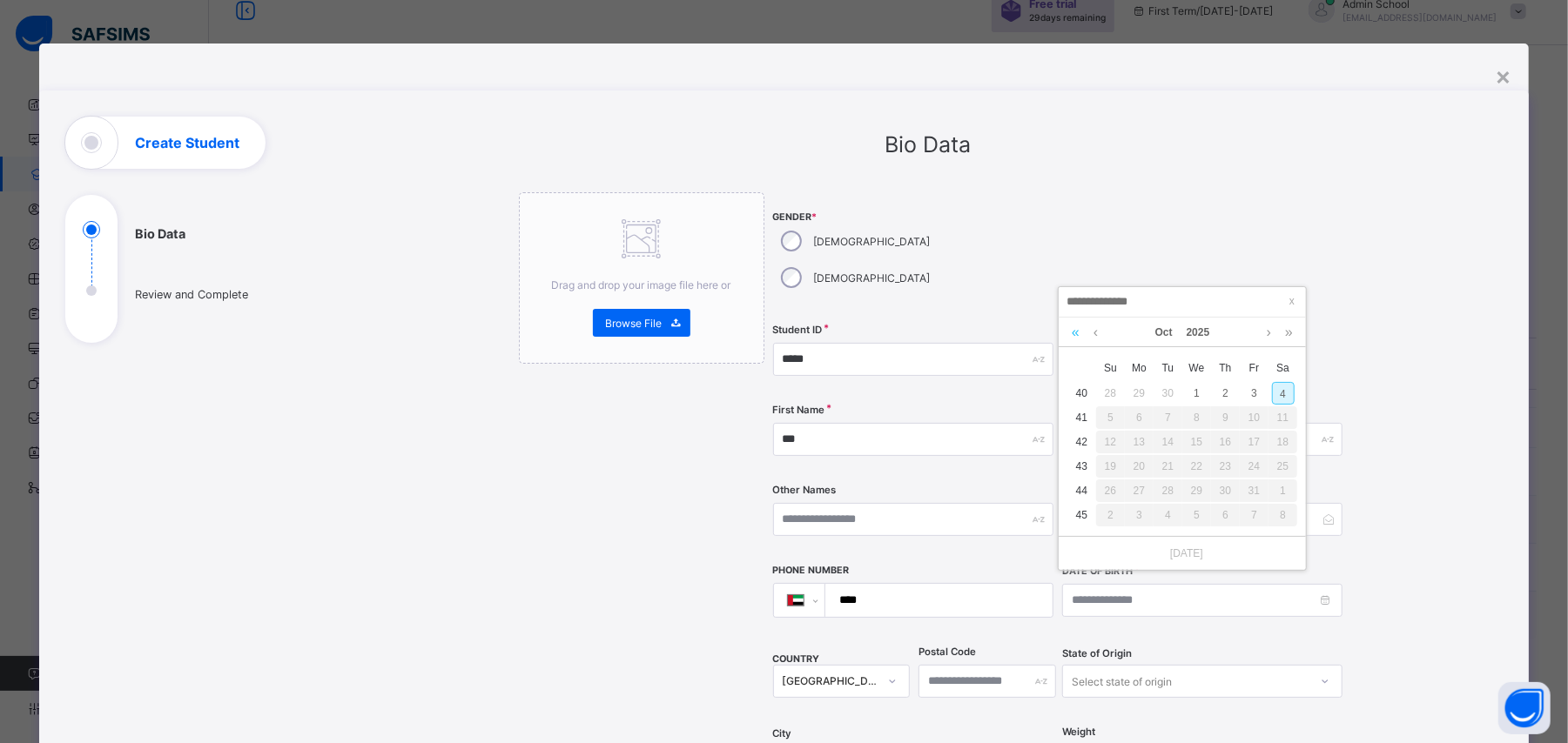
click at [1073, 330] on link at bounding box center [1075, 332] width 16 height 30
click at [1147, 404] on div "2" at bounding box center [1139, 392] width 22 height 22
type input "**********"
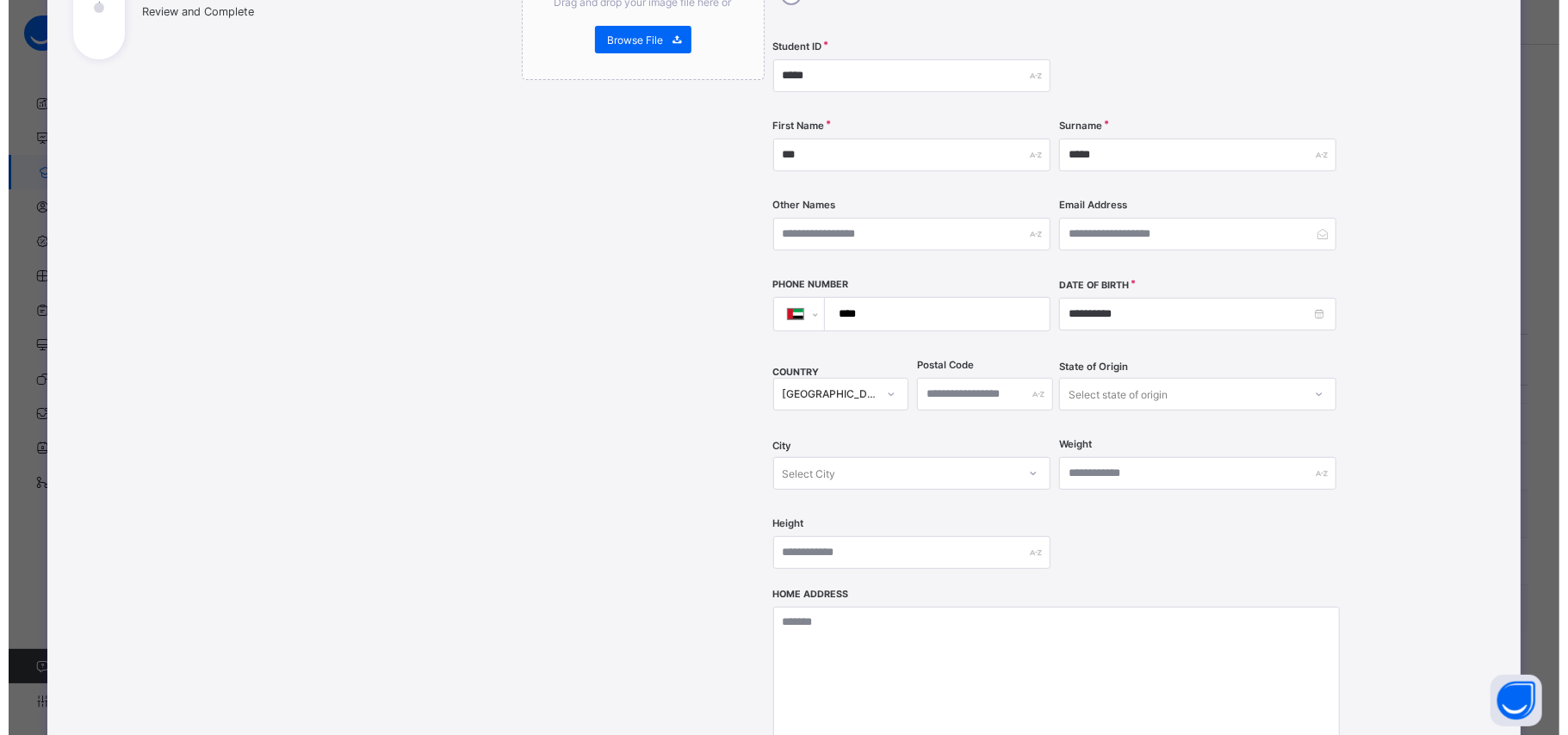
scroll to position [563, 0]
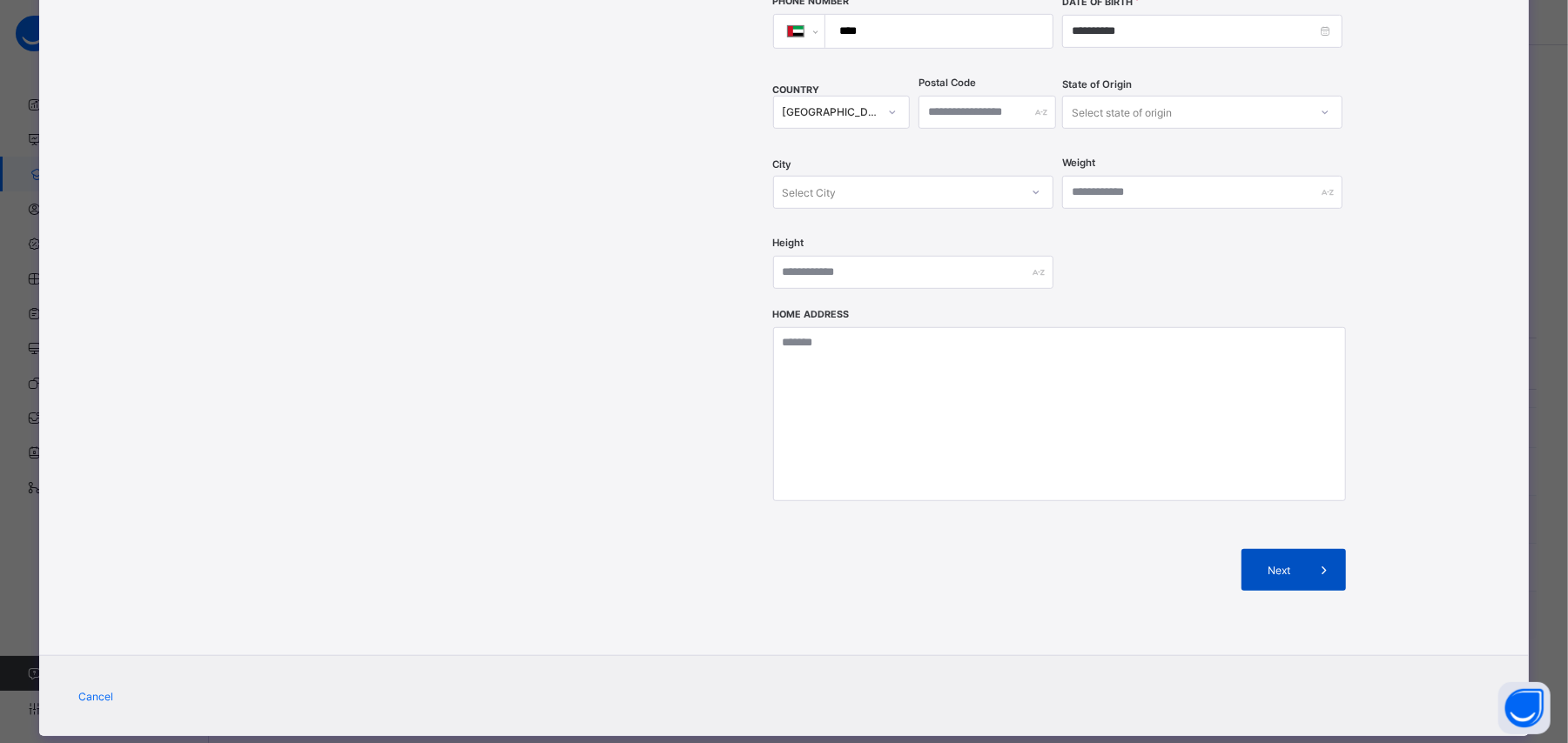
click at [1297, 563] on span "Next" at bounding box center [1279, 570] width 49 height 14
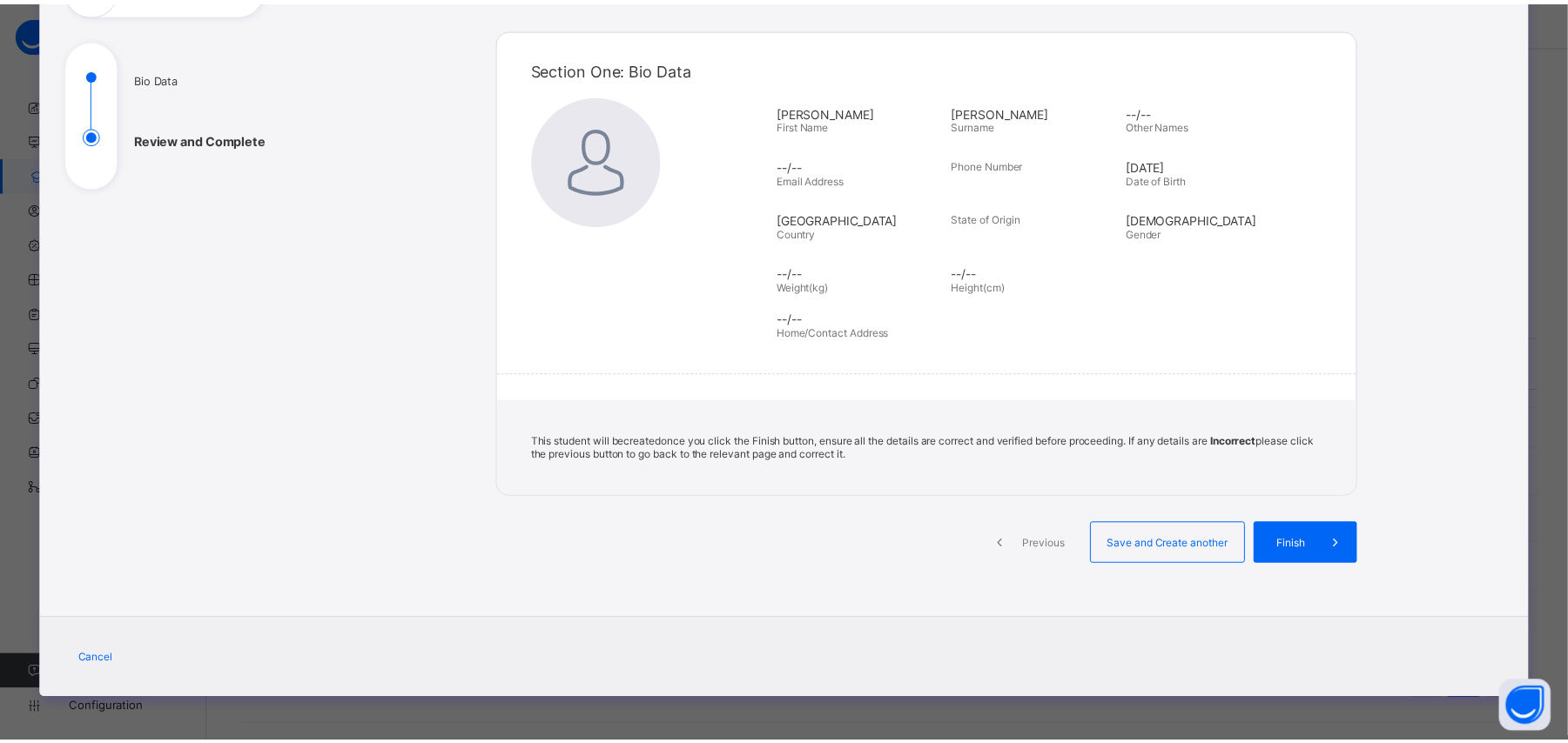
scroll to position [157, 0]
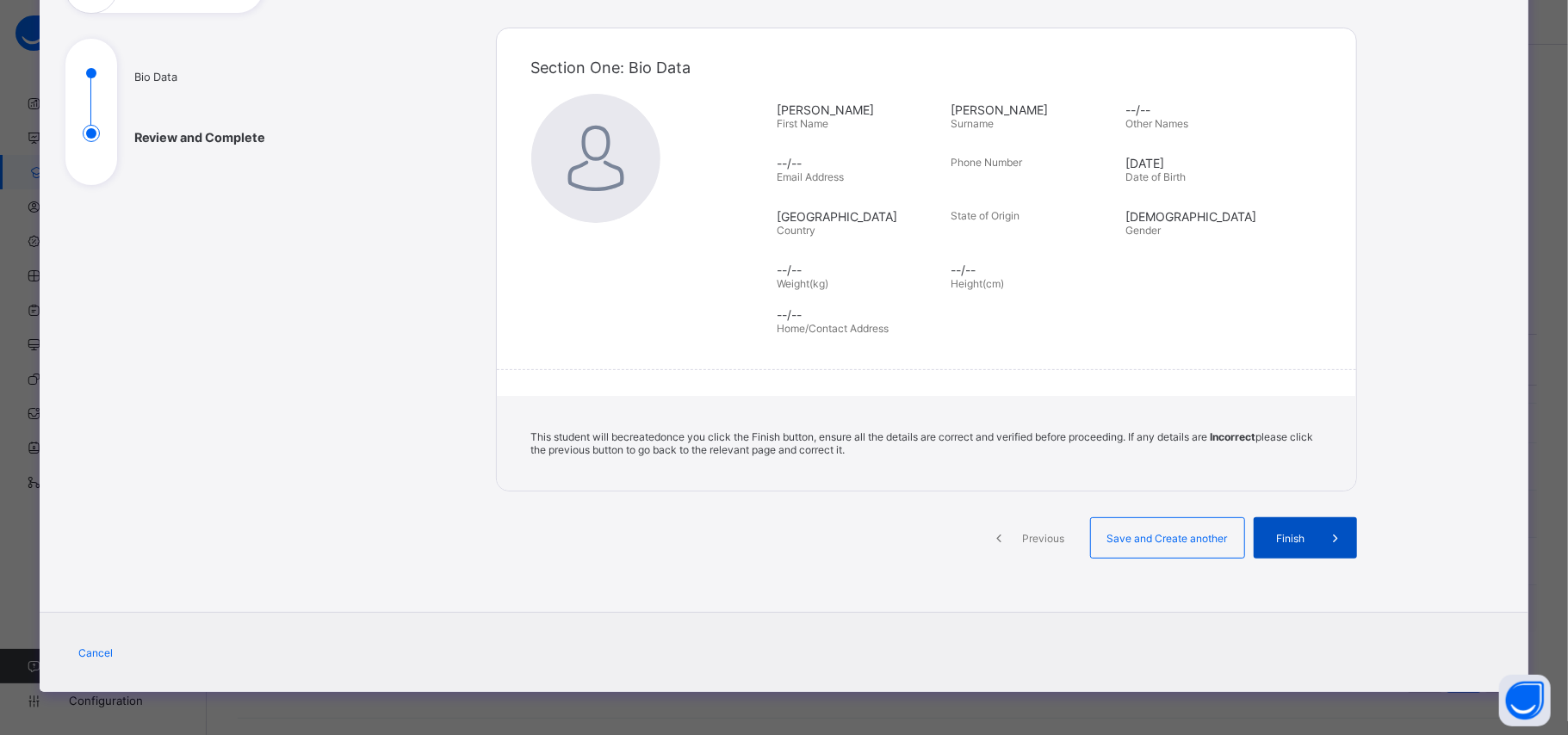
click at [1292, 537] on span "Finish" at bounding box center [1291, 538] width 49 height 13
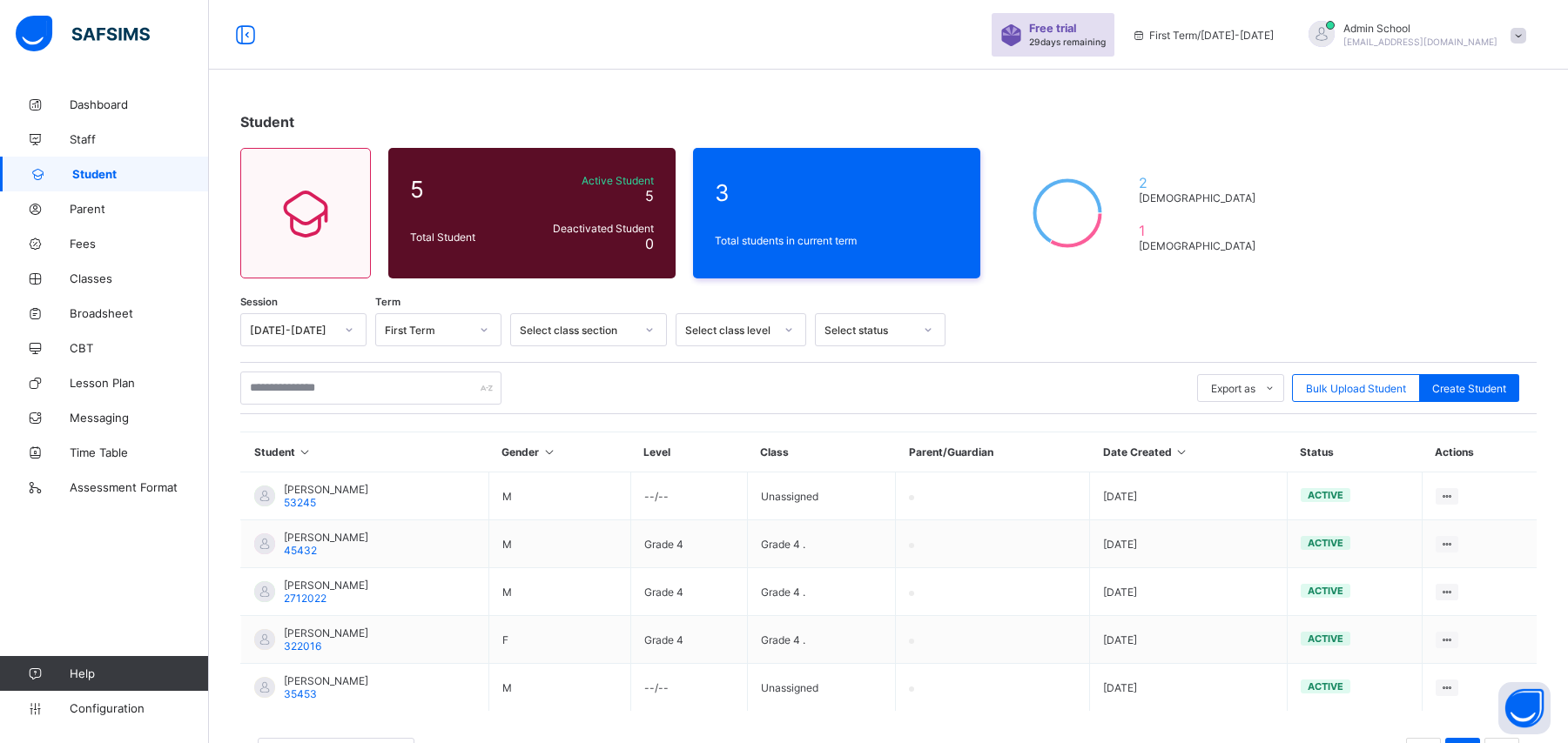
scroll to position [24, 0]
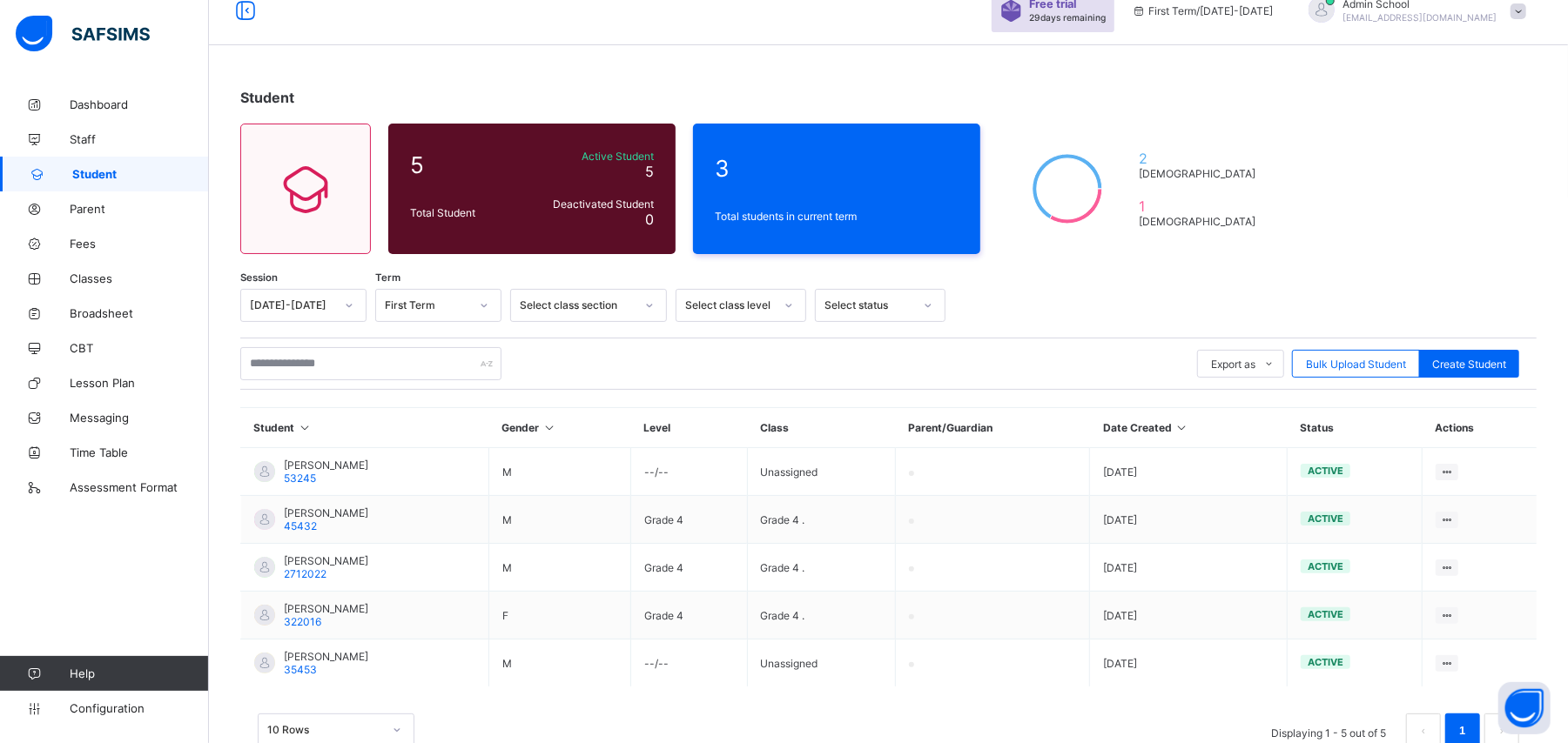
click at [802, 176] on span "3" at bounding box center [836, 168] width 244 height 27
click at [305, 425] on icon at bounding box center [305, 428] width 15 height 14
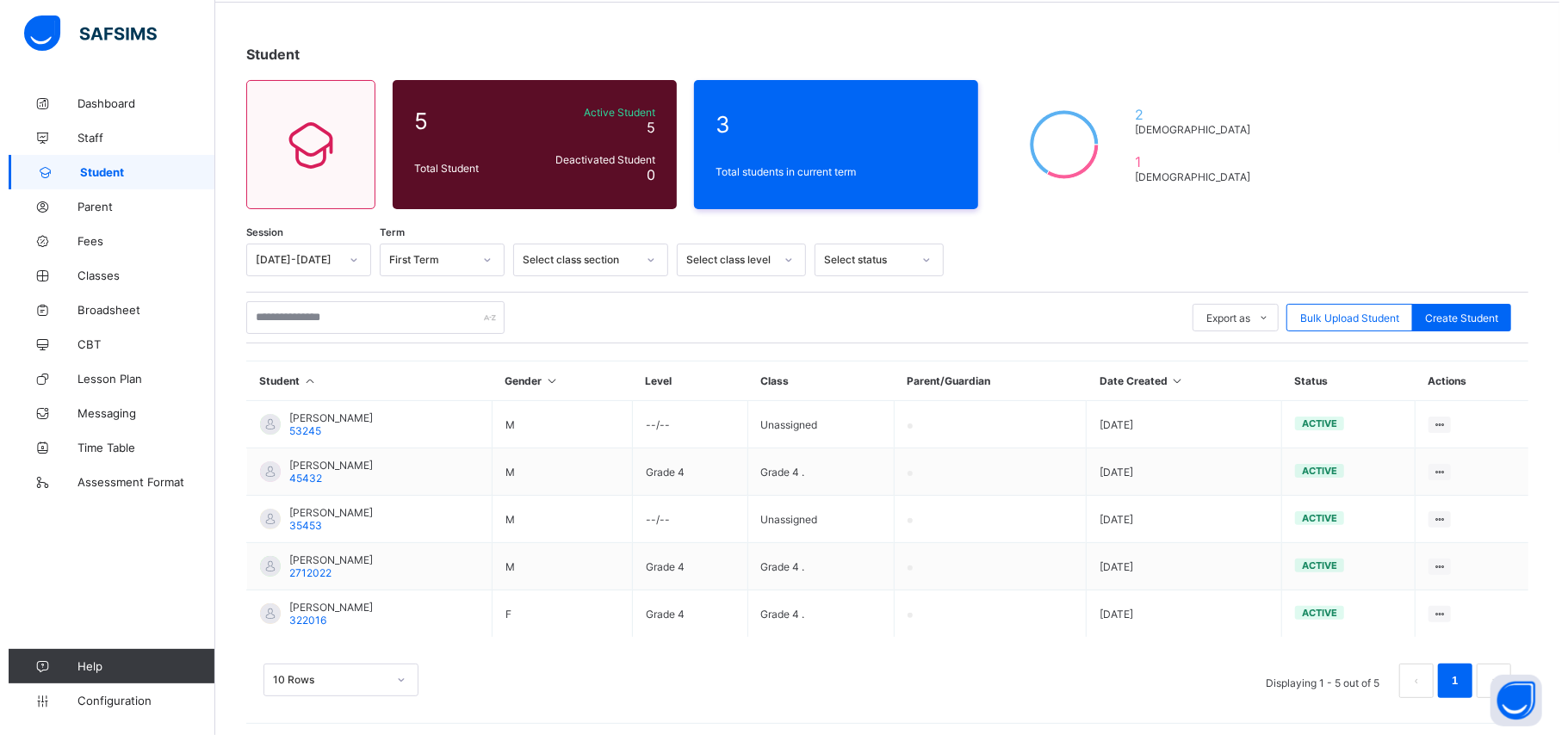
scroll to position [71, 0]
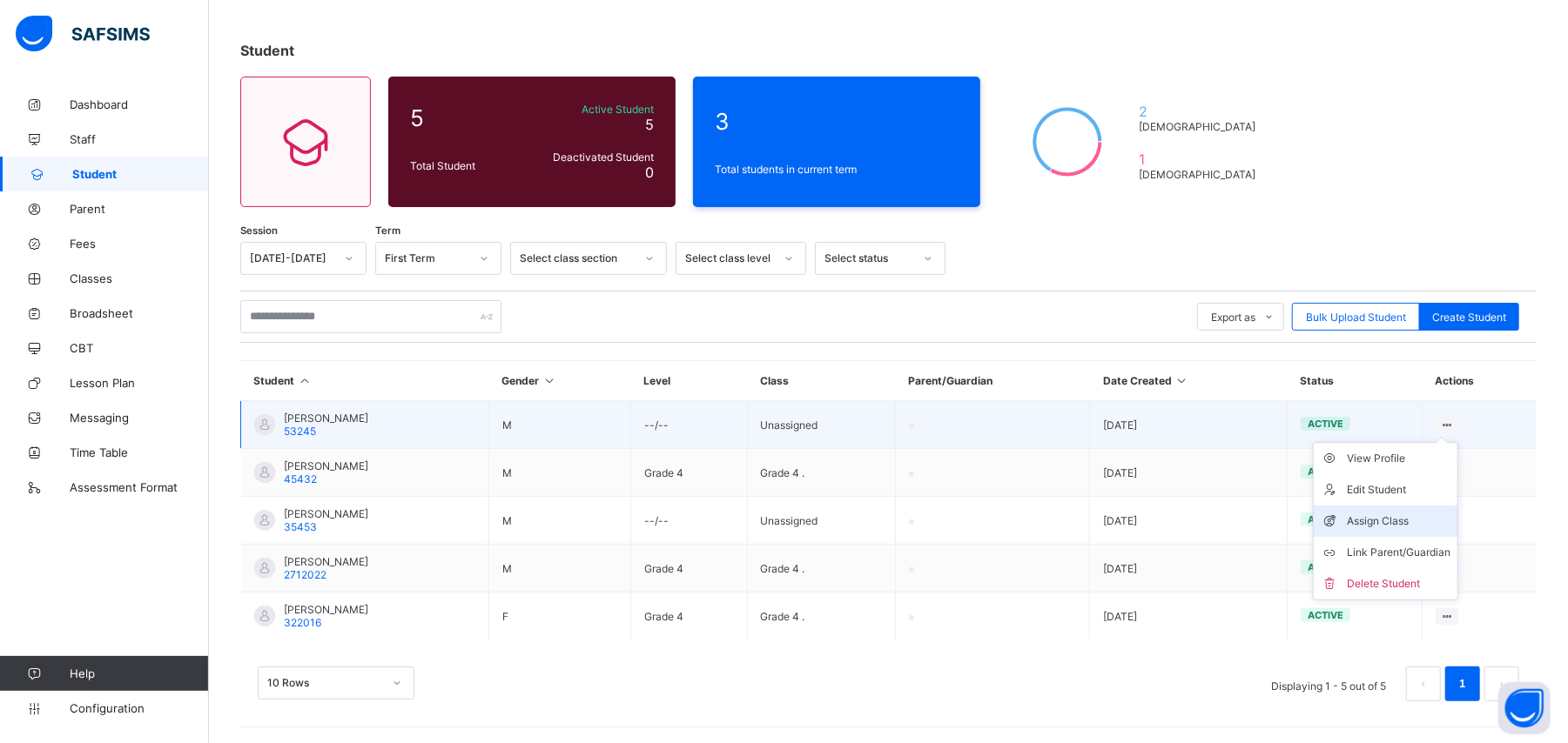
click at [1367, 532] on li "Assign Class" at bounding box center [1385, 521] width 144 height 31
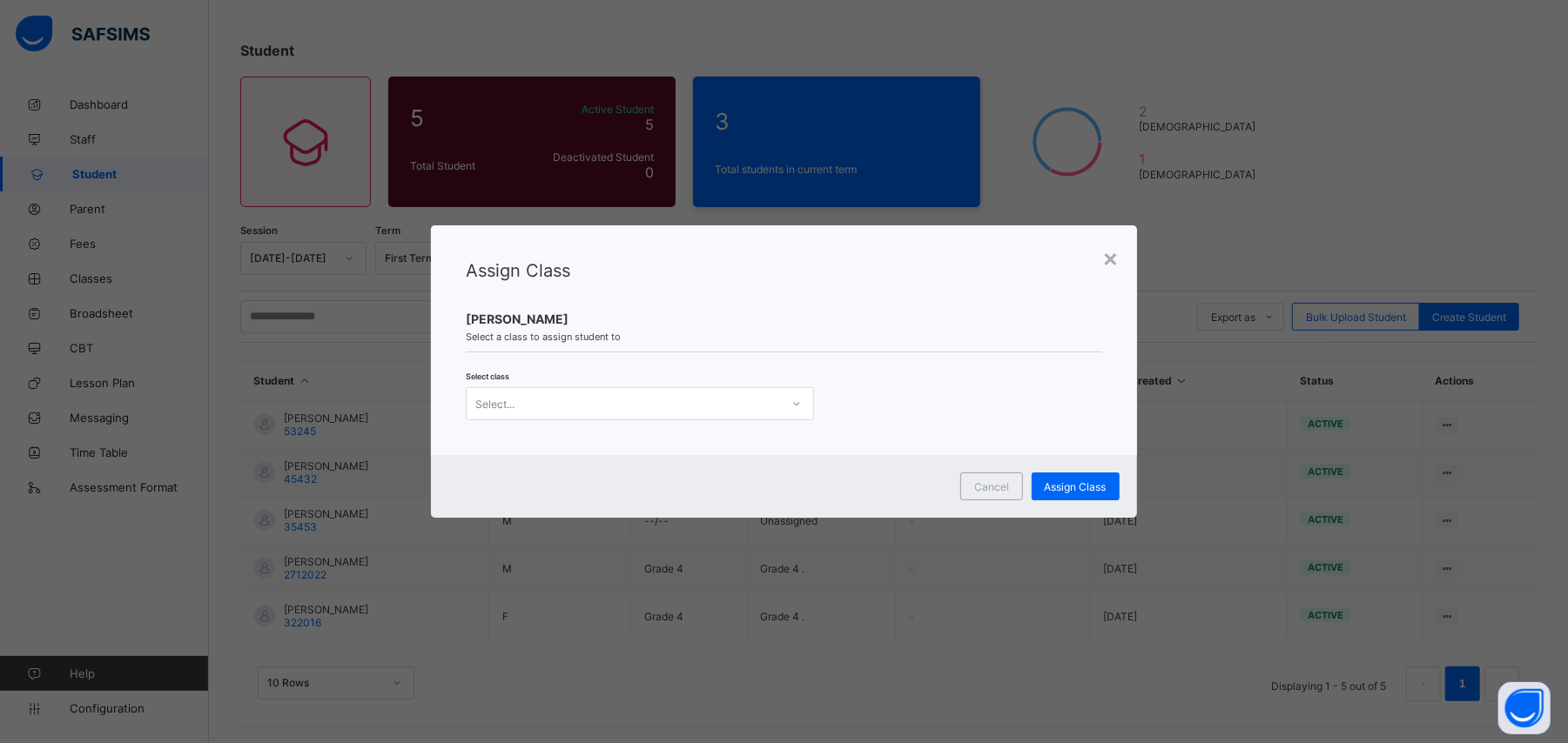
click at [574, 404] on div "Select..." at bounding box center [624, 403] width 313 height 24
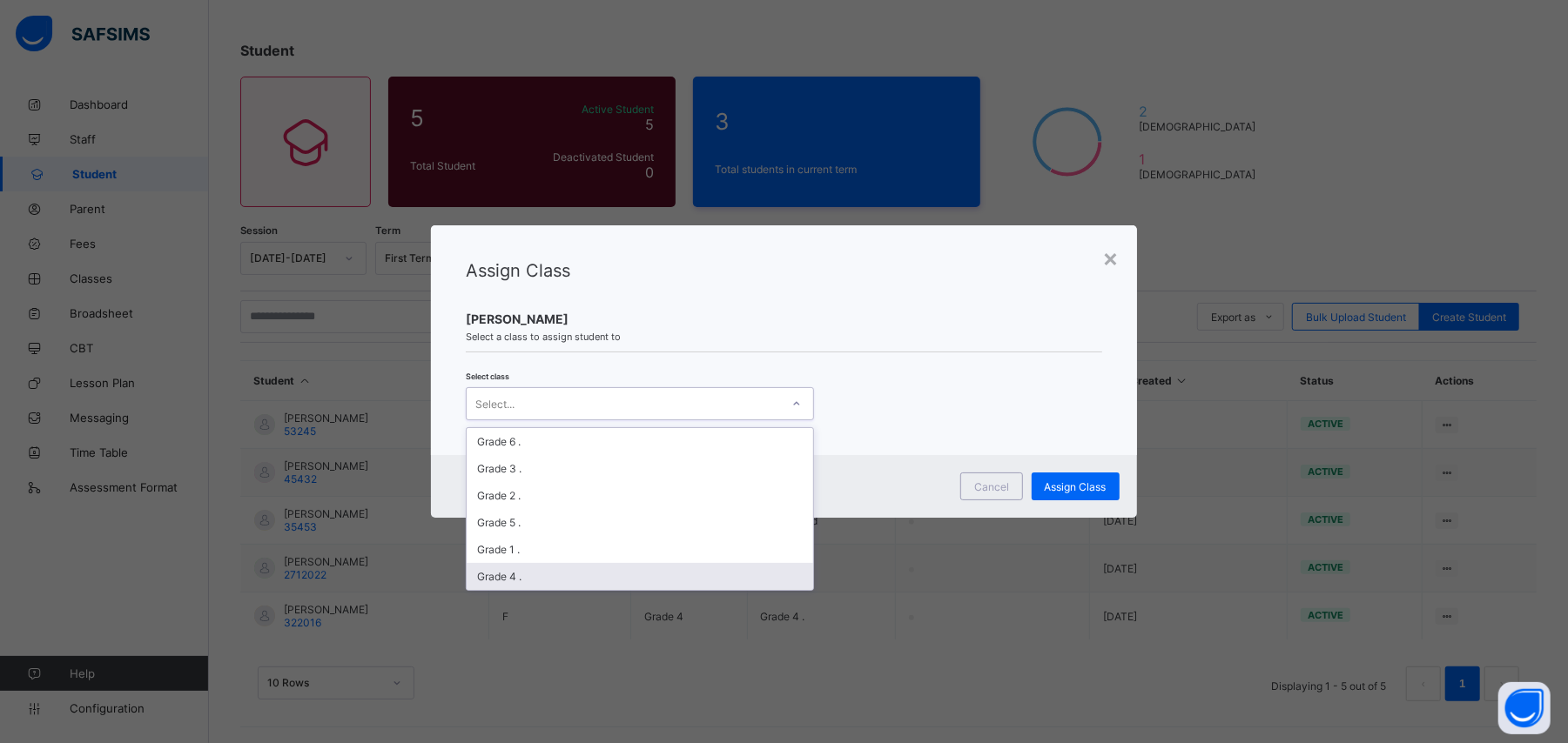
click at [539, 581] on div "Grade 4 ." at bounding box center [640, 577] width 346 height 27
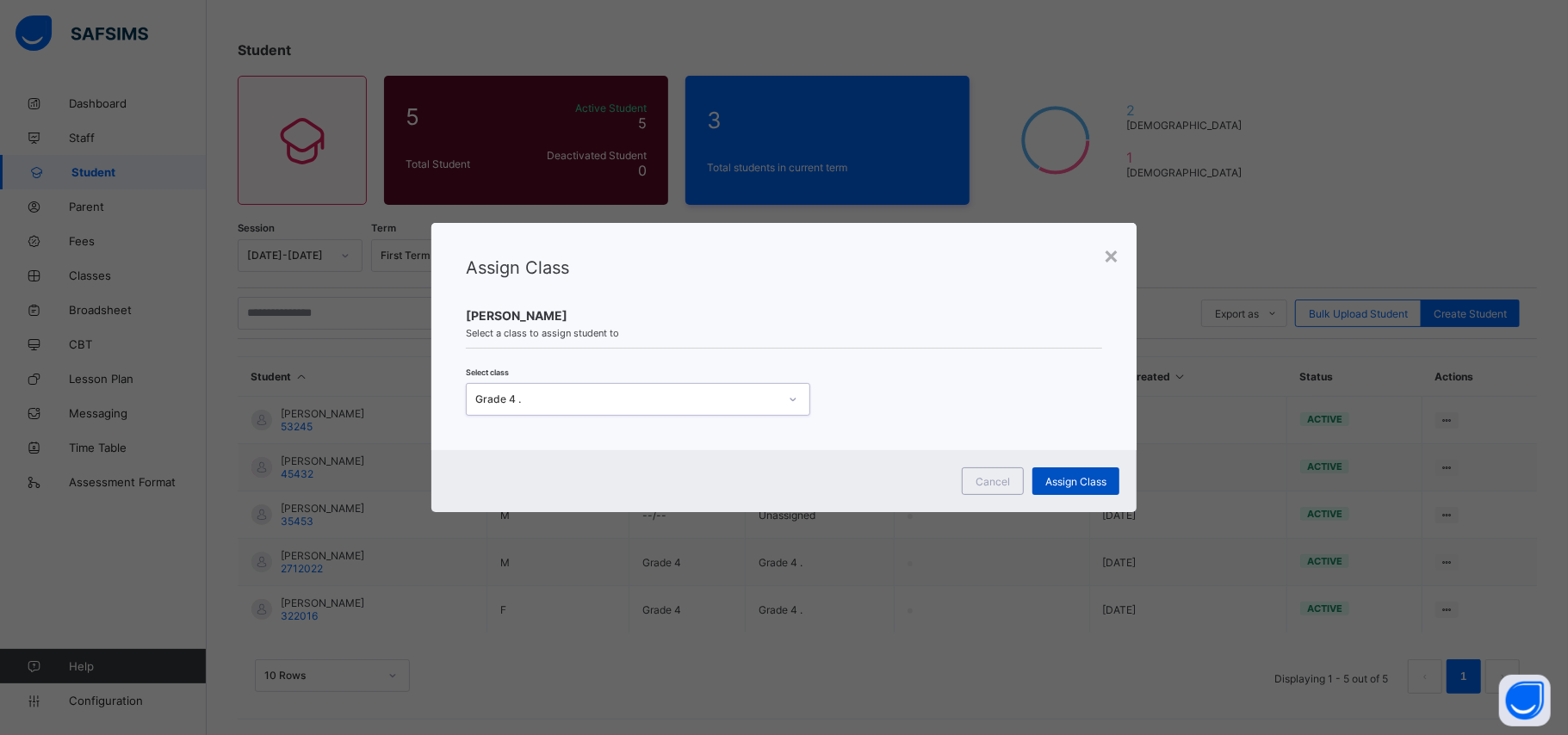
click at [1065, 479] on span "Assign Class" at bounding box center [1076, 482] width 61 height 13
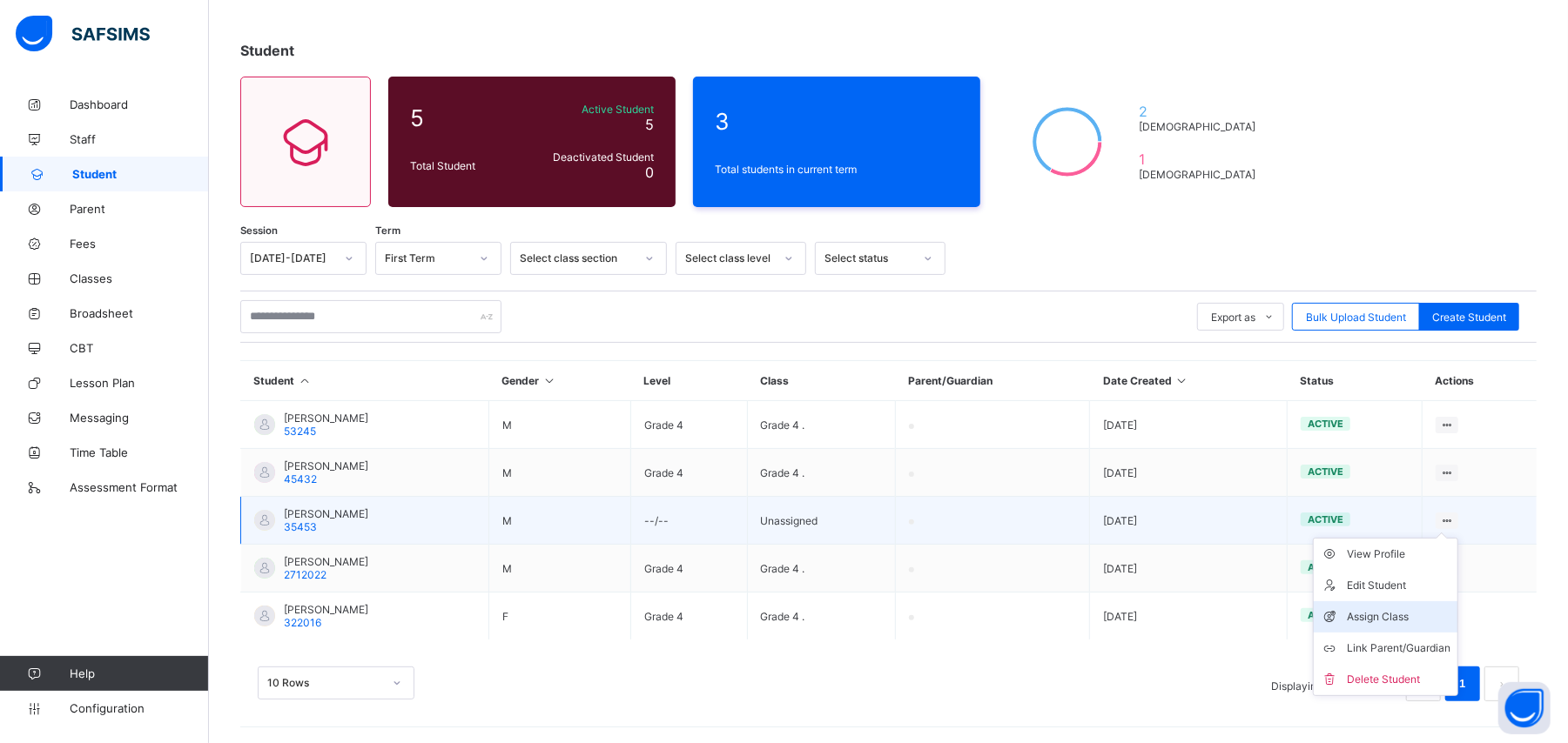
click at [1366, 619] on div "Assign Class" at bounding box center [1398, 616] width 103 height 17
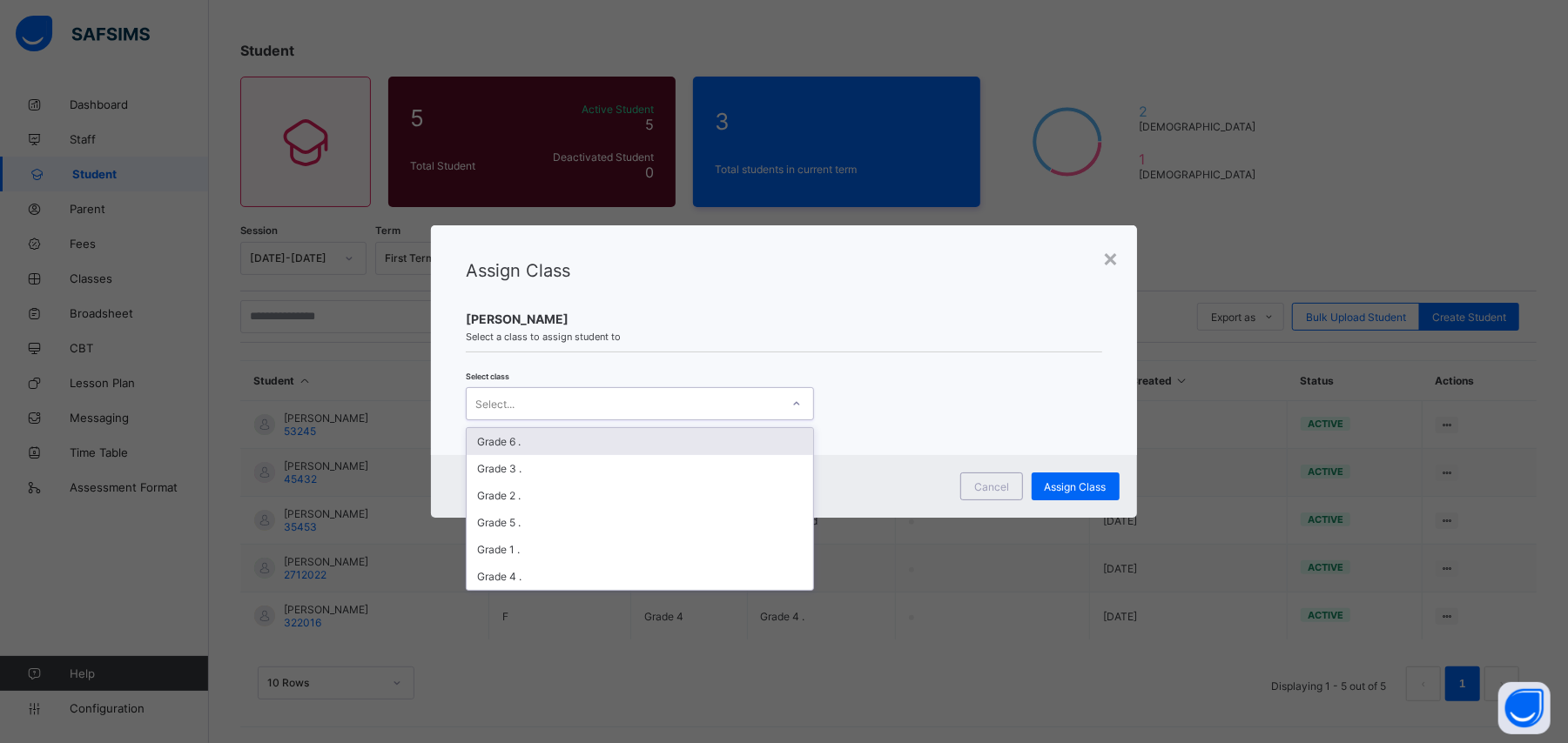
click at [661, 397] on div "Select..." at bounding box center [624, 403] width 313 height 24
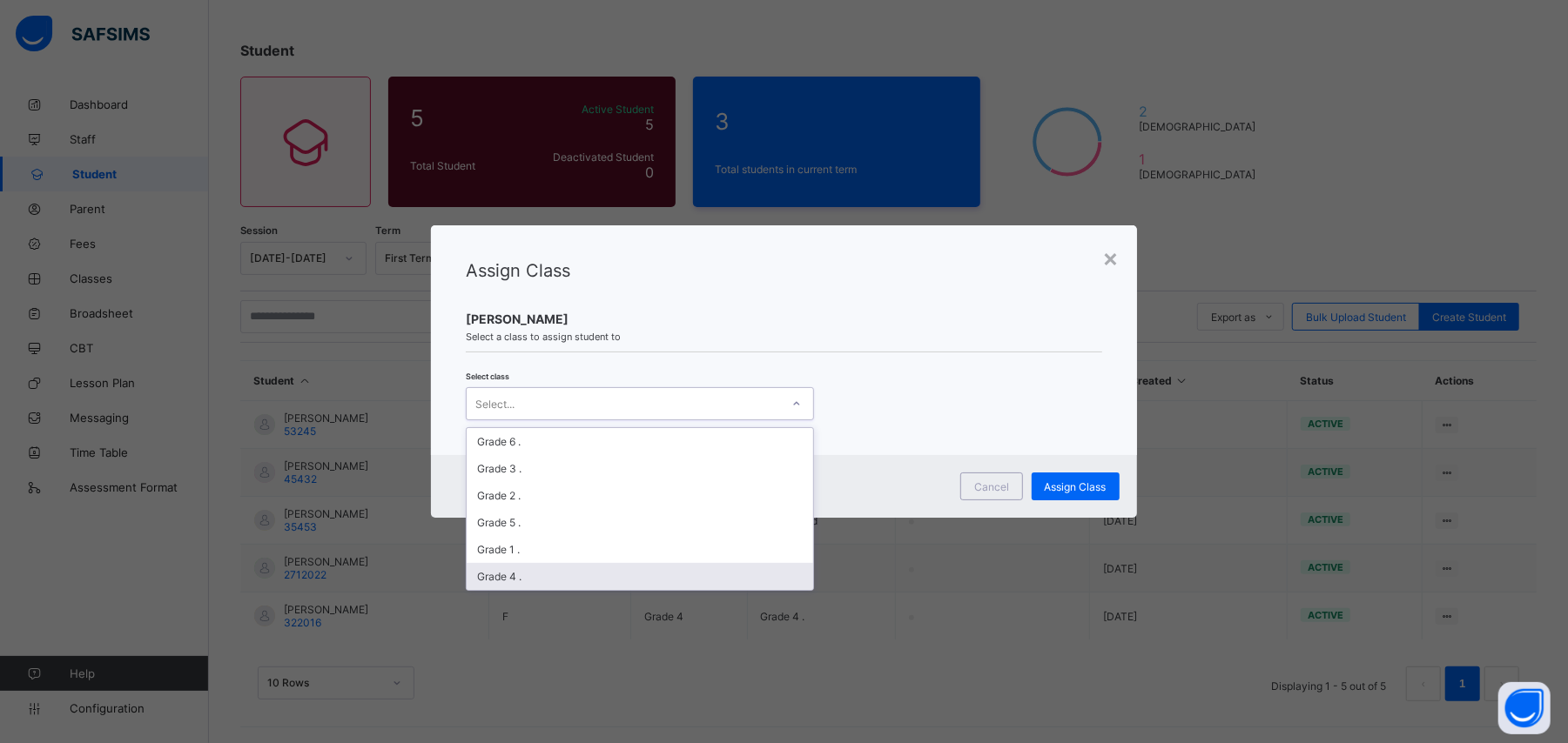
click at [598, 571] on div "Grade 4 ." at bounding box center [640, 577] width 346 height 27
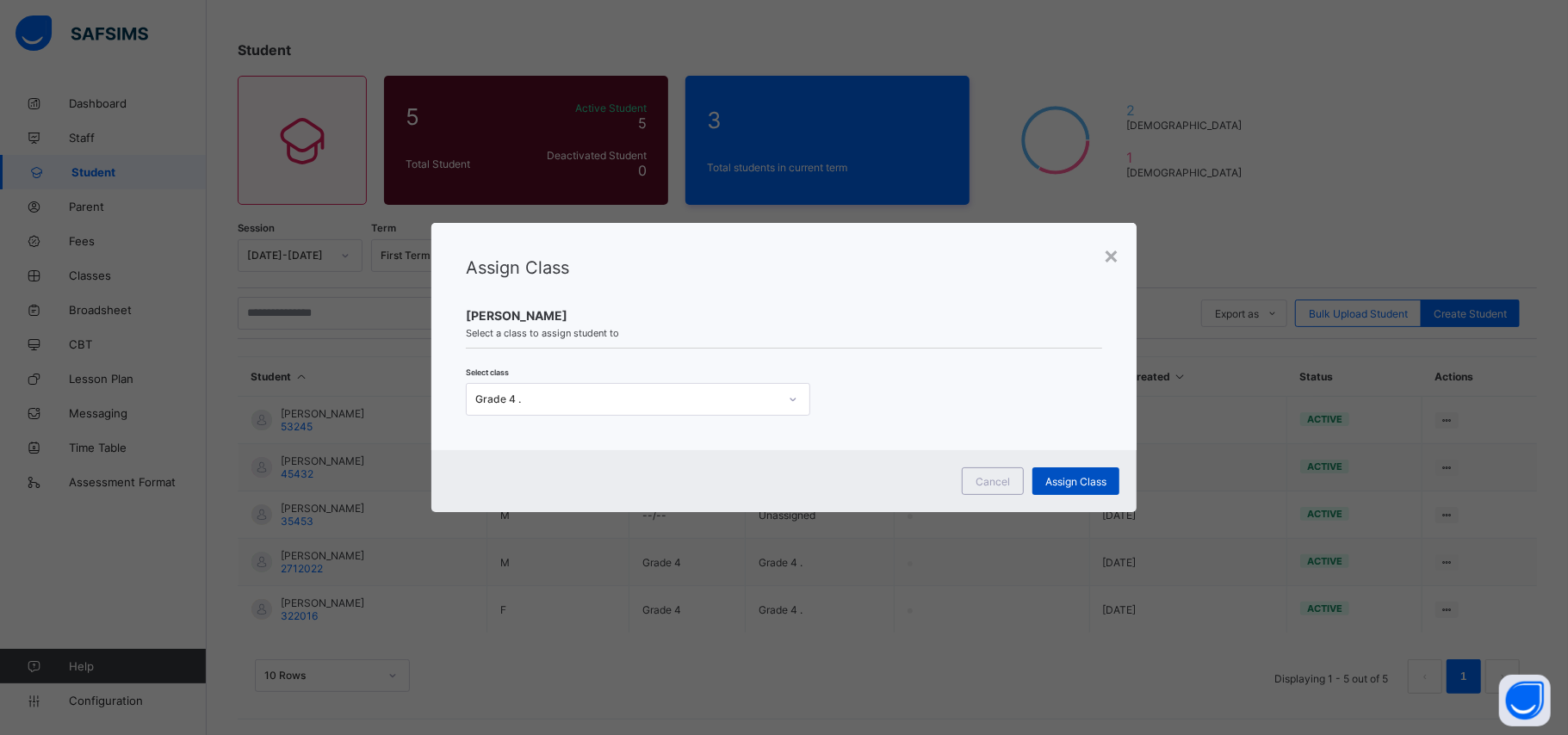
click at [1075, 480] on span "Assign Class" at bounding box center [1076, 482] width 61 height 13
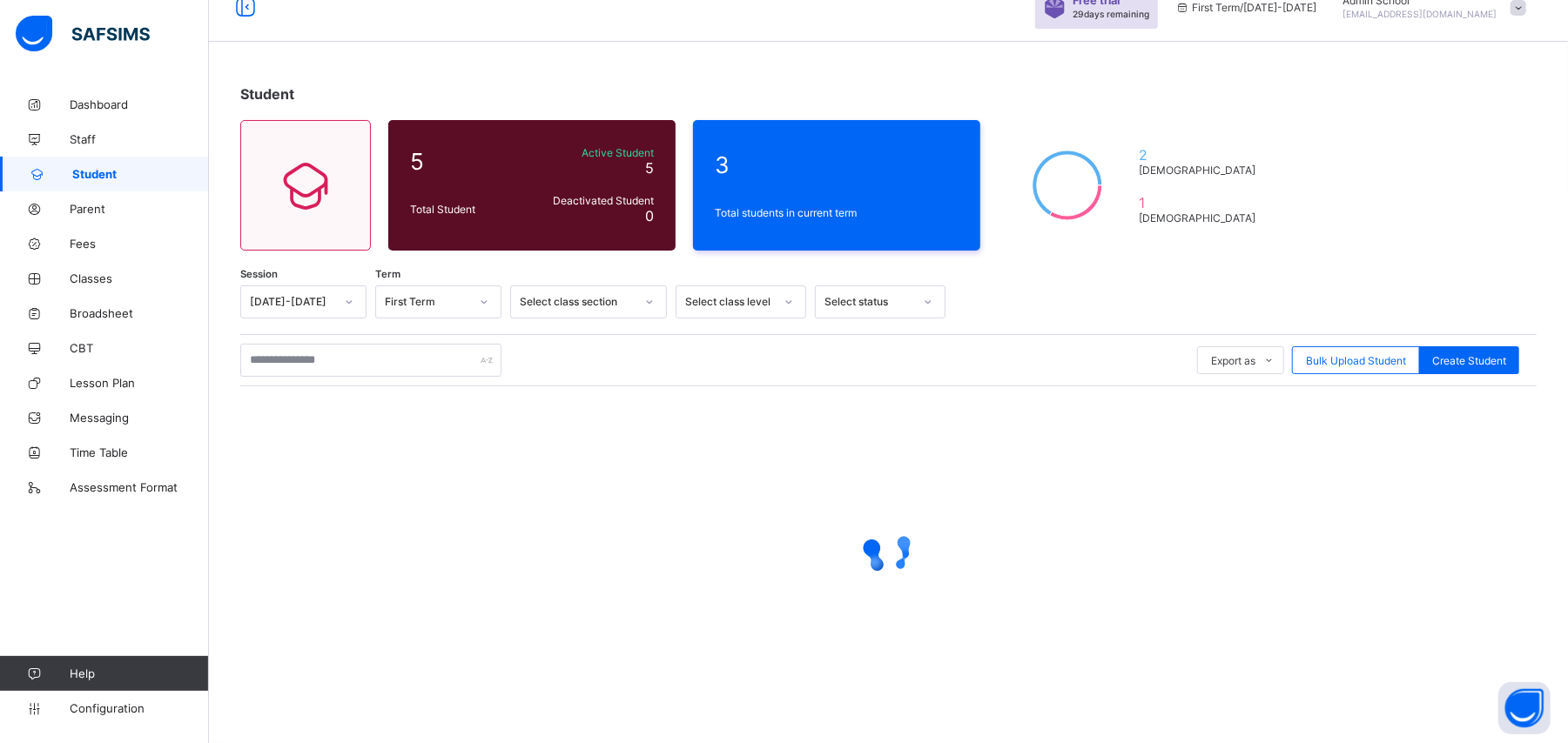
scroll to position [0, 0]
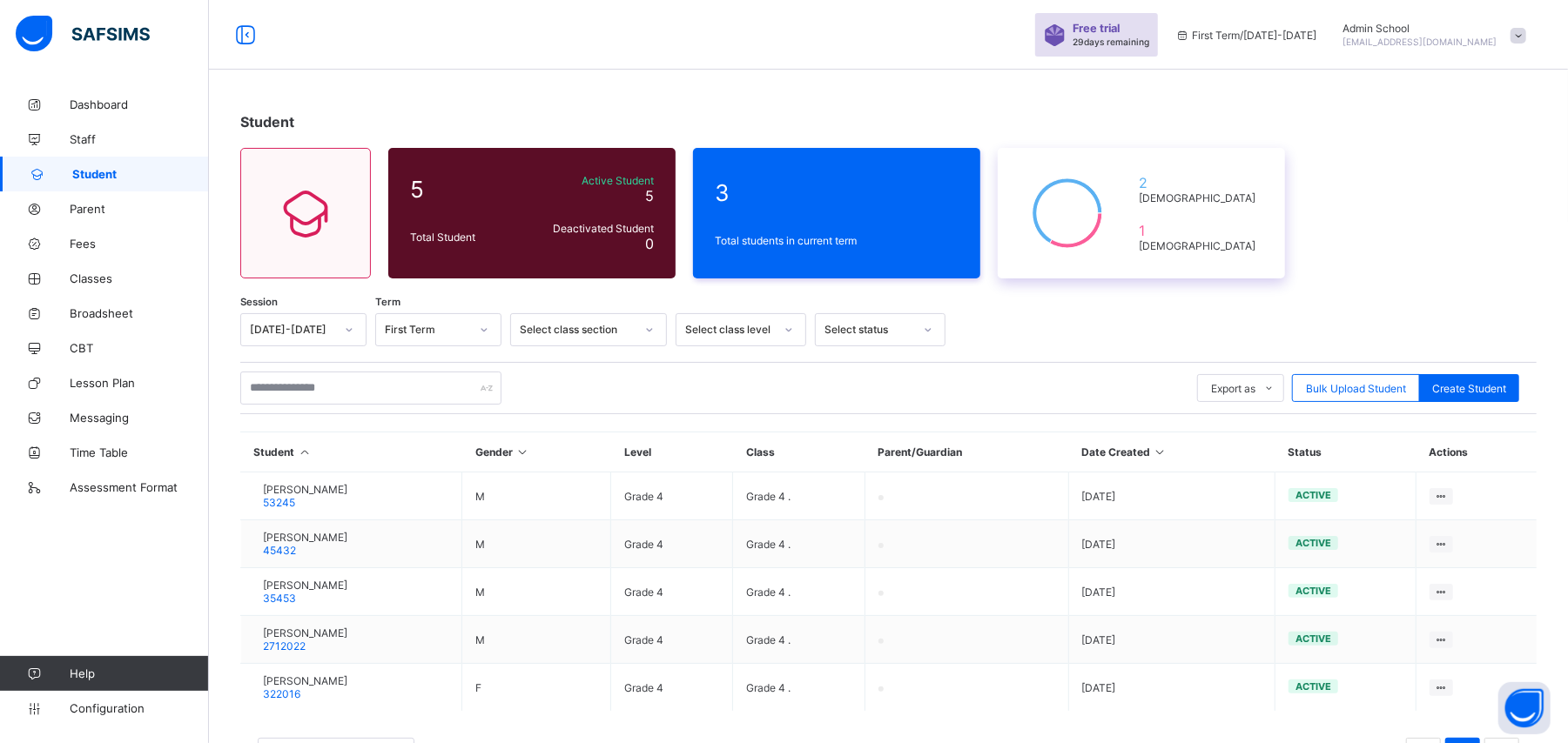
click at [1184, 200] on div "2 Male 1 Female" at bounding box center [1141, 213] width 287 height 130
click at [804, 207] on div "3" at bounding box center [836, 192] width 252 height 36
click at [118, 487] on span "Assessment Format" at bounding box center [139, 487] width 139 height 14
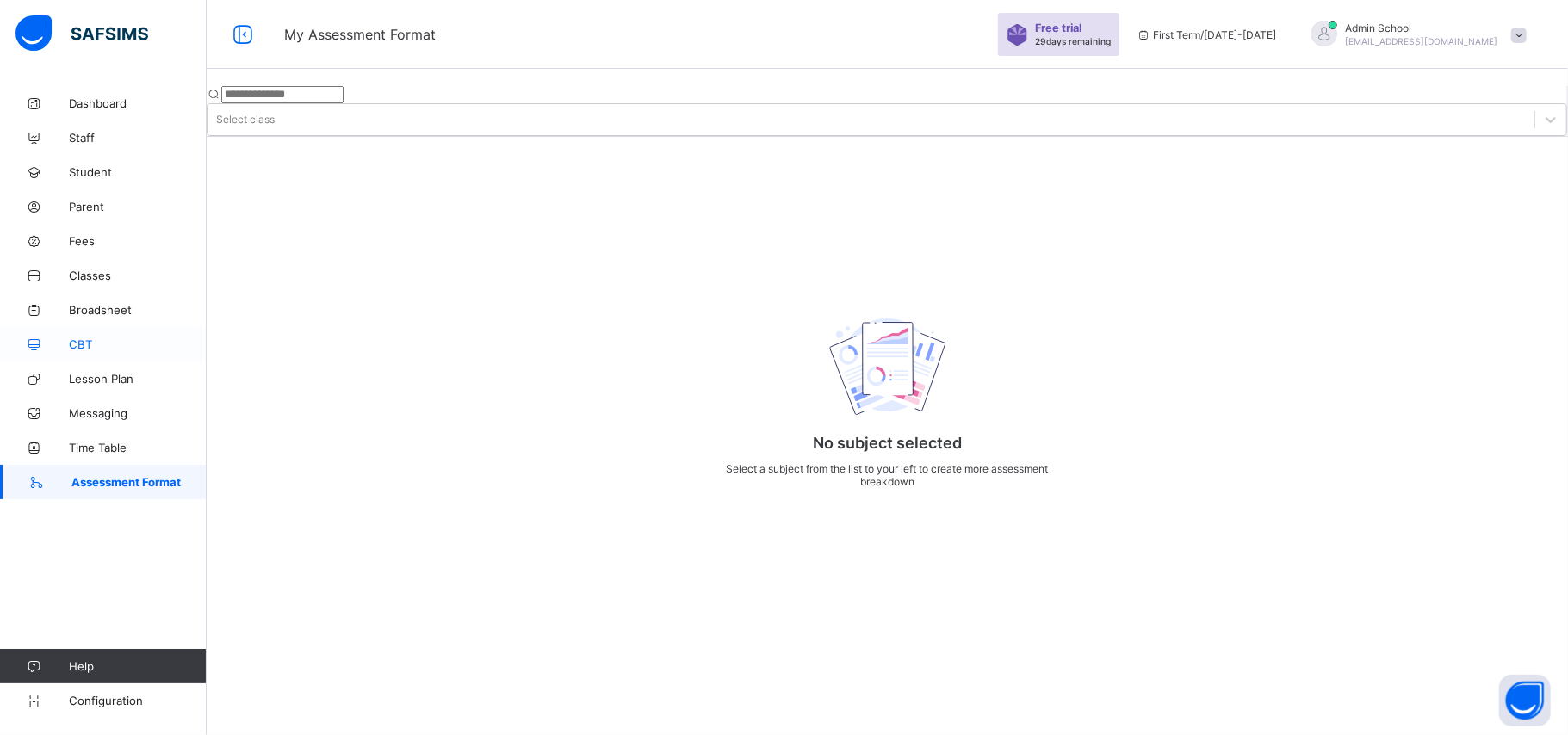
click at [60, 338] on icon at bounding box center [34, 345] width 69 height 13
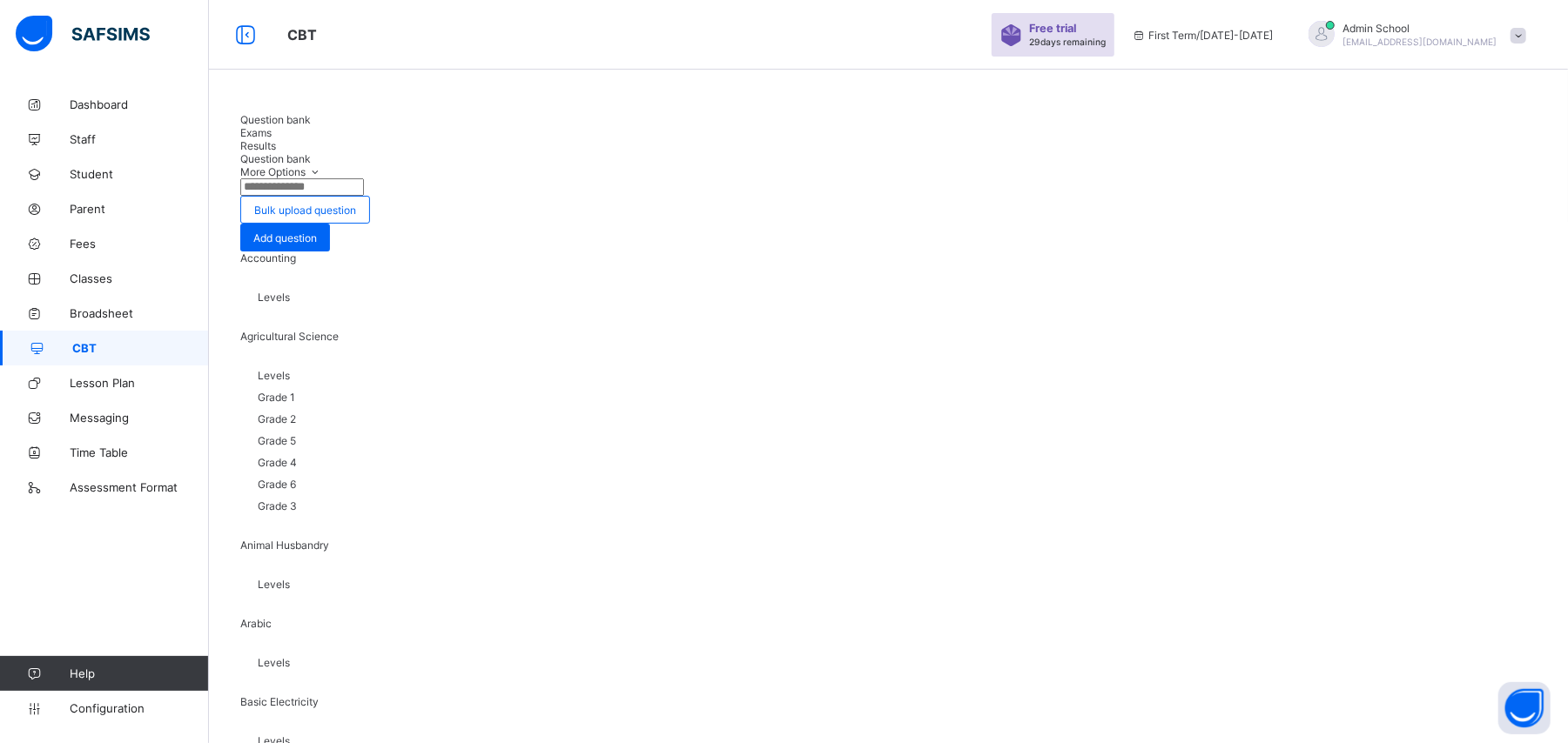
click at [272, 129] on span "Exams" at bounding box center [256, 133] width 31 height 14
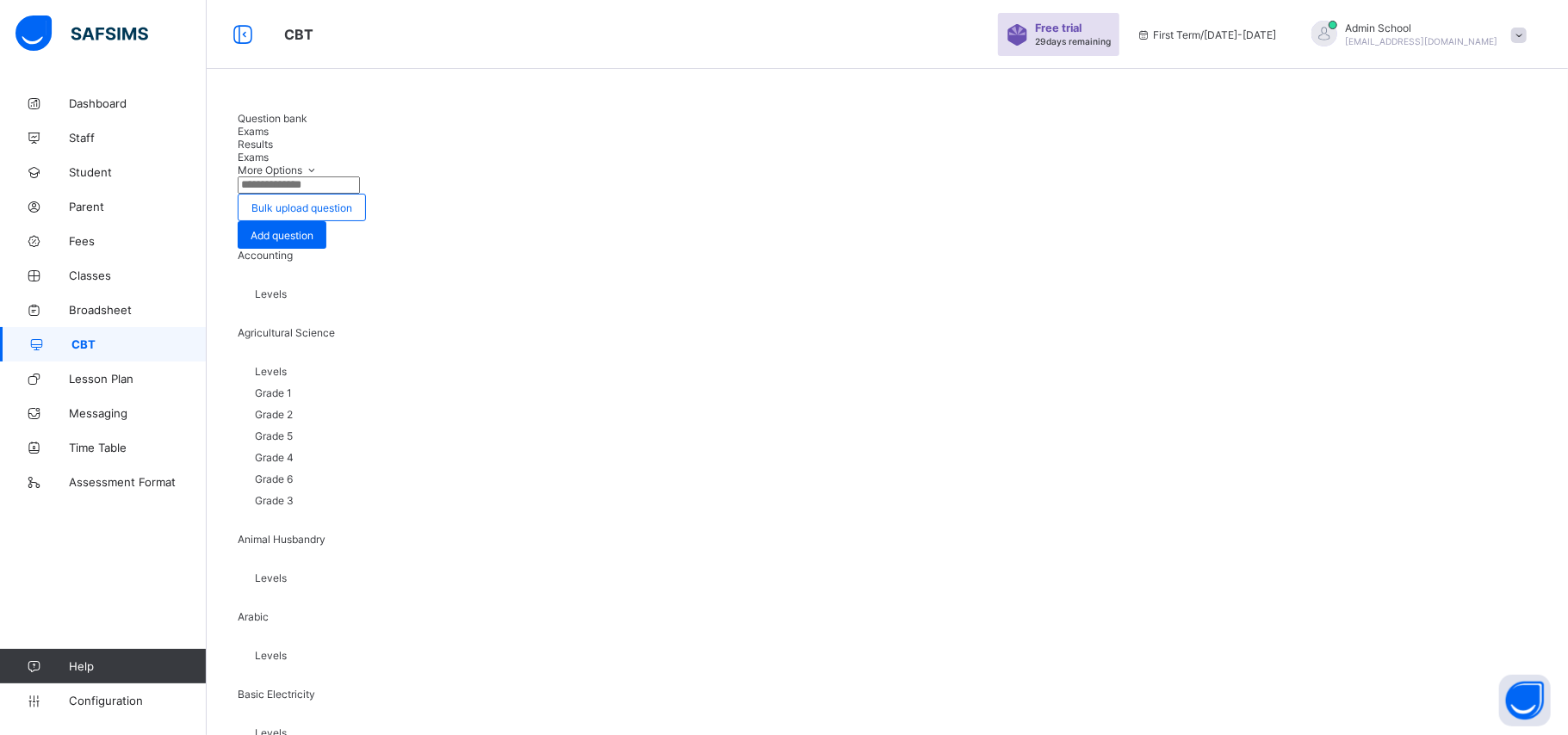
click at [269, 125] on span "Question bank" at bounding box center [272, 119] width 70 height 13
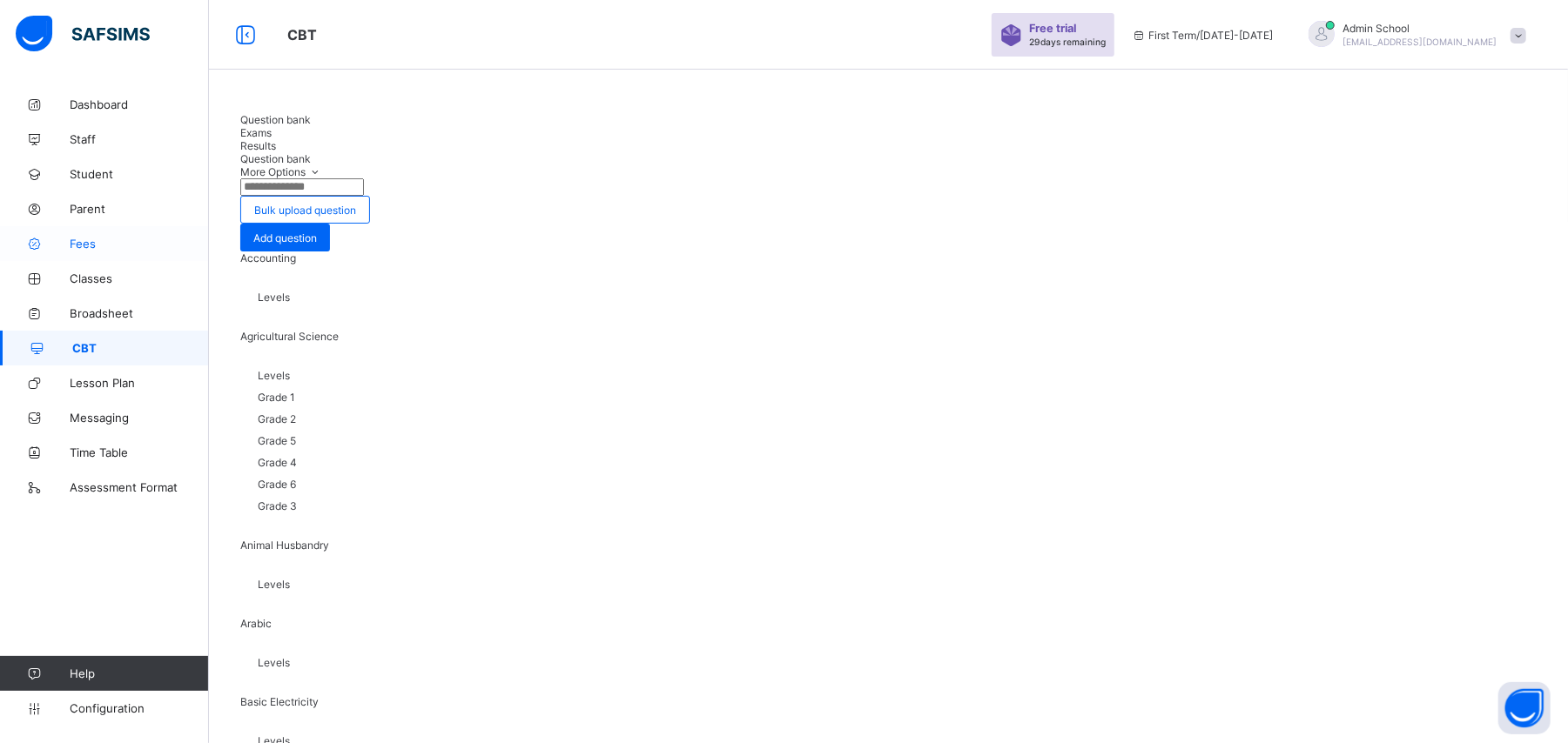
click at [92, 248] on span "Fees" at bounding box center [139, 243] width 139 height 14
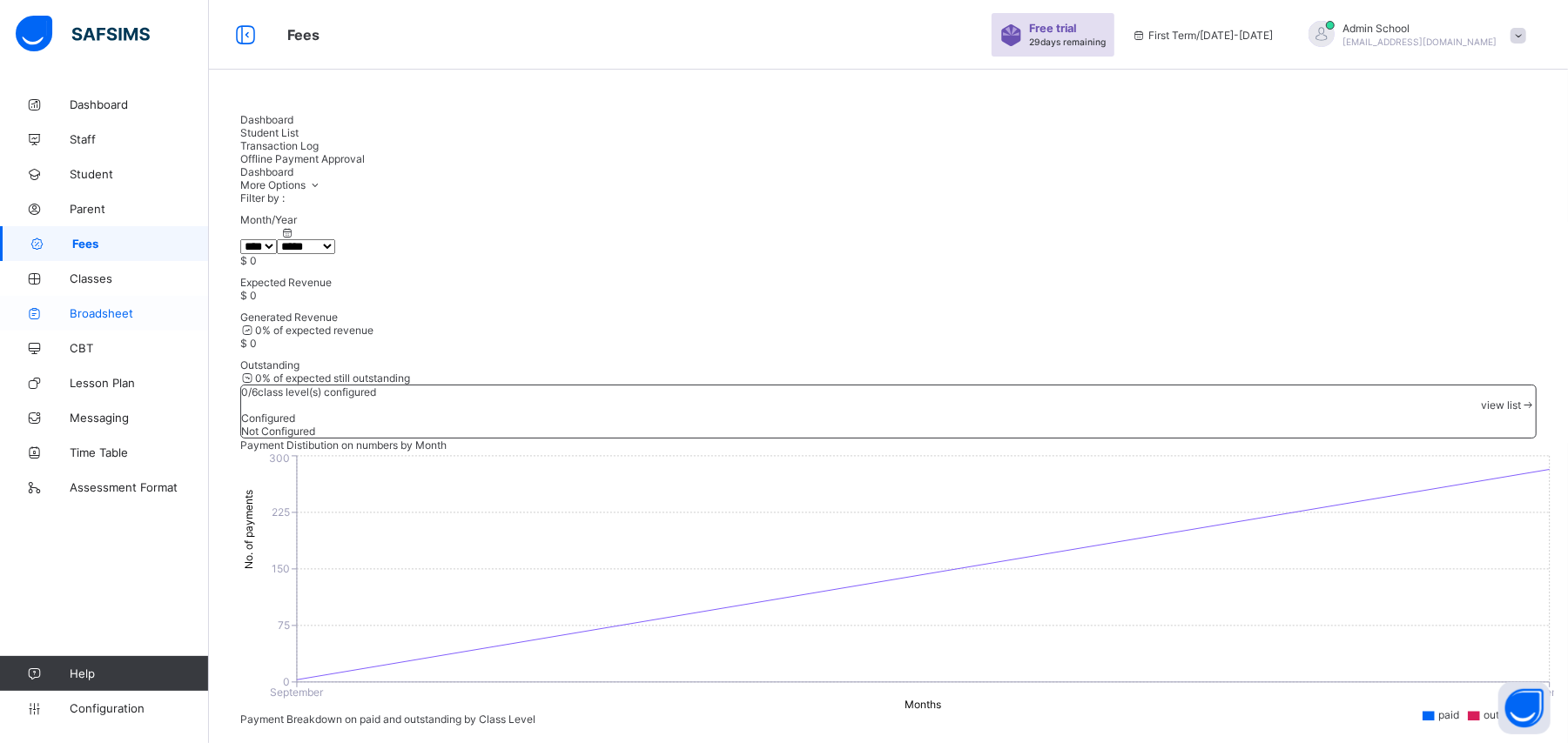
click at [135, 321] on link "Broadsheet" at bounding box center [104, 313] width 209 height 35
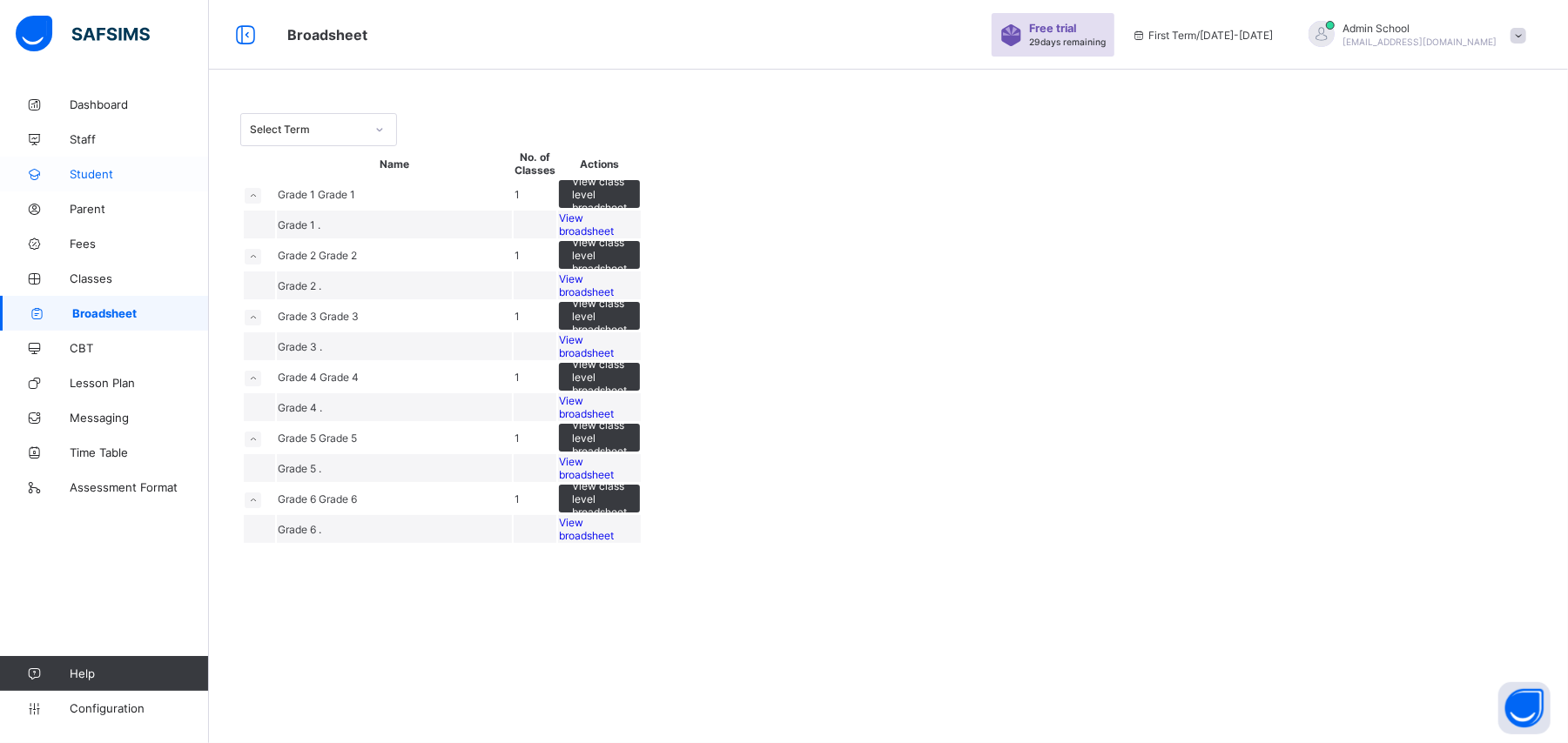
click at [77, 168] on span "Student" at bounding box center [139, 174] width 139 height 14
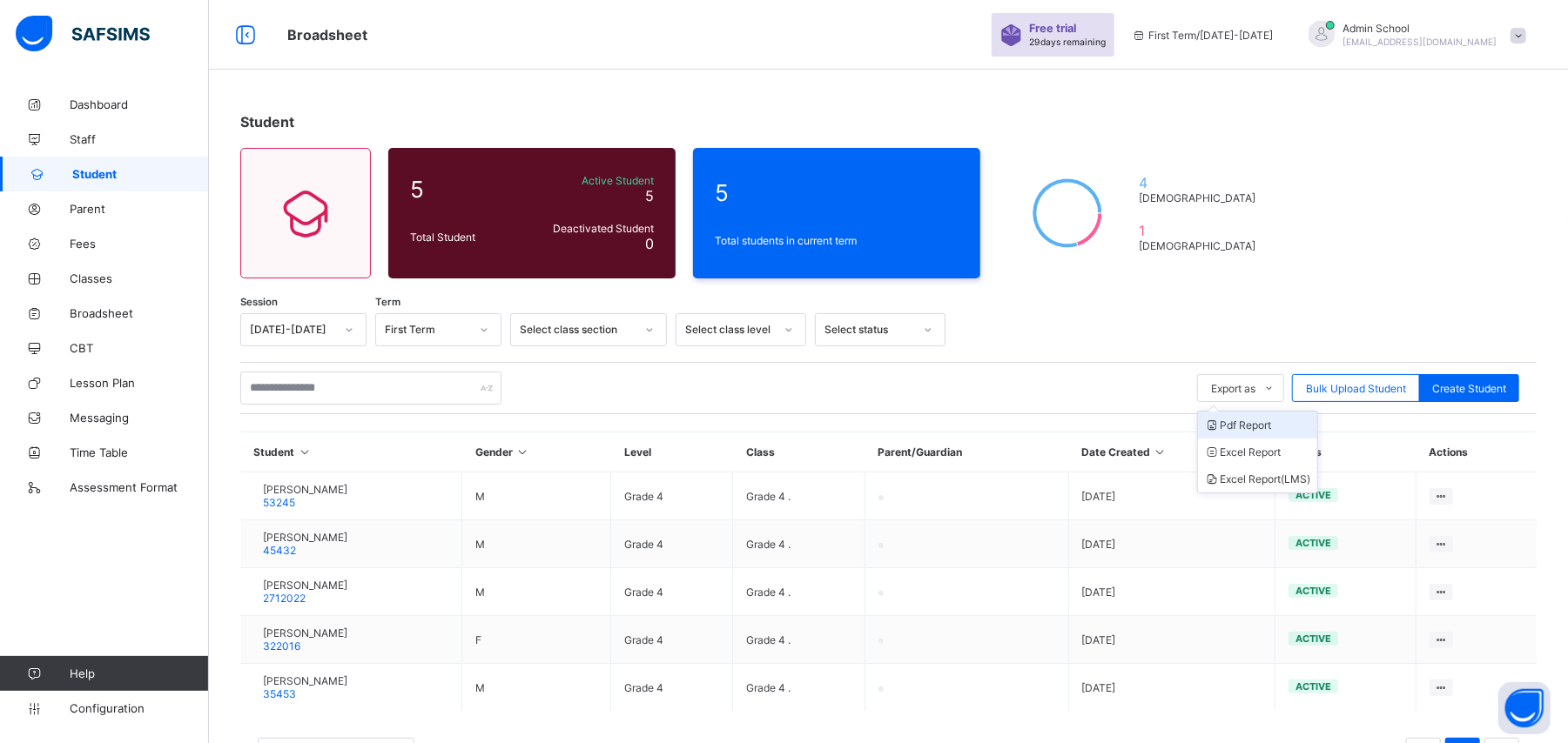
click at [1234, 426] on li "Pdf Report" at bounding box center [1257, 425] width 119 height 27
click at [49, 318] on icon at bounding box center [35, 314] width 70 height 14
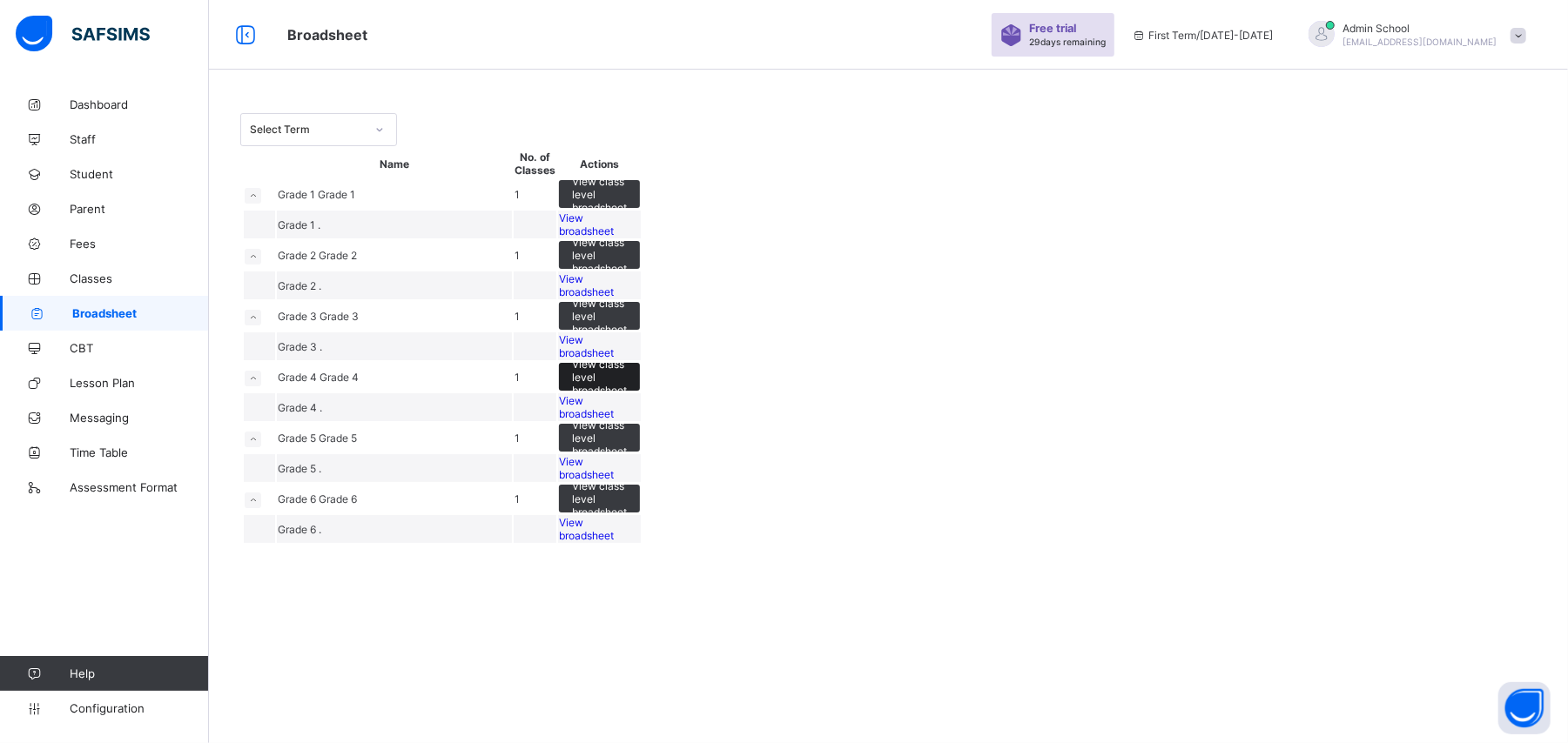
click at [640, 390] on div "View class level broadsheet" at bounding box center [599, 376] width 81 height 28
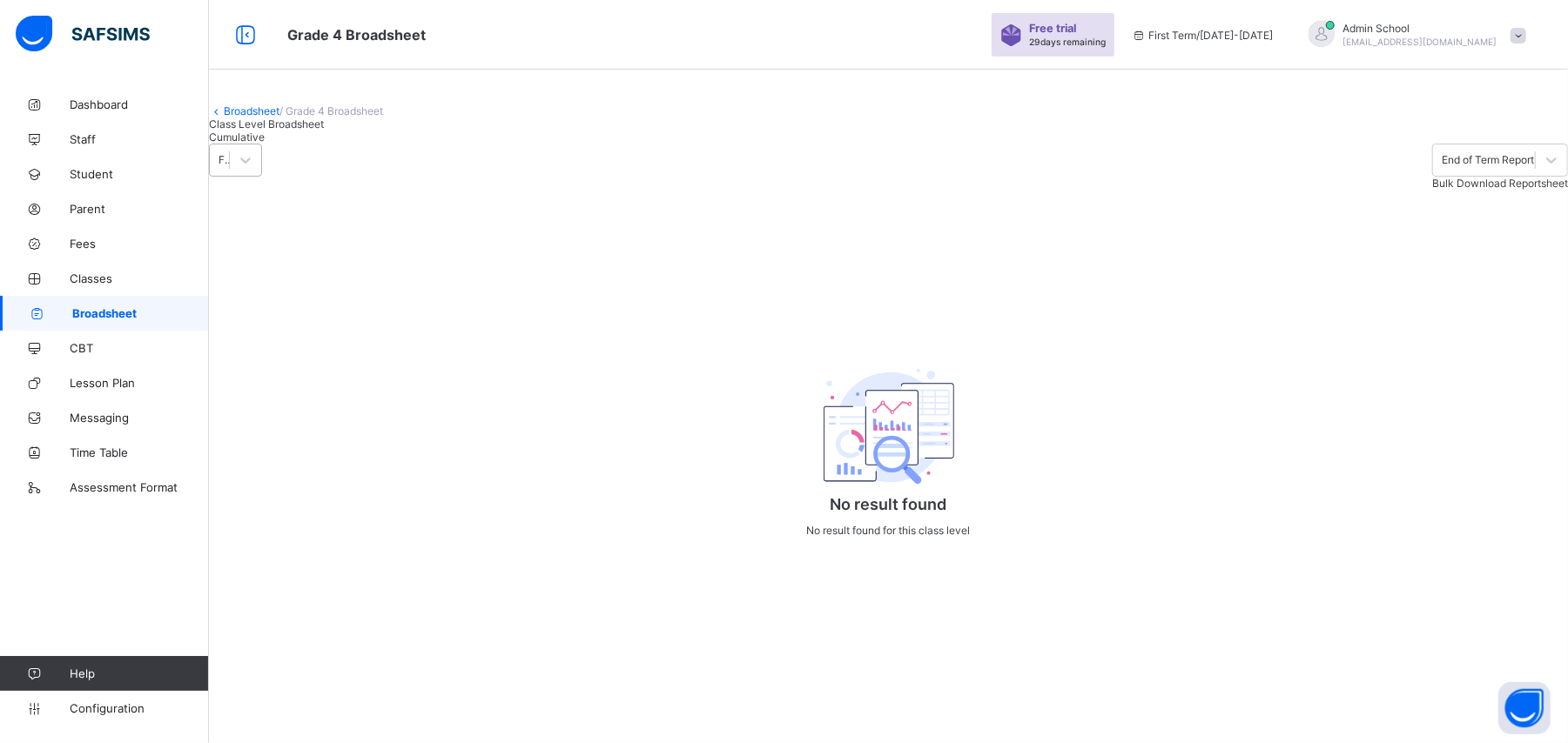
click at [231, 167] on div "First Term" at bounding box center [224, 160] width 13 height 14
click at [265, 144] on span "Cumulative" at bounding box center [237, 137] width 56 height 14
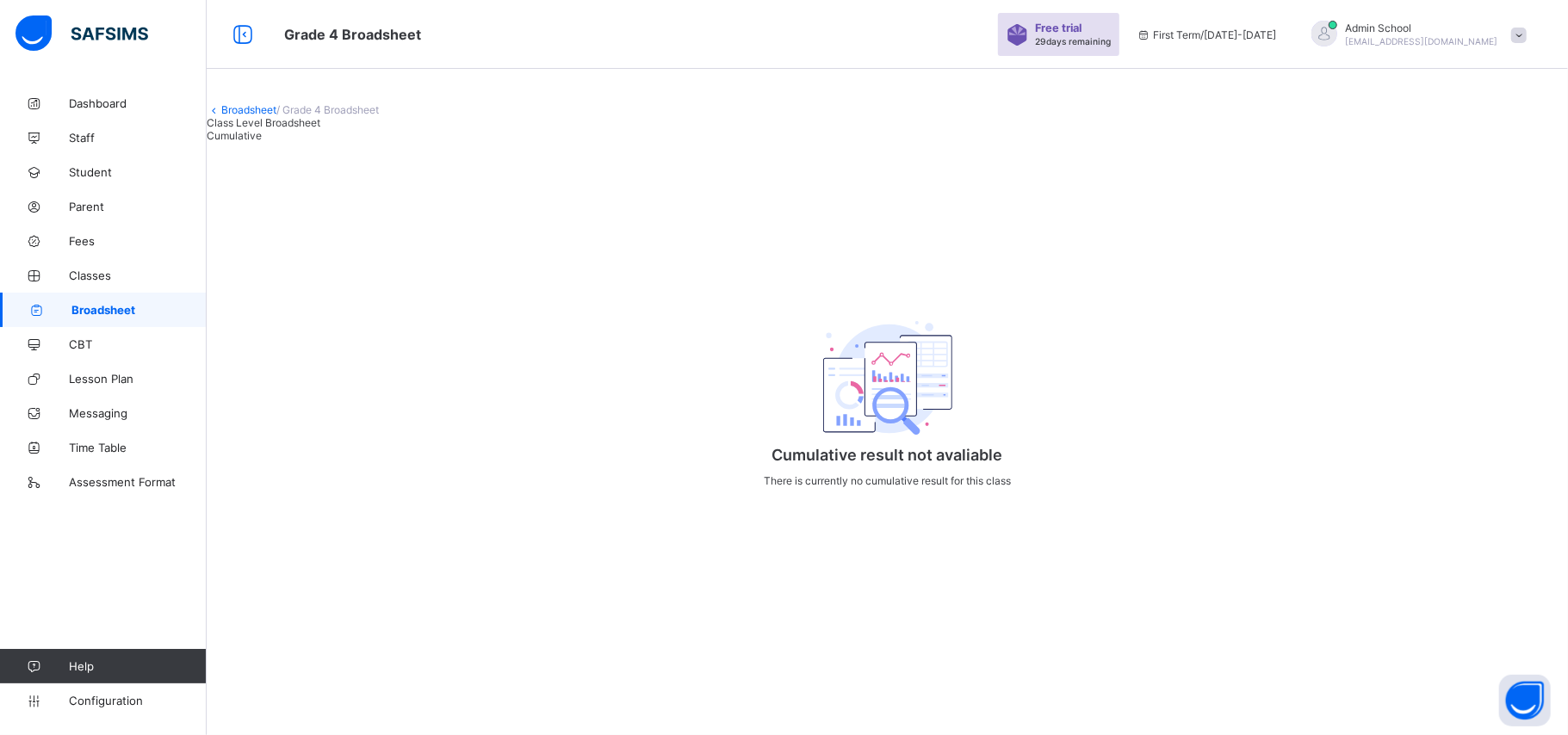
click at [260, 117] on link "Broadsheet" at bounding box center [249, 110] width 55 height 13
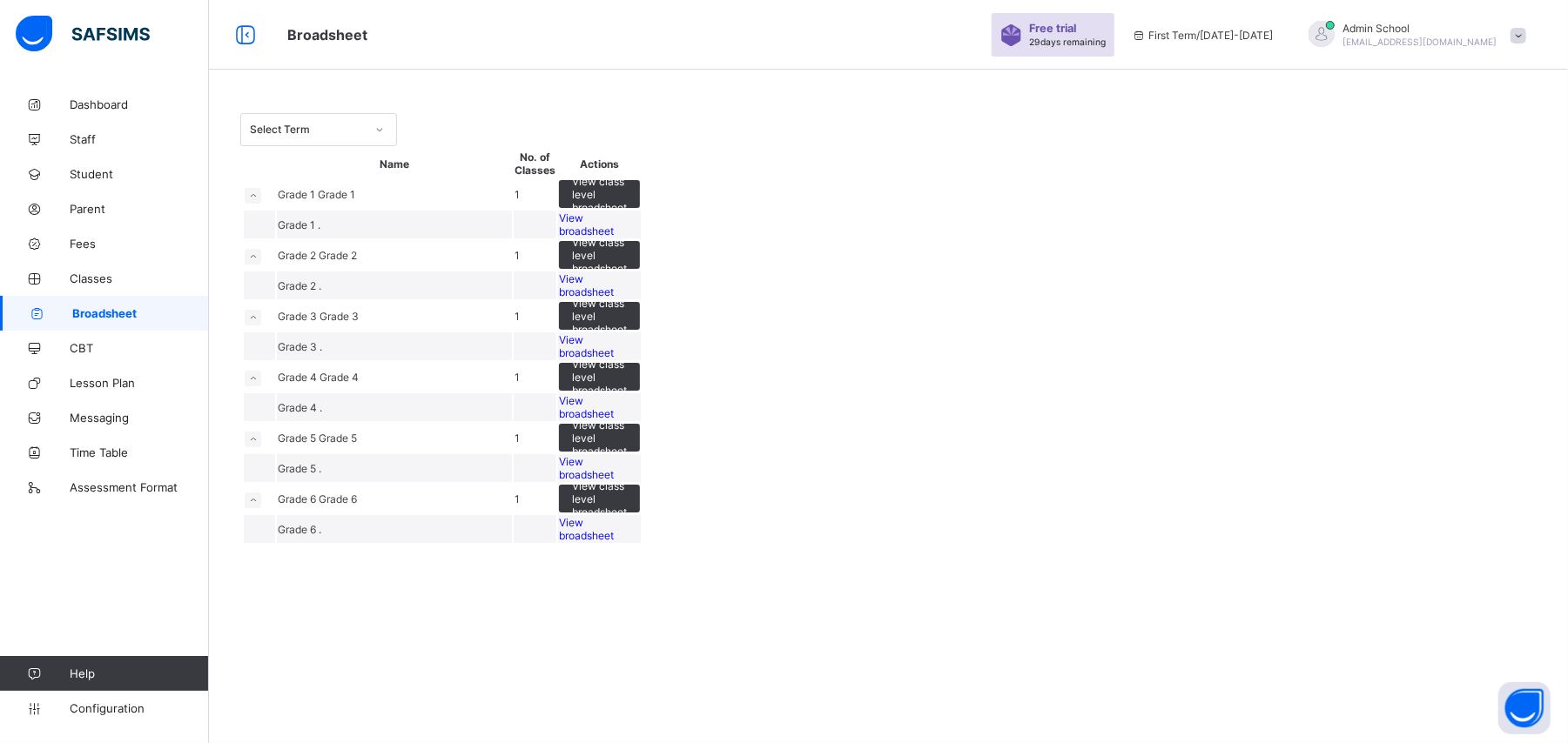
click at [261, 386] on small at bounding box center [252, 379] width 16 height 15
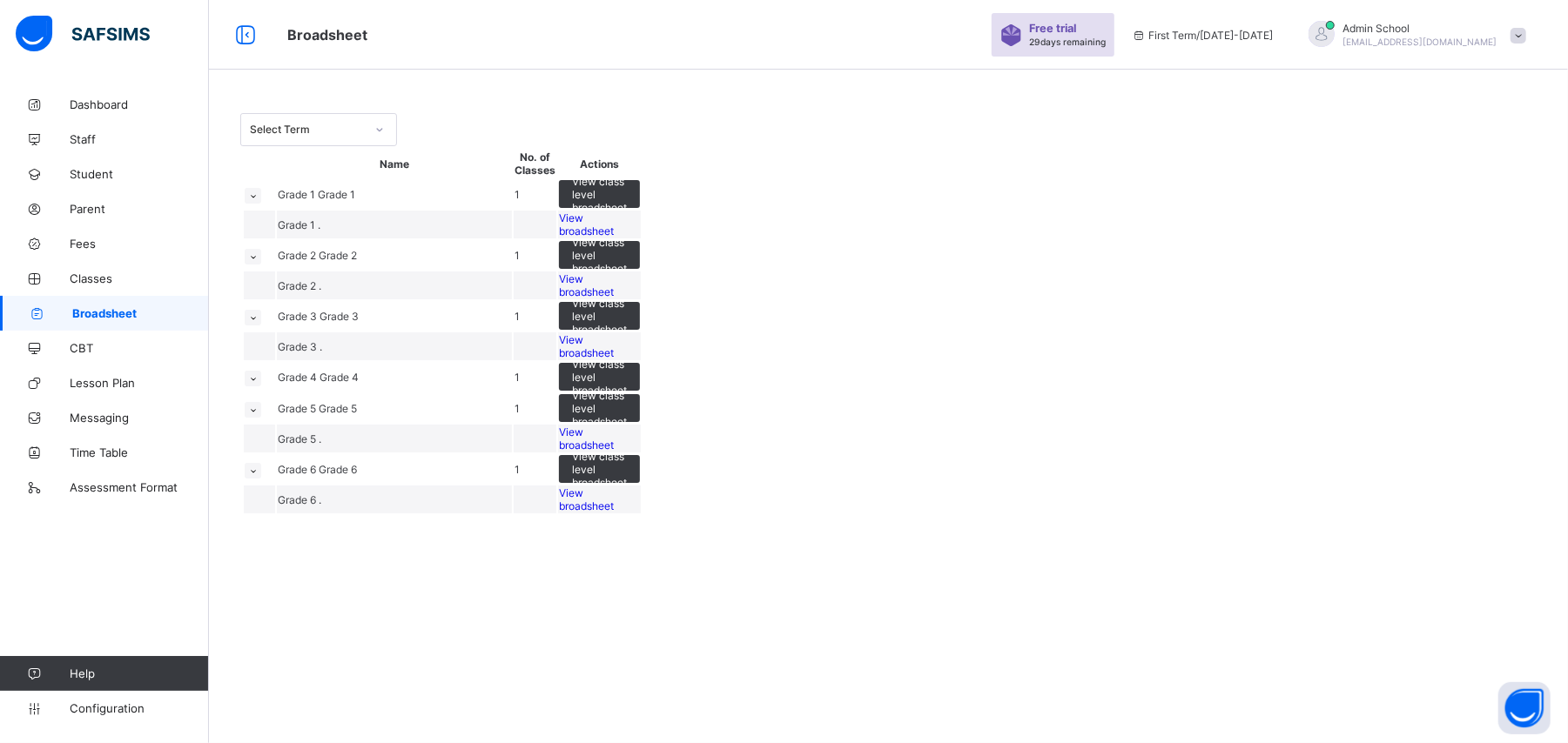
click at [261, 386] on small at bounding box center [252, 379] width 16 height 15
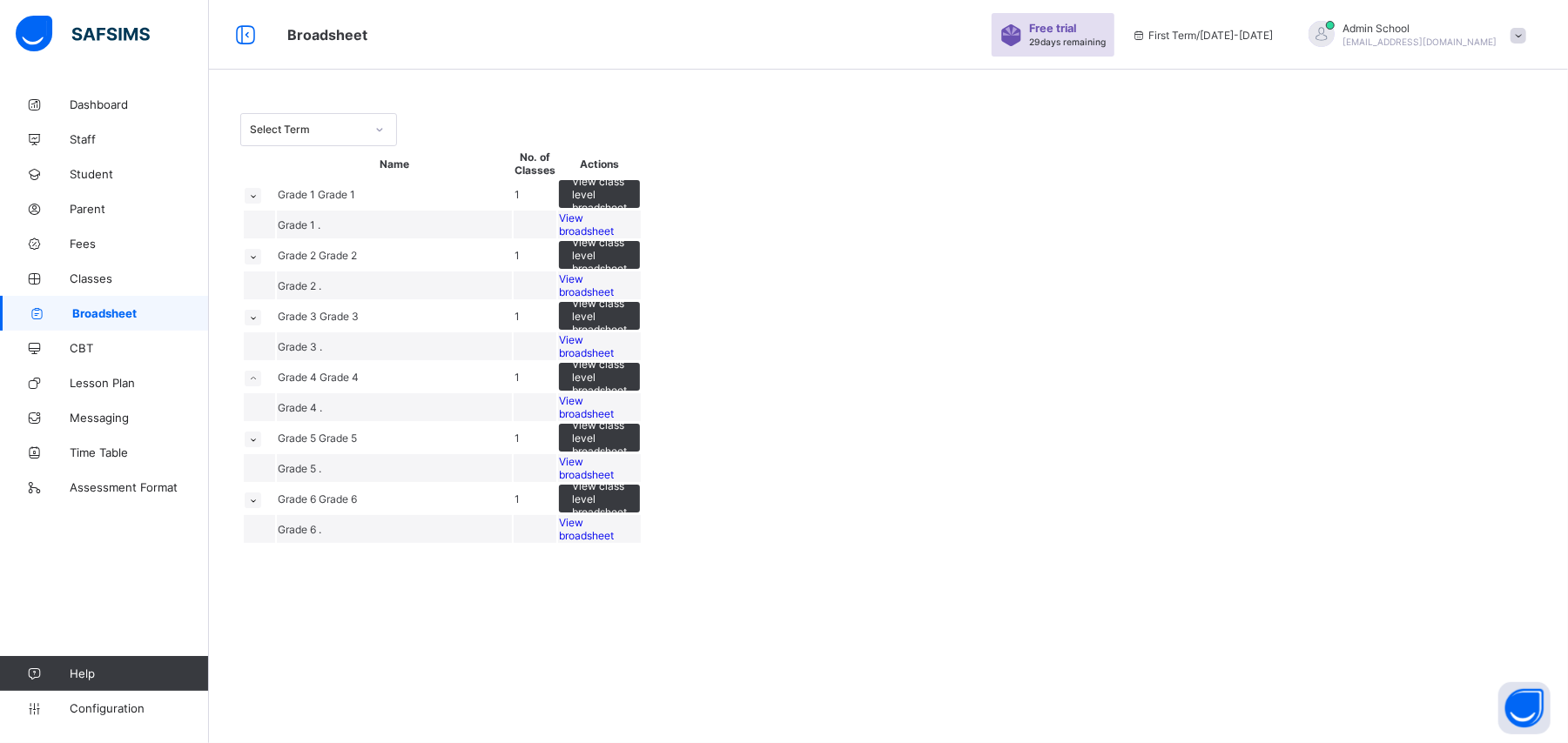
click at [614, 420] on span "View broadsheet" at bounding box center [586, 407] width 55 height 26
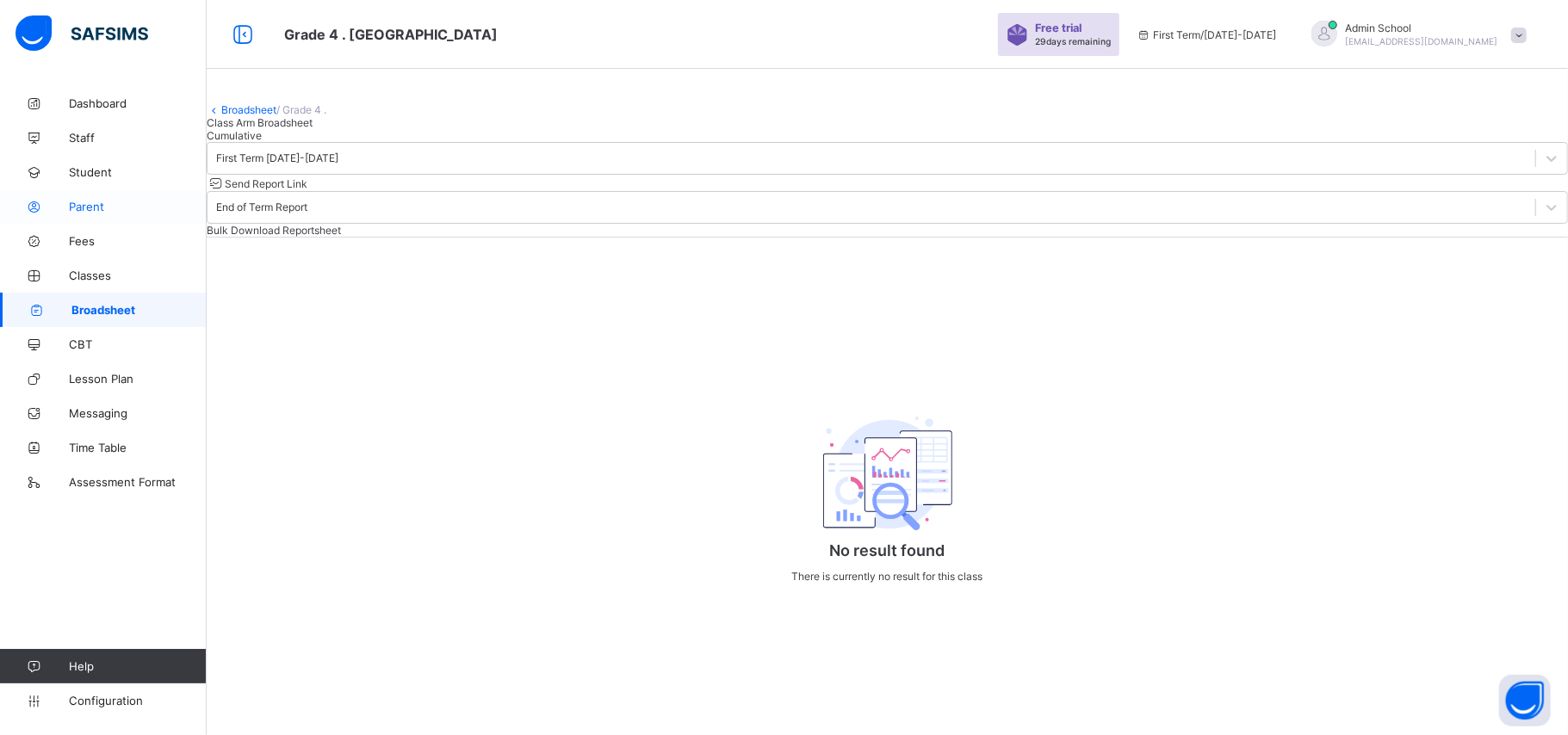
click at [69, 189] on link "Parent" at bounding box center [103, 206] width 207 height 34
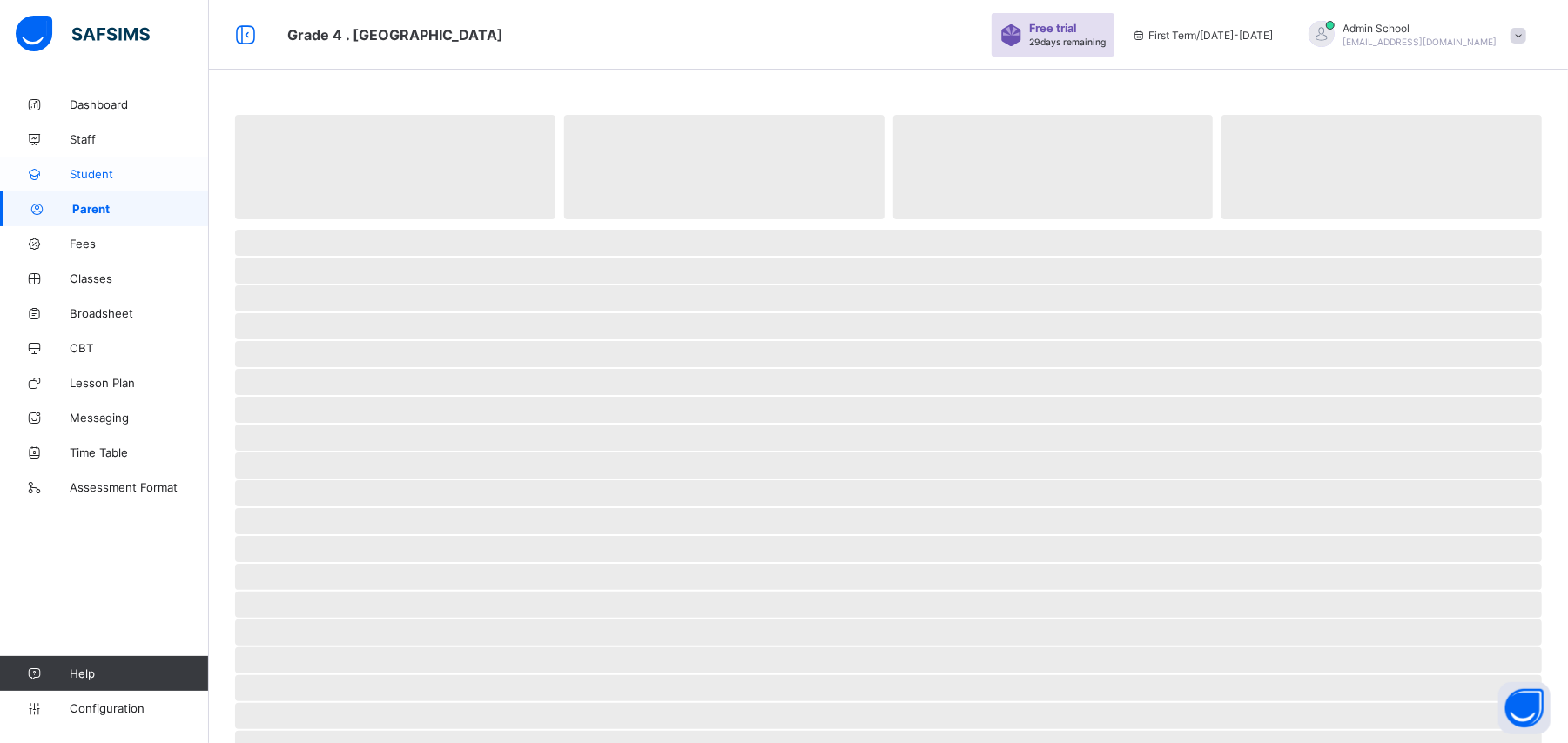
click at [71, 176] on span "Student" at bounding box center [139, 174] width 139 height 14
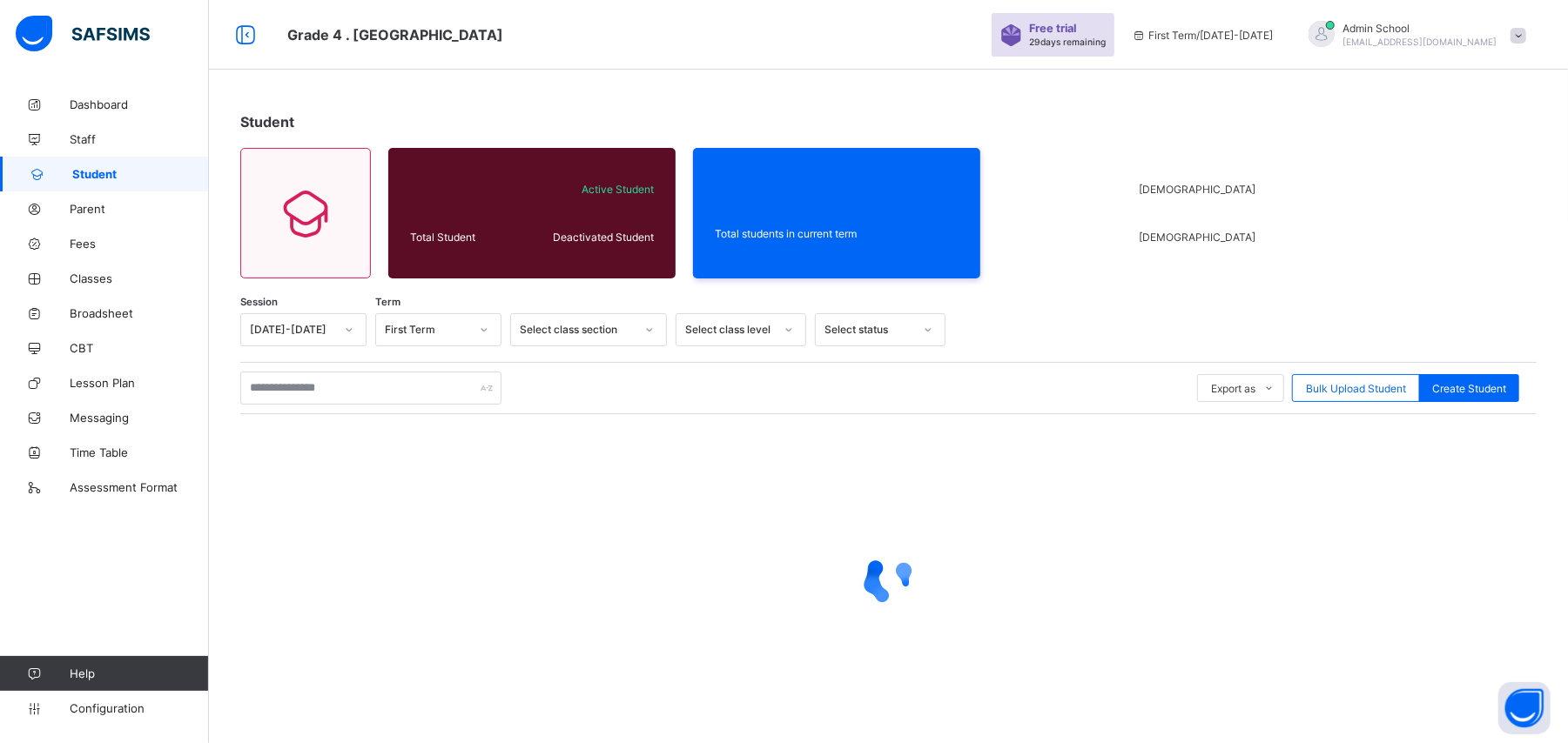
scroll to position [28, 0]
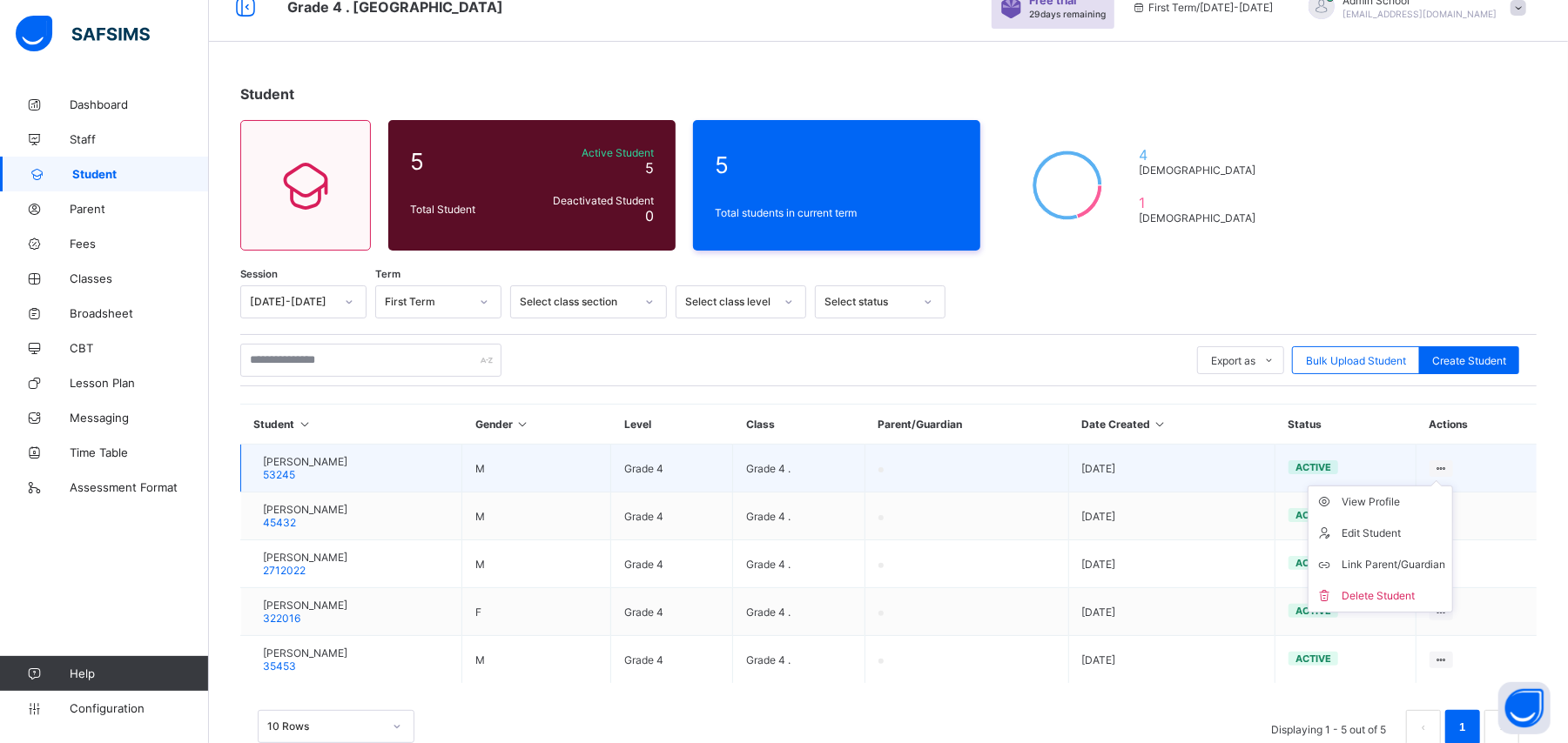
click at [1453, 485] on ul "View Profile Edit Student Link Parent/Guardian Delete Student" at bounding box center [1379, 548] width 145 height 127
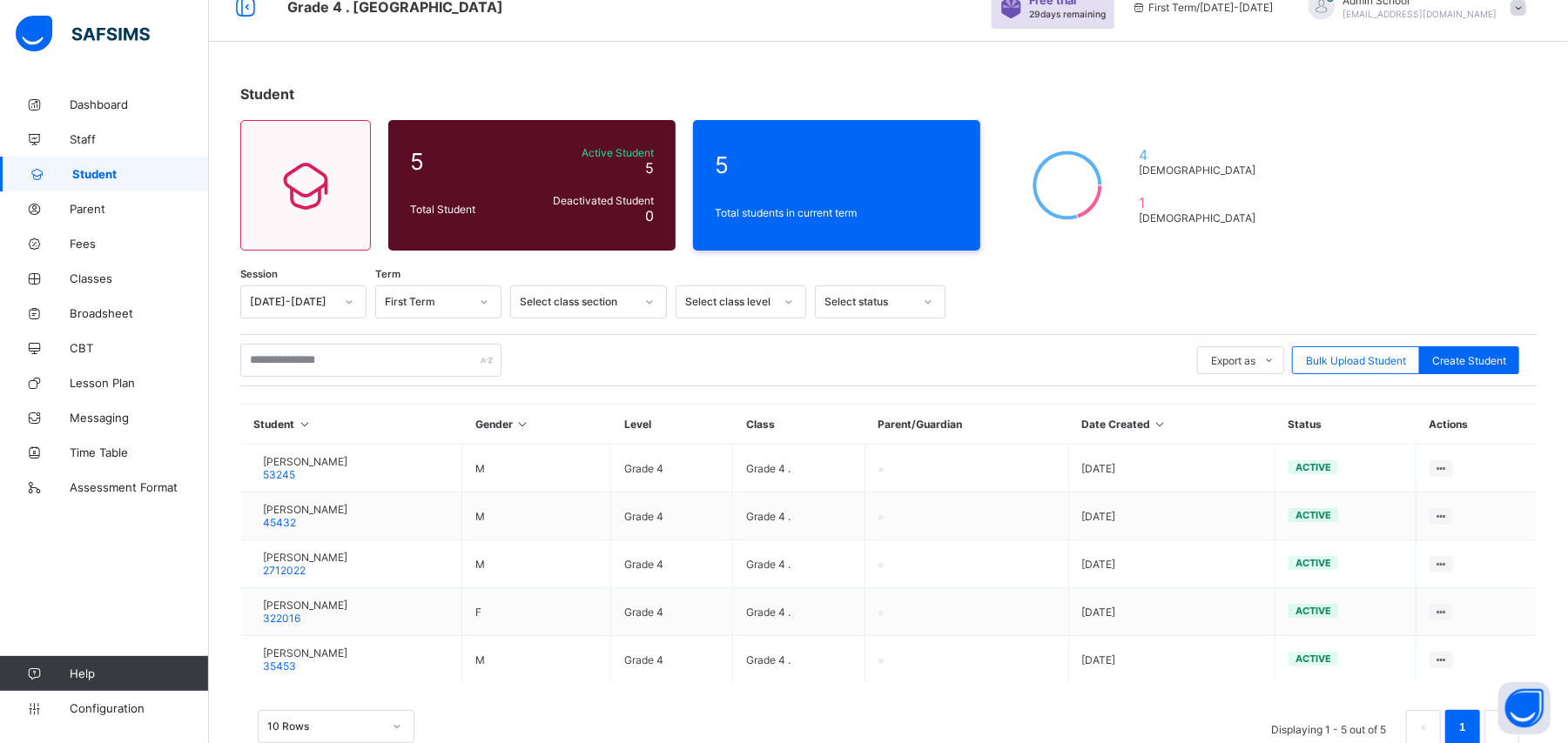
scroll to position [71, 0]
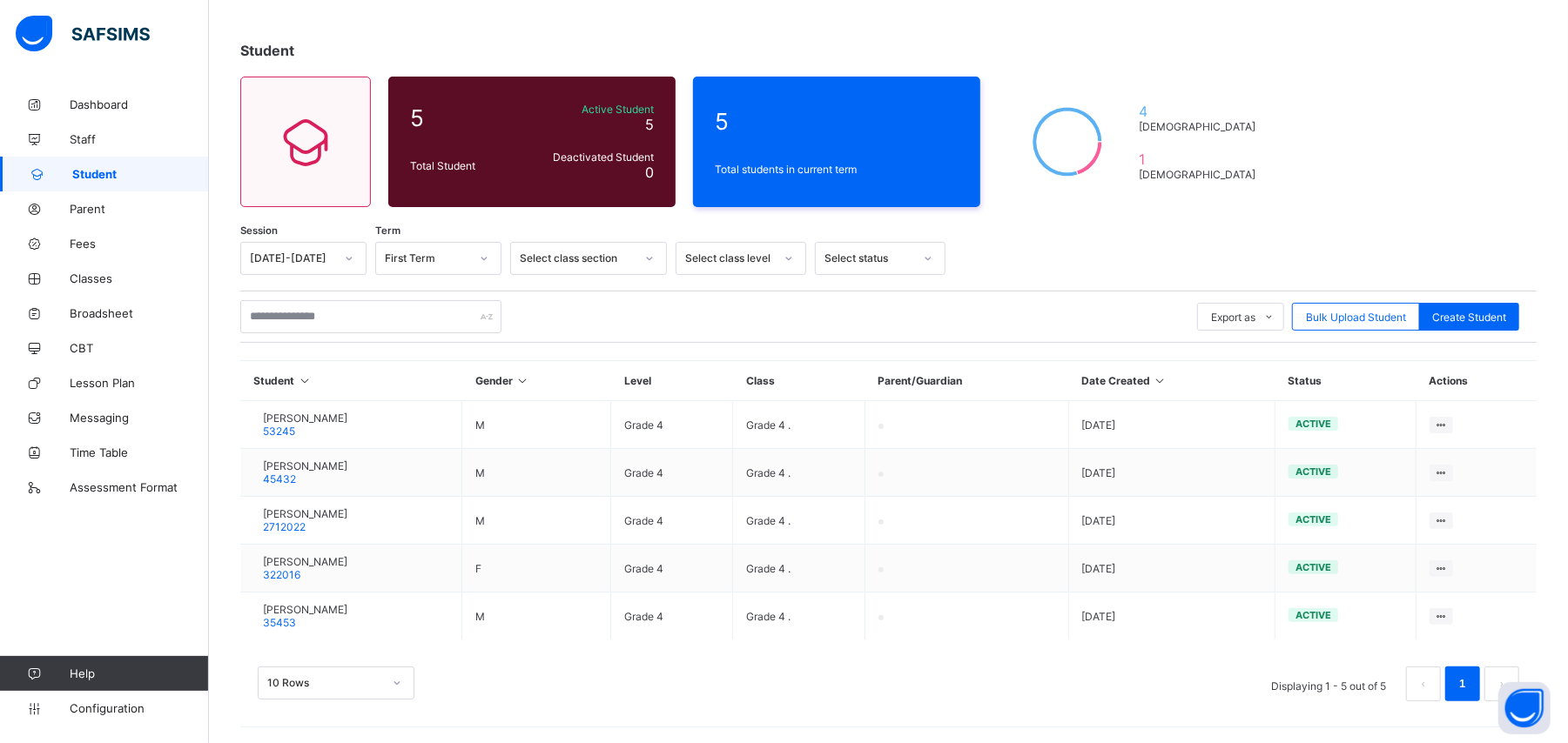
click at [579, 255] on div "Select class section" at bounding box center [577, 259] width 115 height 14
click at [739, 258] on div "Select class level" at bounding box center [730, 259] width 89 height 14
click at [828, 265] on div "Select status" at bounding box center [863, 258] width 96 height 24
click at [307, 155] on icon at bounding box center [305, 141] width 73 height 63
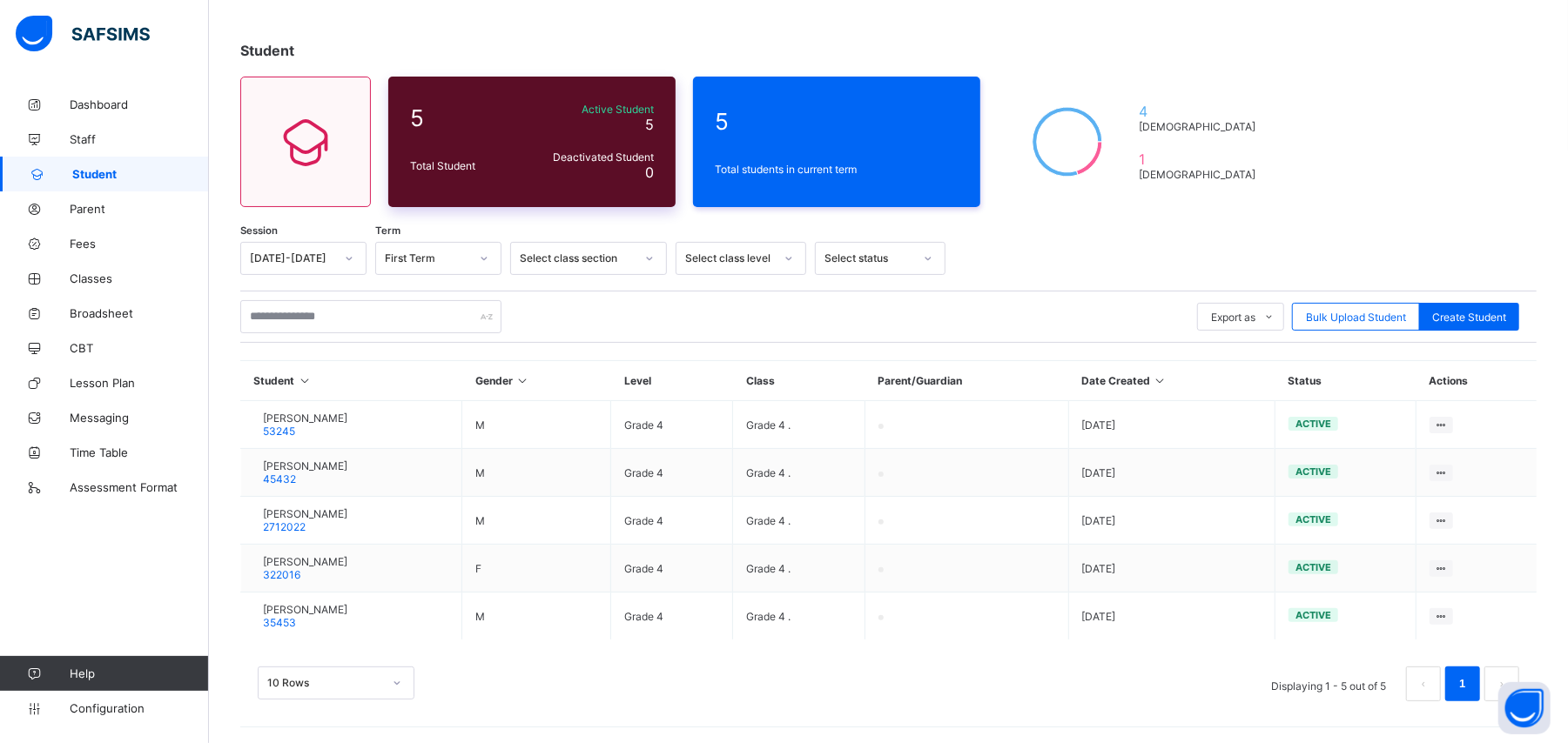
click at [506, 136] on div "5 Total Student Active Student 5 Deactivated Student 0" at bounding box center [532, 141] width 287 height 130
click at [94, 118] on link "Dashboard" at bounding box center [104, 104] width 209 height 35
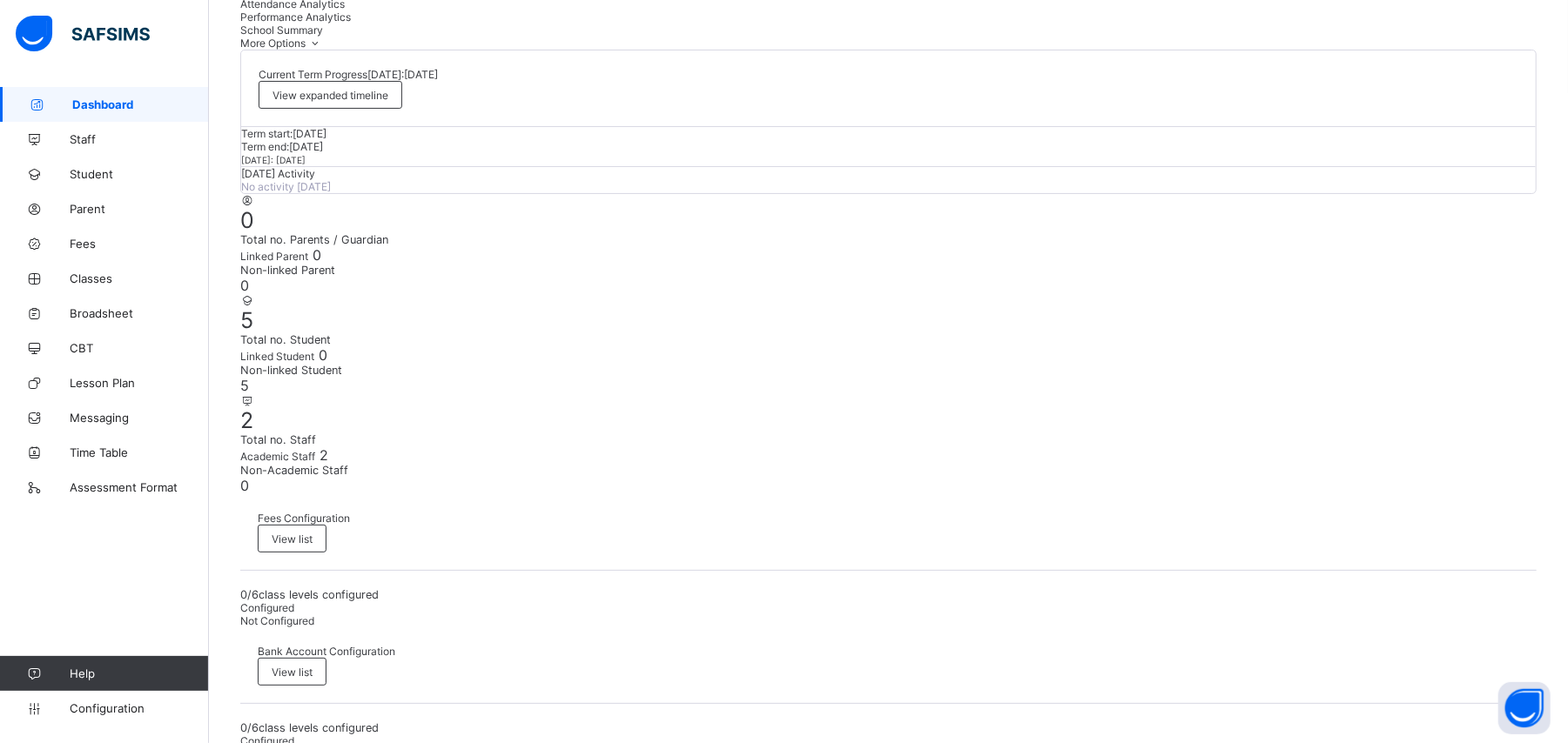
scroll to position [126, 0]
click at [973, 350] on div "5 Total no. Student" at bounding box center [888, 329] width 1296 height 40
click at [314, 354] on span "Linked Student" at bounding box center [277, 360] width 74 height 14
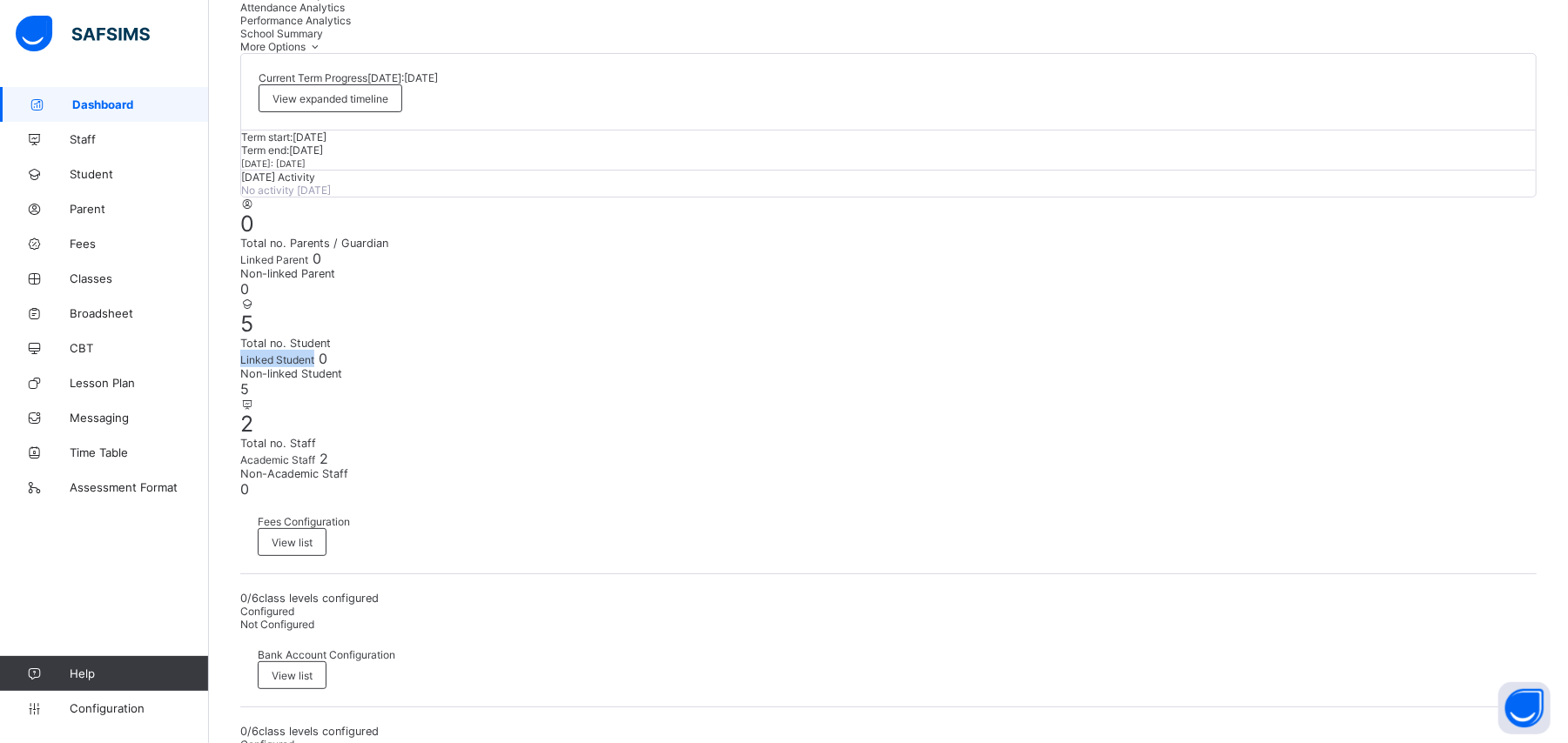
click at [314, 354] on span "Linked Student" at bounding box center [277, 360] width 74 height 14
click at [312, 669] on span "View list" at bounding box center [292, 675] width 41 height 14
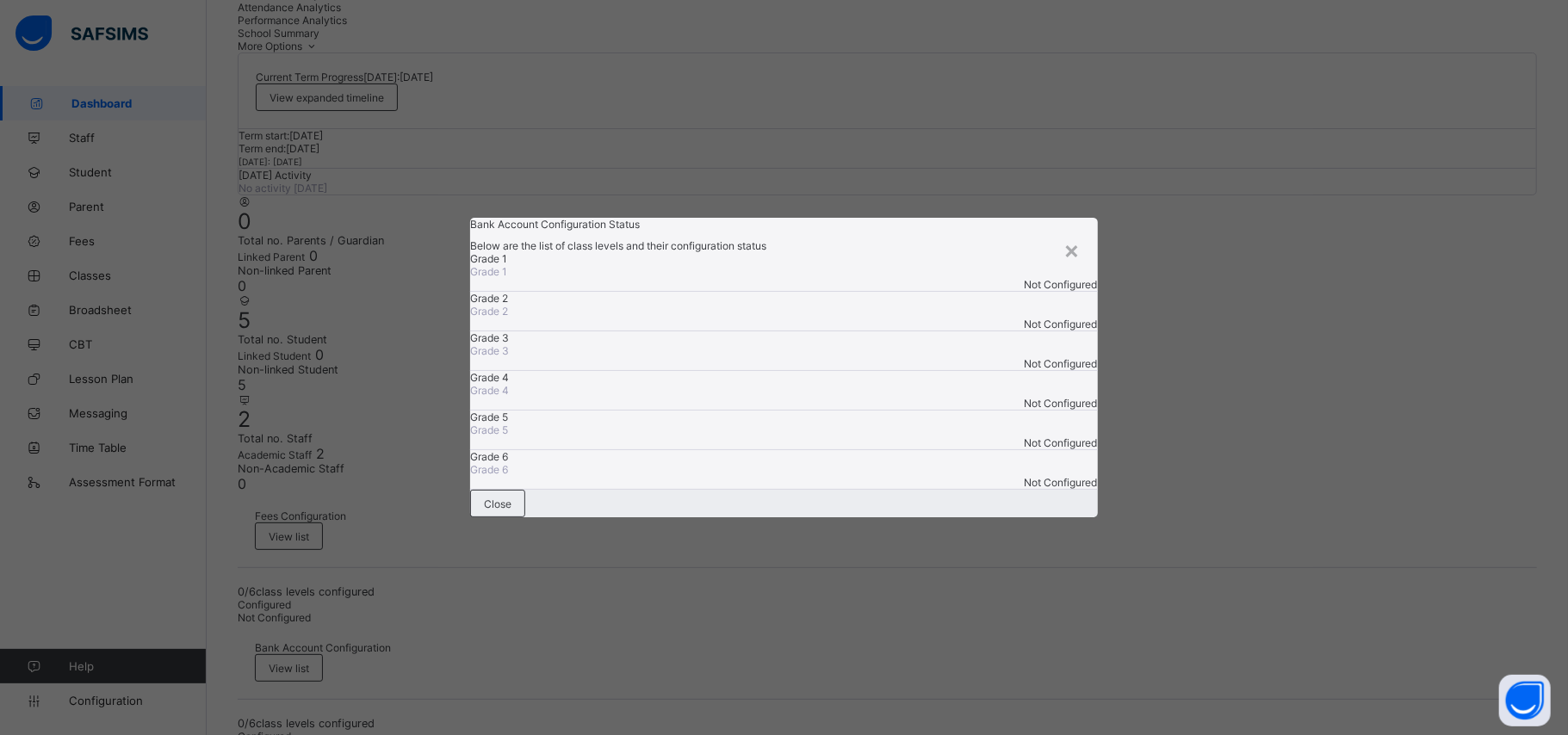
click at [923, 317] on div "Not Configured" at bounding box center [784, 324] width 627 height 13
click at [553, 377] on span "Grade 4" at bounding box center [784, 378] width 627 height 13
click at [524, 218] on span "Bank Account Configuration Status" at bounding box center [555, 225] width 169 height 13
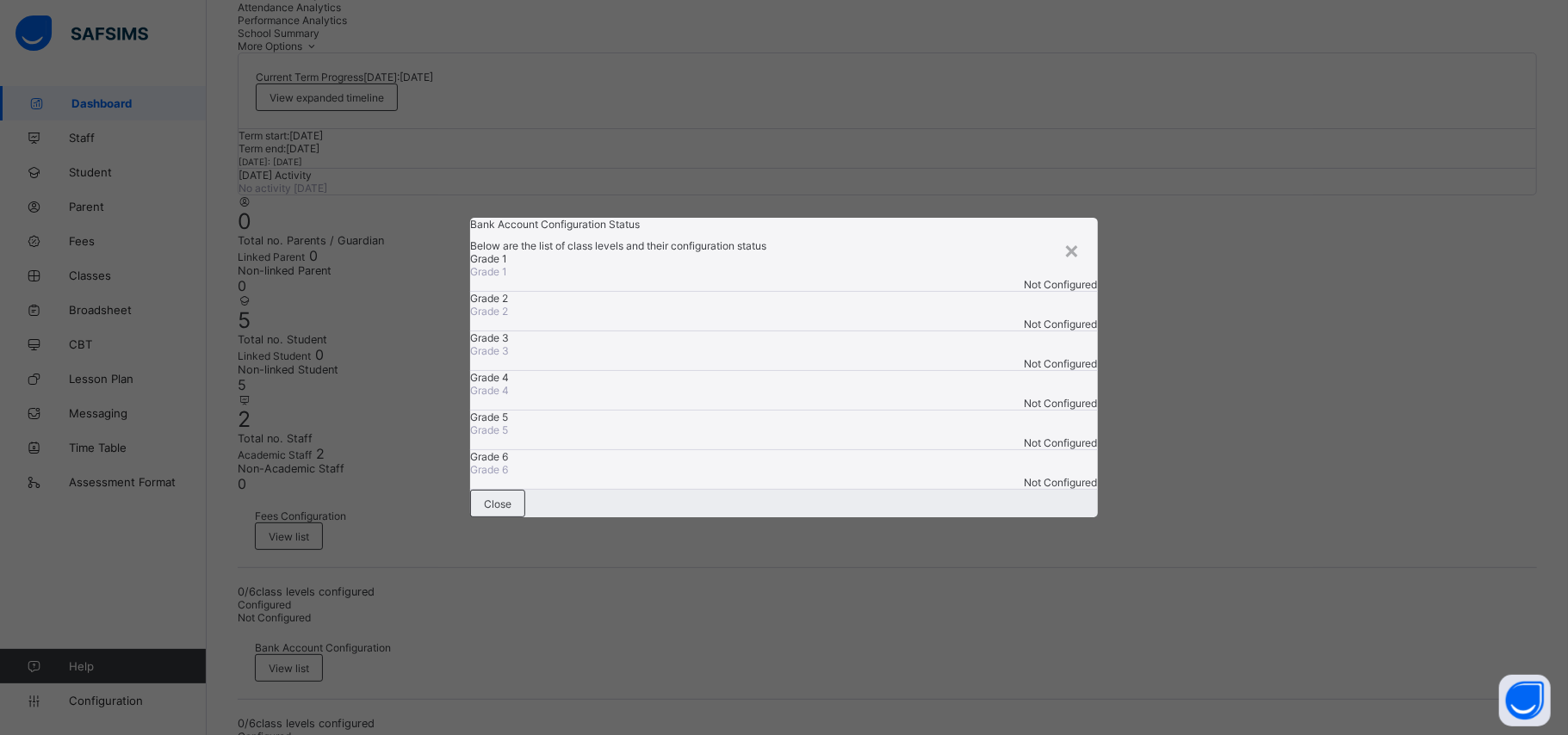
click at [514, 371] on div "Grade 4 Grade 4 Not Configured" at bounding box center [784, 390] width 627 height 39
click at [525, 517] on div "Close" at bounding box center [498, 503] width 55 height 28
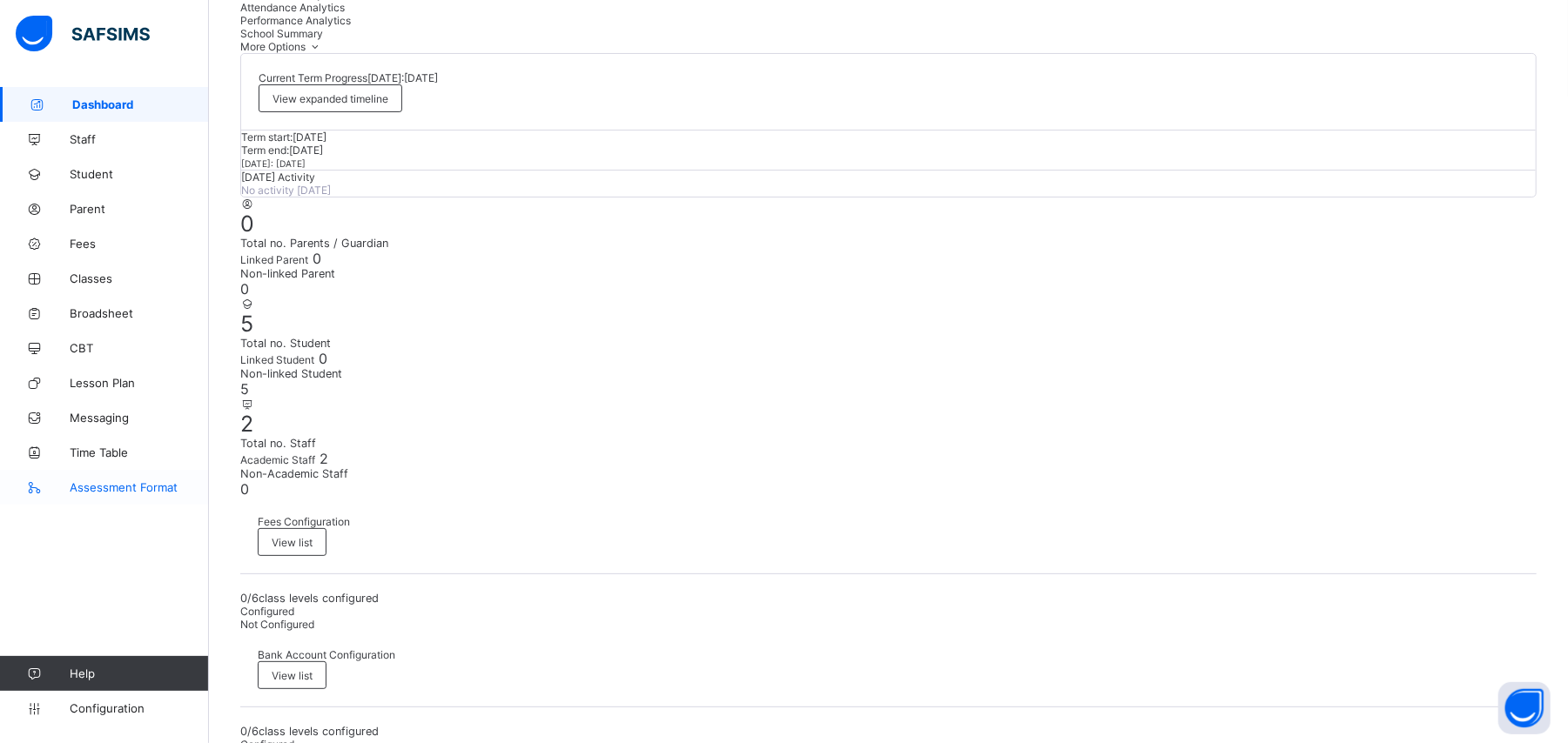
click at [56, 481] on icon at bounding box center [35, 488] width 70 height 14
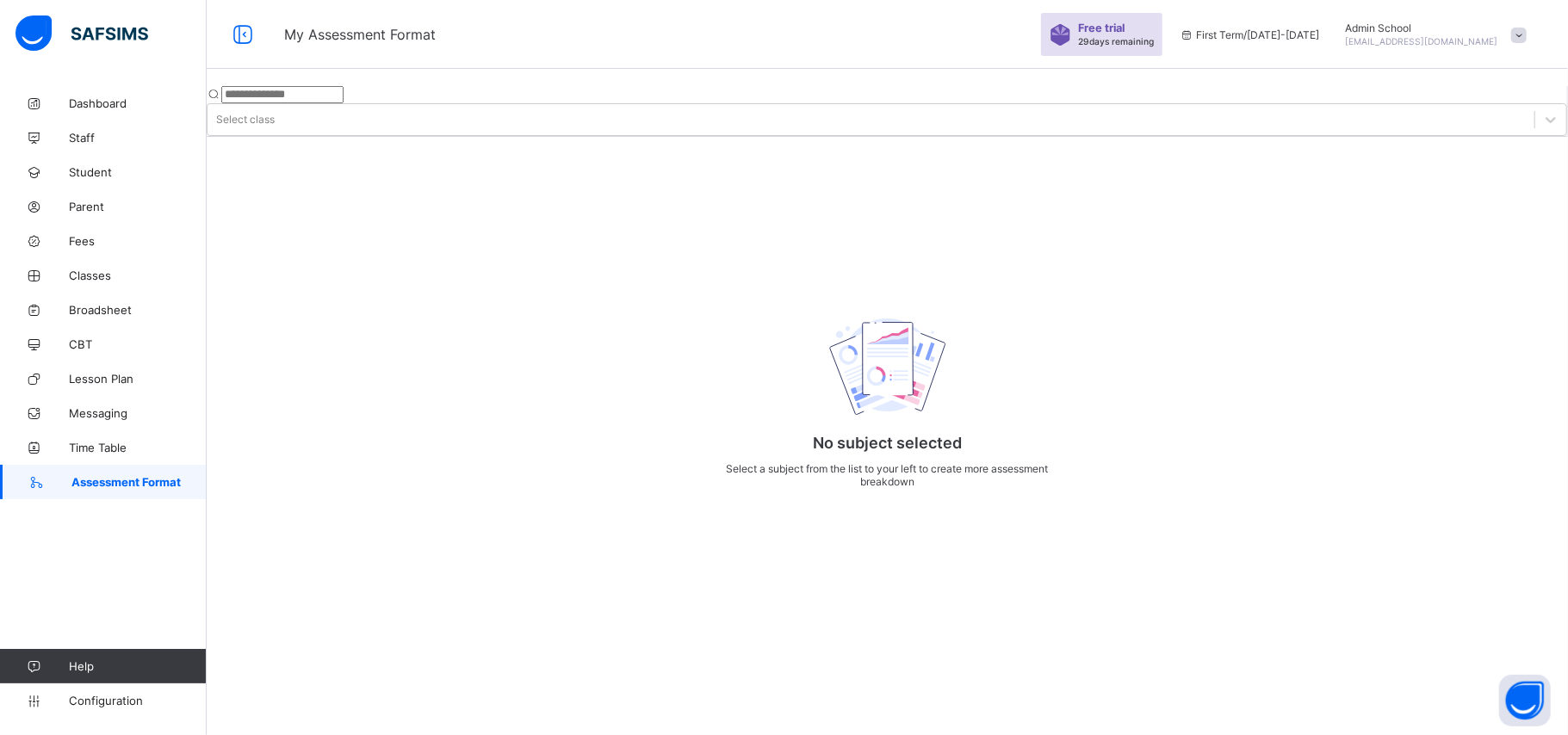
click at [55, 476] on icon at bounding box center [37, 483] width 69 height 13
click at [318, 86] on input "text" at bounding box center [282, 95] width 122 height 17
click at [274, 114] on div "Select class" at bounding box center [245, 120] width 58 height 13
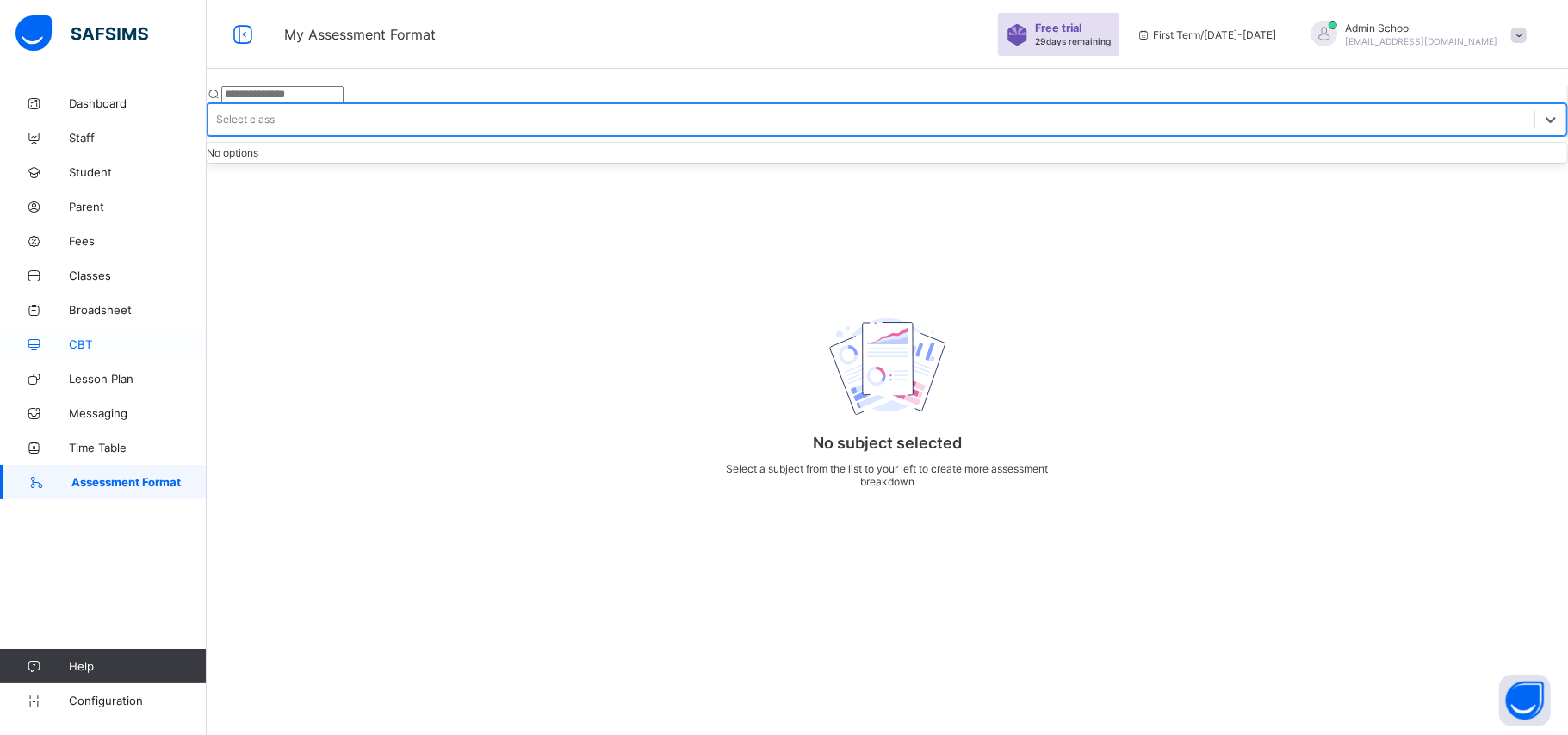
click at [91, 334] on link "CBT" at bounding box center [103, 344] width 207 height 34
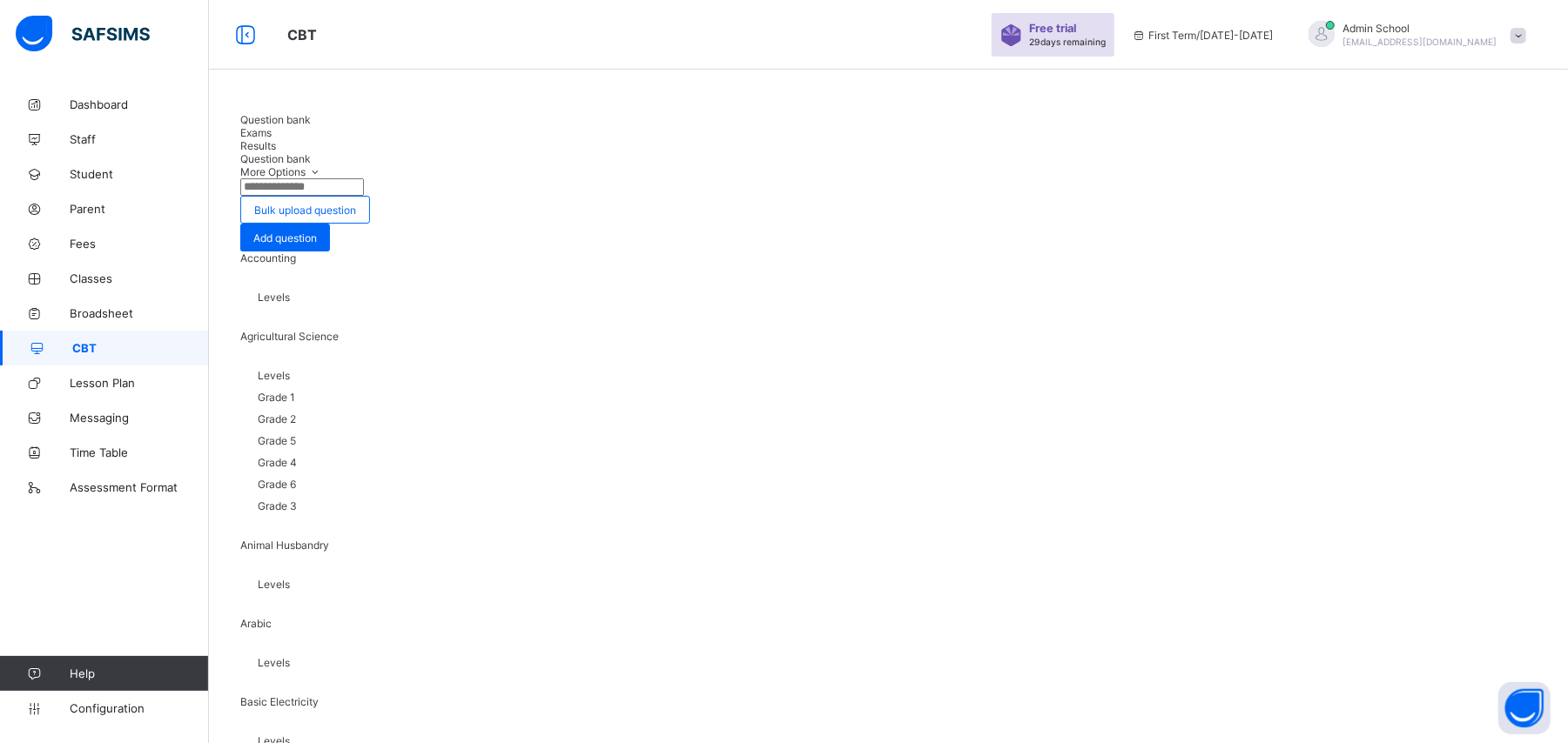
click at [363, 289] on div "Levels" at bounding box center [888, 301] width 1296 height 57
click at [296, 265] on span "Accounting" at bounding box center [269, 258] width 56 height 14
click at [404, 251] on div "Accounting" at bounding box center [888, 262] width 1296 height 22
click at [272, 134] on span "Exams" at bounding box center [256, 133] width 31 height 14
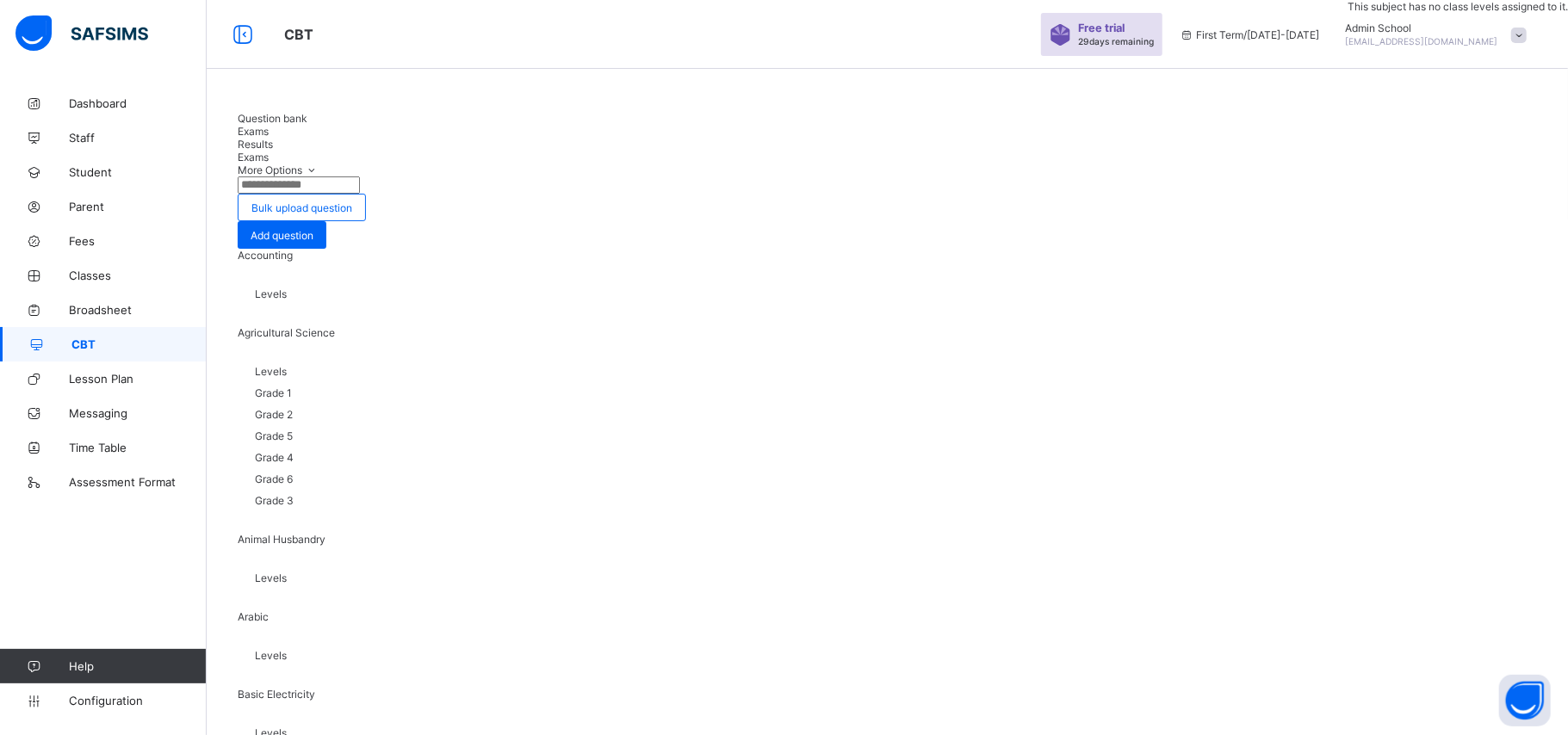
click at [272, 138] on span "Results" at bounding box center [255, 144] width 35 height 13
click at [269, 129] on span "Exams" at bounding box center [253, 132] width 31 height 13
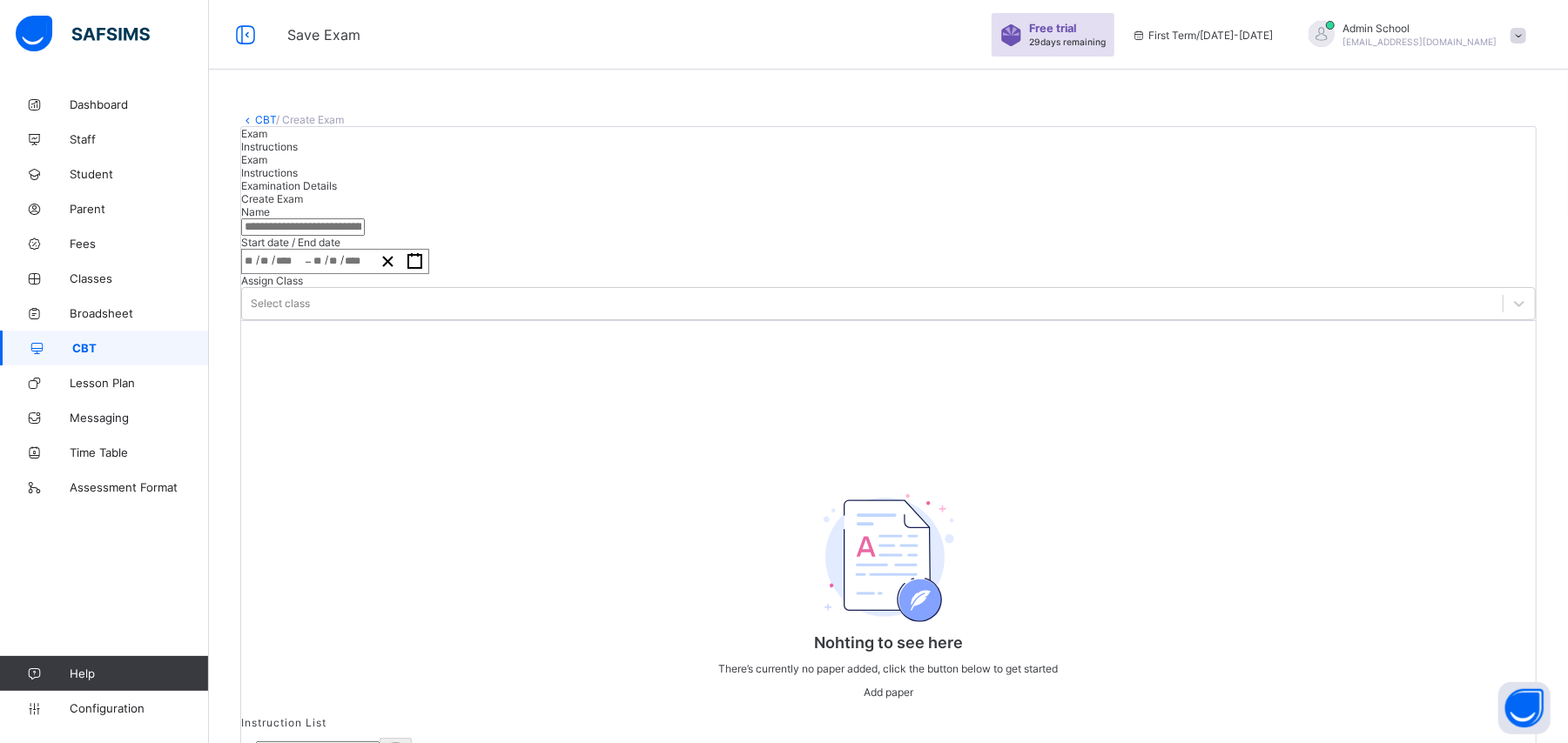
click at [364, 236] on input "text" at bounding box center [303, 227] width 124 height 17
type input "****"
click at [428, 273] on button "button" at bounding box center [415, 261] width 27 height 23
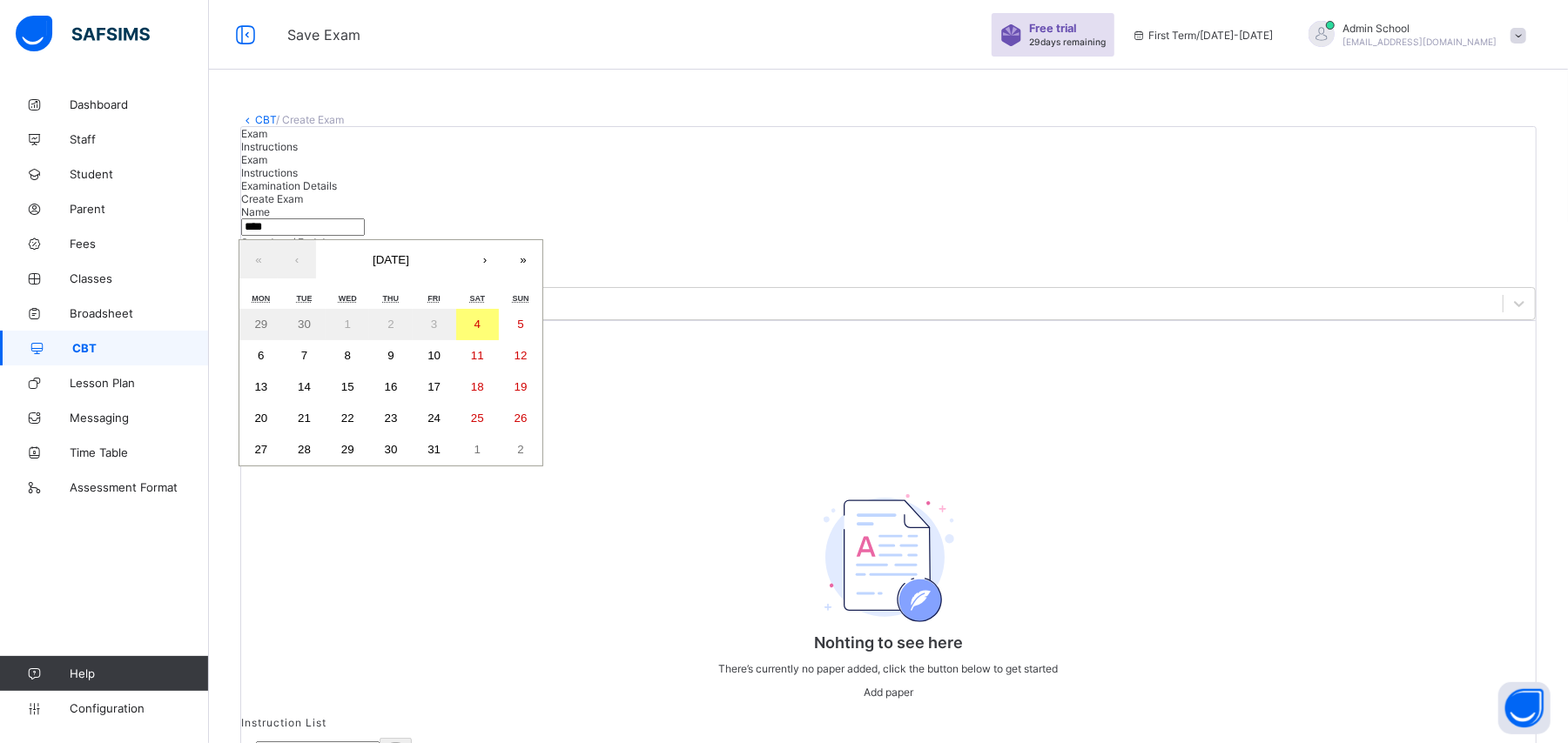
click at [500, 340] on button "4" at bounding box center [478, 325] width 44 height 31
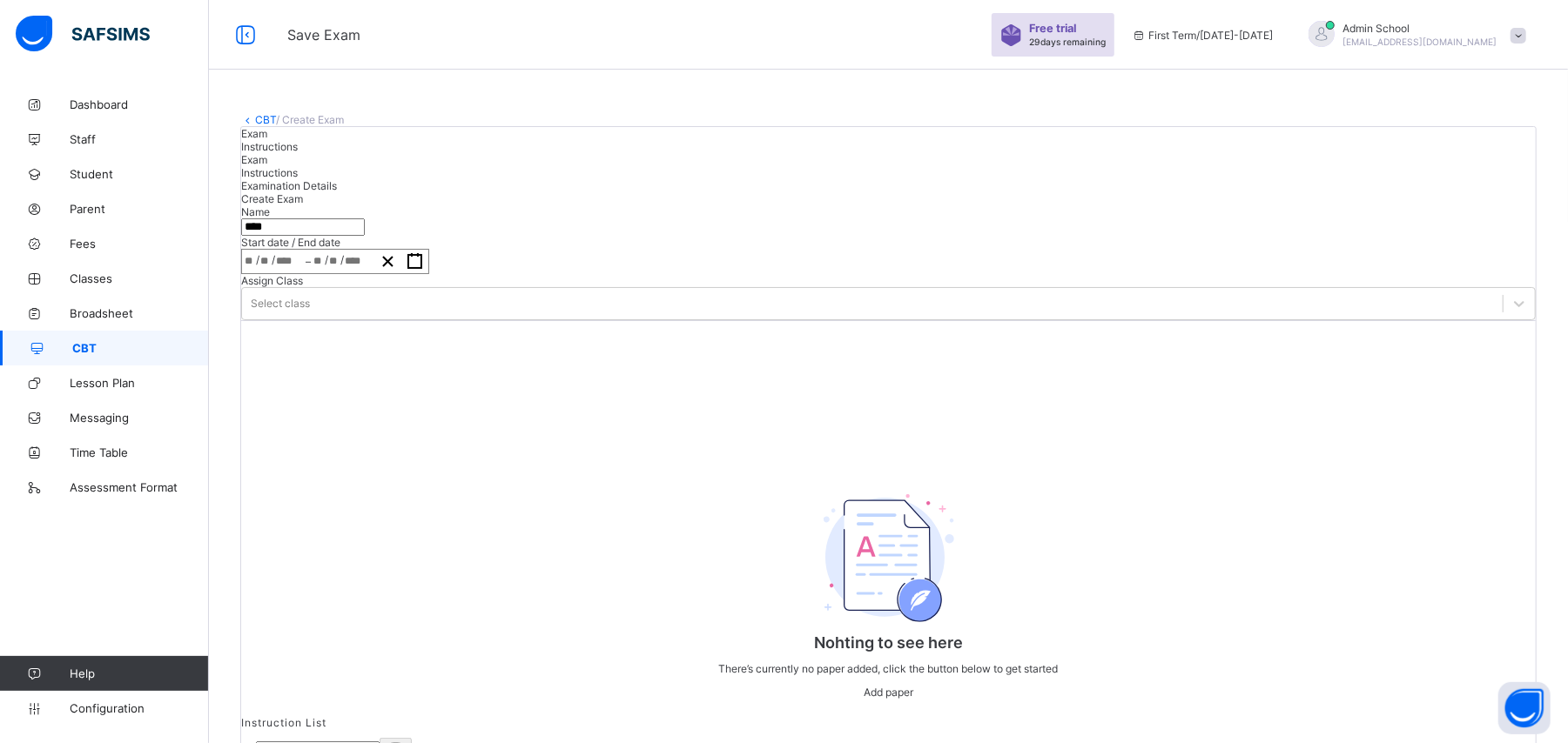
click at [653, 504] on div "Nohting to see here There’s currently no paper added, click the button below to…" at bounding box center [887, 518] width 1294 height 396
click at [305, 273] on div "/ /" at bounding box center [274, 261] width 64 height 23
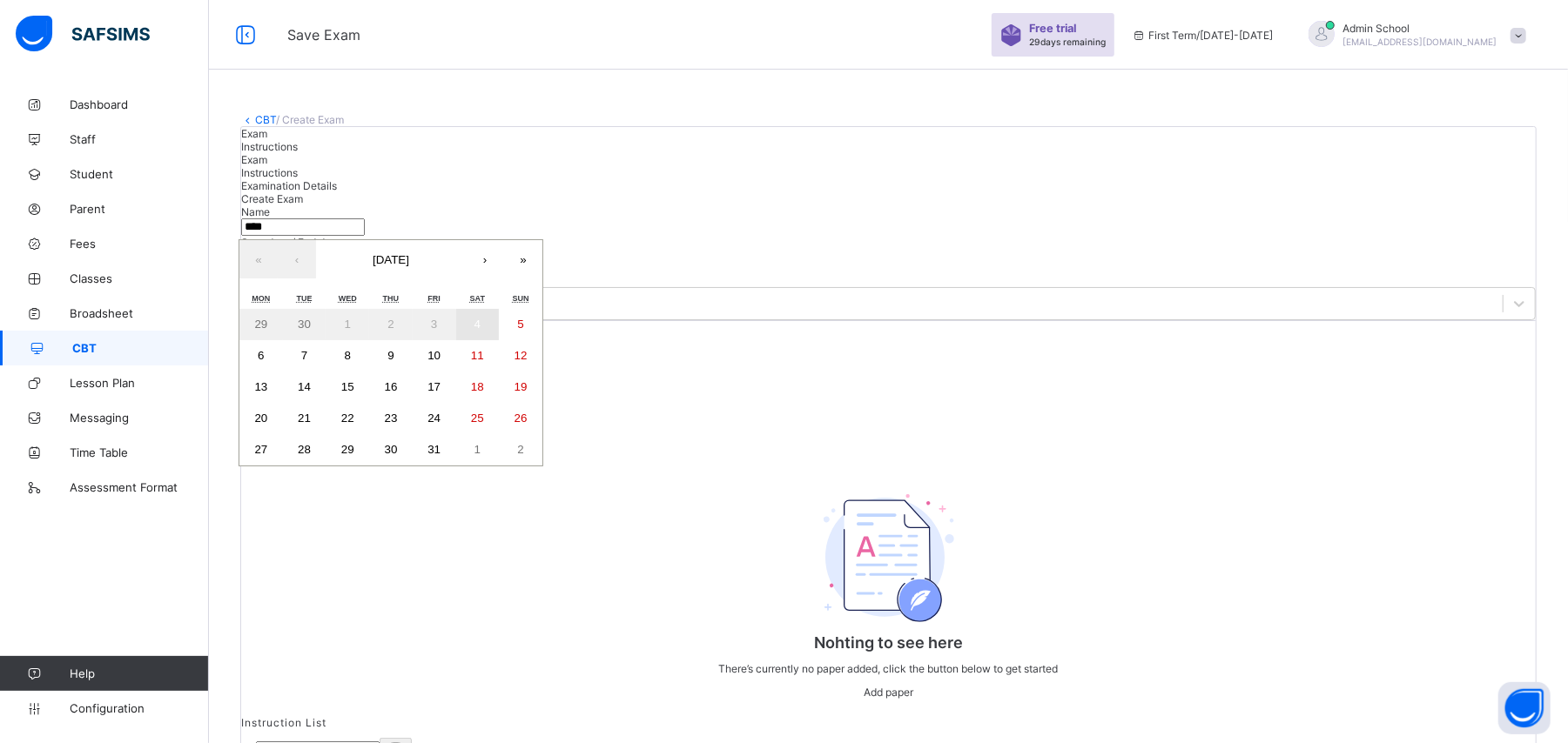
click at [480, 330] on abbr "4" at bounding box center [478, 325] width 6 height 14
type input "**********"
type input "*"
type input "**"
type input "****"
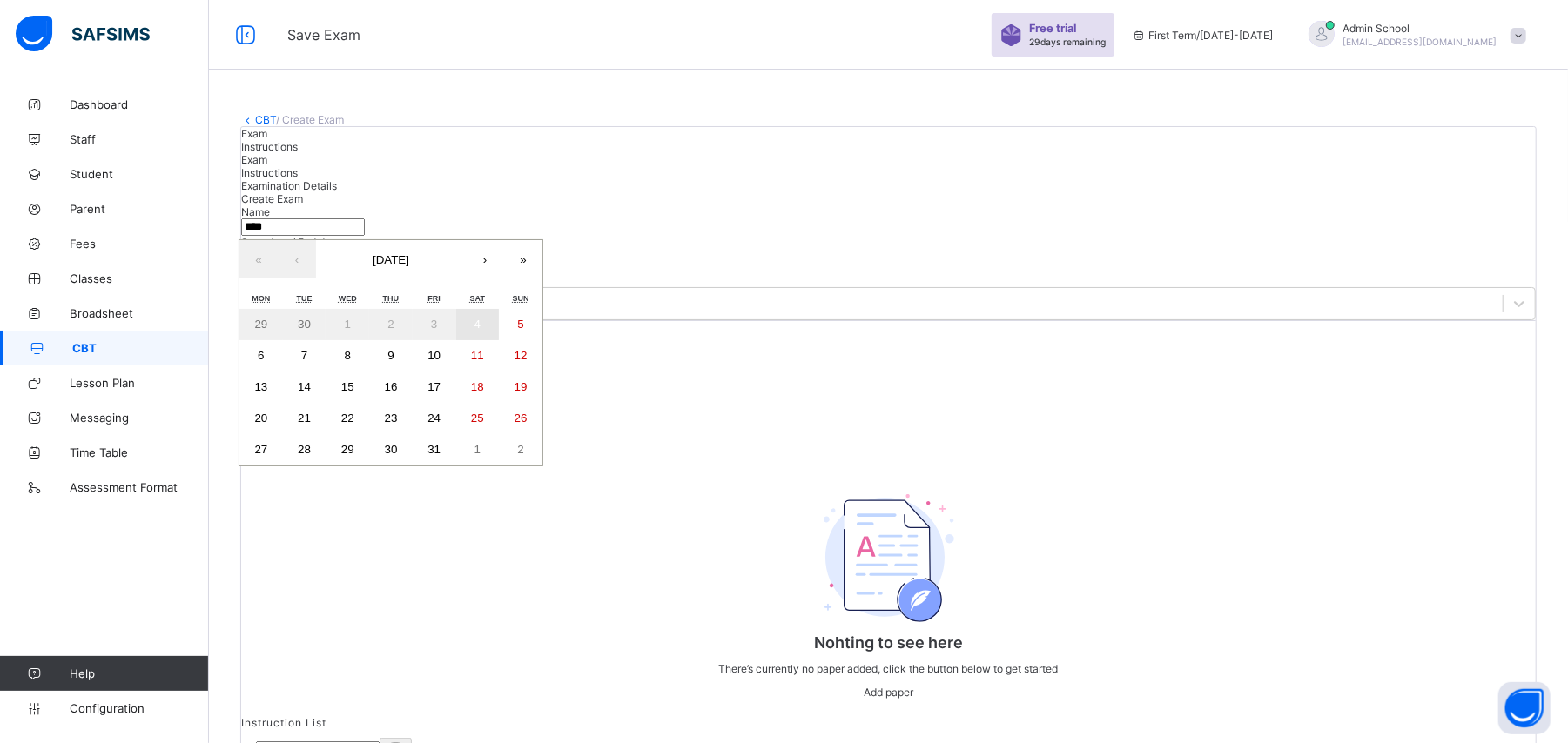
type input "**********"
type input "*"
type input "**"
type input "****"
click at [506, 527] on div "Nohting to see here There’s currently no paper added, click the button below to…" at bounding box center [887, 518] width 1294 height 396
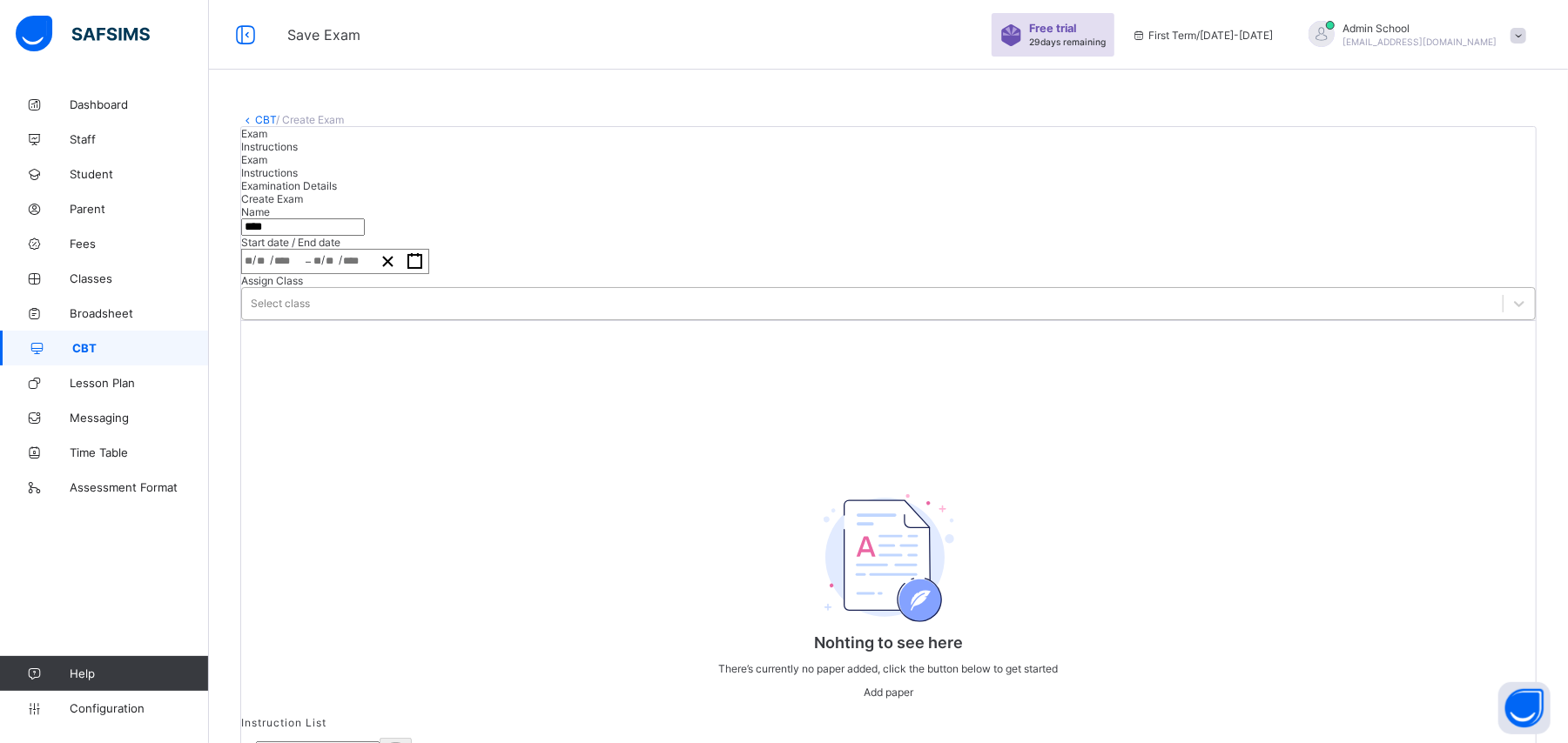
click at [704, 316] on div "Select class" at bounding box center [872, 303] width 1261 height 24
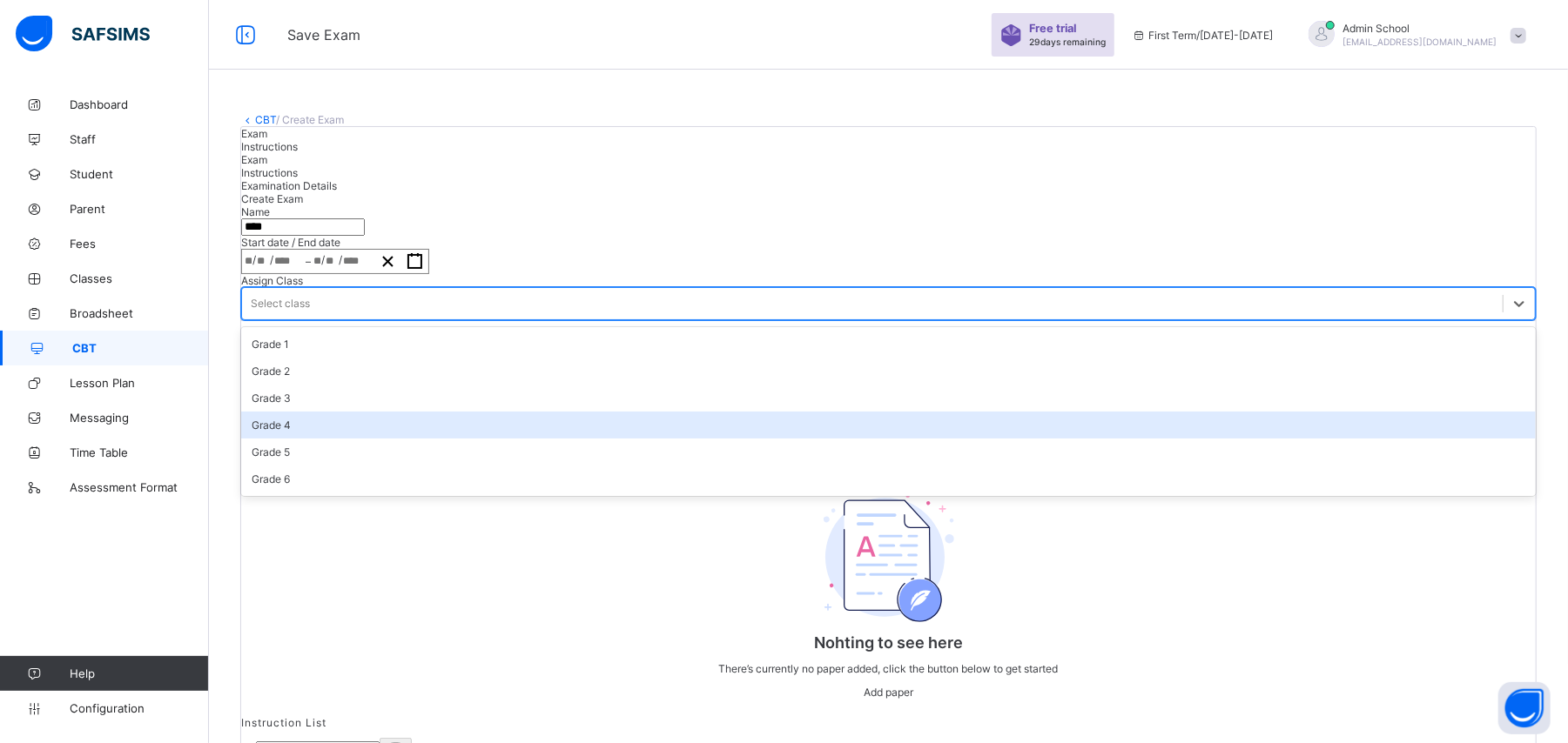
click at [672, 439] on div "Grade 4" at bounding box center [887, 425] width 1294 height 27
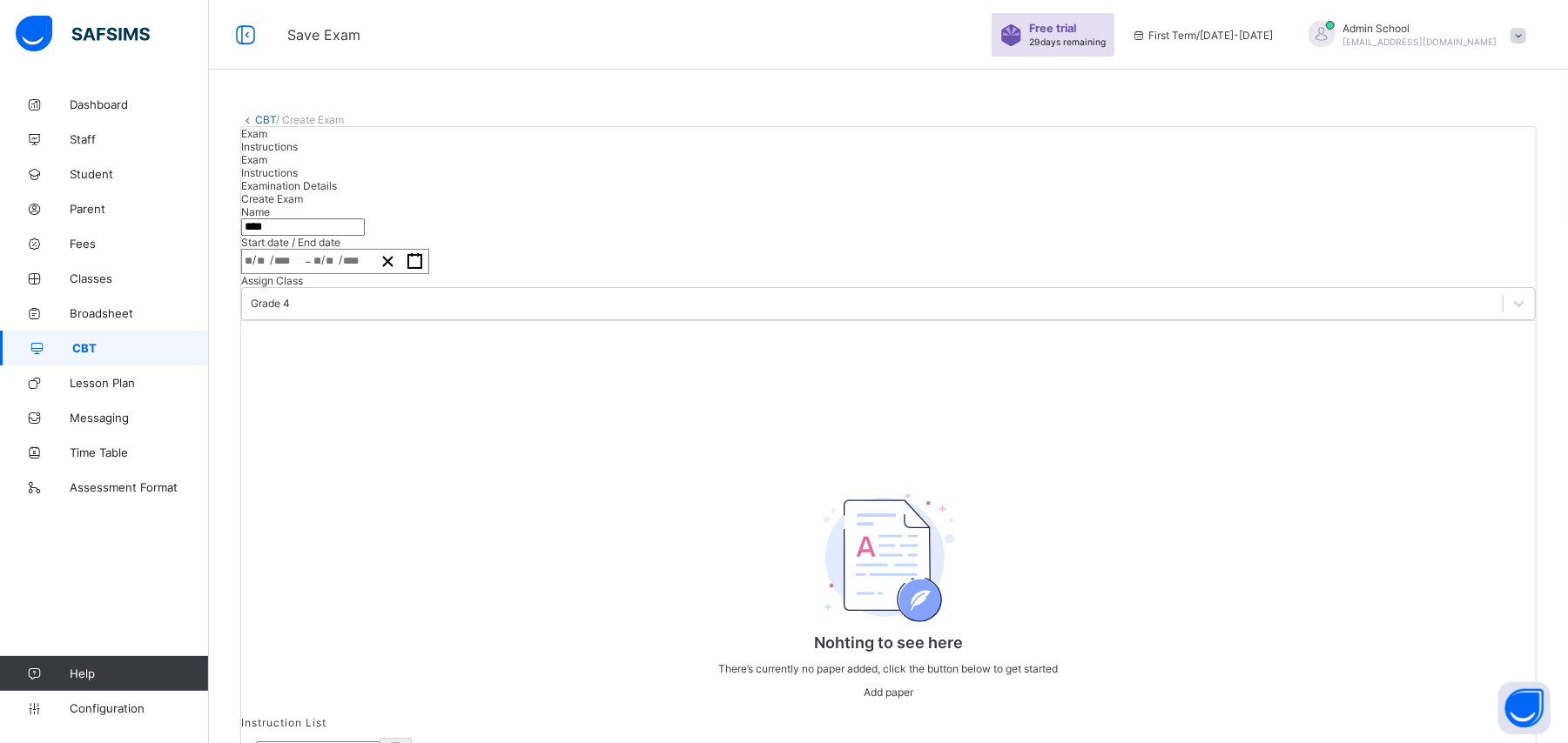
click at [303, 206] on span "Create Exam" at bounding box center [272, 199] width 62 height 14
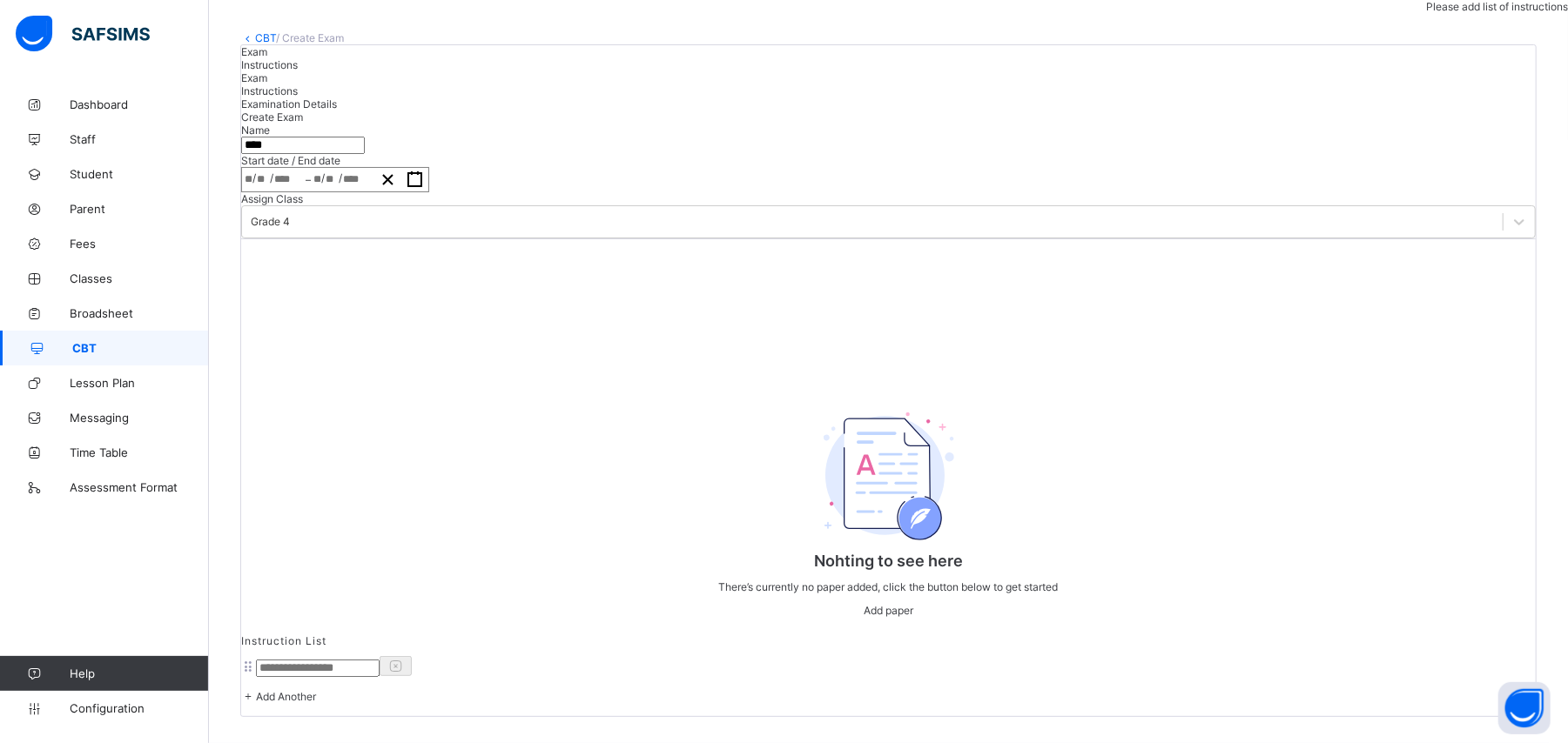
scroll to position [126, 0]
click at [298, 71] on span "Instructions" at bounding box center [269, 65] width 57 height 14
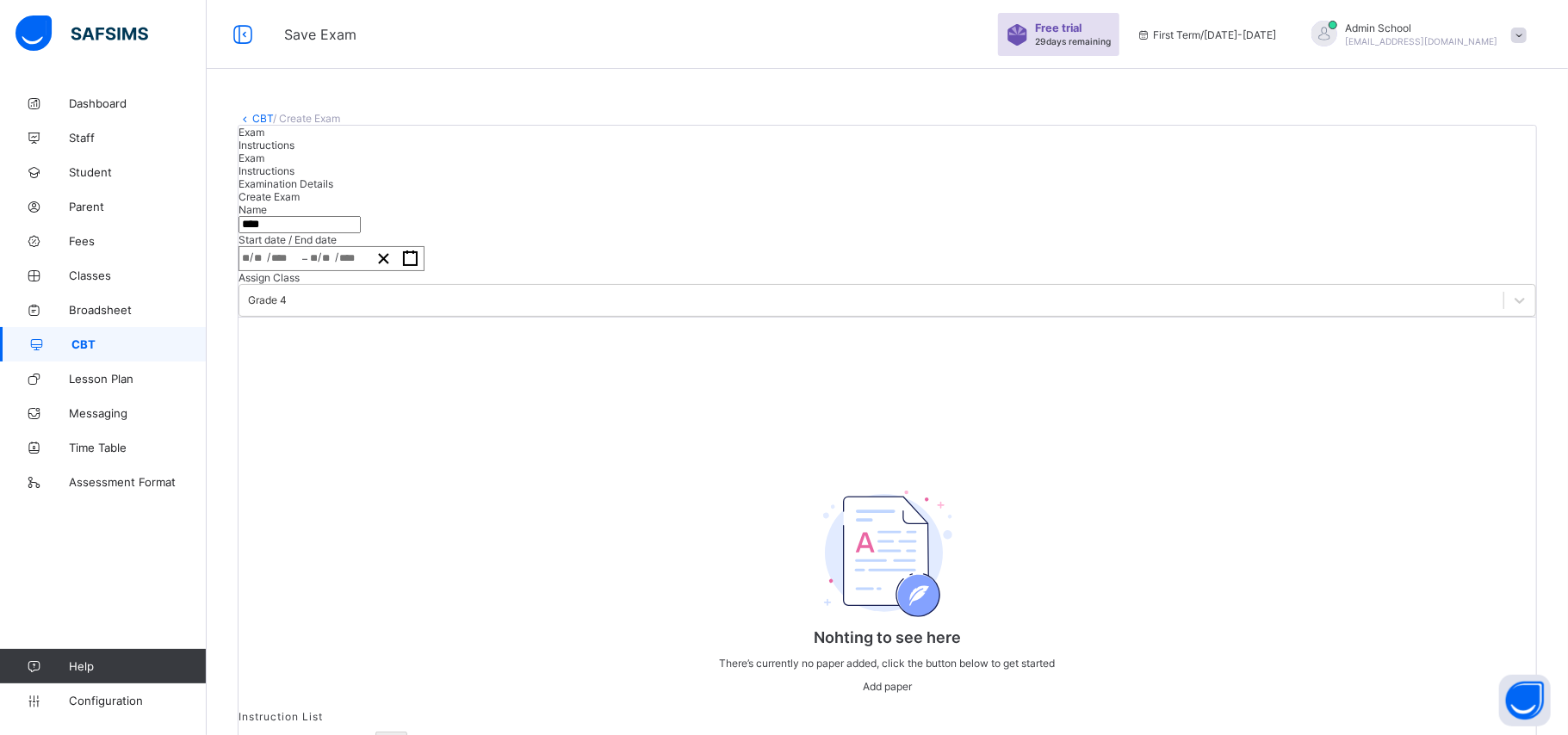
click at [376, 734] on input at bounding box center [315, 744] width 122 height 17
type input "*"
click at [376, 734] on input at bounding box center [315, 744] width 122 height 17
type input "**********"
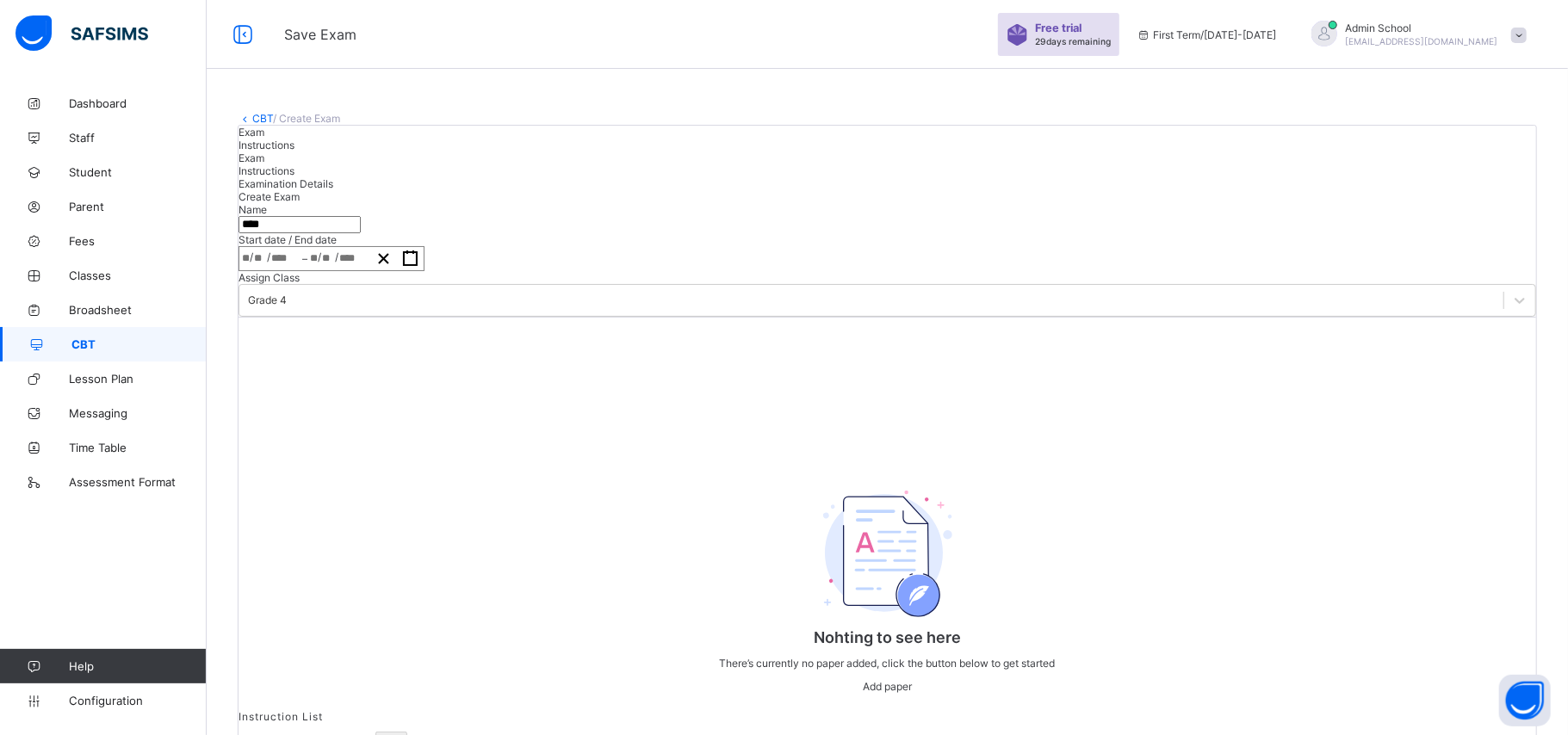
click at [293, 139] on div "Exam" at bounding box center [886, 132] width 1297 height 13
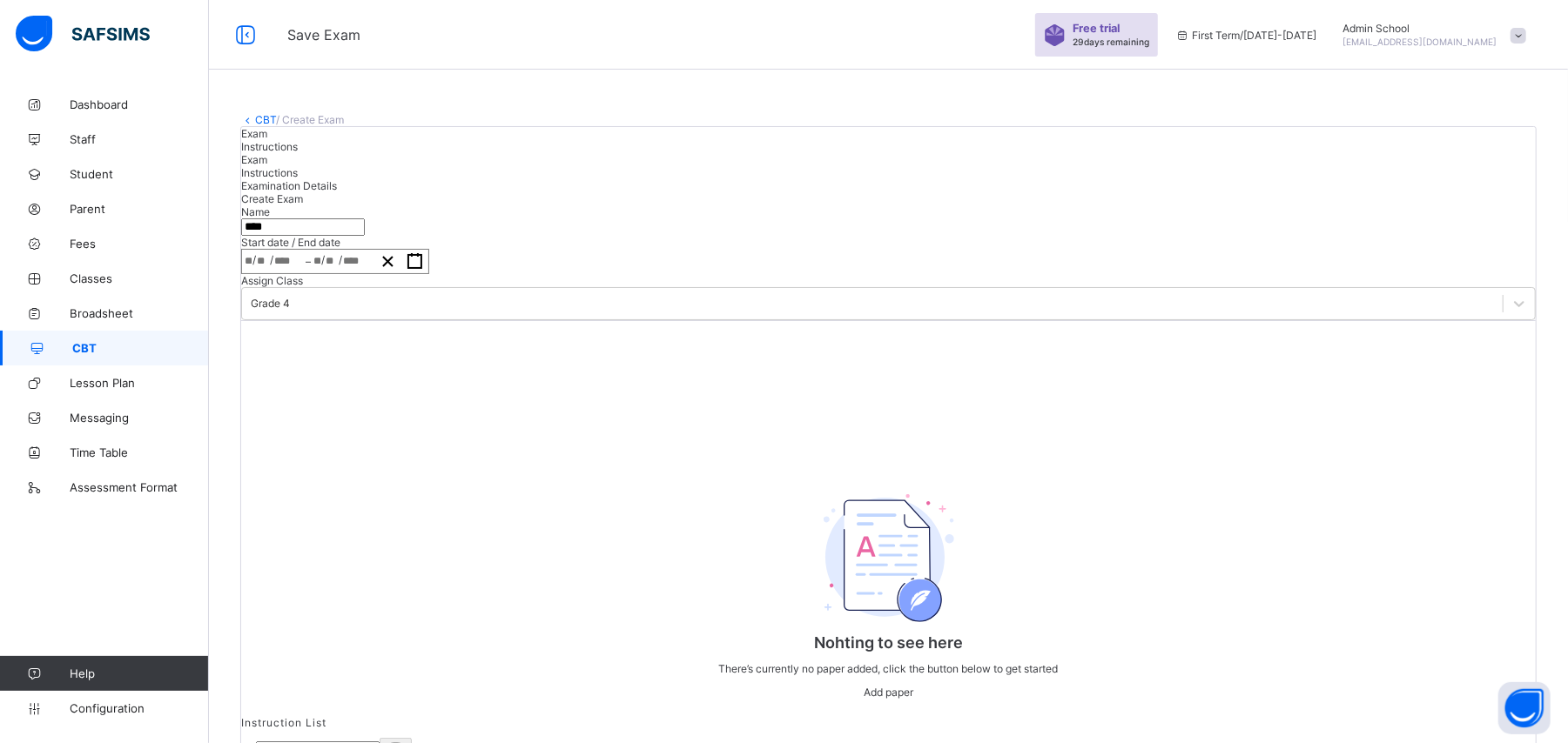
click at [1447, 206] on div "Create Exam" at bounding box center [887, 199] width 1294 height 14
click at [298, 153] on span "Instructions" at bounding box center [269, 147] width 57 height 14
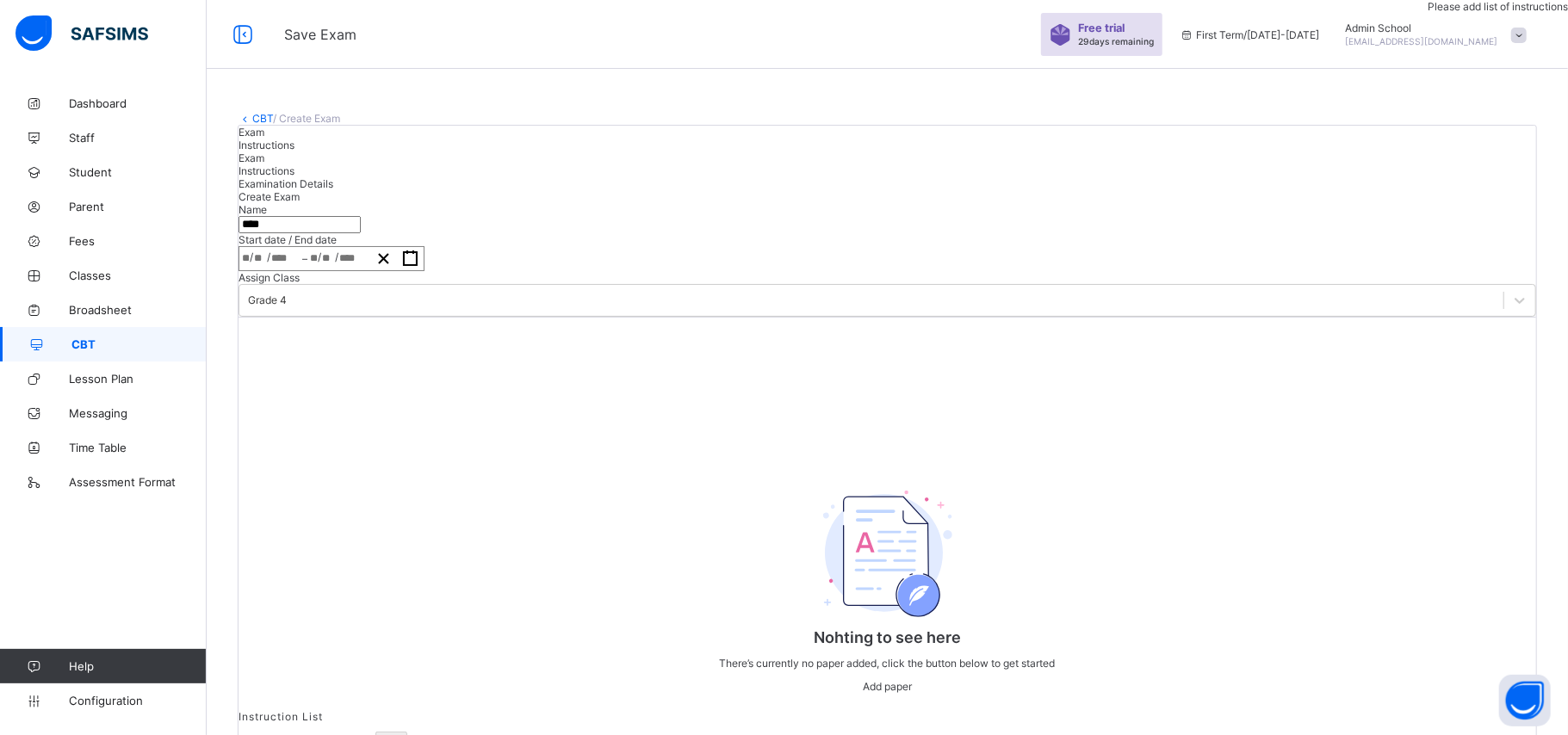
click at [293, 139] on div "Exam" at bounding box center [886, 132] width 1297 height 13
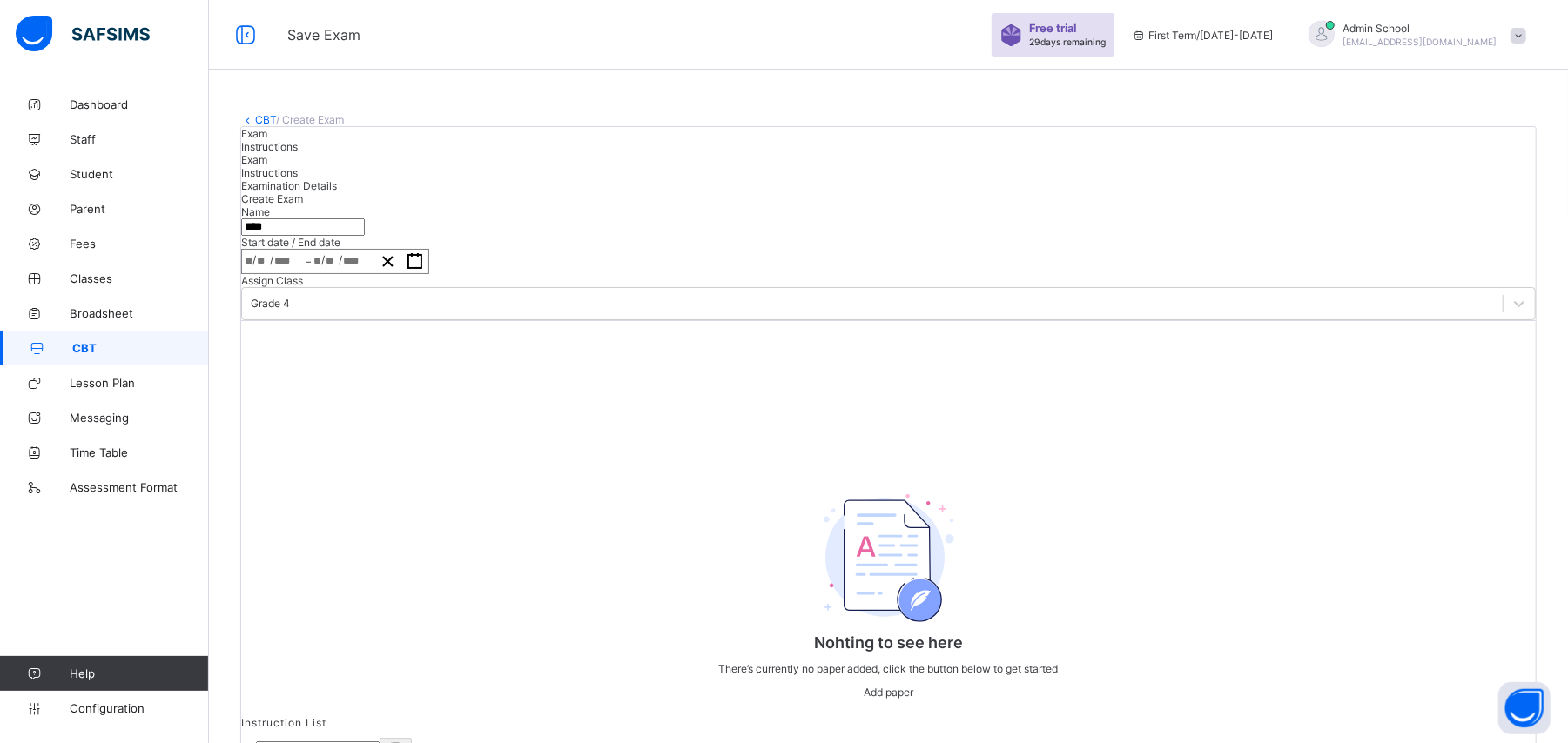
click at [1509, 206] on div "Create Exam" at bounding box center [887, 199] width 1294 height 14
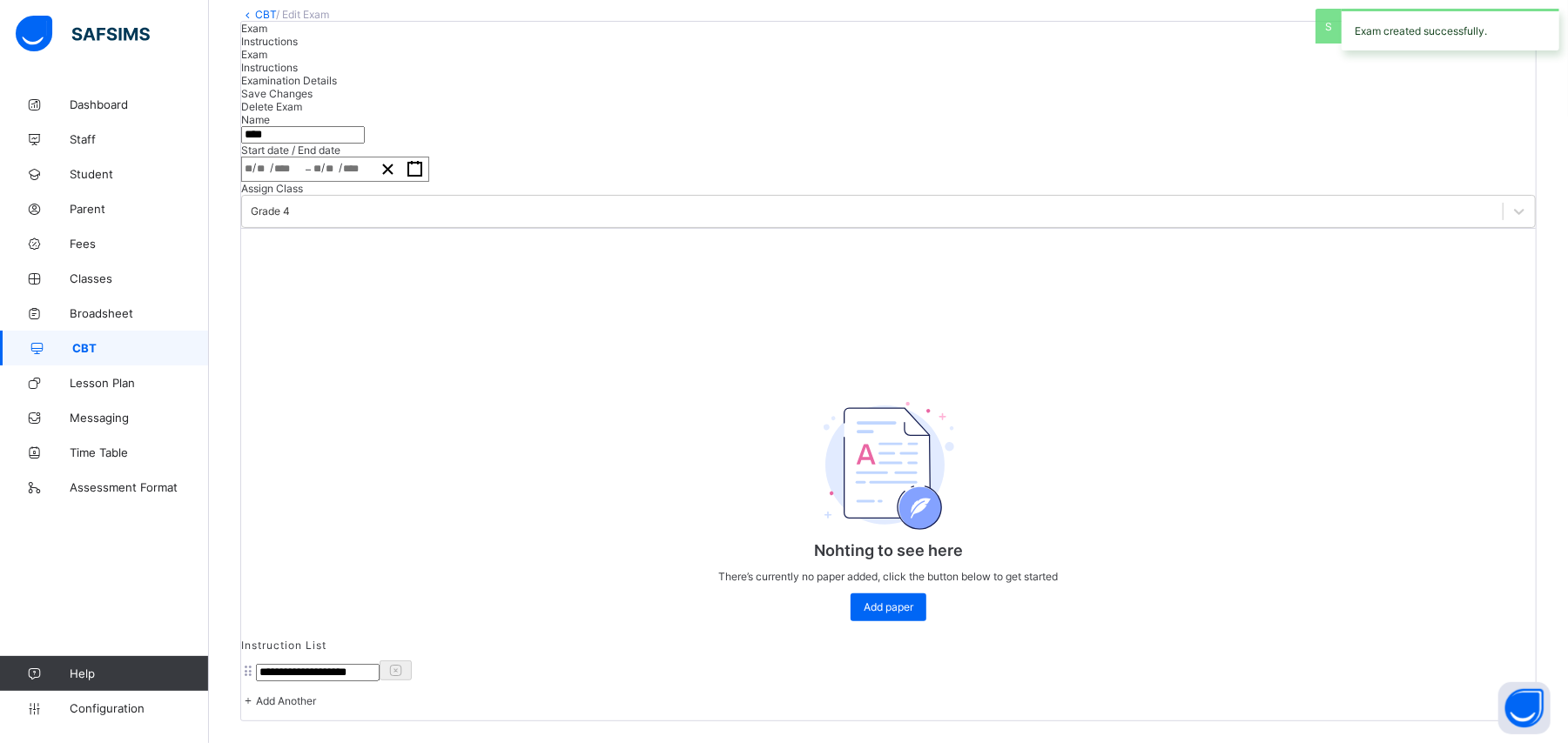
scroll to position [279, 0]
click at [882, 609] on span "Add paper" at bounding box center [887, 603] width 49 height 14
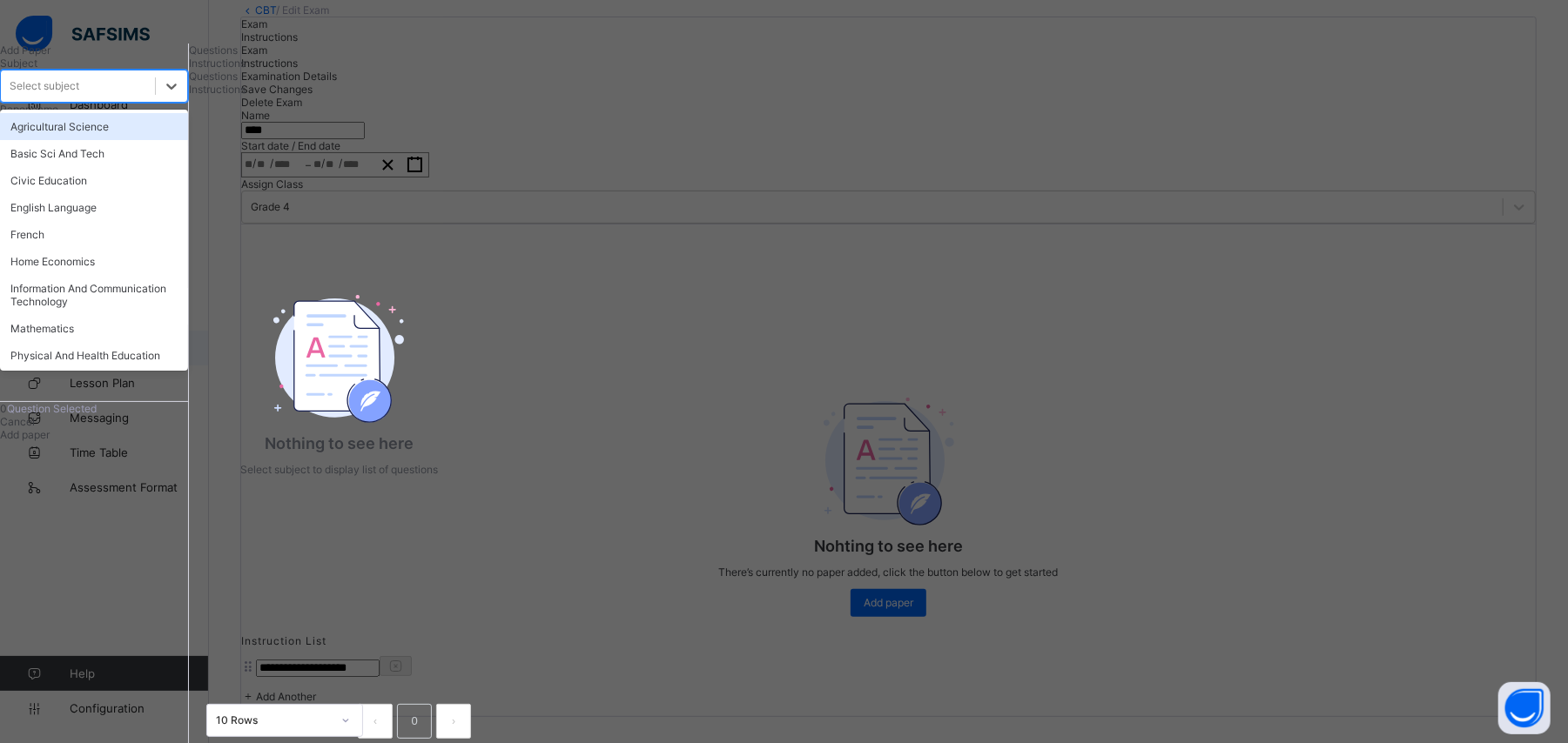
click at [155, 99] on div "Select subject" at bounding box center [77, 86] width 154 height 24
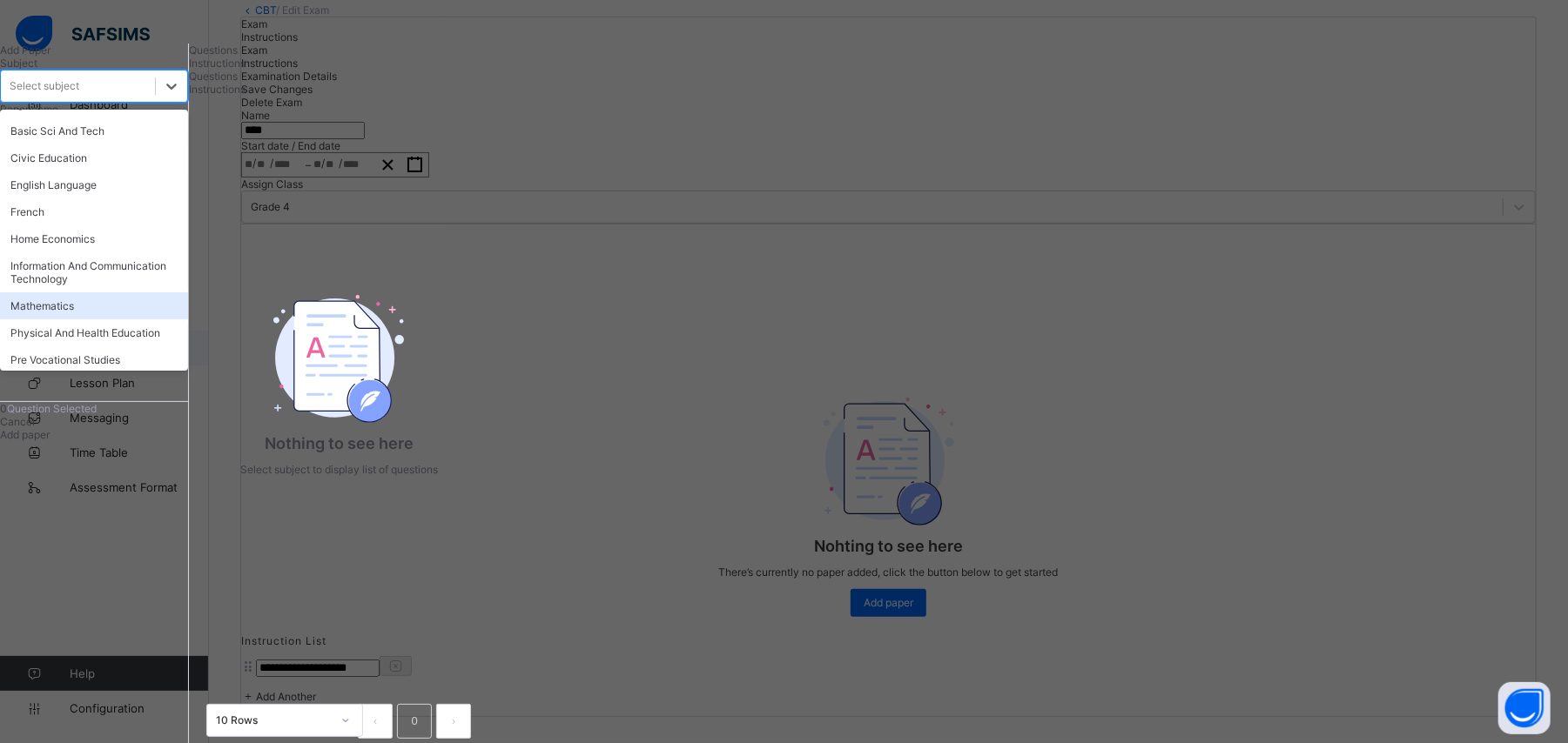
click at [135, 319] on div "Mathematics" at bounding box center [94, 306] width 188 height 27
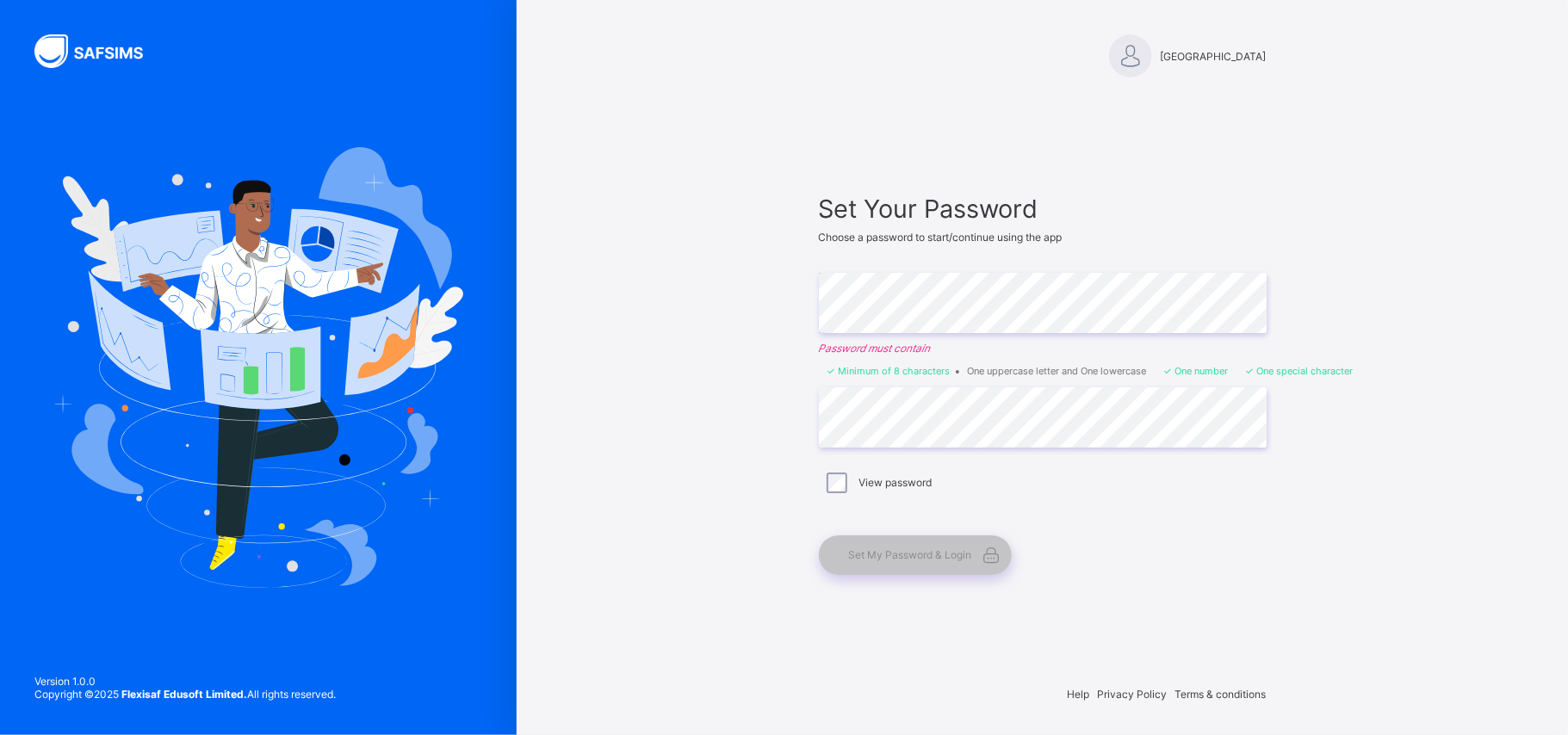
click at [684, 272] on div "Zayed School Set Your Password Choose a password to start/continue using the ap…" at bounding box center [1041, 367] width 1051 height 735
click at [882, 549] on span "Set My Password & Login" at bounding box center [910, 555] width 123 height 13
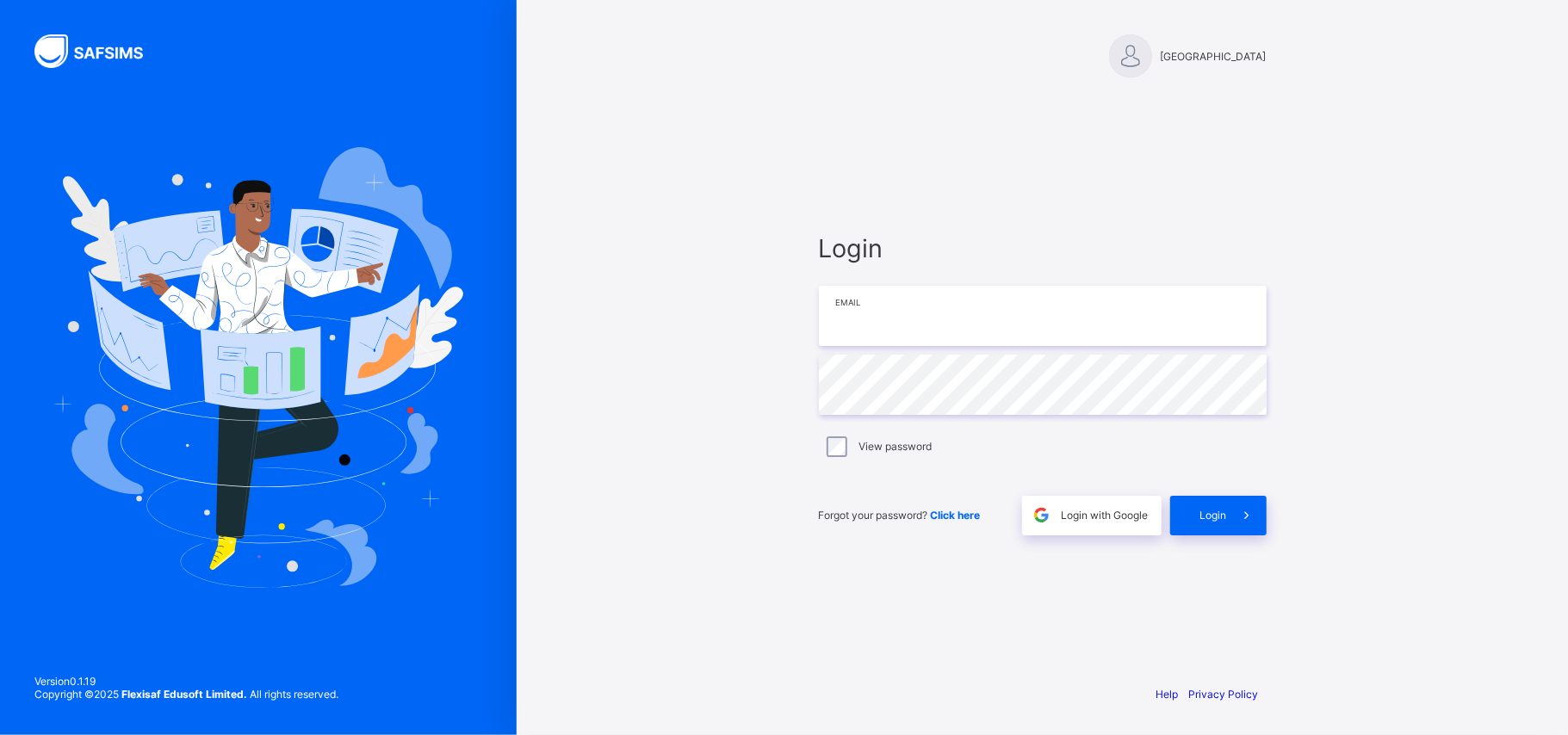
type input "**********"
click at [1214, 506] on div "Login" at bounding box center [1218, 515] width 97 height 39
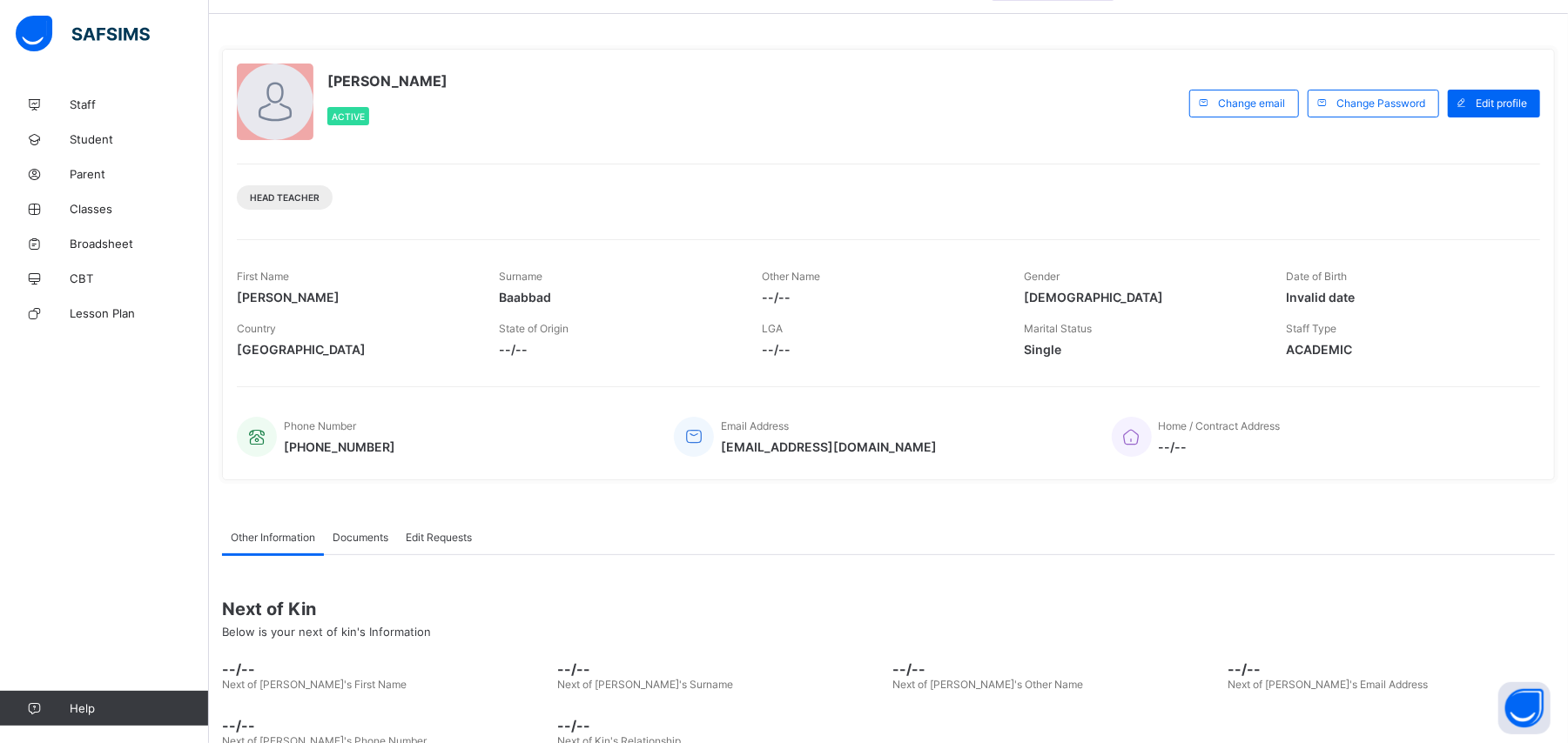
scroll to position [160, 0]
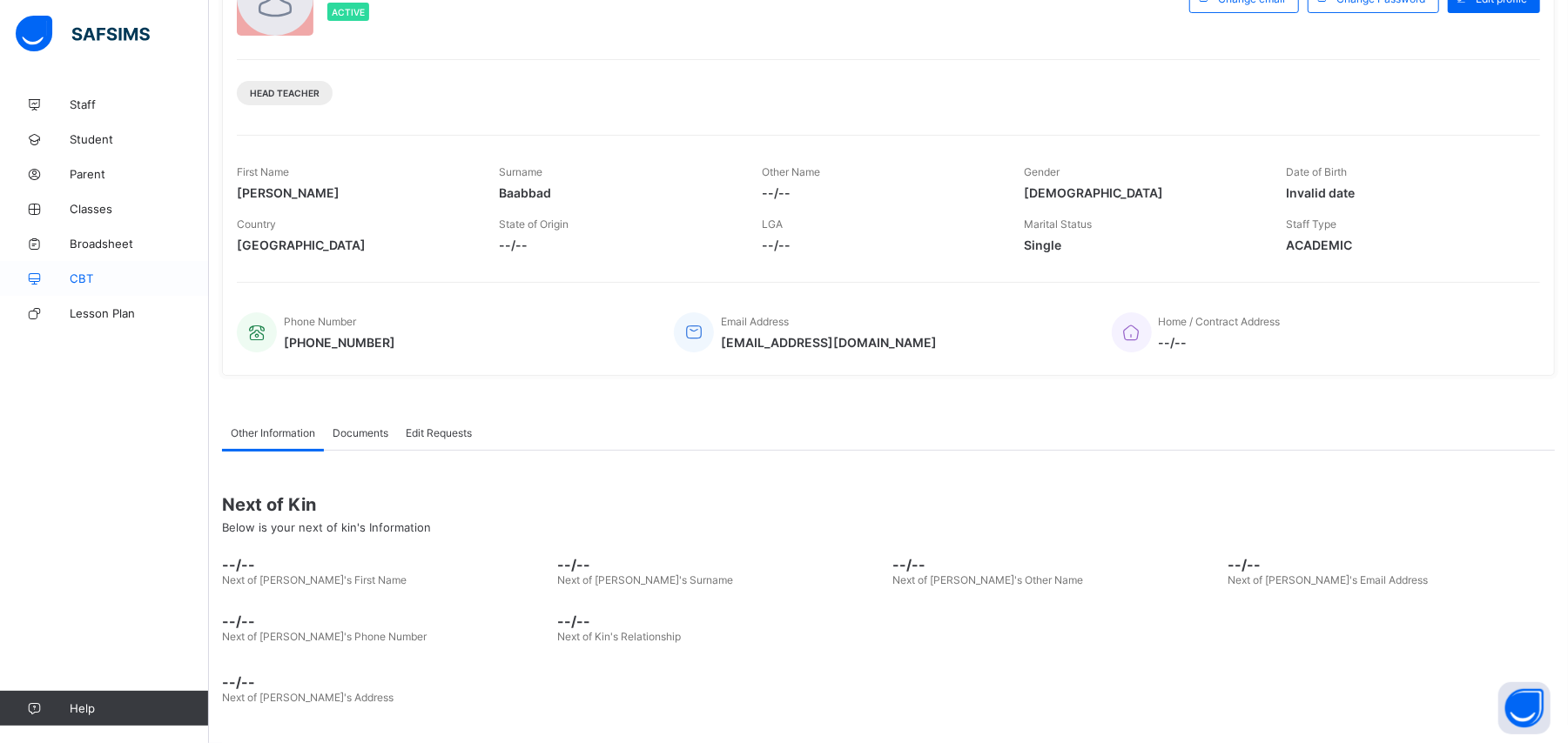
click at [104, 280] on span "CBT" at bounding box center [139, 278] width 139 height 14
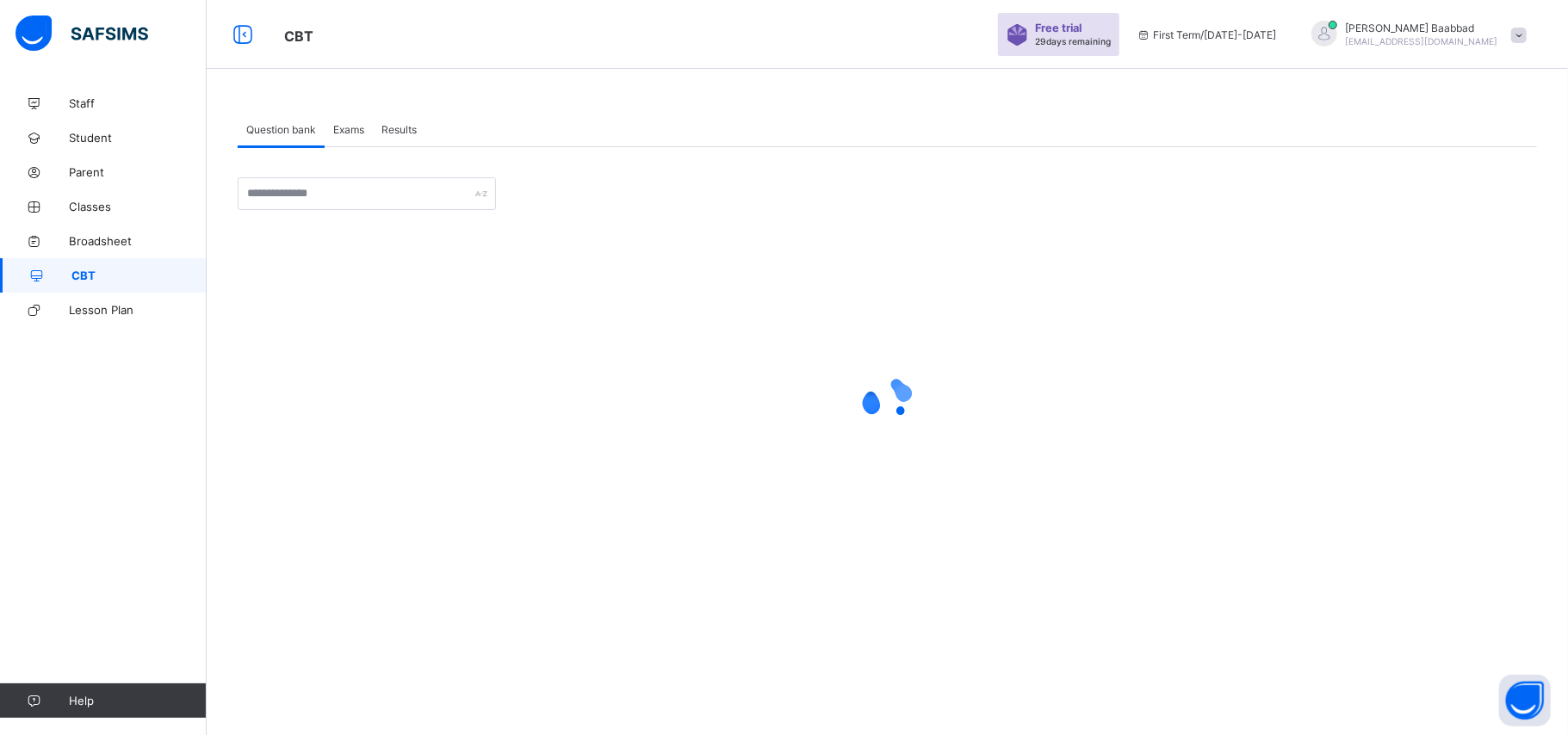
click at [352, 128] on span "Exams" at bounding box center [348, 130] width 31 height 13
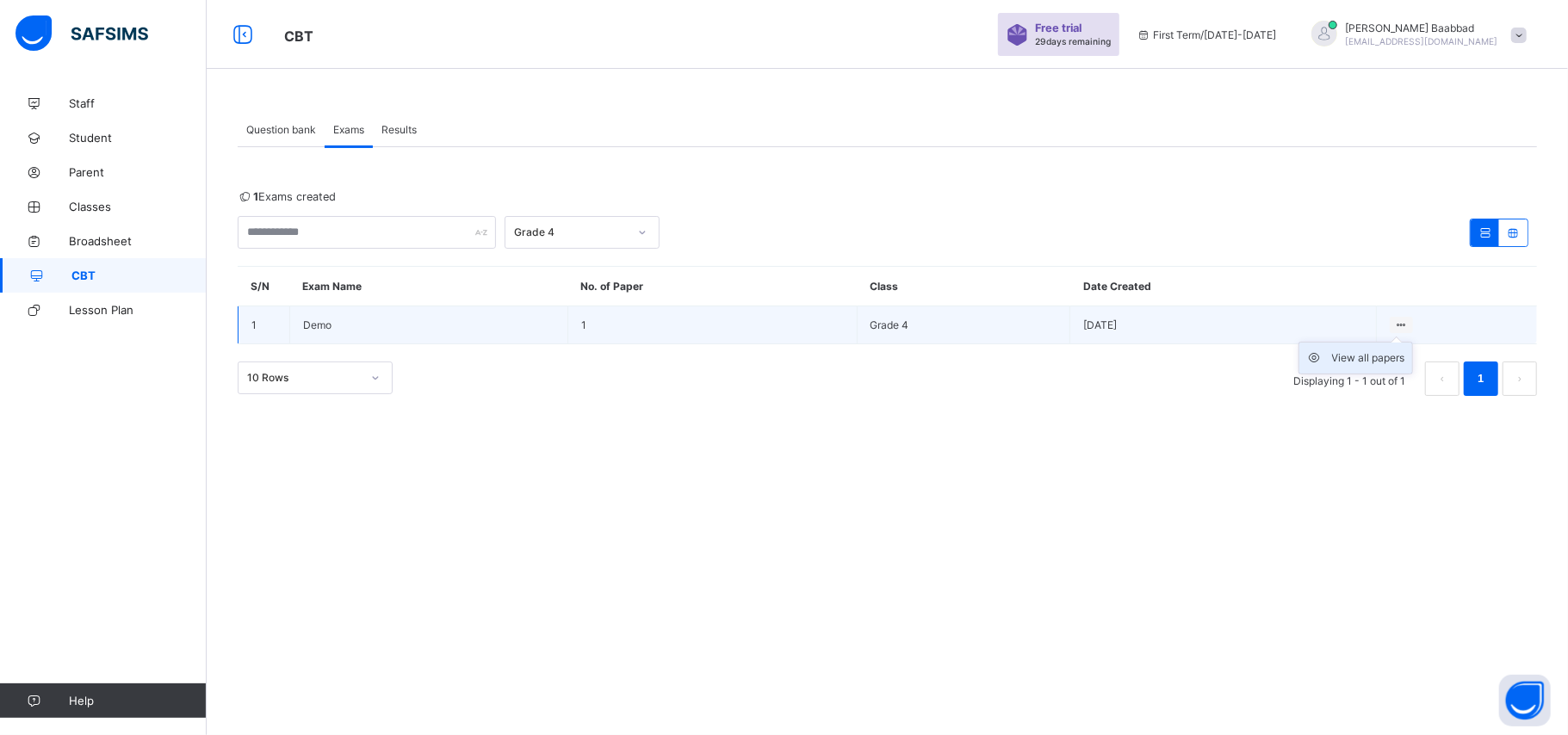
click at [1355, 356] on div "View all papers" at bounding box center [1368, 358] width 74 height 17
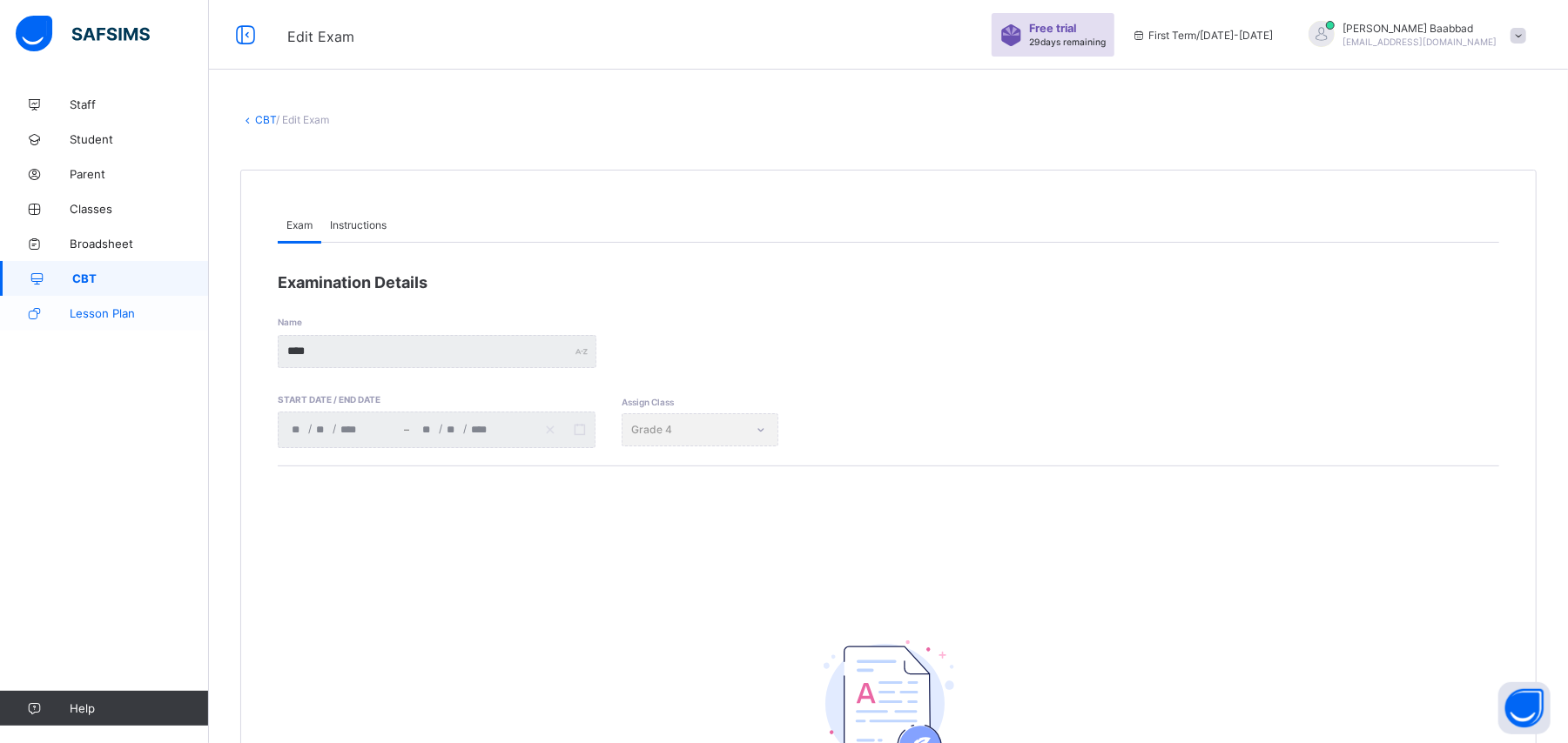
click at [131, 308] on span "Lesson Plan" at bounding box center [139, 313] width 139 height 14
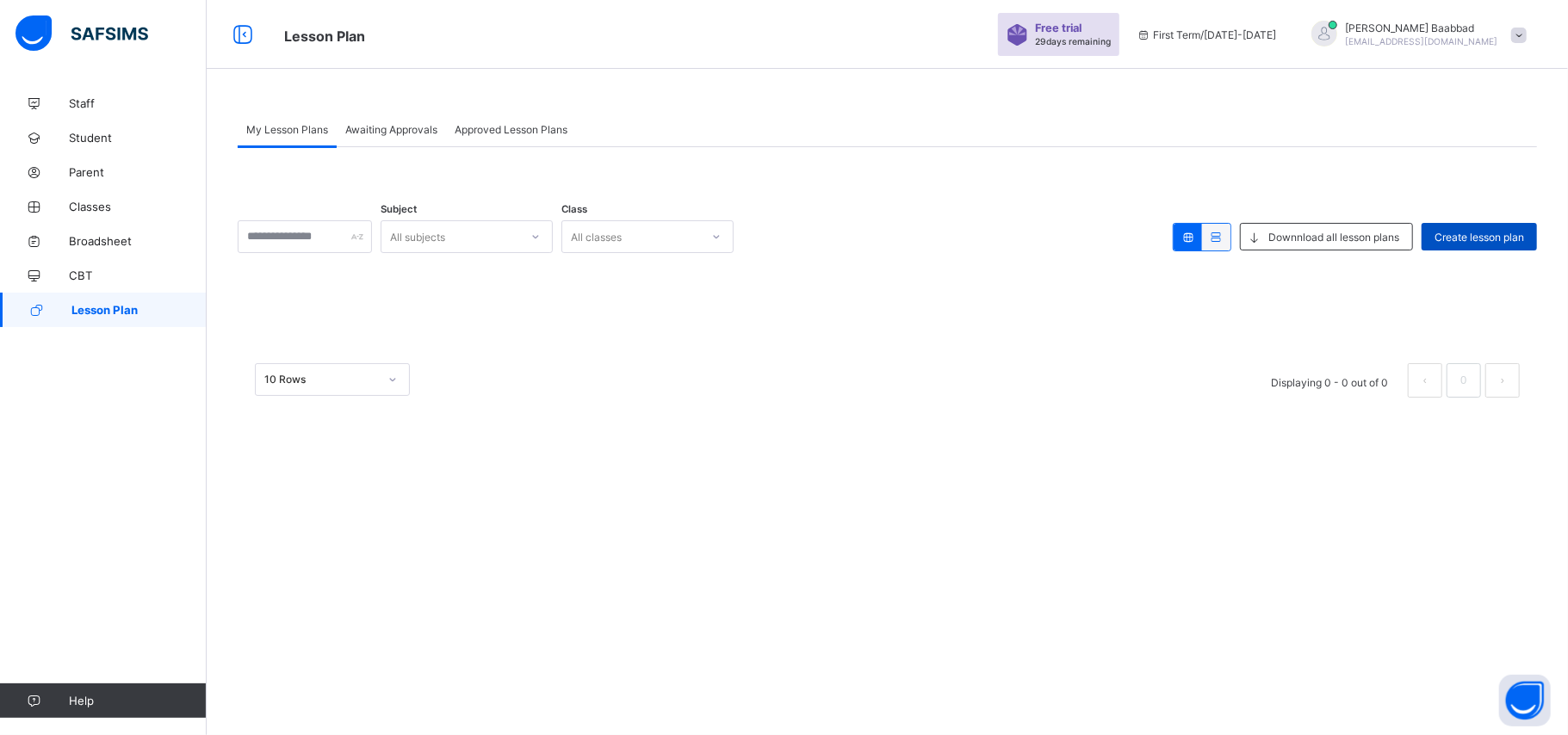
click at [1492, 242] on span "Create lesson plan" at bounding box center [1479, 237] width 90 height 13
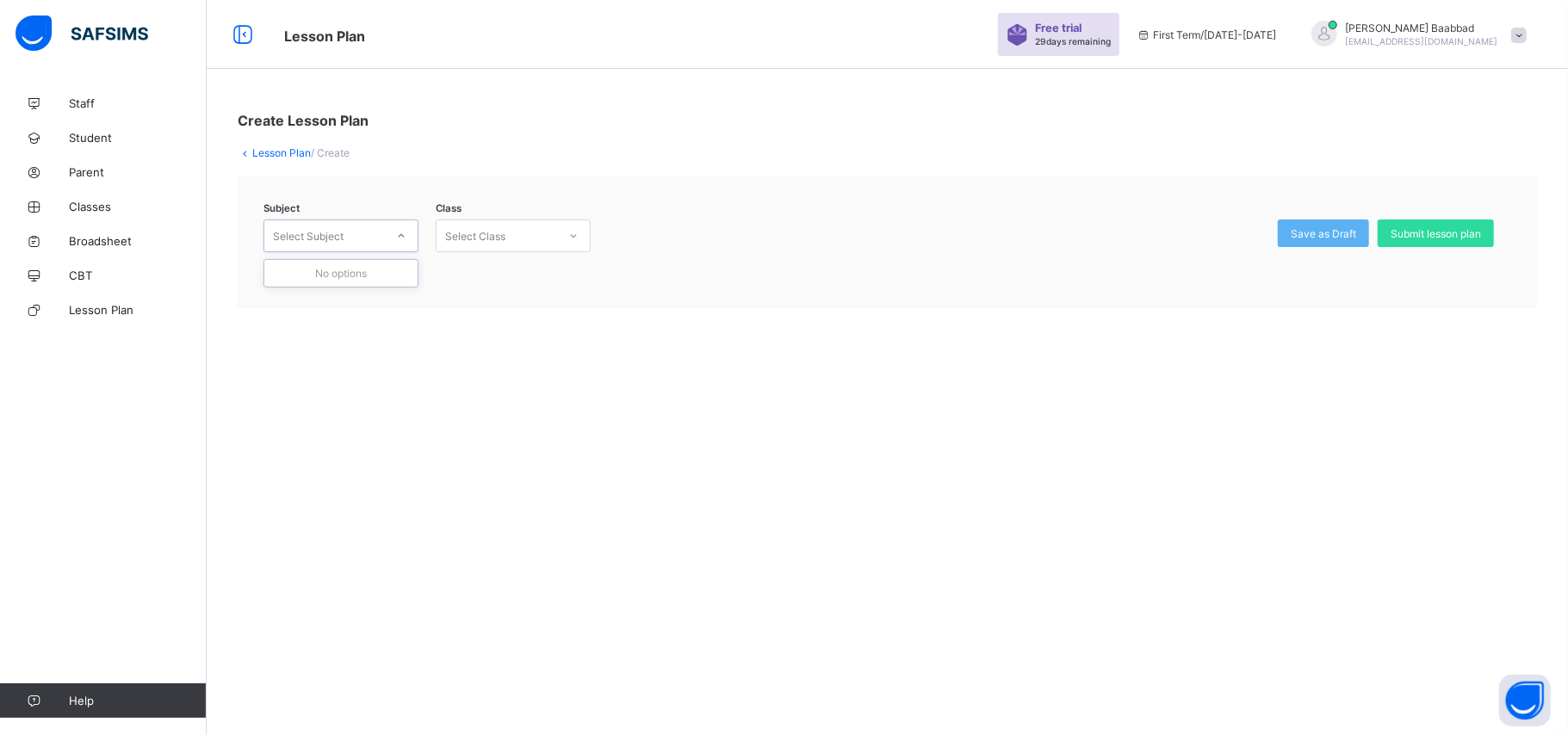
click at [286, 238] on div "Select Subject" at bounding box center [308, 236] width 71 height 32
click at [287, 238] on div "Select Subject" at bounding box center [308, 236] width 71 height 32
click at [522, 239] on div "Select Class" at bounding box center [497, 235] width 120 height 24
click at [327, 247] on div "Select Subject" at bounding box center [308, 236] width 71 height 32
click at [468, 232] on div "Select Class" at bounding box center [475, 236] width 60 height 32
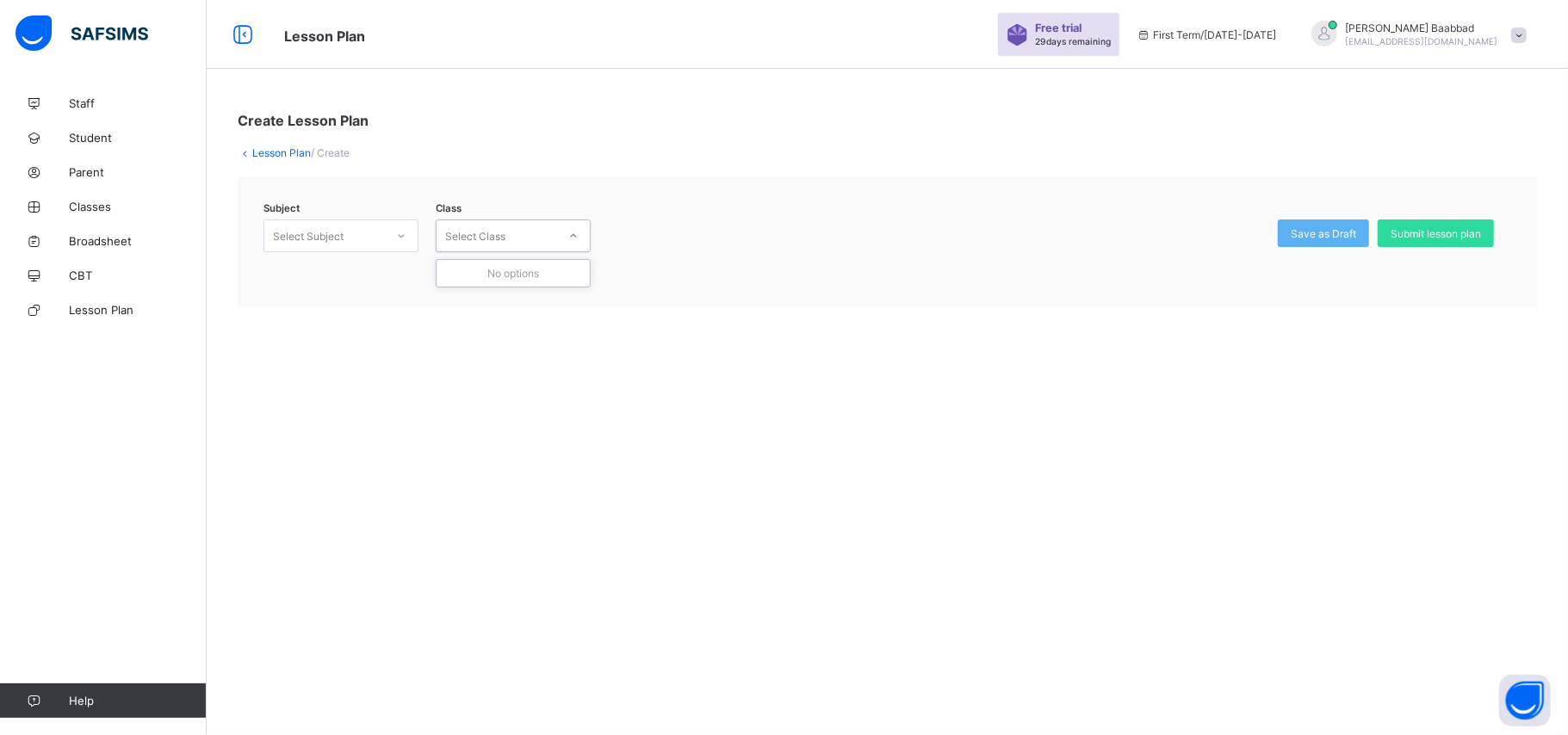
click at [411, 290] on div "Subject Select Subject Class 0 results available. Use Up and Down to choose opt…" at bounding box center [887, 243] width 1299 height 132
click at [275, 152] on link "Lesson Plan" at bounding box center [281, 153] width 58 height 13
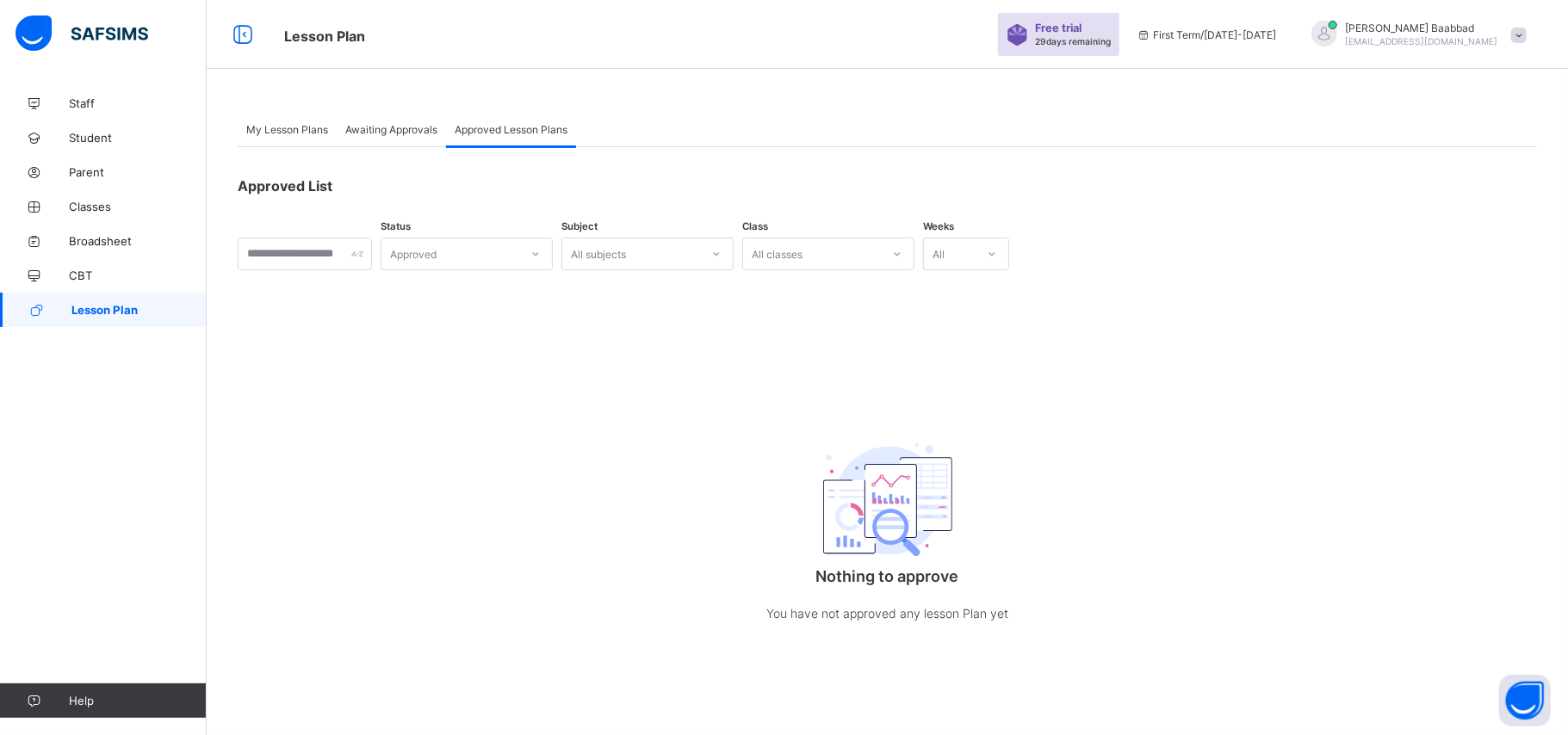
click at [125, 308] on span "Lesson Plan" at bounding box center [139, 310] width 135 height 13
click at [281, 133] on span "My Lesson Plans" at bounding box center [288, 130] width 82 height 13
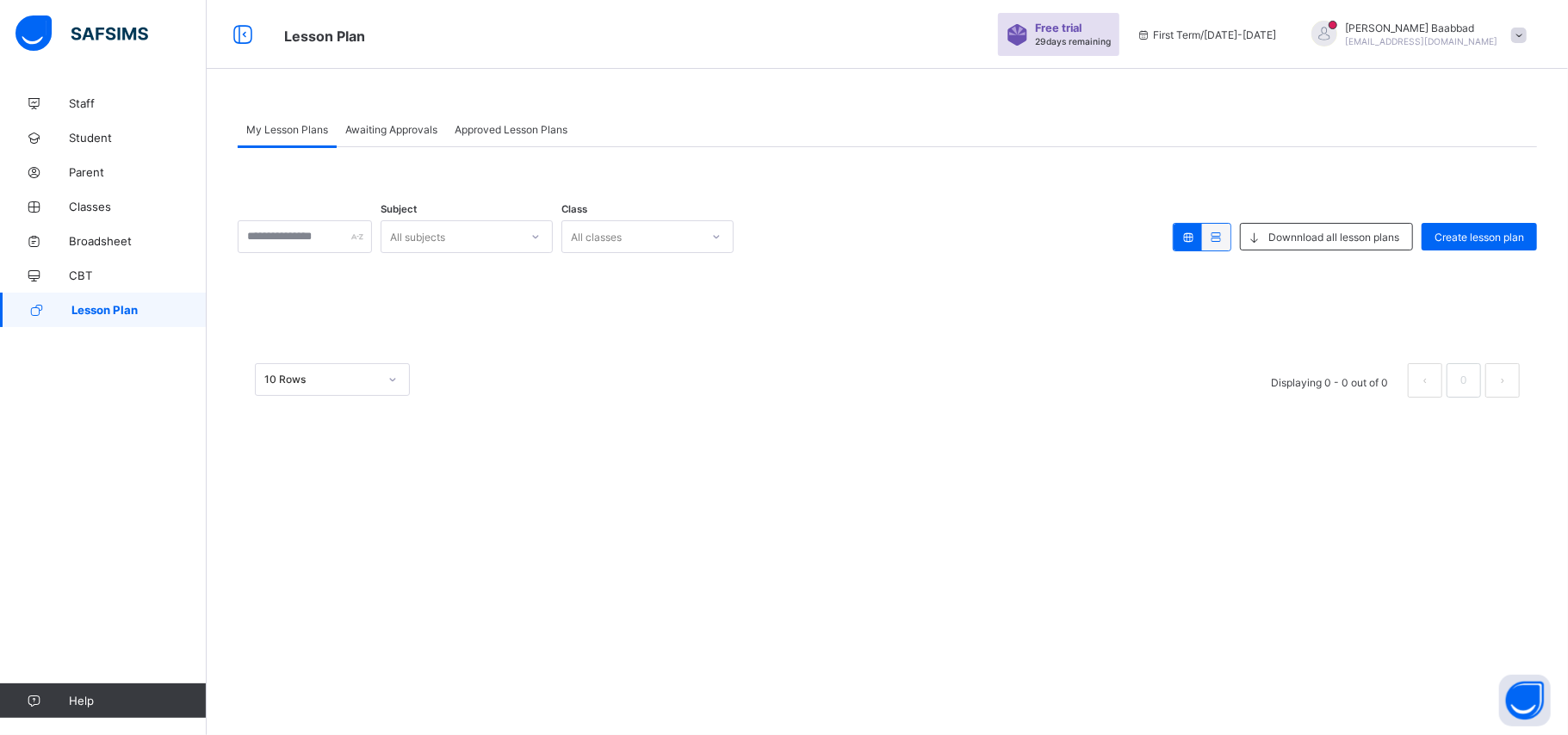
click at [362, 255] on div "Subject All subjects Class All classes Downnload all lesson plans Create lesson…" at bounding box center [887, 281] width 1299 height 268
click at [1443, 227] on div "Create lesson plan" at bounding box center [1479, 236] width 116 height 28
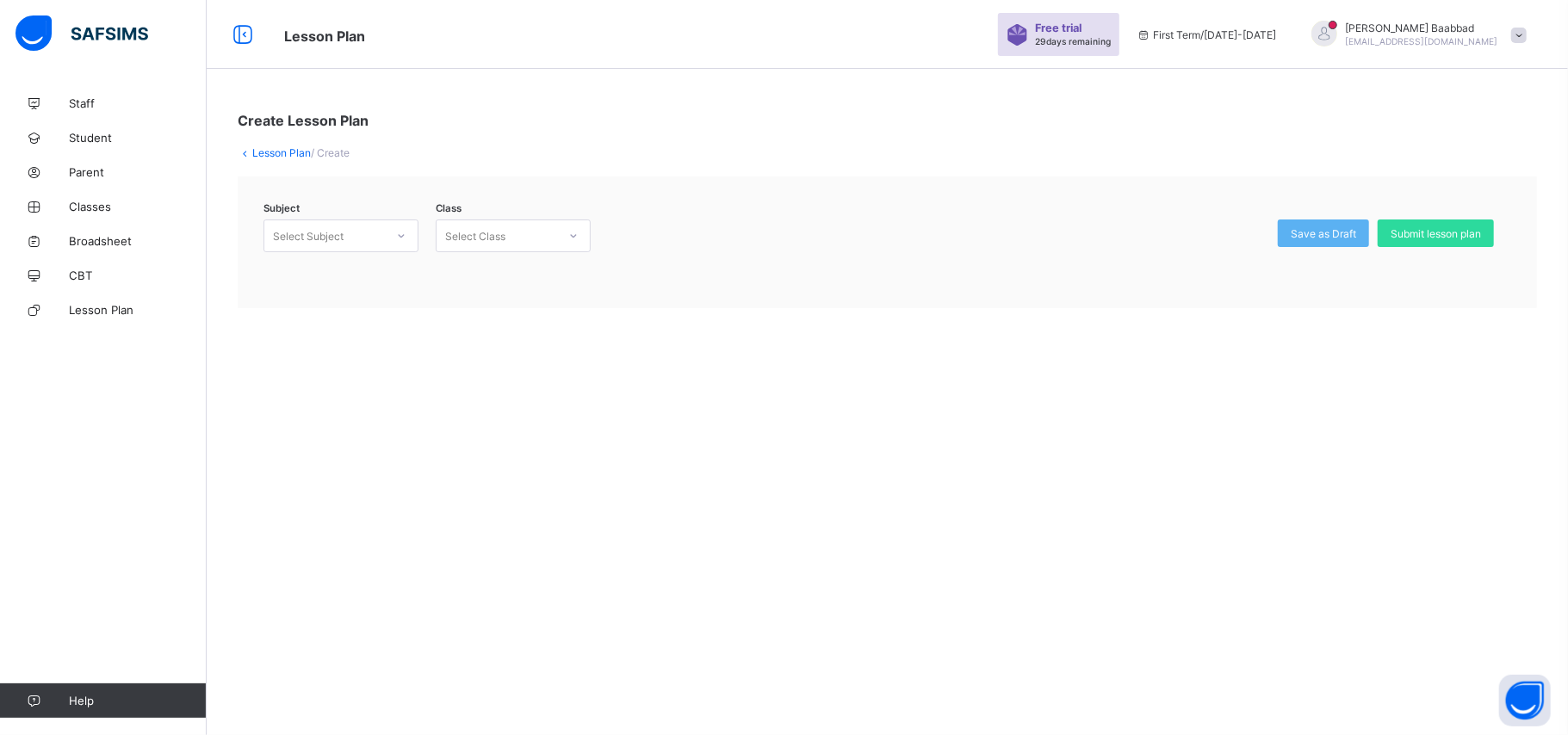
click at [384, 229] on div at bounding box center [401, 236] width 33 height 31
click at [451, 238] on div "Select Class" at bounding box center [475, 236] width 60 height 32
click at [275, 150] on link "Lesson Plan" at bounding box center [281, 153] width 58 height 13
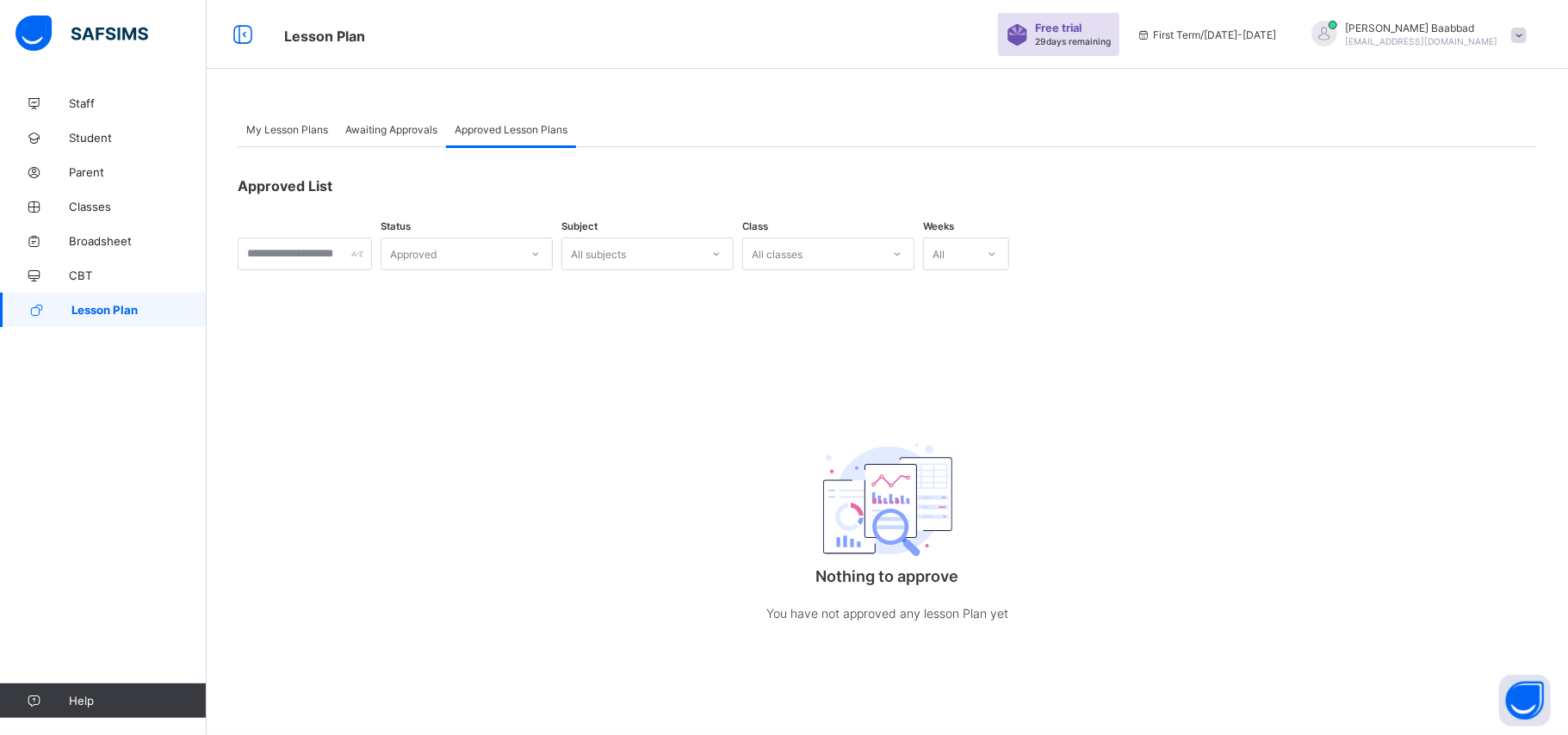
click at [386, 134] on span "Awaiting Approvals" at bounding box center [391, 130] width 92 height 13
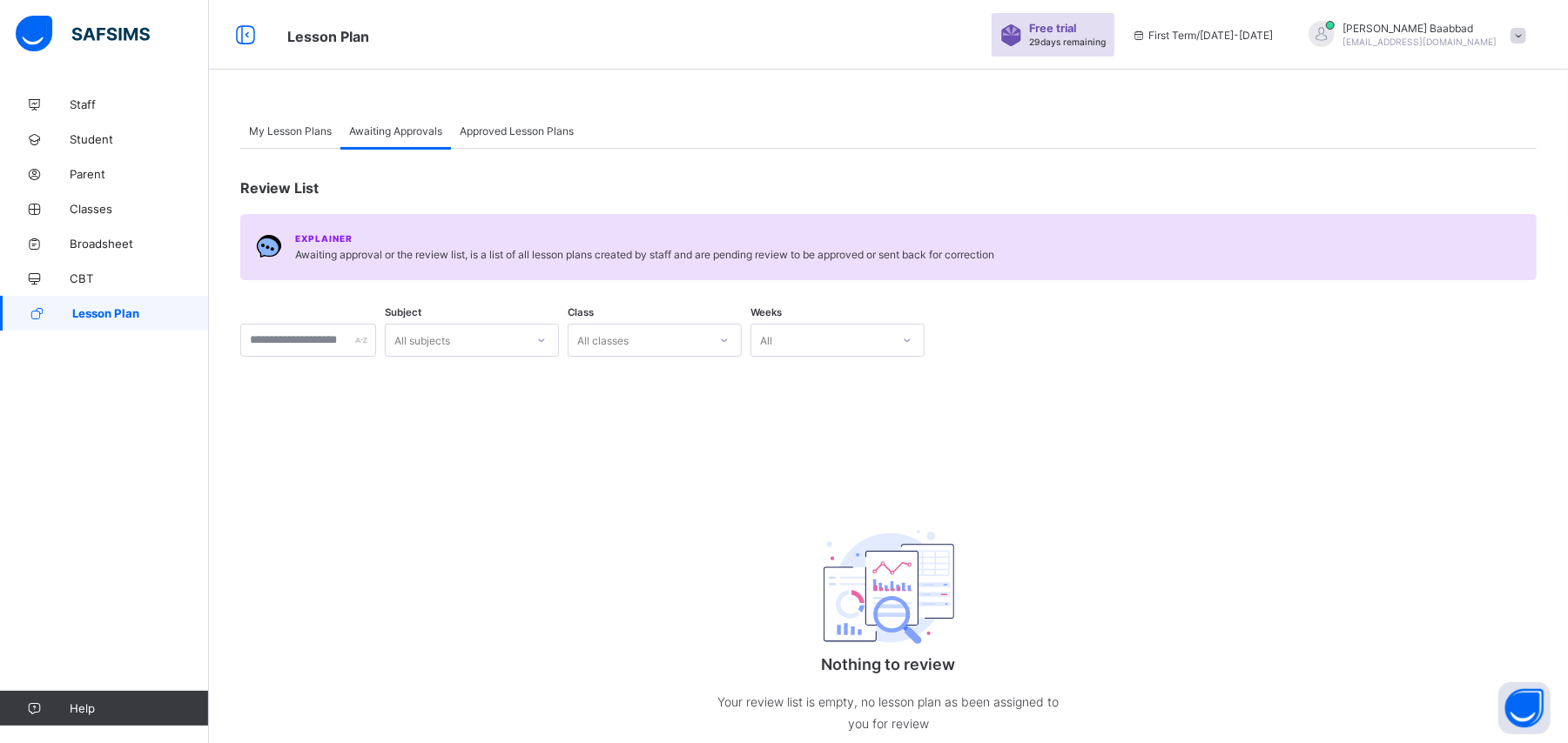
click at [265, 141] on div "My Lesson Plans" at bounding box center [291, 130] width 101 height 35
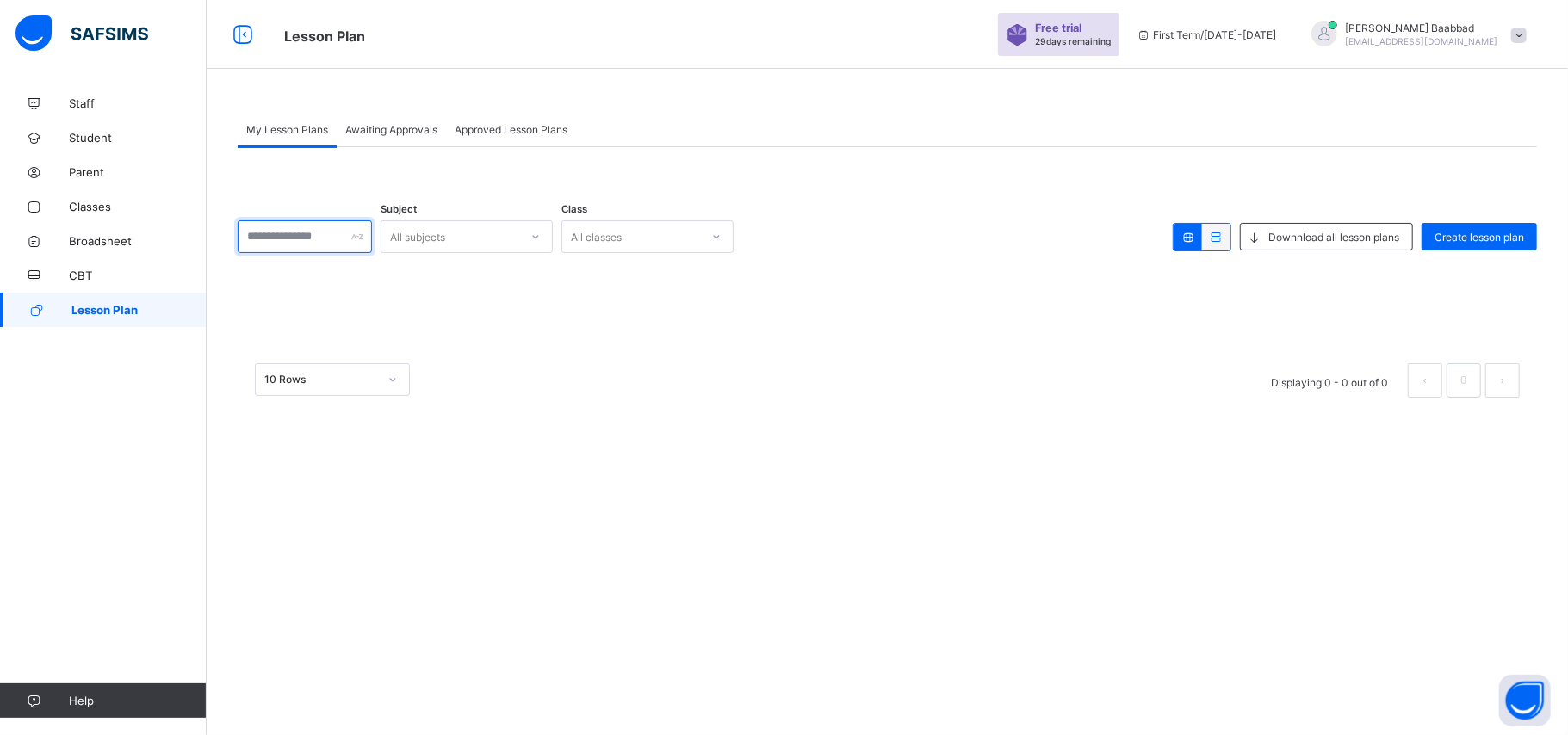
click at [332, 238] on input "text" at bounding box center [305, 237] width 134 height 32
click at [446, 235] on div "All subjects" at bounding box center [418, 237] width 55 height 32
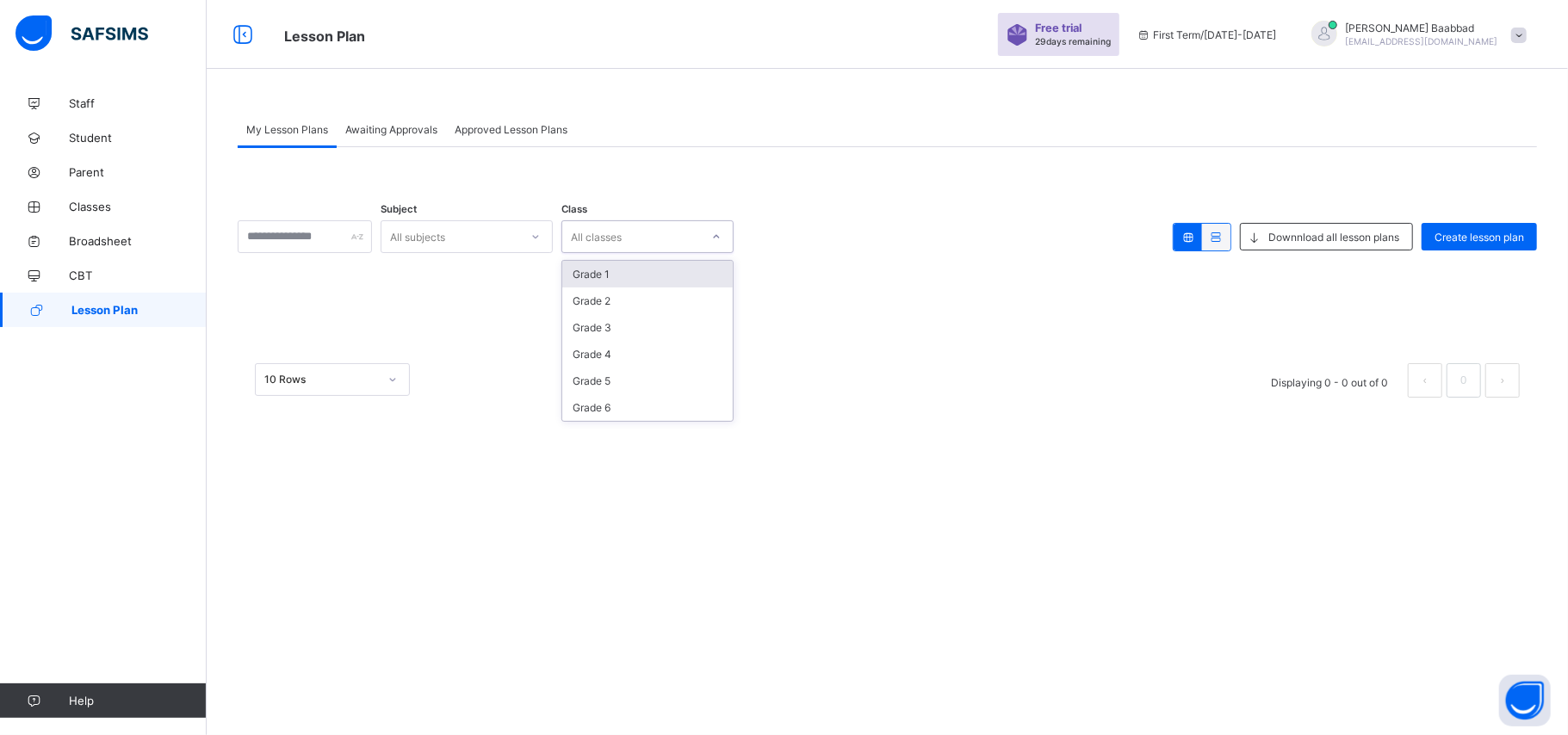
click at [621, 241] on div "All classes" at bounding box center [596, 237] width 51 height 32
click at [398, 121] on div "Awaiting Approvals" at bounding box center [391, 129] width 109 height 34
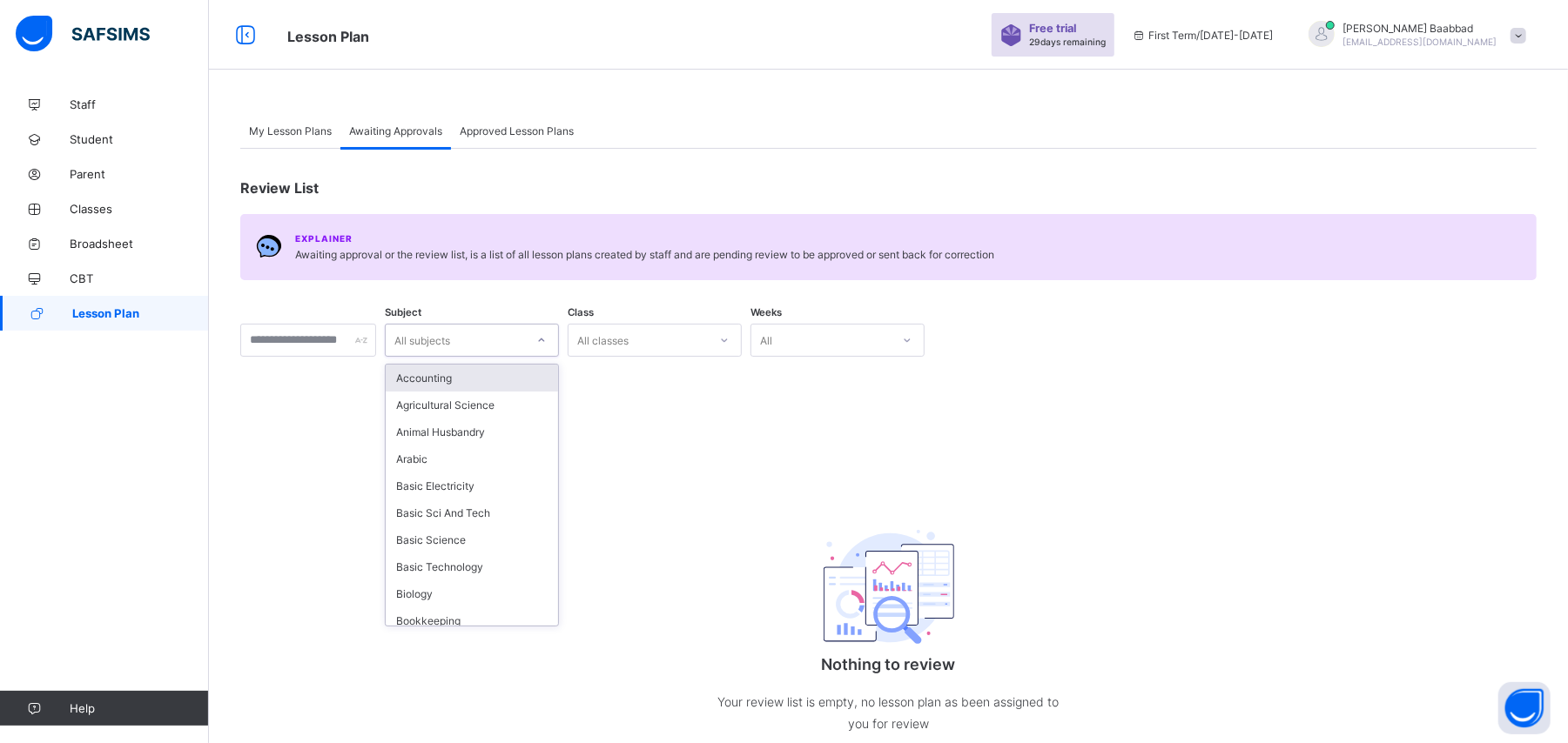
click at [498, 345] on div "All subjects" at bounding box center [455, 339] width 139 height 24
